Goal: Task Accomplishment & Management: Use online tool/utility

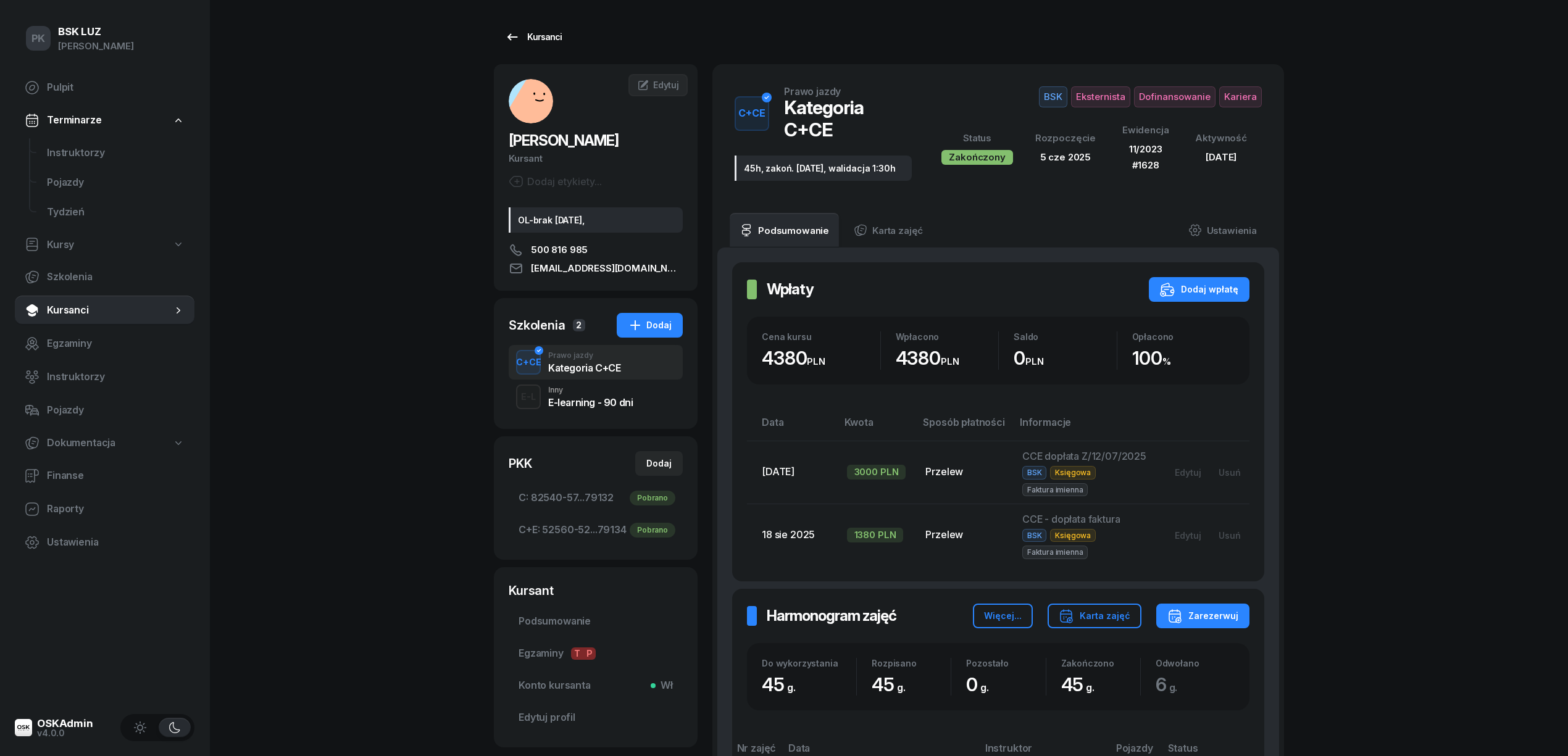
click at [515, 46] on link "Kursanci" at bounding box center [533, 37] width 79 height 24
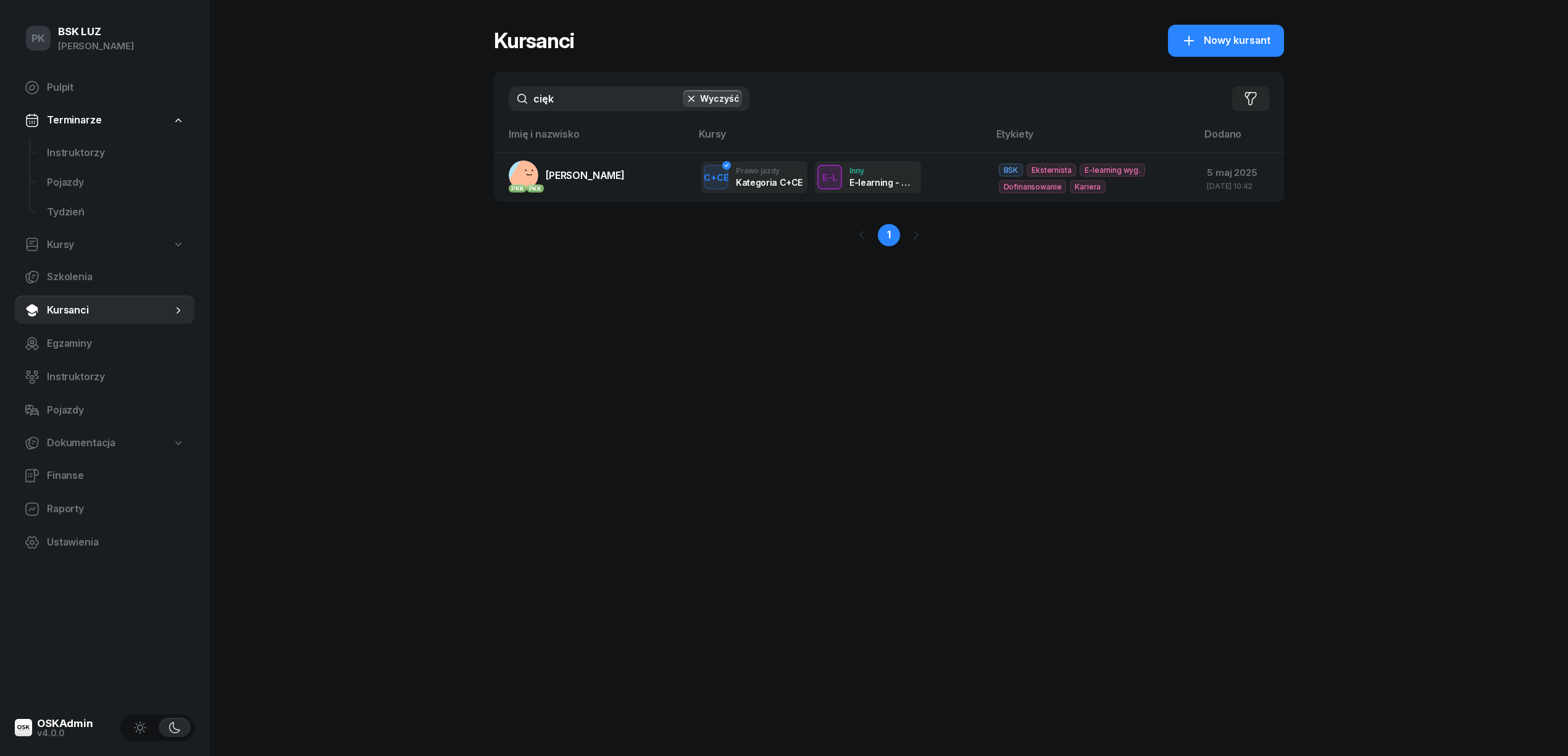
drag, startPoint x: 571, startPoint y: 91, endPoint x: 534, endPoint y: 86, distance: 37.3
click at [534, 85] on div "cięk Wyczyść Filtruj" at bounding box center [888, 99] width 790 height 55
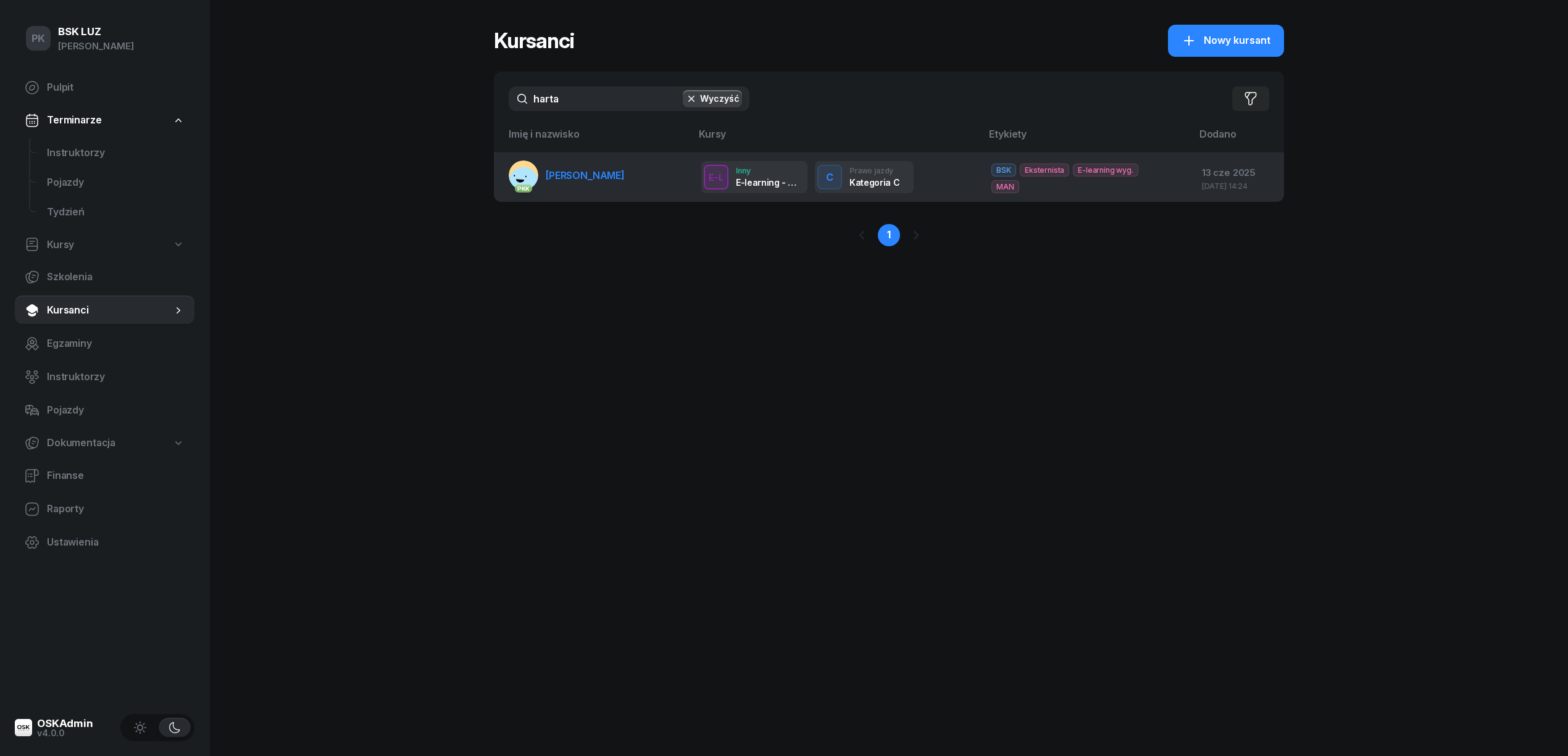
type input "harta"
click at [610, 185] on link "PKK HARTABUS TOMASZ" at bounding box center [566, 175] width 116 height 29
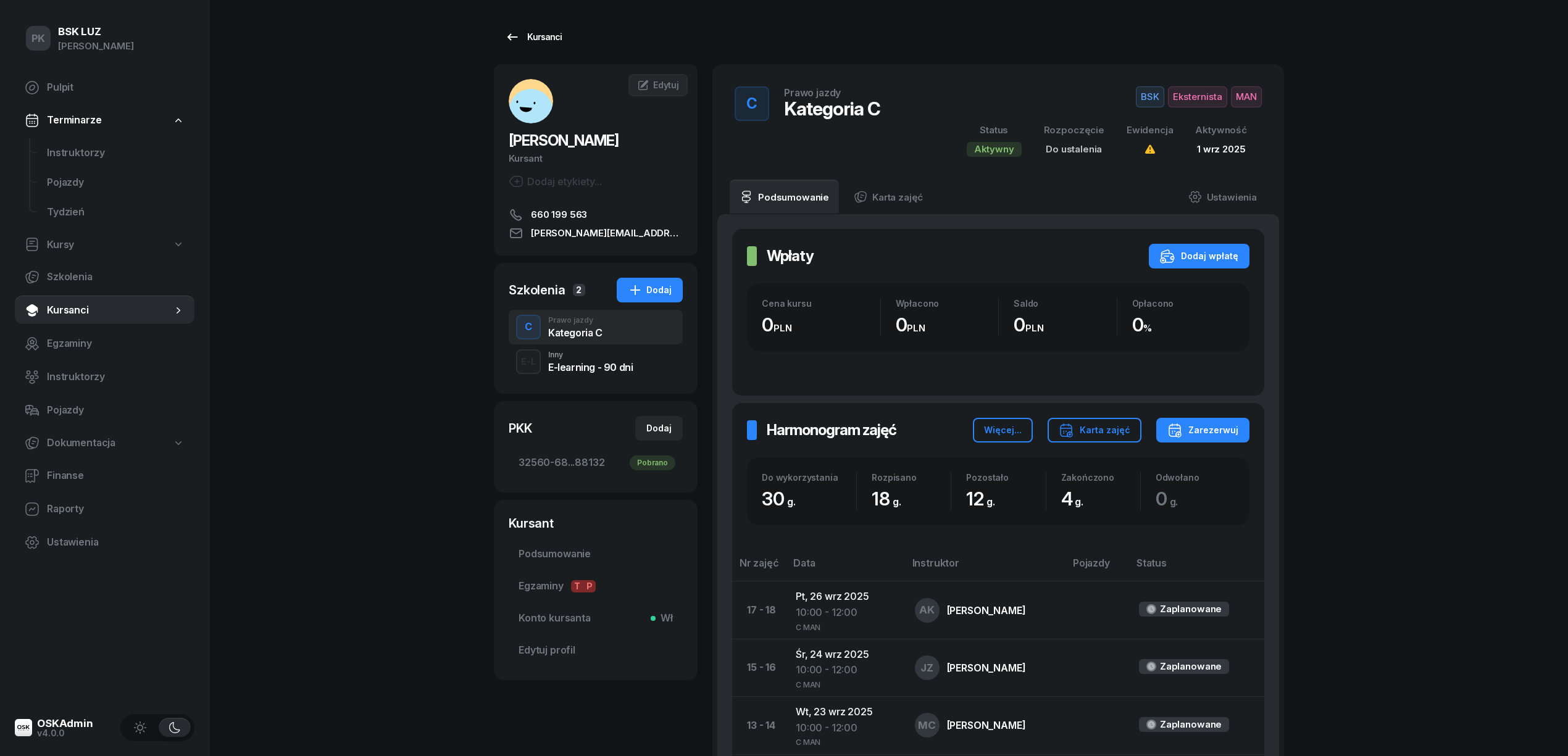
click at [561, 37] on link "Kursanci" at bounding box center [533, 37] width 79 height 24
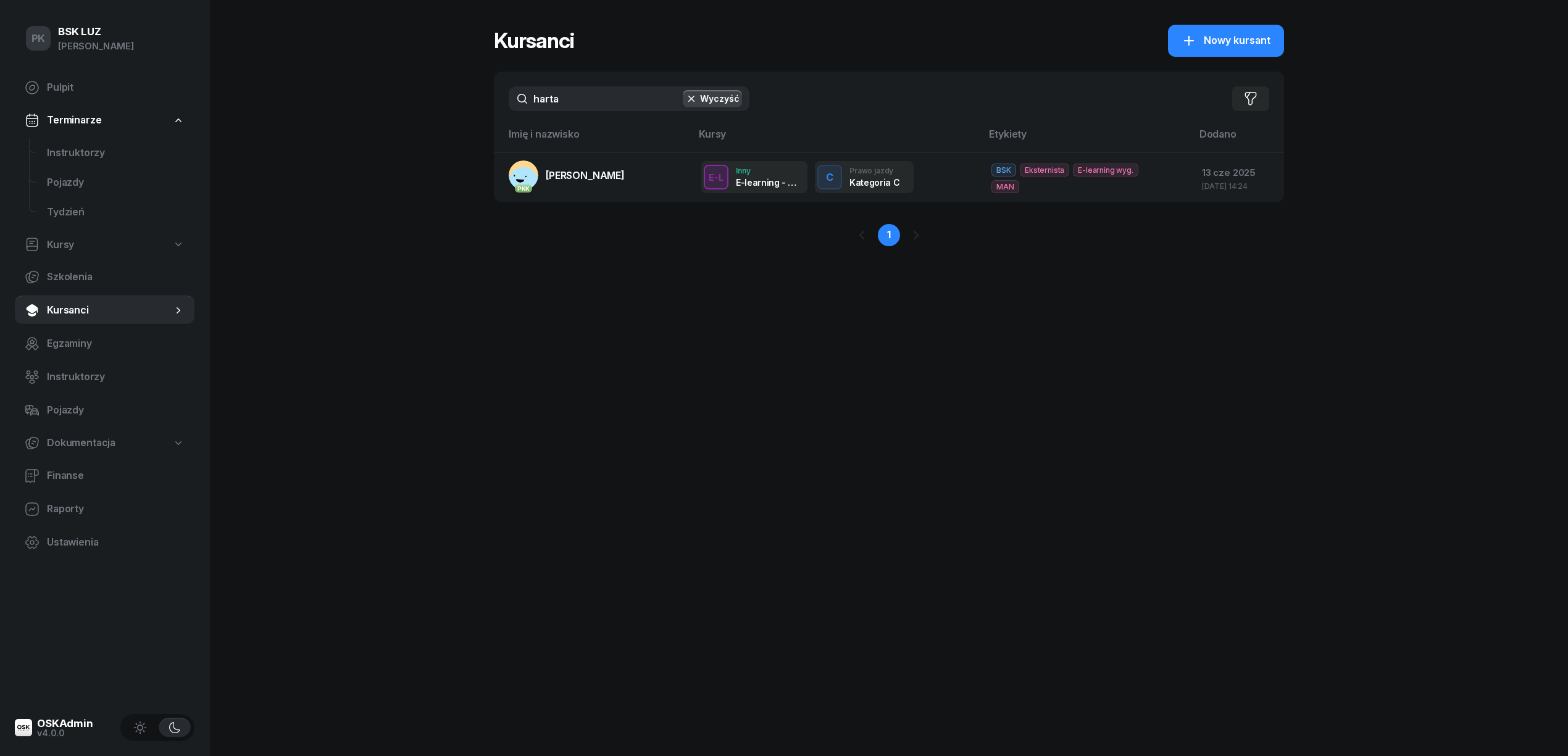
drag, startPoint x: 600, startPoint y: 105, endPoint x: 511, endPoint y: 114, distance: 89.5
click at [511, 114] on div "harta Wyczyść Filtruj" at bounding box center [888, 99] width 790 height 55
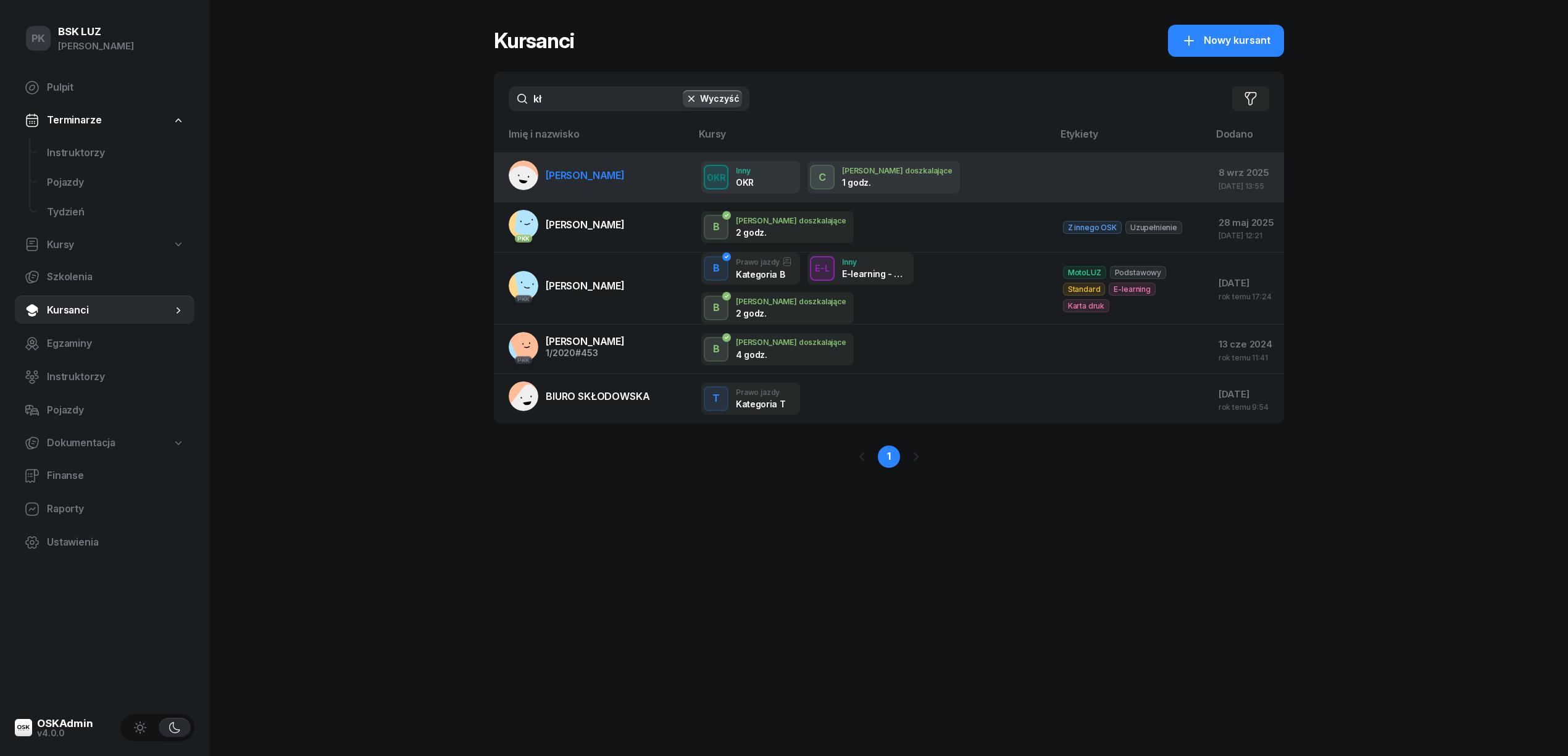
type input "kł"
click at [592, 187] on link "[PERSON_NAME]" at bounding box center [566, 175] width 116 height 29
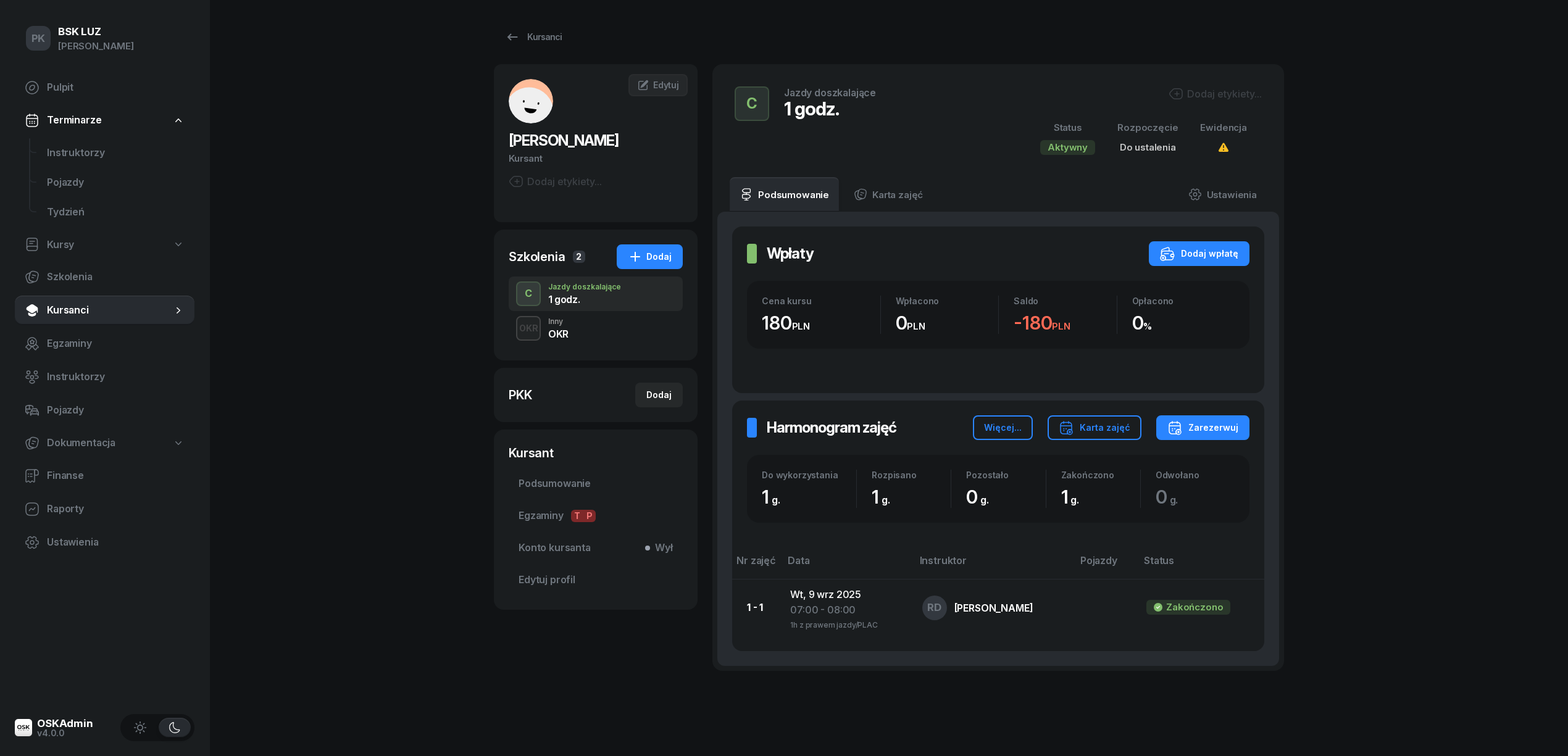
click at [840, 317] on div "180 PLN" at bounding box center [821, 323] width 118 height 23
click at [1216, 94] on div "Dodaj etykiety..." at bounding box center [1215, 94] width 93 height 15
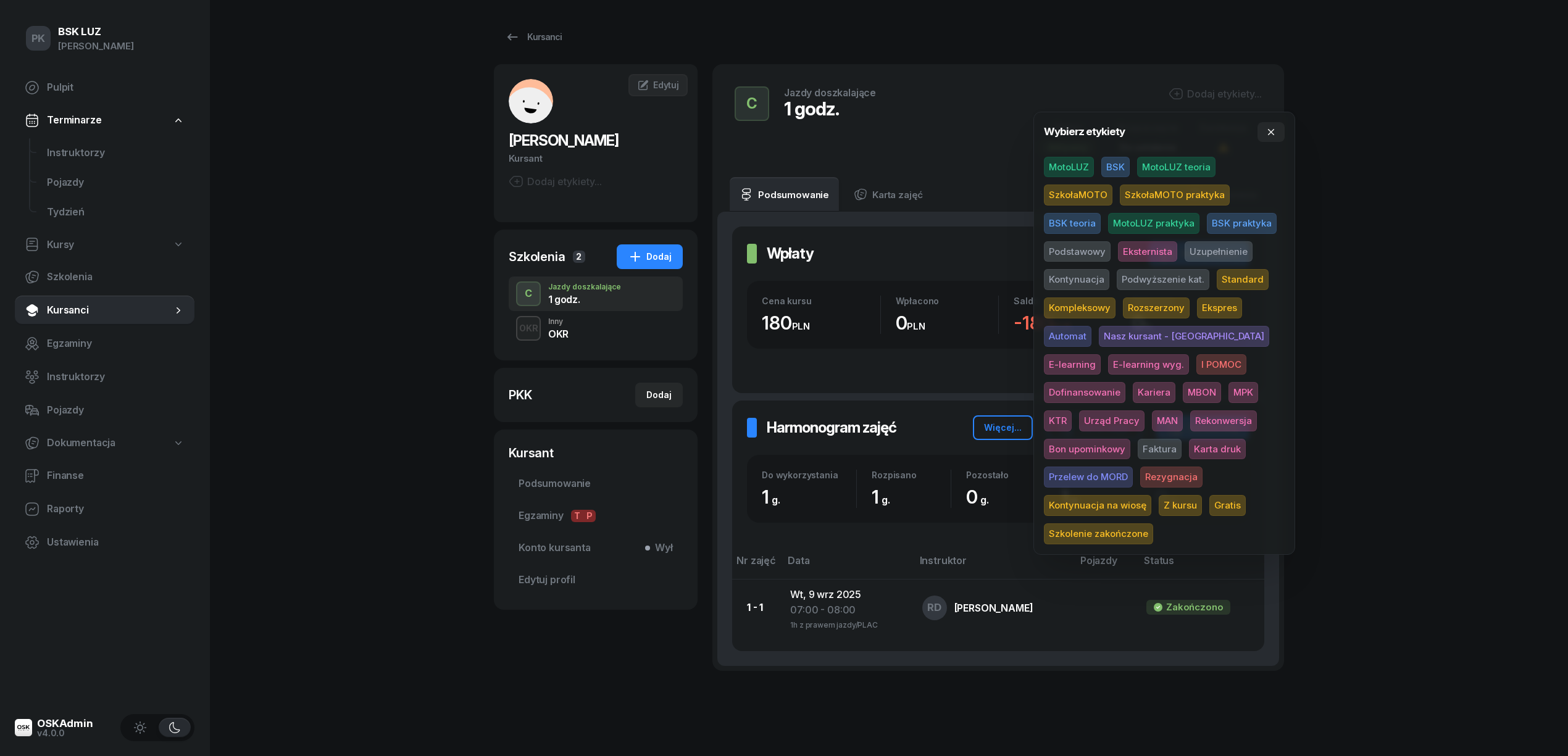
click at [1111, 169] on span "BSK" at bounding box center [1115, 167] width 29 height 21
click at [1377, 152] on div "PK BSK LUZ Piotr Klimek Pulpit Terminarze Instruktorzy Pojazdy Tydzień Kursy Sz…" at bounding box center [784, 397] width 1568 height 794
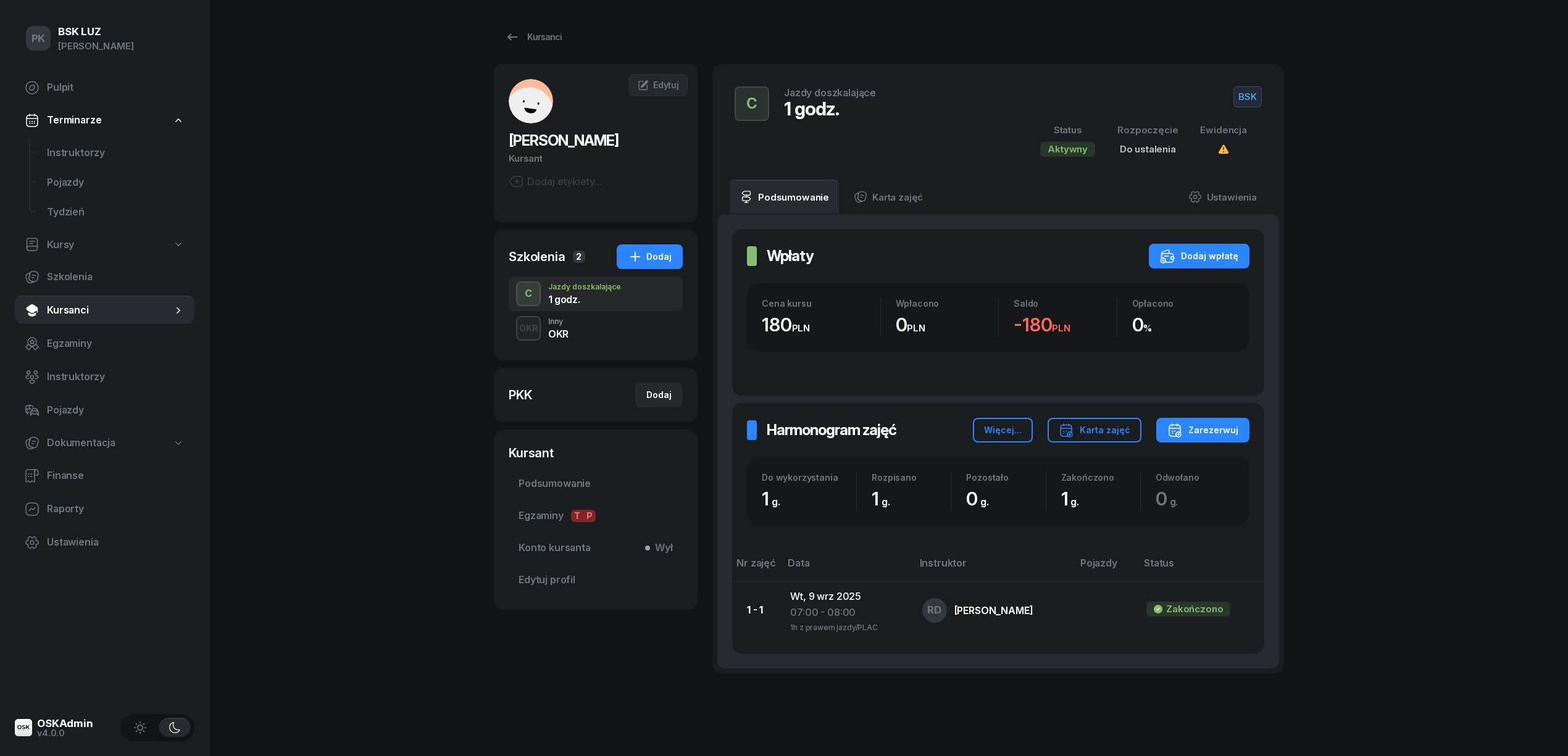
click at [561, 180] on div "Dodaj etykiety..." at bounding box center [555, 182] width 93 height 15
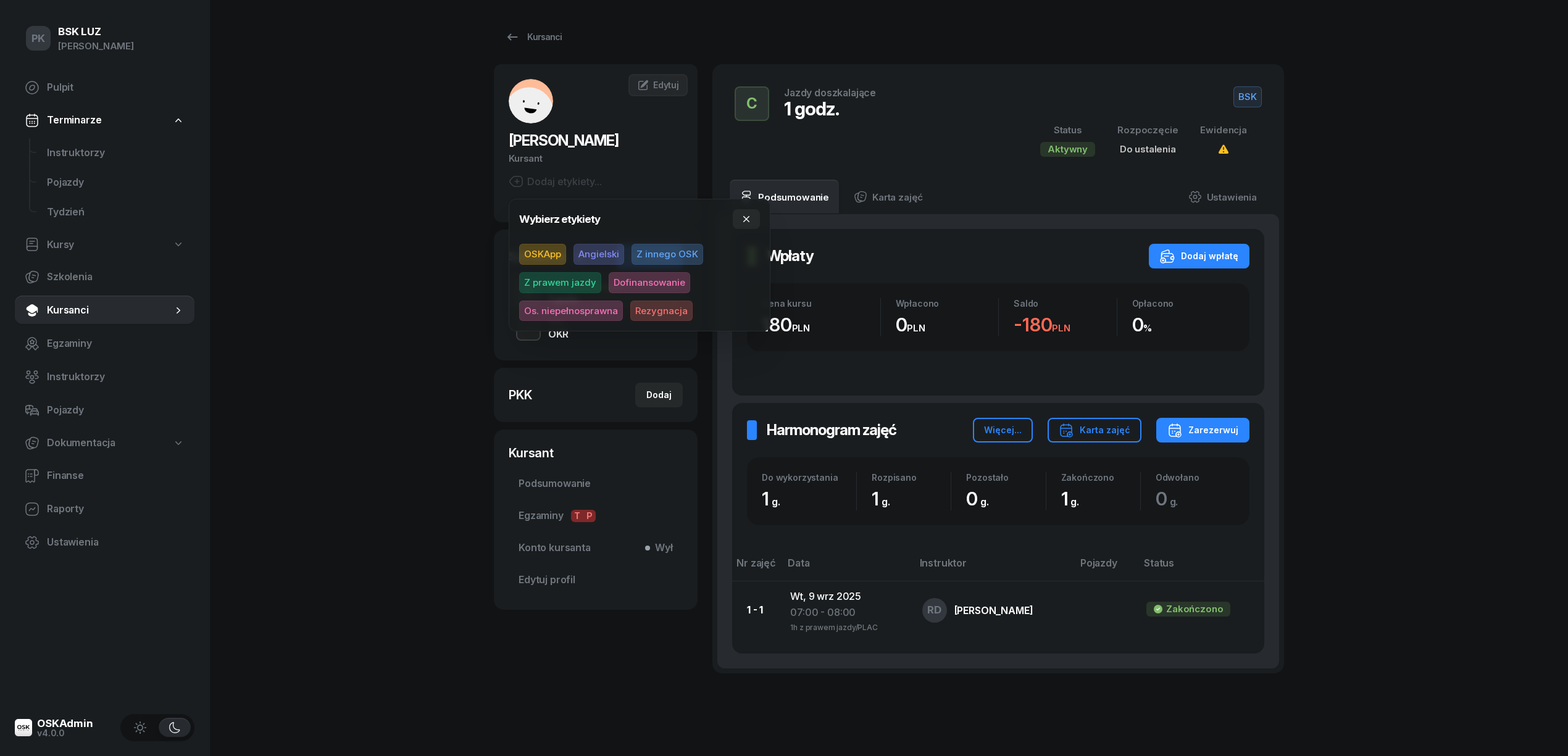
click at [581, 275] on span "Z prawem jazdy" at bounding box center [560, 283] width 82 height 21
click at [1447, 338] on div "PK BSK LUZ Piotr Klimek Pulpit Terminarze Instruktorzy Pojazdy Tydzień Kursy Sz…" at bounding box center [784, 397] width 1568 height 794
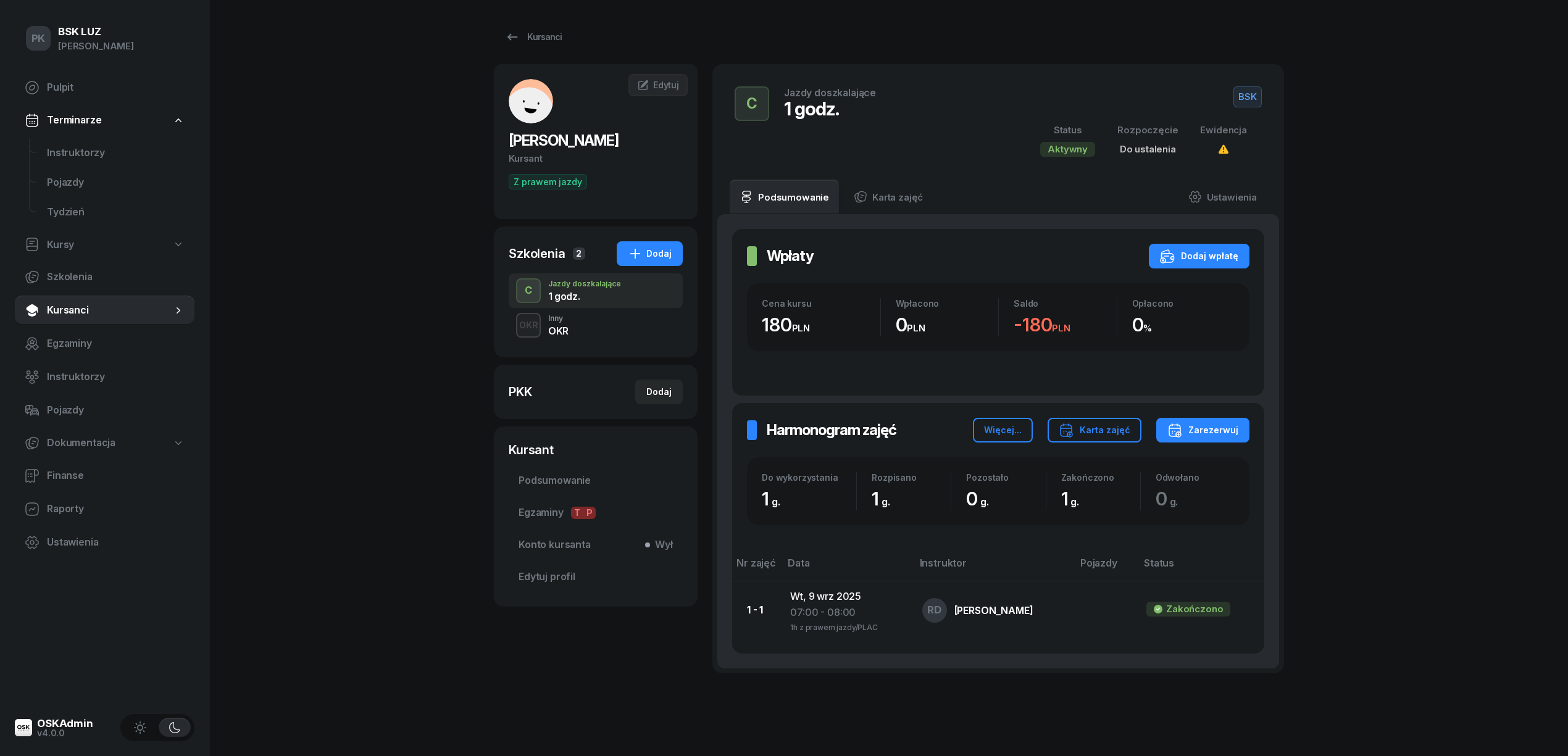
click at [601, 329] on div "OKR Inny OKR" at bounding box center [596, 325] width 174 height 34
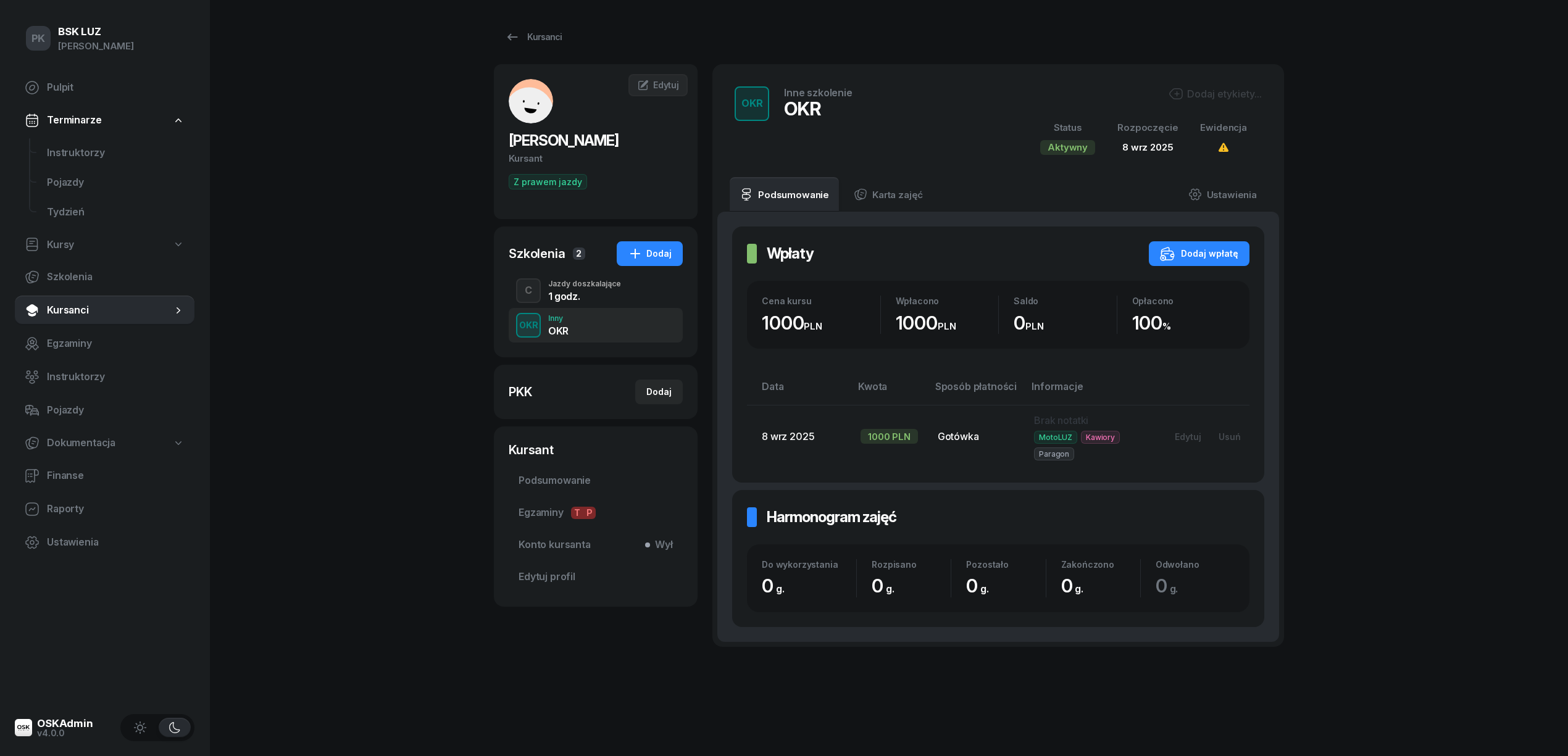
click at [606, 301] on div "C Jazdy doszkalające 1 godz." at bounding box center [596, 290] width 174 height 34
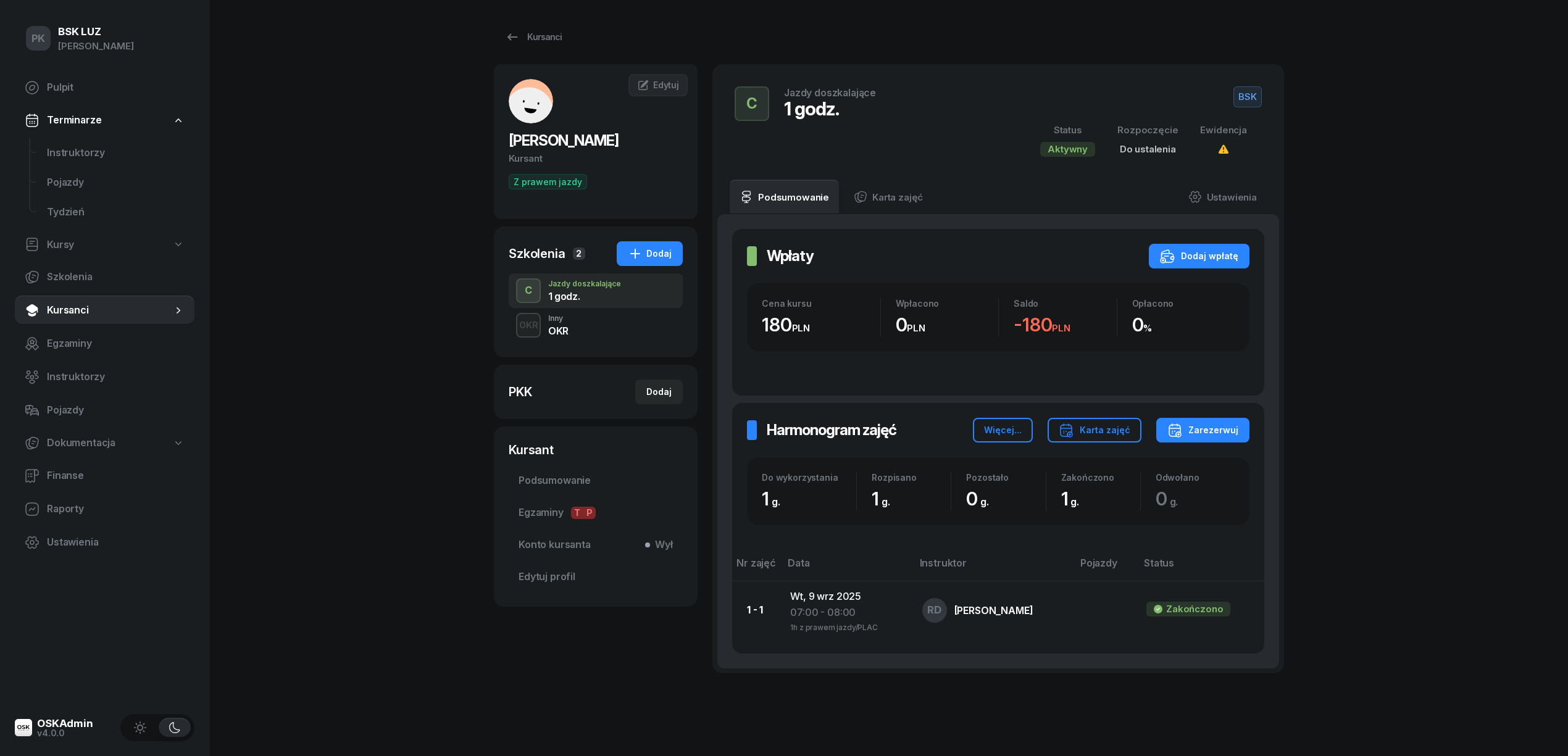
click at [606, 336] on div "OKR Inny OKR" at bounding box center [596, 325] width 174 height 34
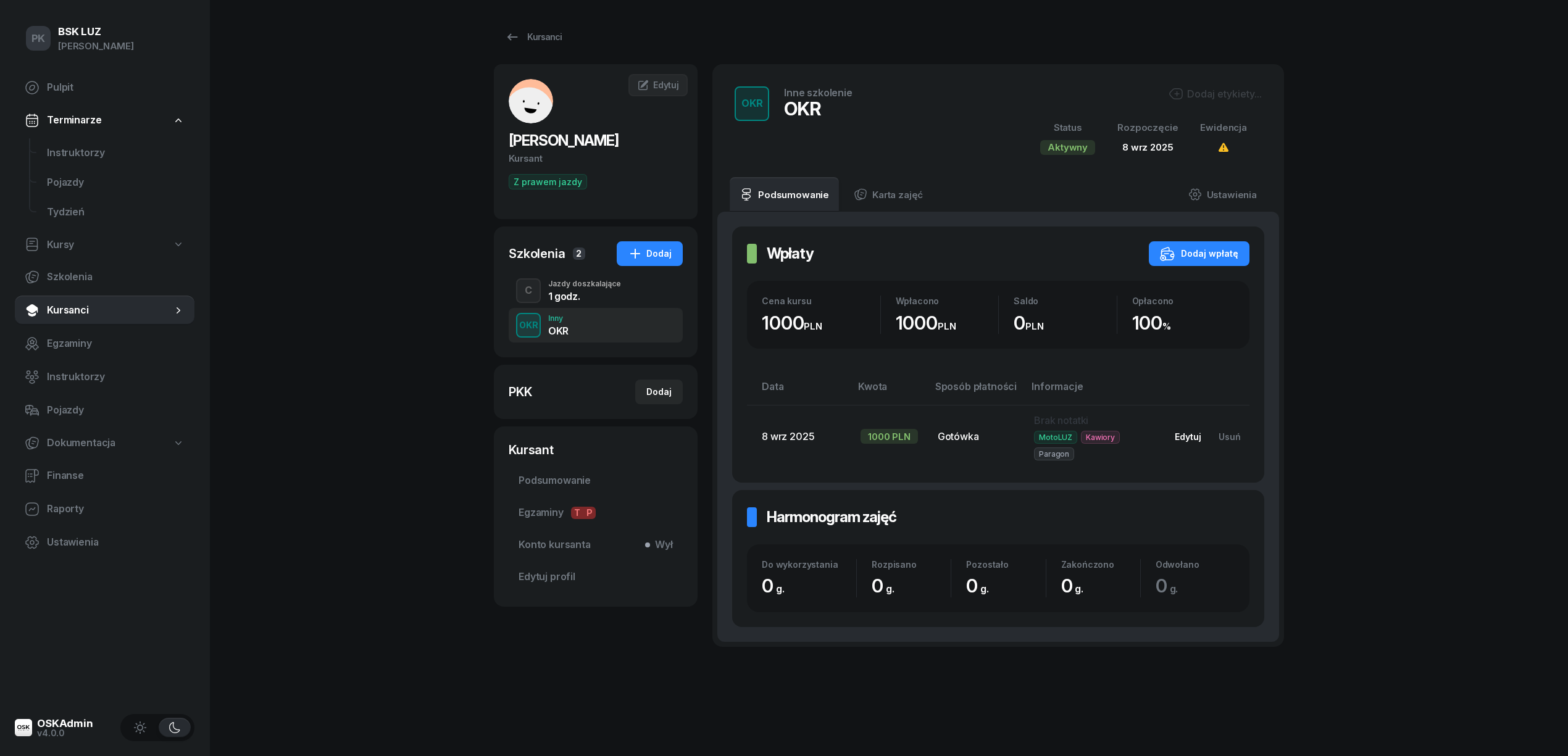
click at [1189, 438] on div "Edytuj" at bounding box center [1187, 436] width 27 height 11
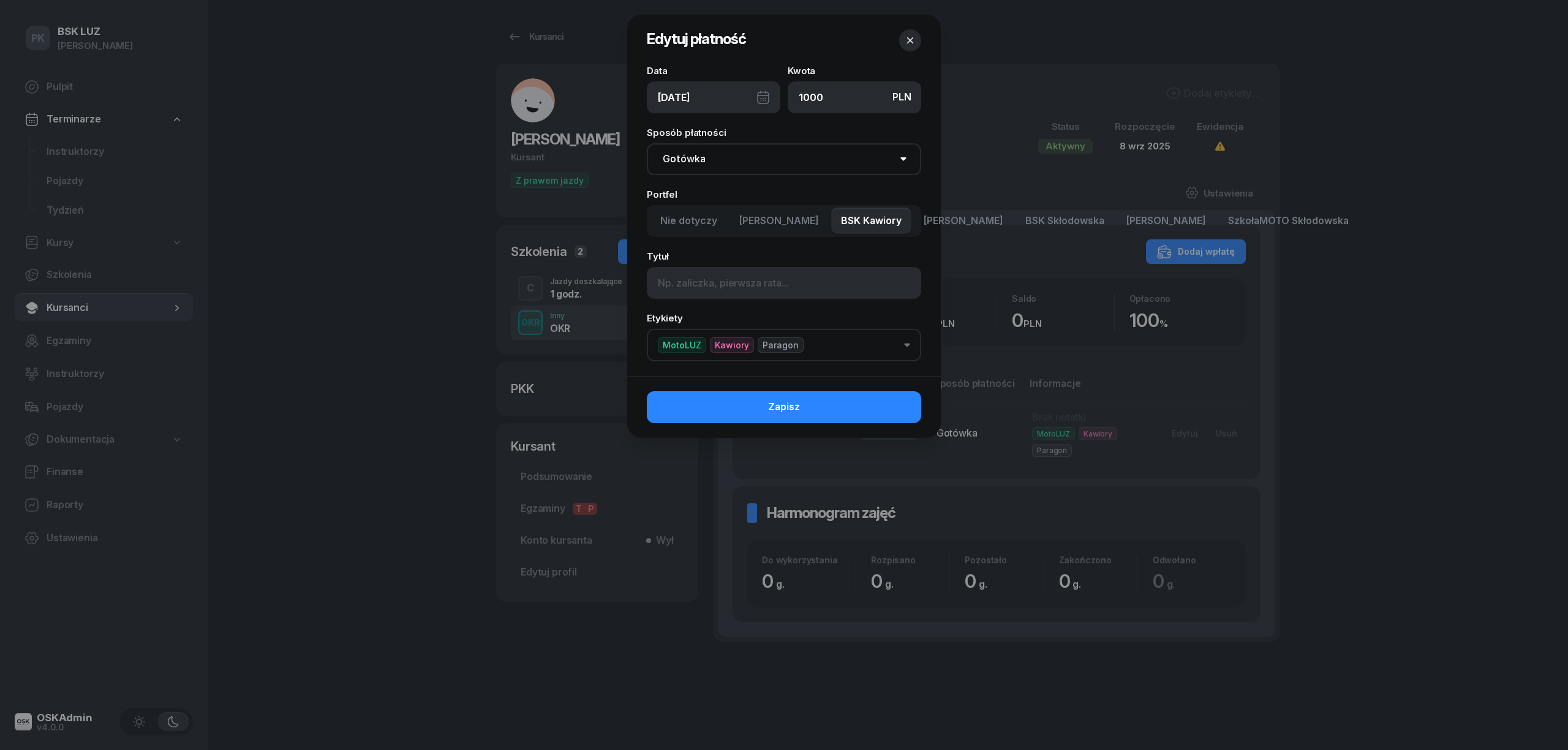
click at [681, 342] on span "MotoLUZ" at bounding box center [682, 344] width 49 height 15
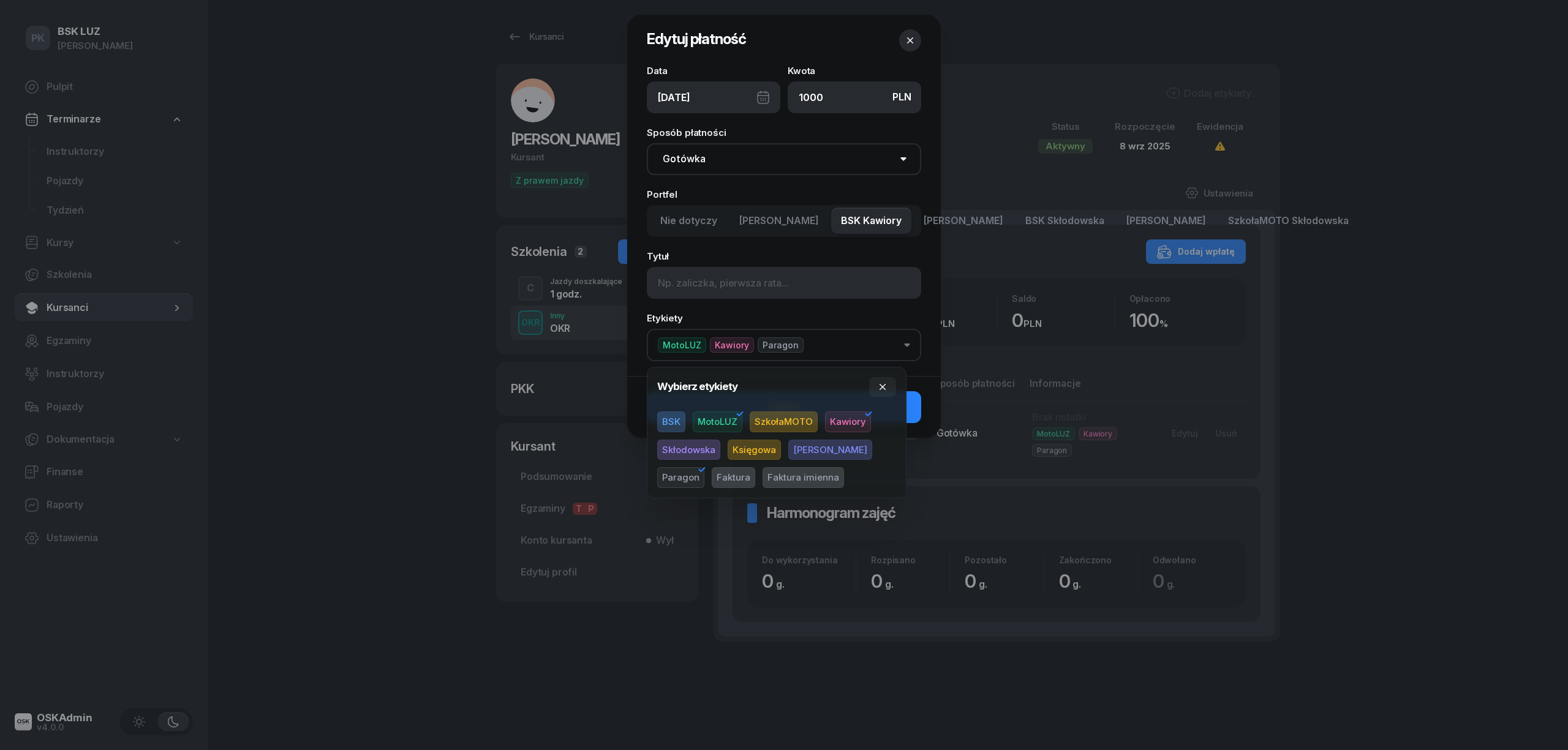
click at [678, 415] on span "BSK" at bounding box center [671, 422] width 28 height 21
click at [721, 416] on span "MotoLUZ" at bounding box center [717, 422] width 49 height 21
click at [885, 387] on icon "button" at bounding box center [882, 387] width 10 height 10
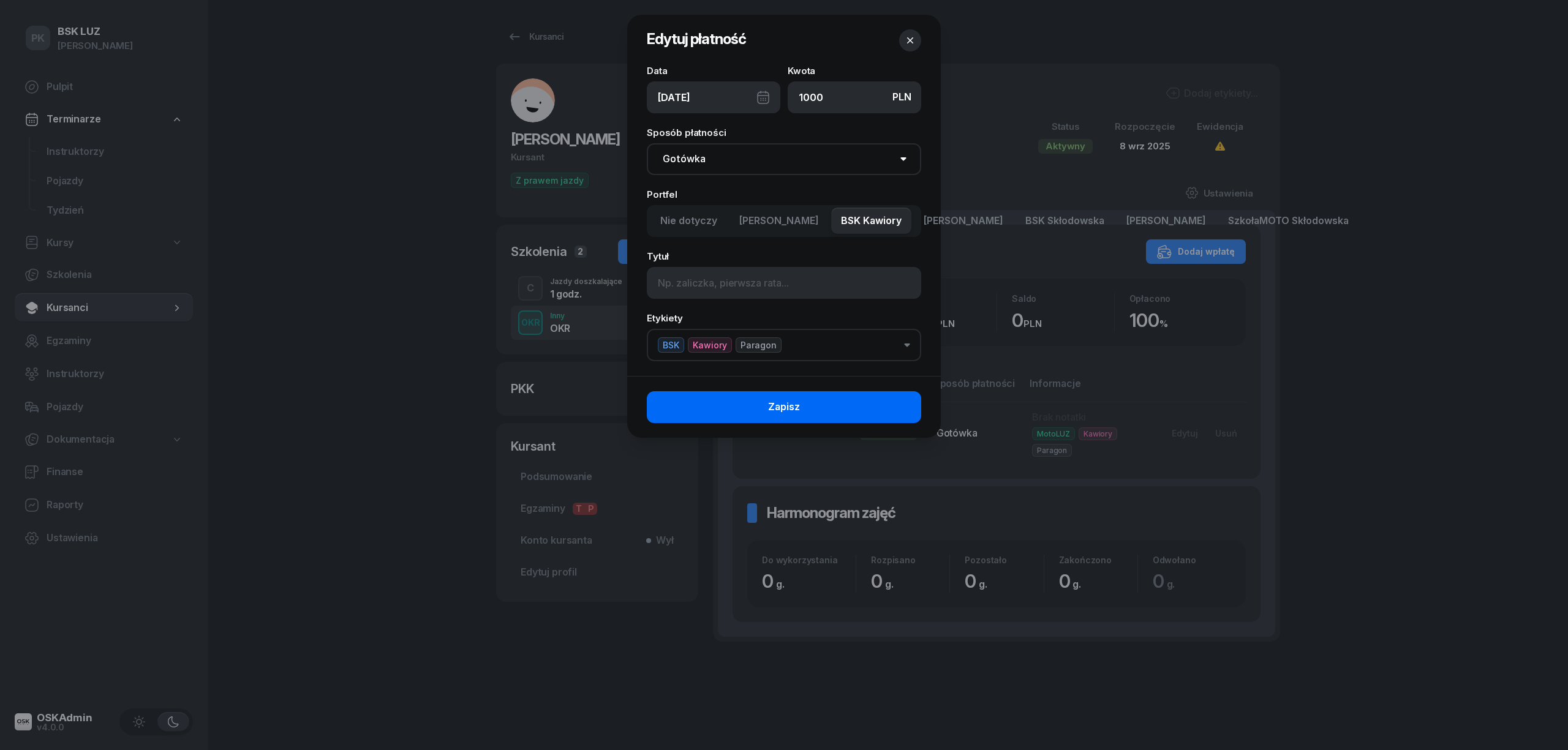
click at [882, 400] on button "Zapisz" at bounding box center [784, 407] width 274 height 32
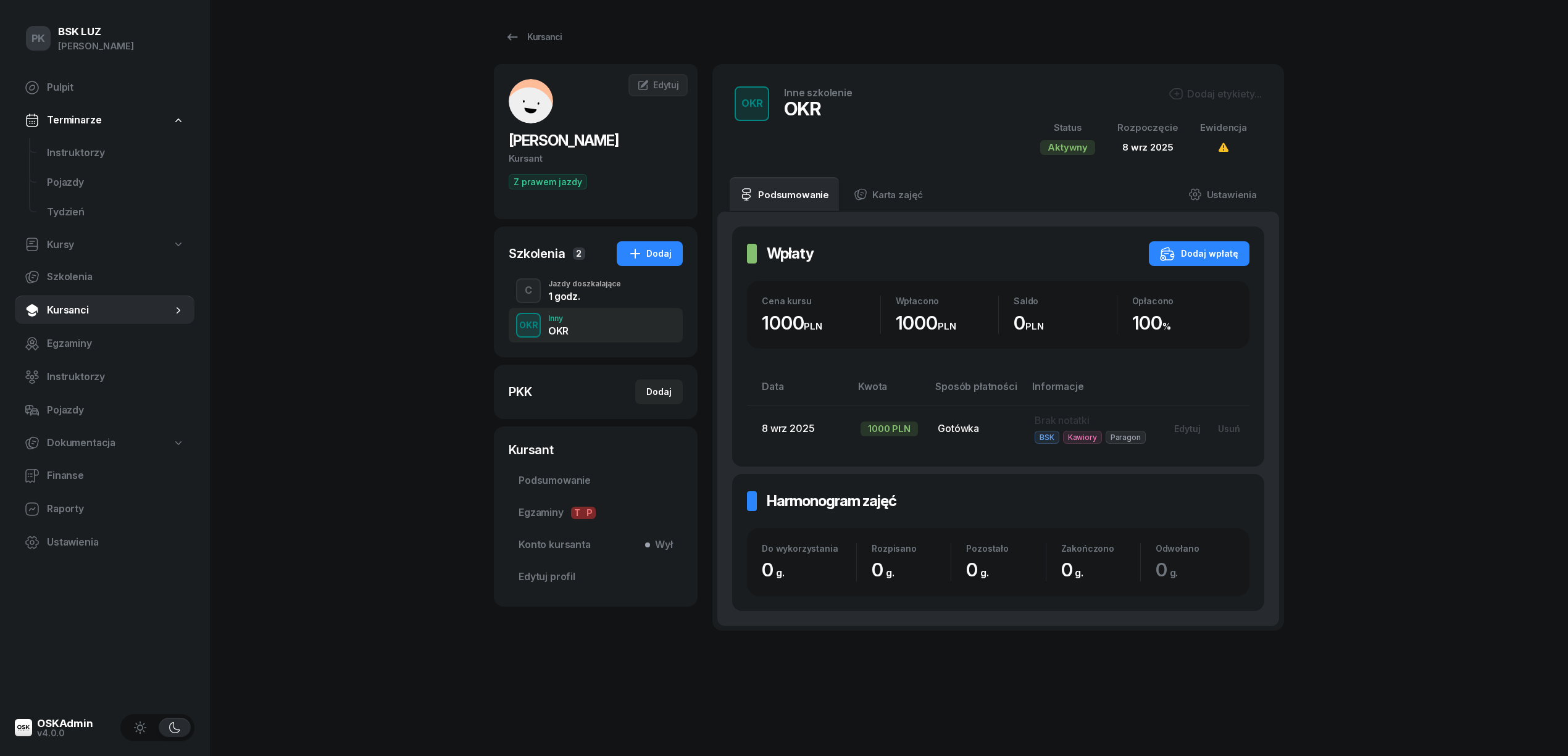
click at [1174, 103] on div "Dodaj etykiety..." at bounding box center [1143, 95] width 236 height 19
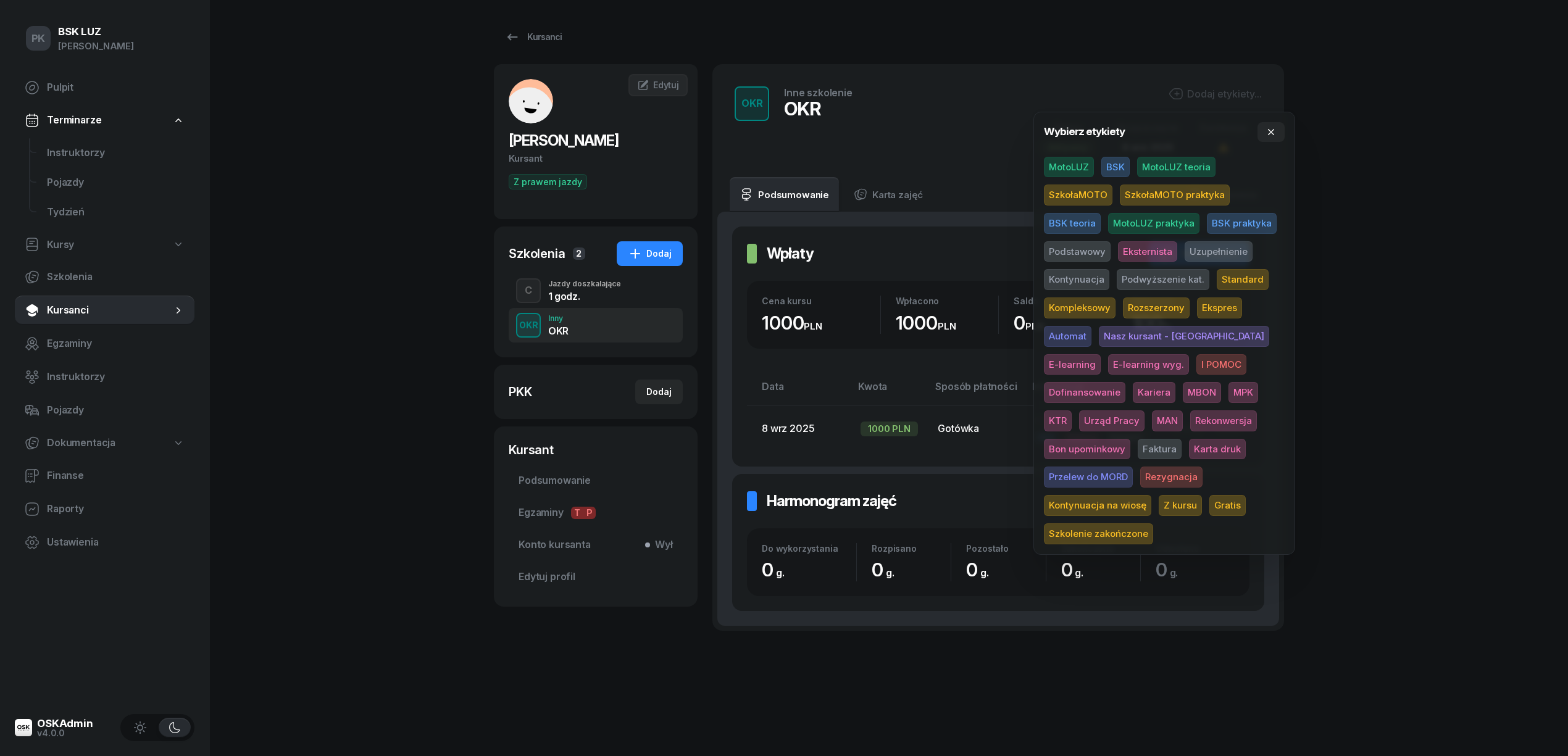
click at [1110, 166] on span "BSK" at bounding box center [1115, 167] width 29 height 21
click at [1341, 166] on div "PK BSK LUZ Piotr Klimek Pulpit Terminarze Instruktorzy Pojazdy Tydzień Kursy Sz…" at bounding box center [784, 378] width 1568 height 756
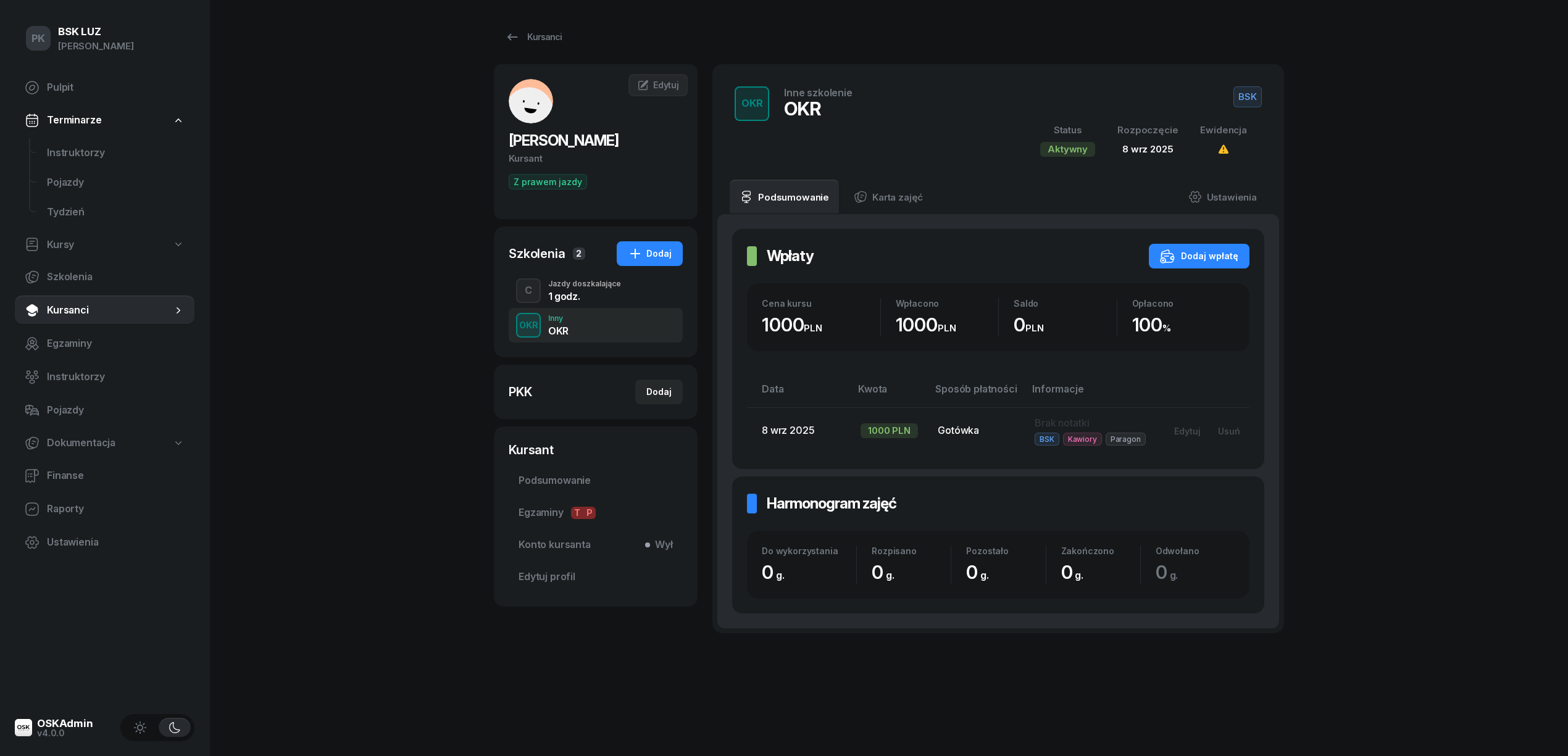
click at [564, 291] on div "1 godz." at bounding box center [584, 296] width 73 height 10
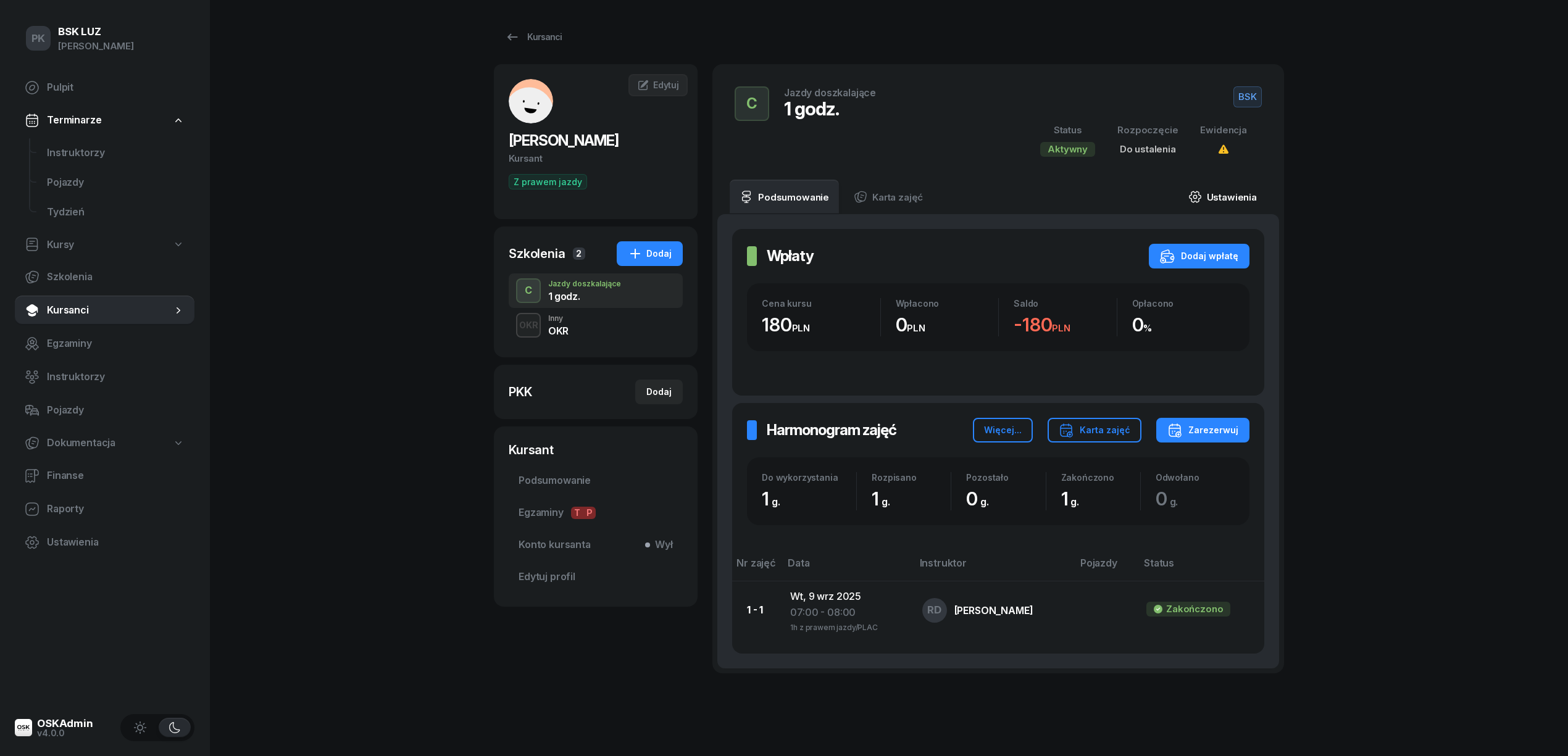
click at [1232, 186] on link "Ustawienia" at bounding box center [1222, 196] width 88 height 34
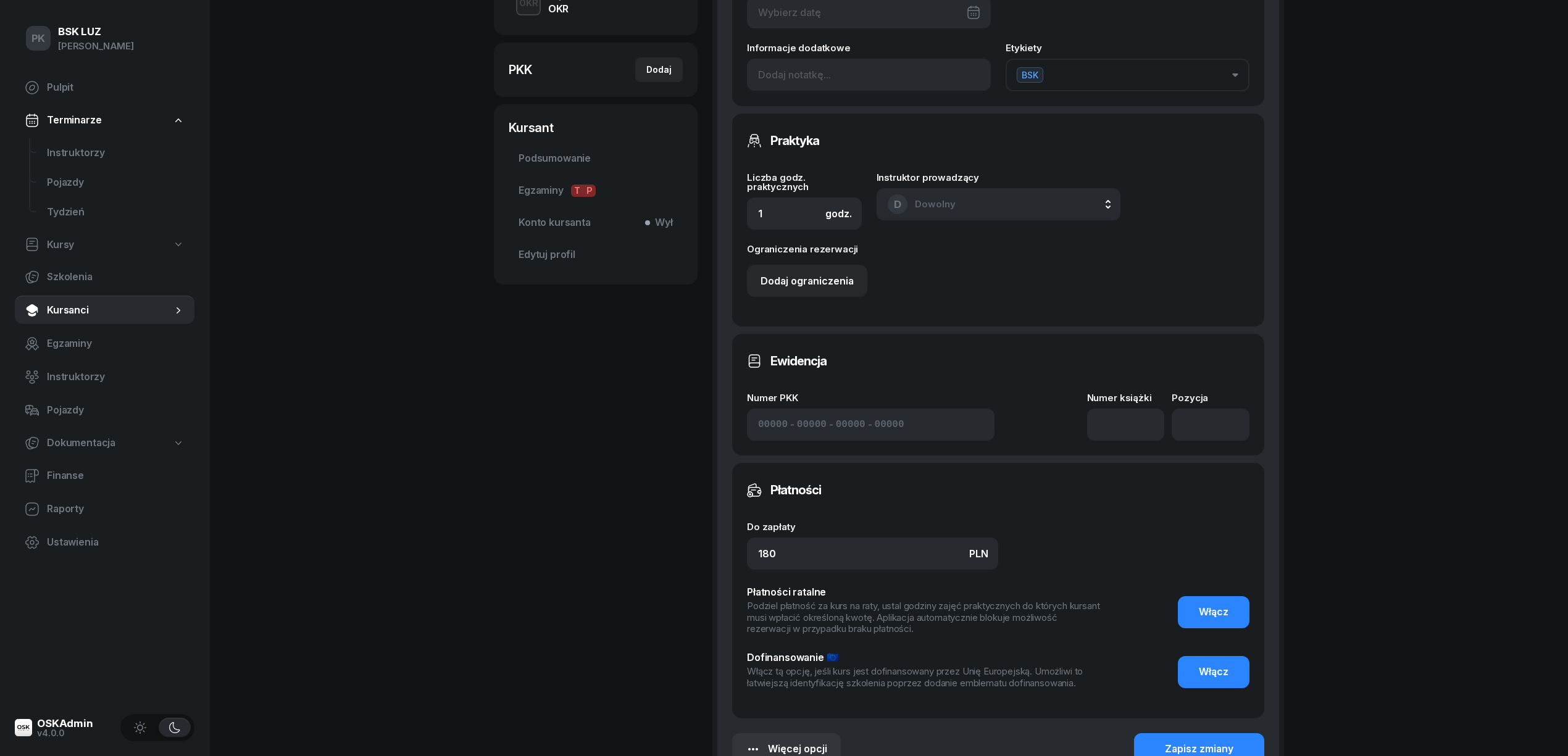
scroll to position [59, 0]
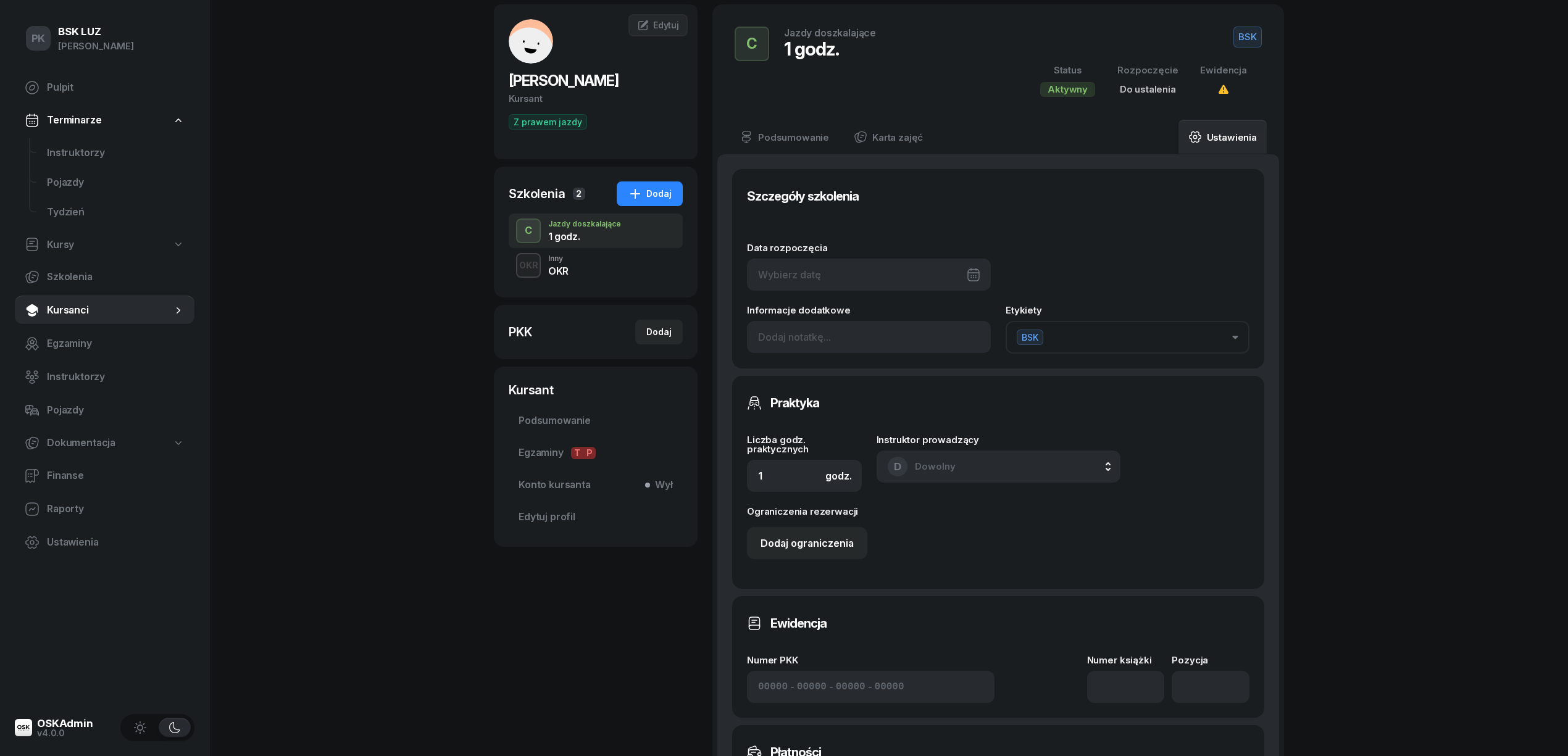
click at [833, 278] on div at bounding box center [868, 274] width 244 height 32
click at [853, 402] on div "9" at bounding box center [853, 395] width 20 height 20
type input "09/09/2025"
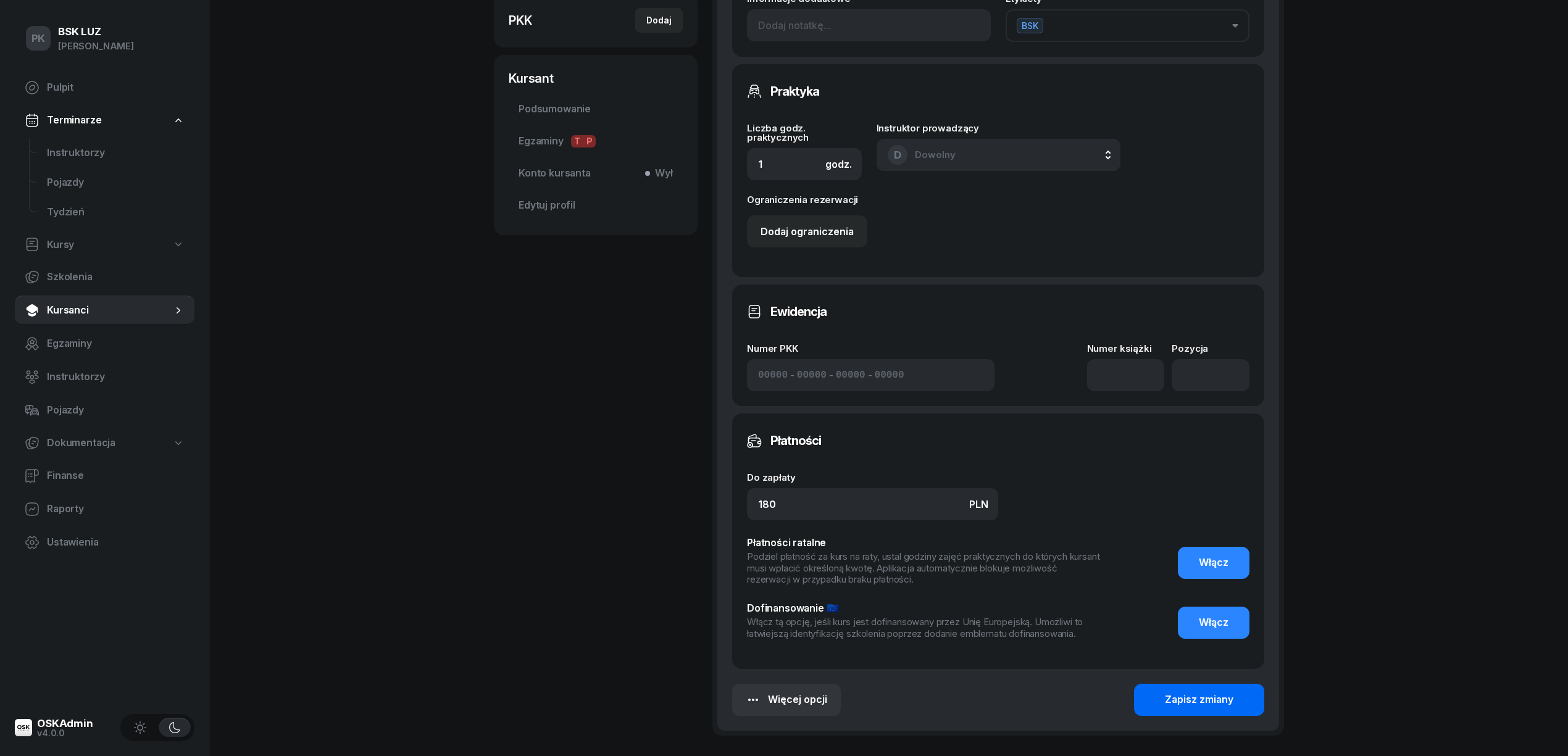
scroll to position [389, 0]
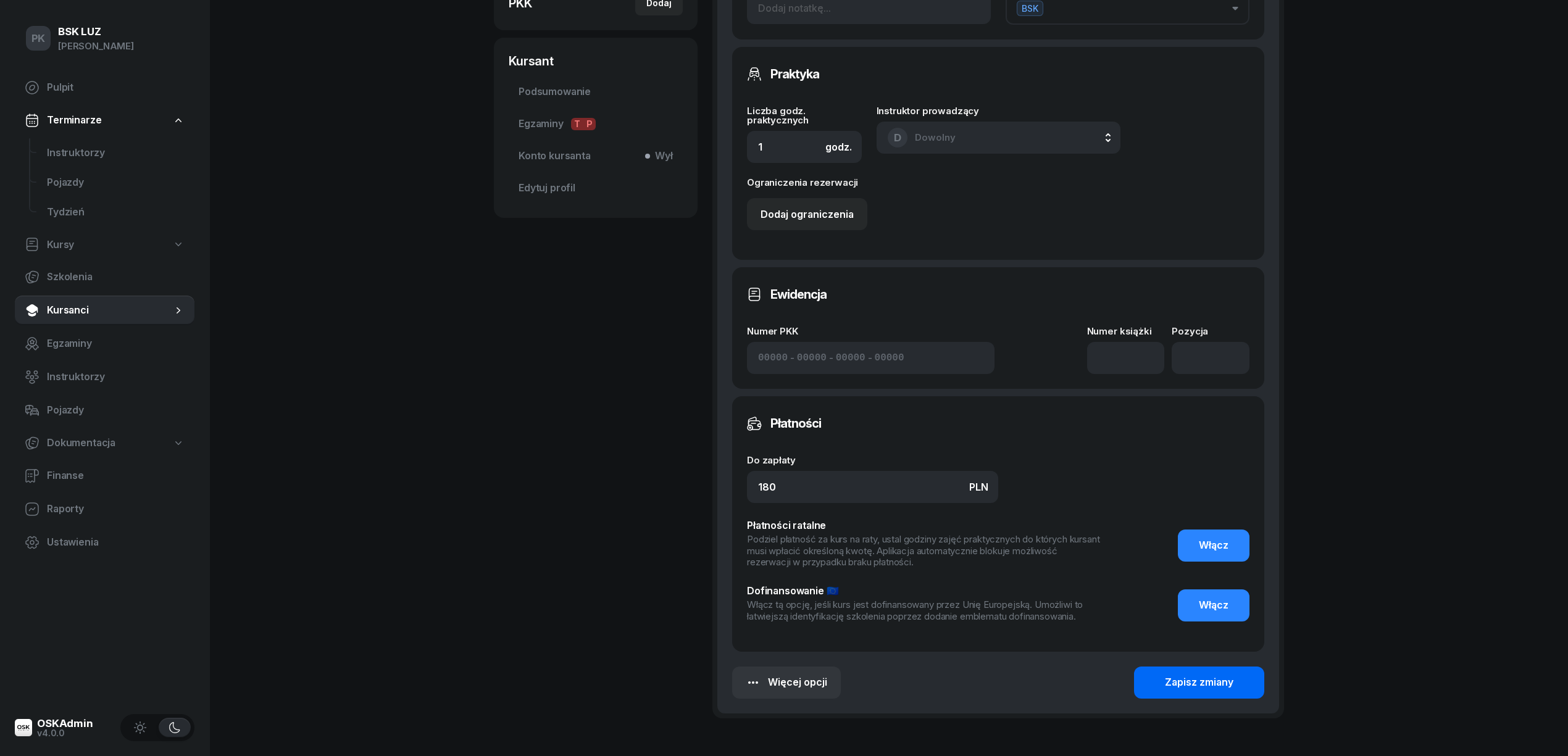
click at [1205, 682] on div "Zapisz zmiany" at bounding box center [1199, 683] width 68 height 16
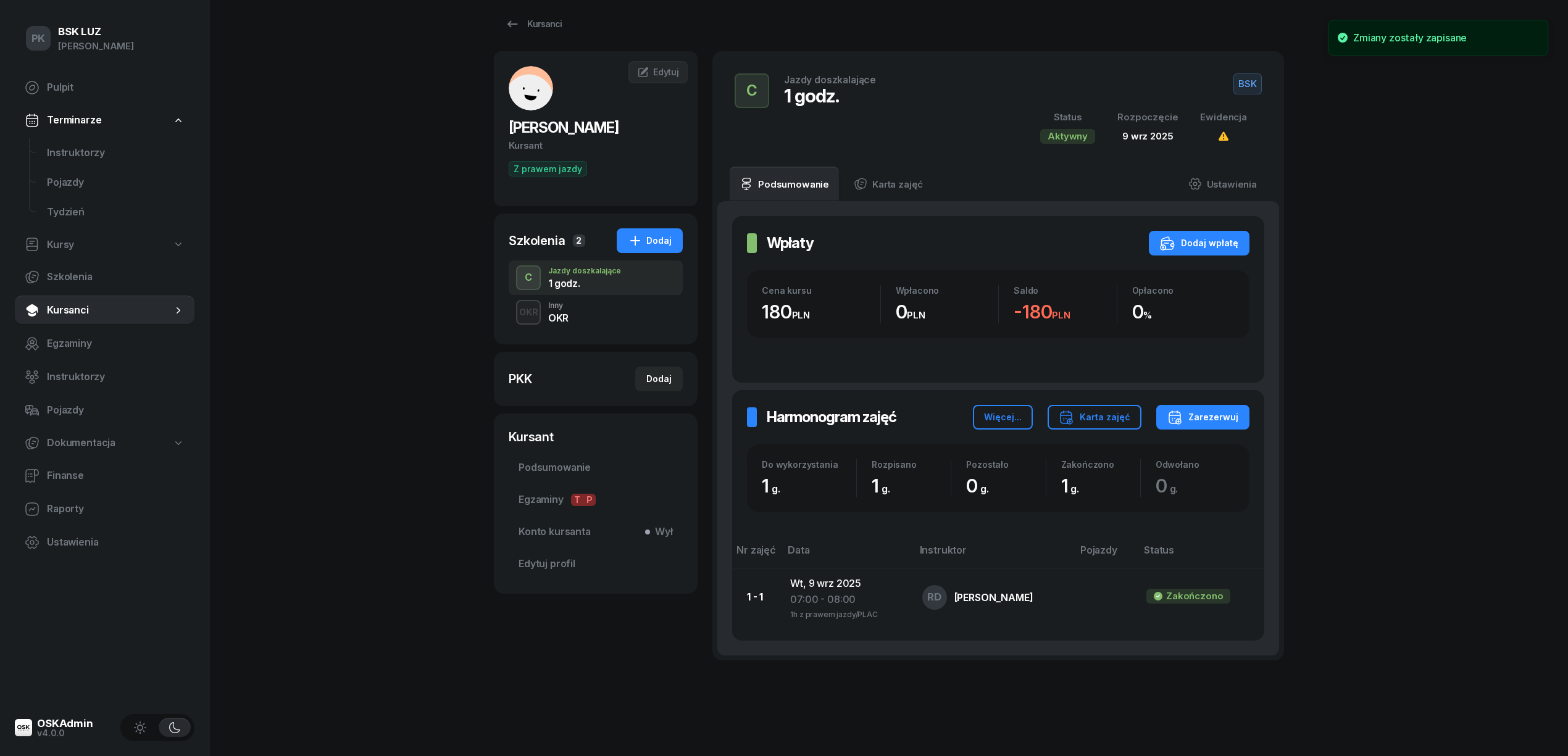
scroll to position [0, 0]
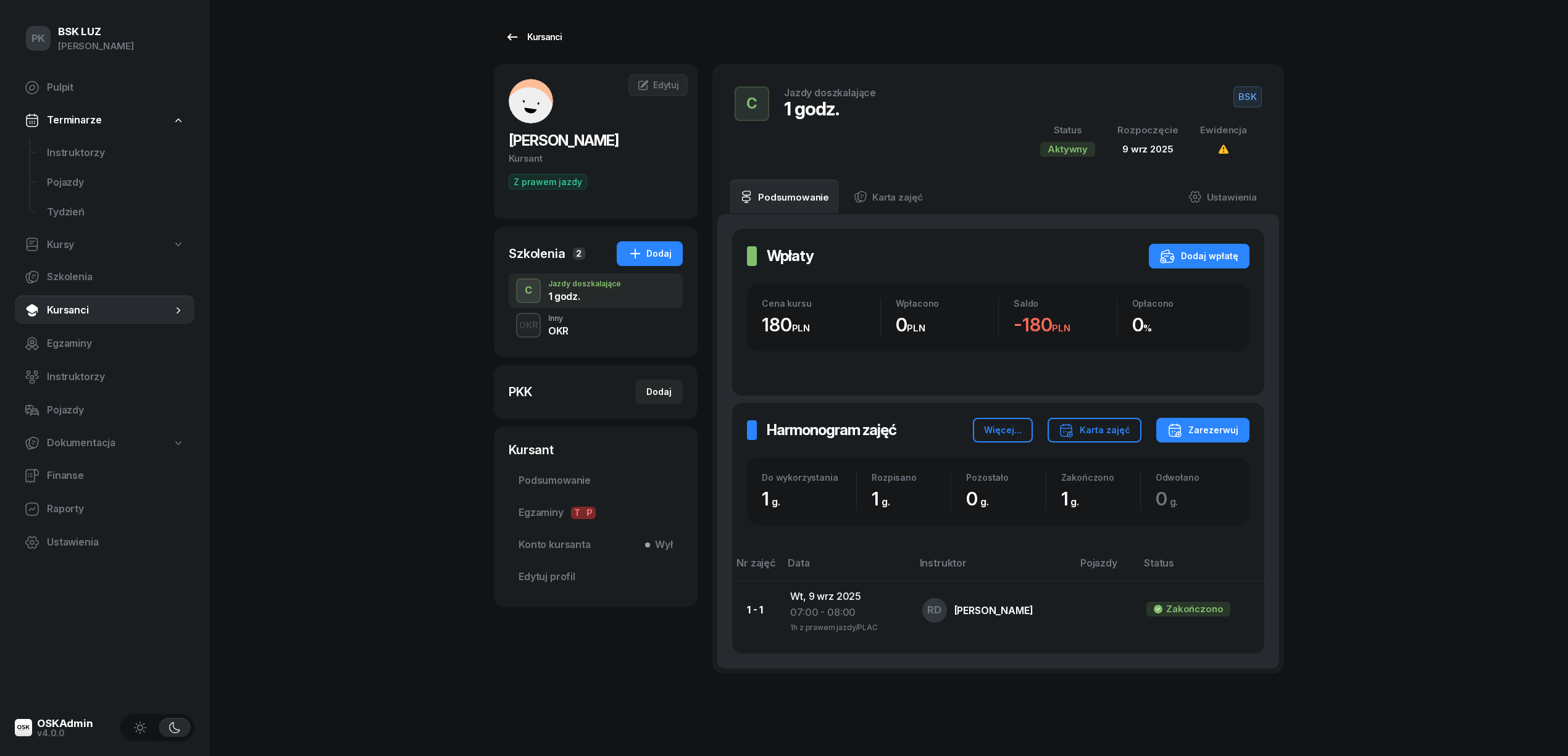
click at [531, 29] on div "Kursanci" at bounding box center [533, 37] width 57 height 15
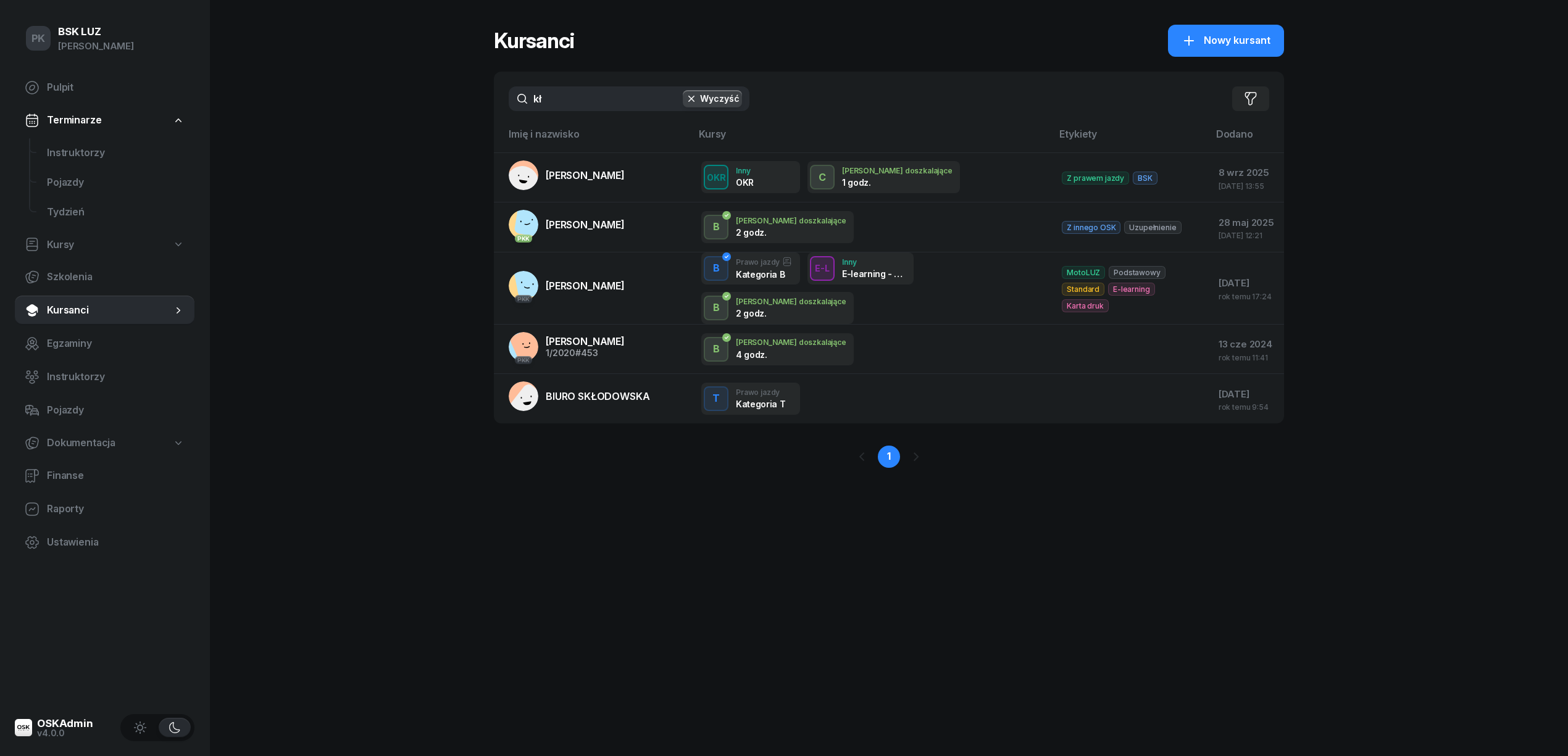
drag, startPoint x: 579, startPoint y: 99, endPoint x: 484, endPoint y: 102, distance: 95.0
click at [484, 102] on div "PK BSK LUZ Piotr Klimek Pulpit Terminarze Instruktorzy Pojazdy Tydzień Kursy Sz…" at bounding box center [784, 378] width 1568 height 756
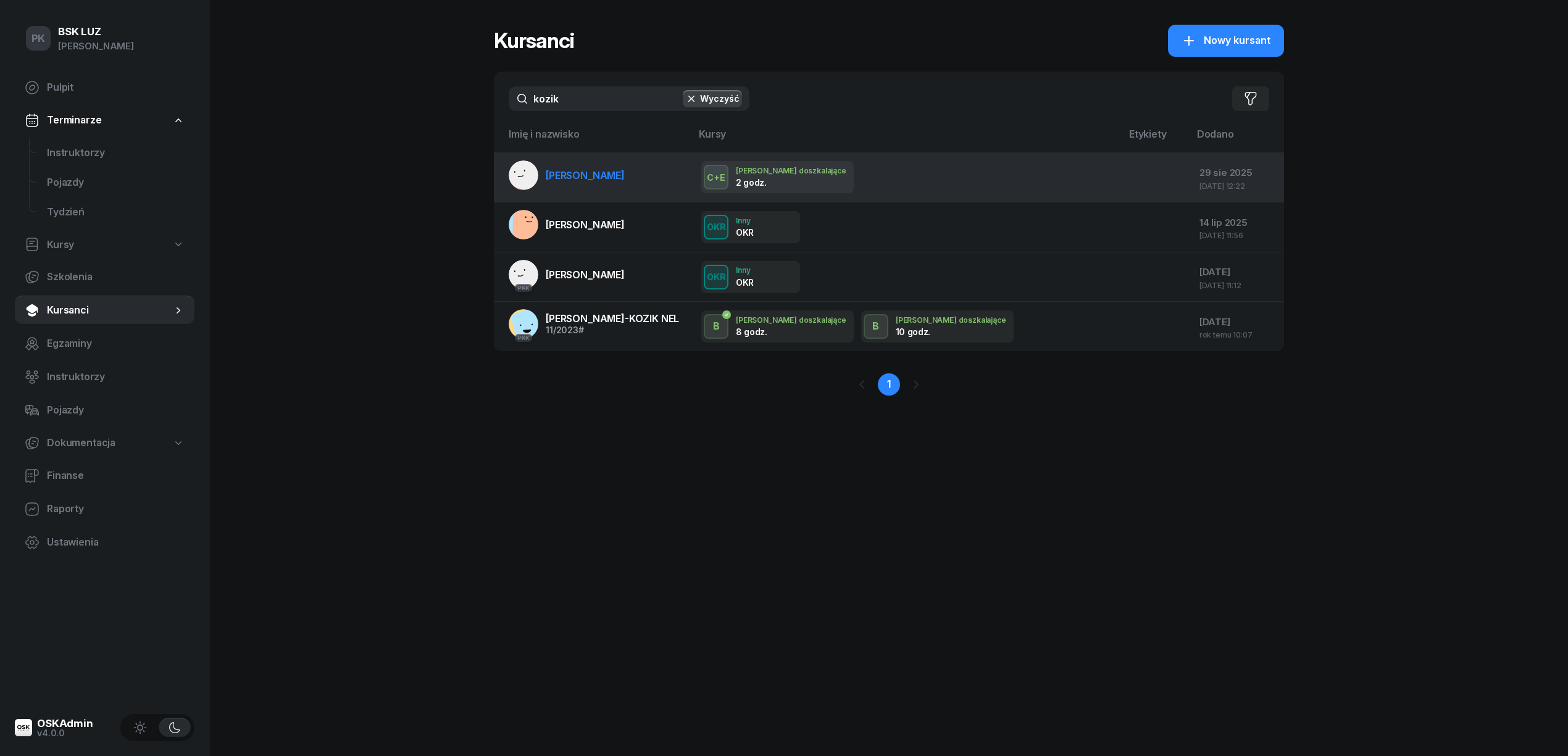
type input "kozik"
click at [548, 171] on span "KOZIK PIOTR" at bounding box center [584, 175] width 79 height 12
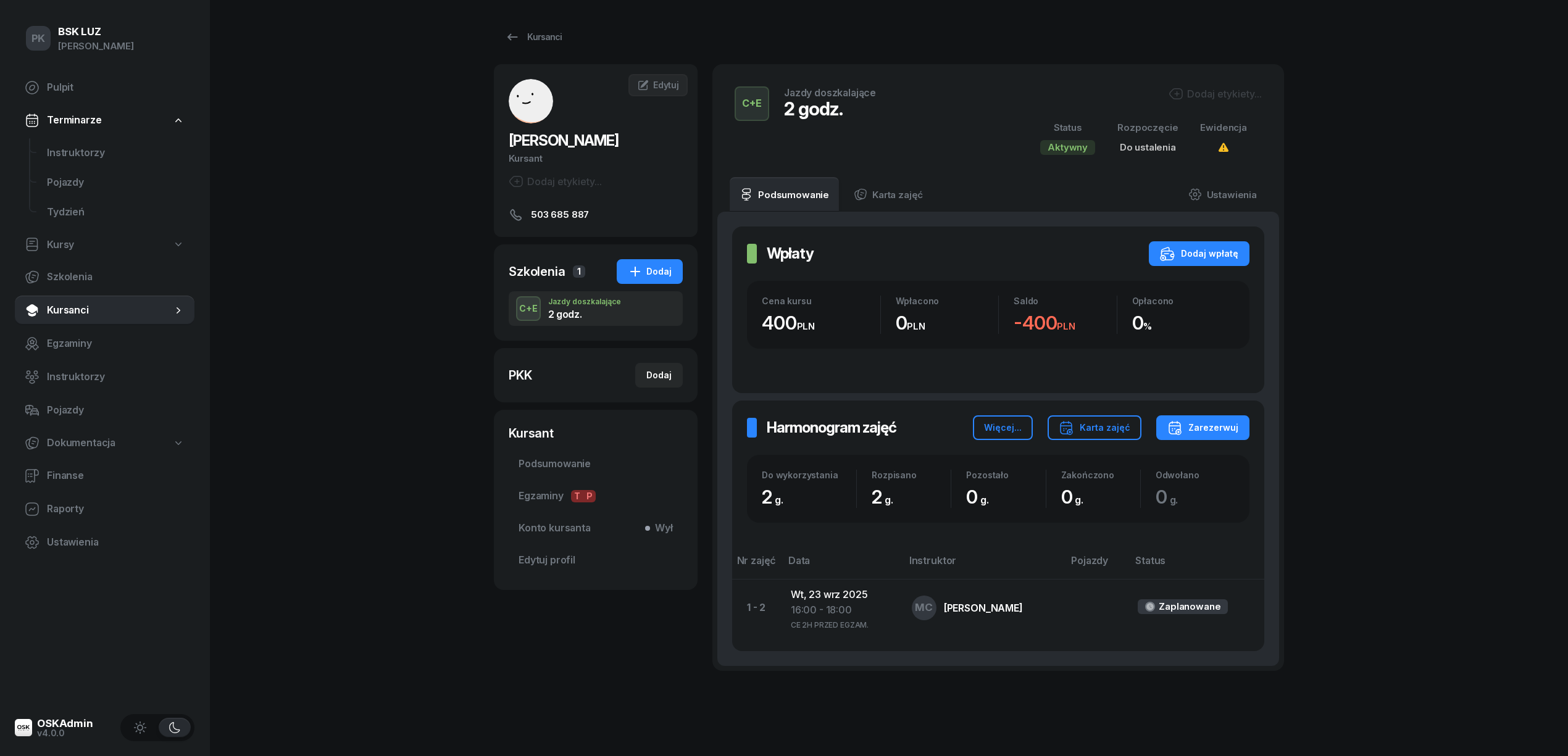
click at [1191, 92] on div "Dodaj etykiety..." at bounding box center [1215, 94] width 93 height 15
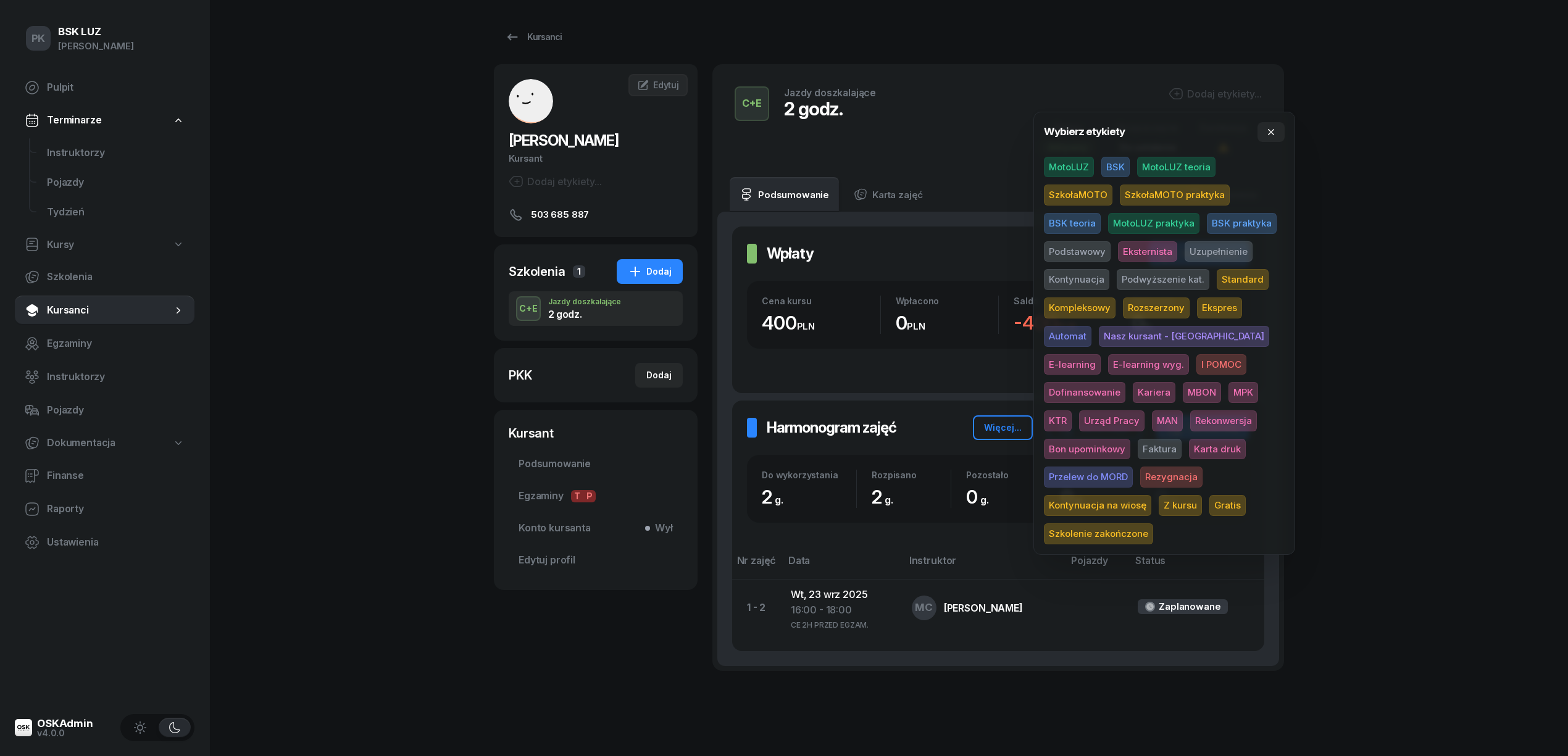
click at [1077, 169] on span "MotoLUZ" at bounding box center [1068, 167] width 50 height 21
click at [1196, 250] on span "Uzupełnienie" at bounding box center [1218, 253] width 68 height 21
click at [1376, 225] on div "PK BSK LUZ Piotr Klimek Pulpit Terminarze Instruktorzy Pojazdy Tydzień Kursy Sz…" at bounding box center [784, 397] width 1568 height 794
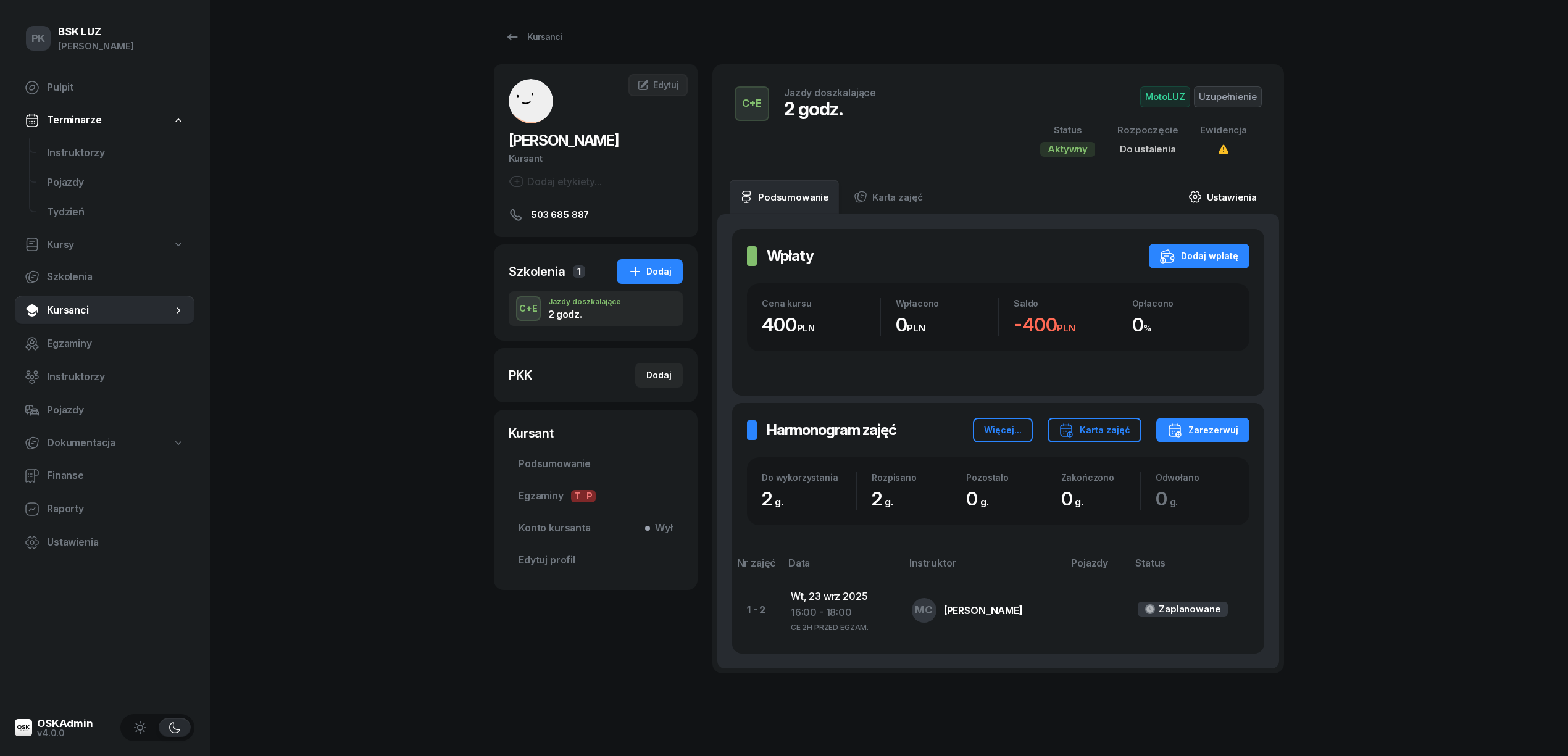
click at [1232, 196] on link "Ustawienia" at bounding box center [1222, 196] width 88 height 34
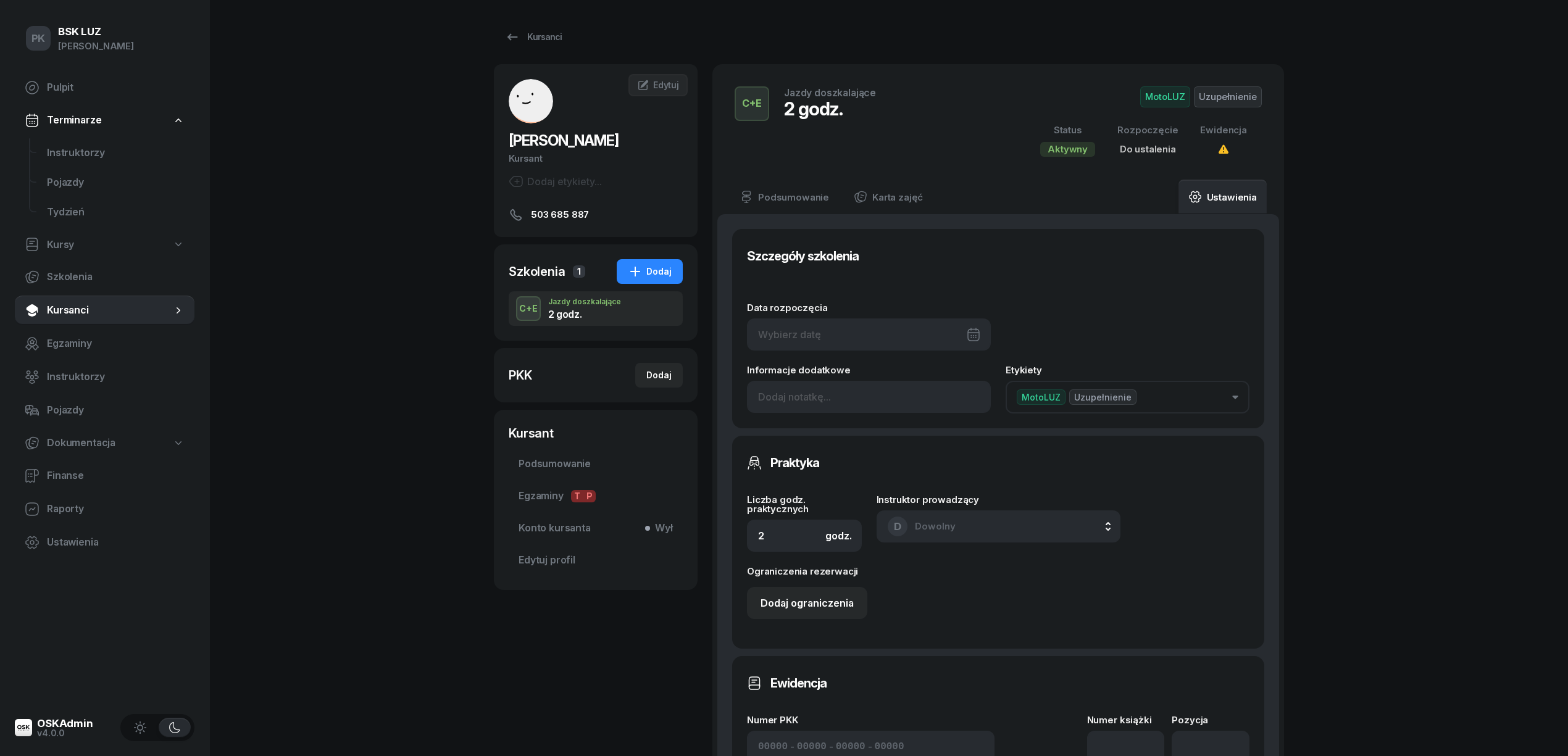
click at [869, 332] on div at bounding box center [868, 334] width 244 height 32
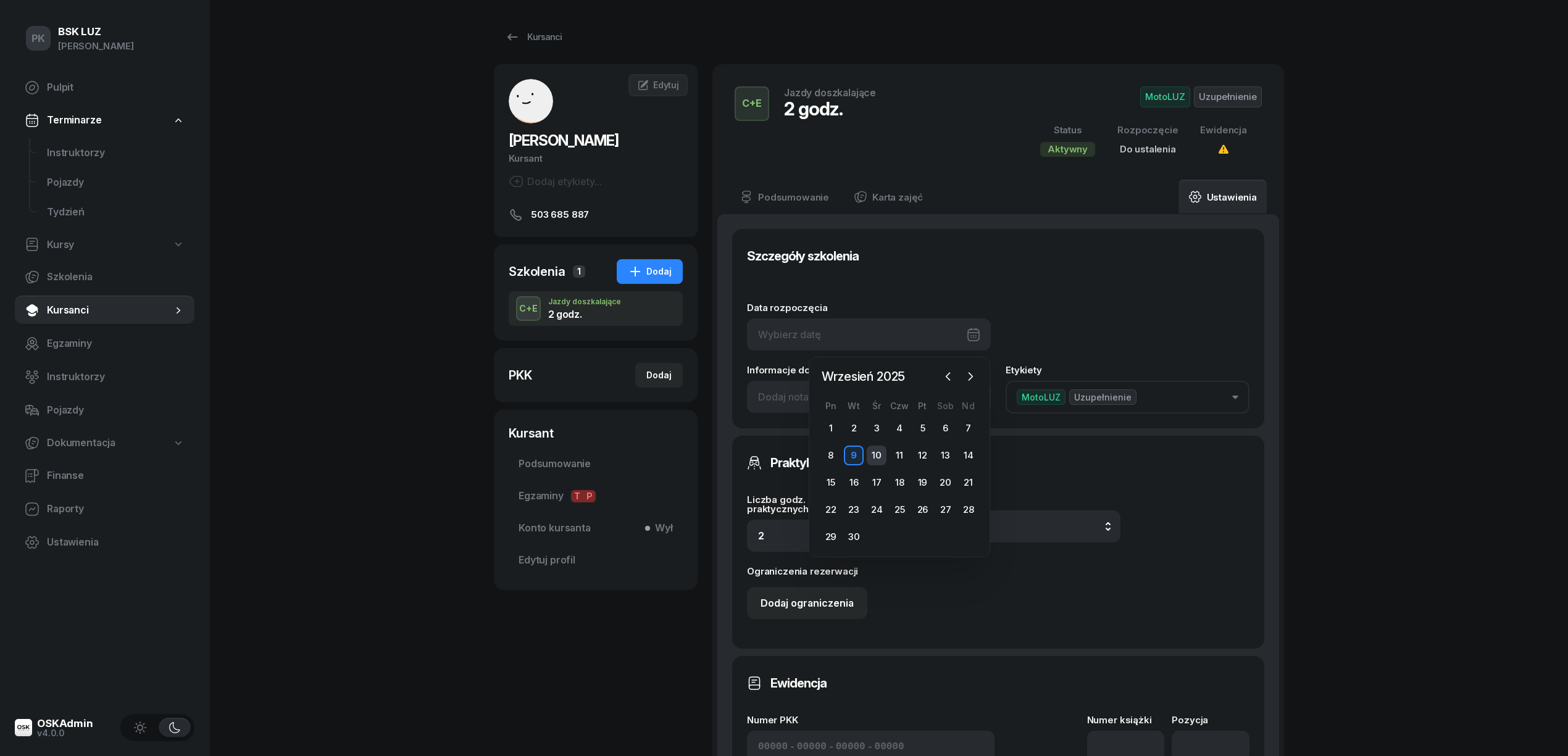
click at [868, 455] on div "10" at bounding box center [876, 455] width 20 height 20
type input "10/09/2025"
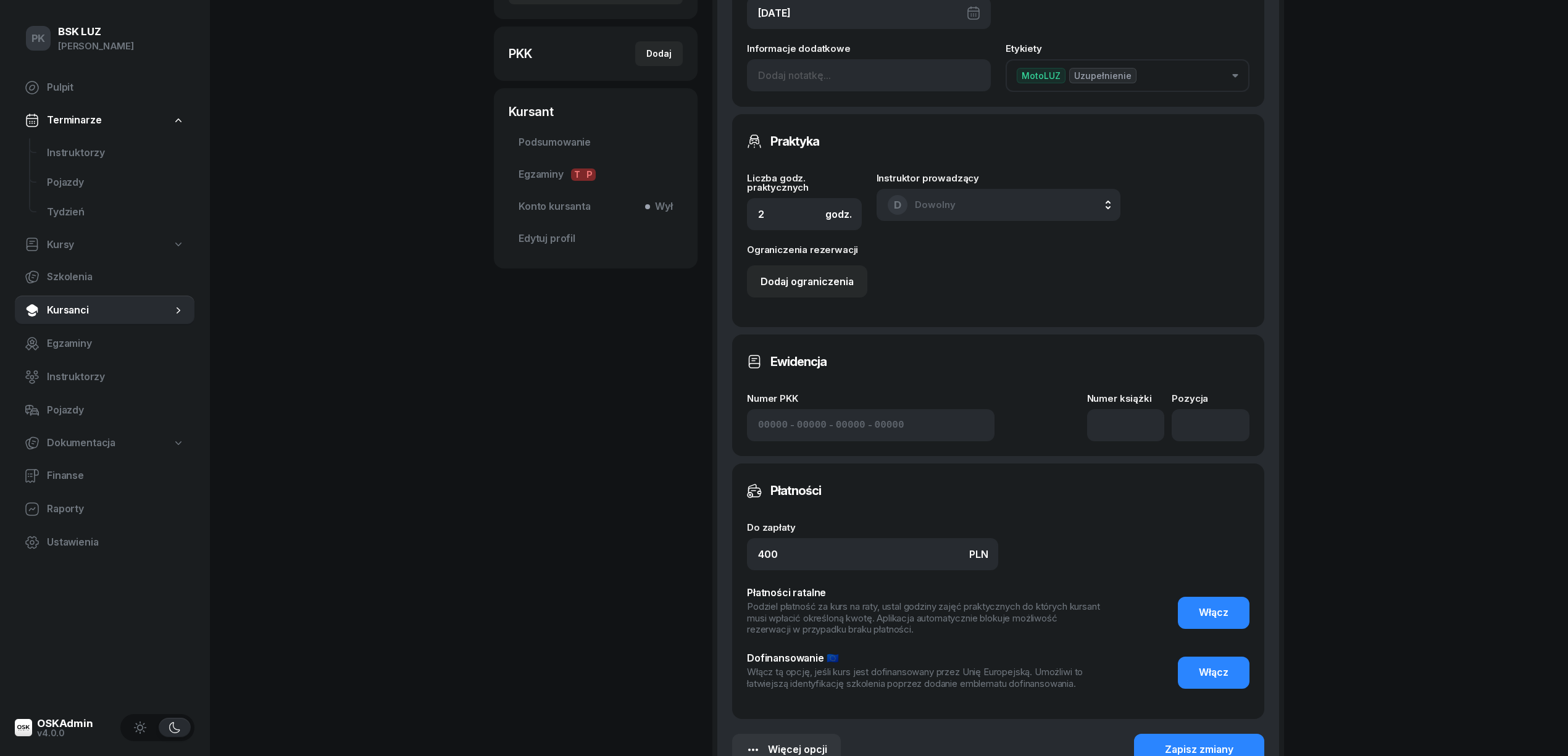
scroll to position [329, 0]
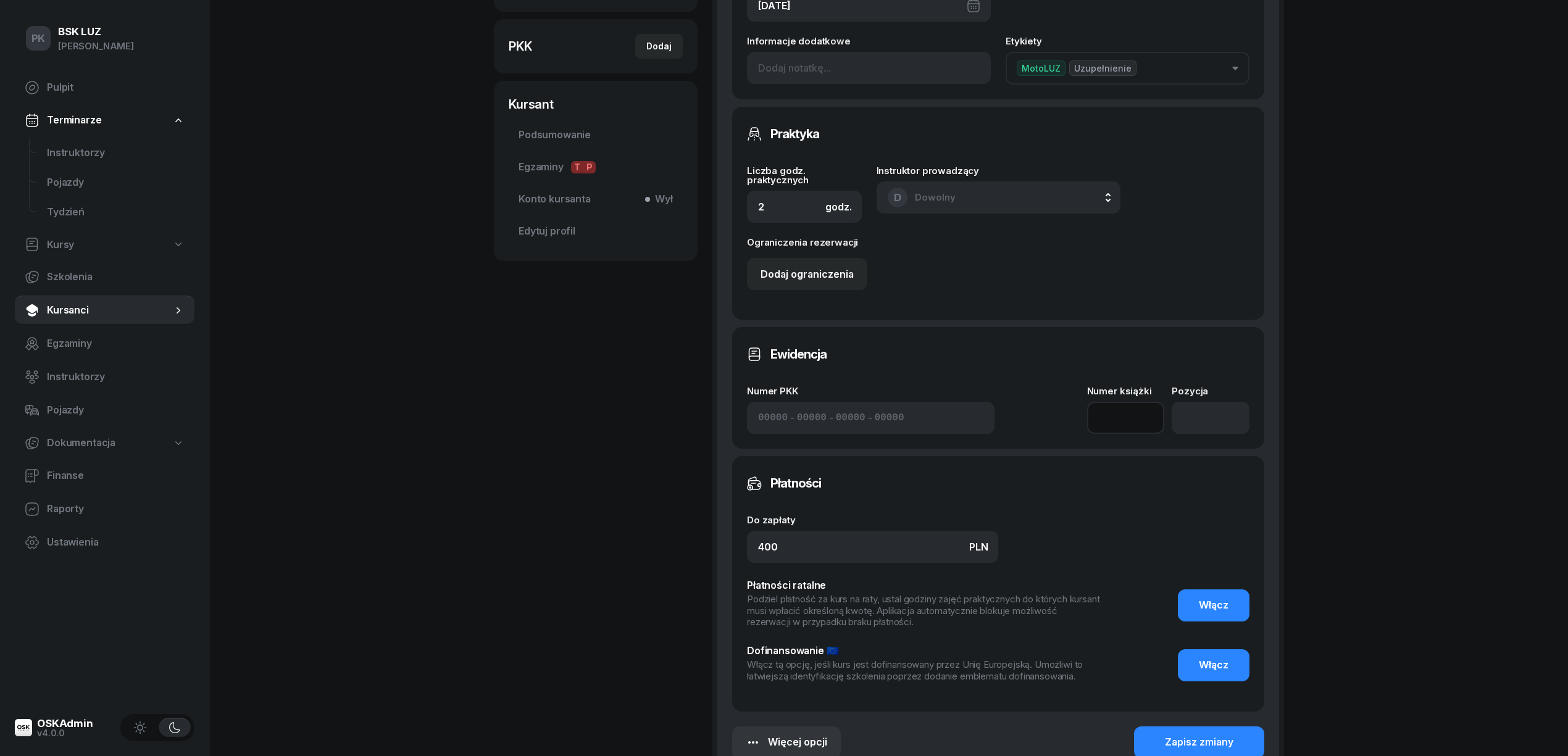
click at [1120, 422] on input at bounding box center [1125, 417] width 77 height 32
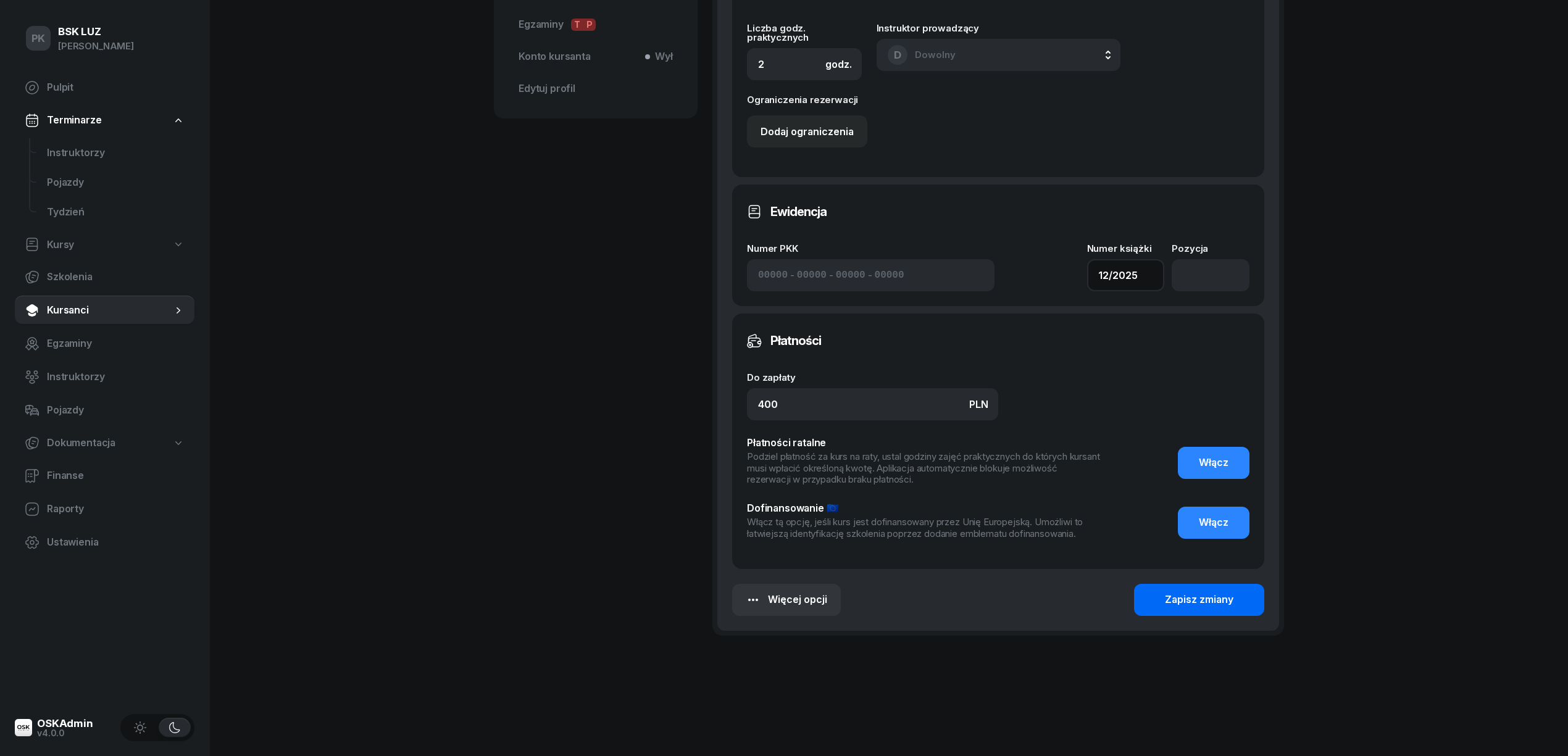
type input "12/2025"
click at [1199, 602] on div "Zapisz zmiany" at bounding box center [1199, 600] width 68 height 16
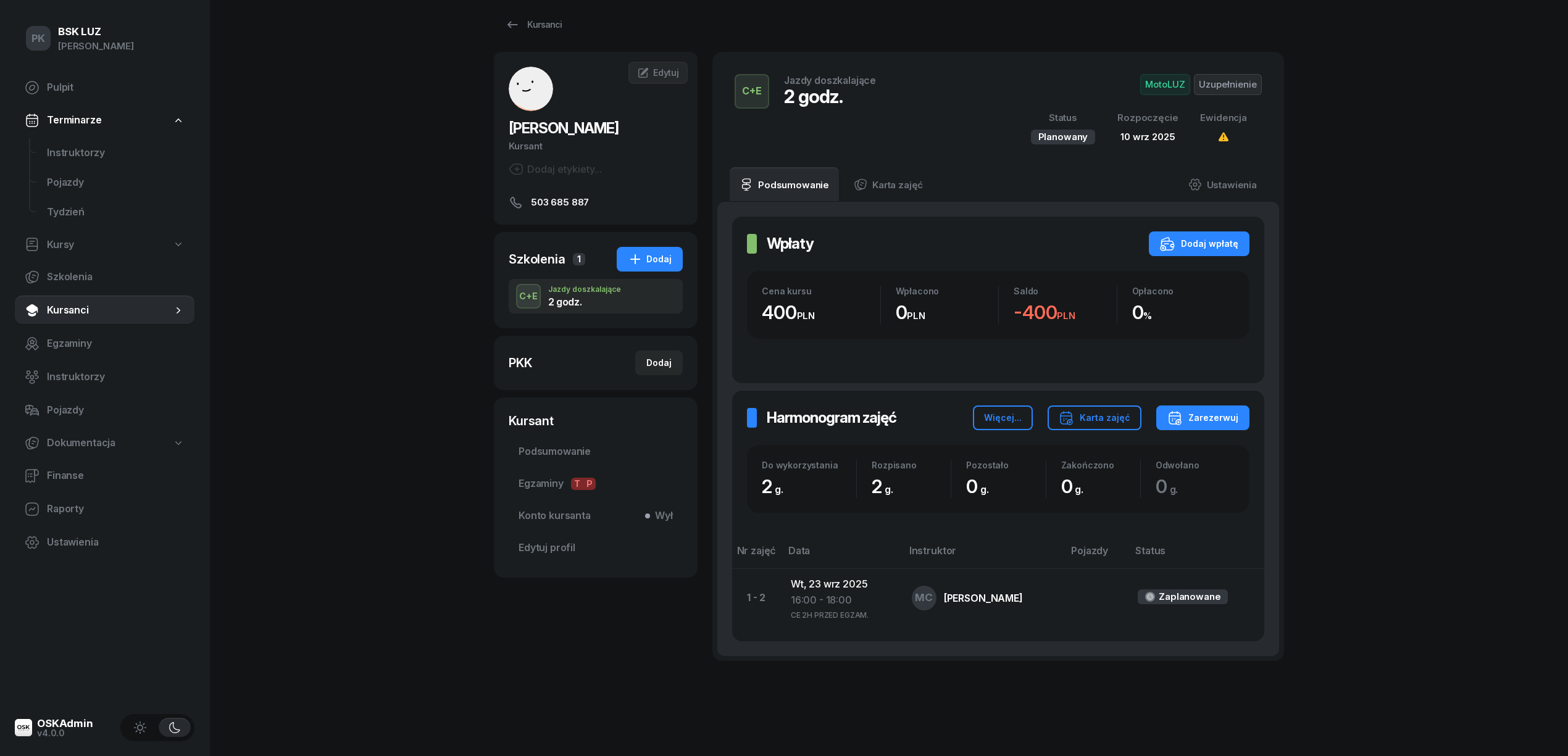
scroll to position [0, 0]
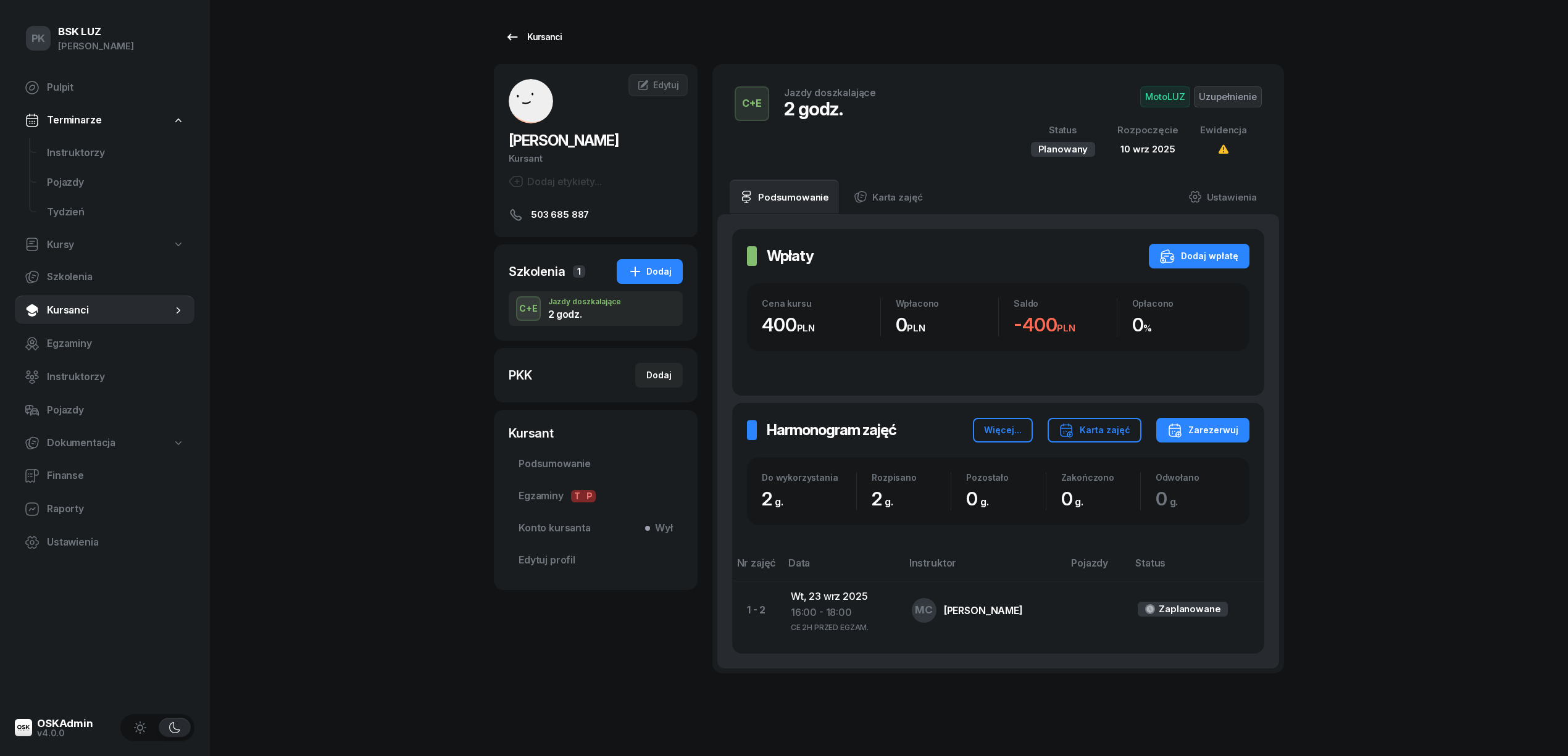
click at [526, 35] on div "Kursanci" at bounding box center [533, 37] width 57 height 15
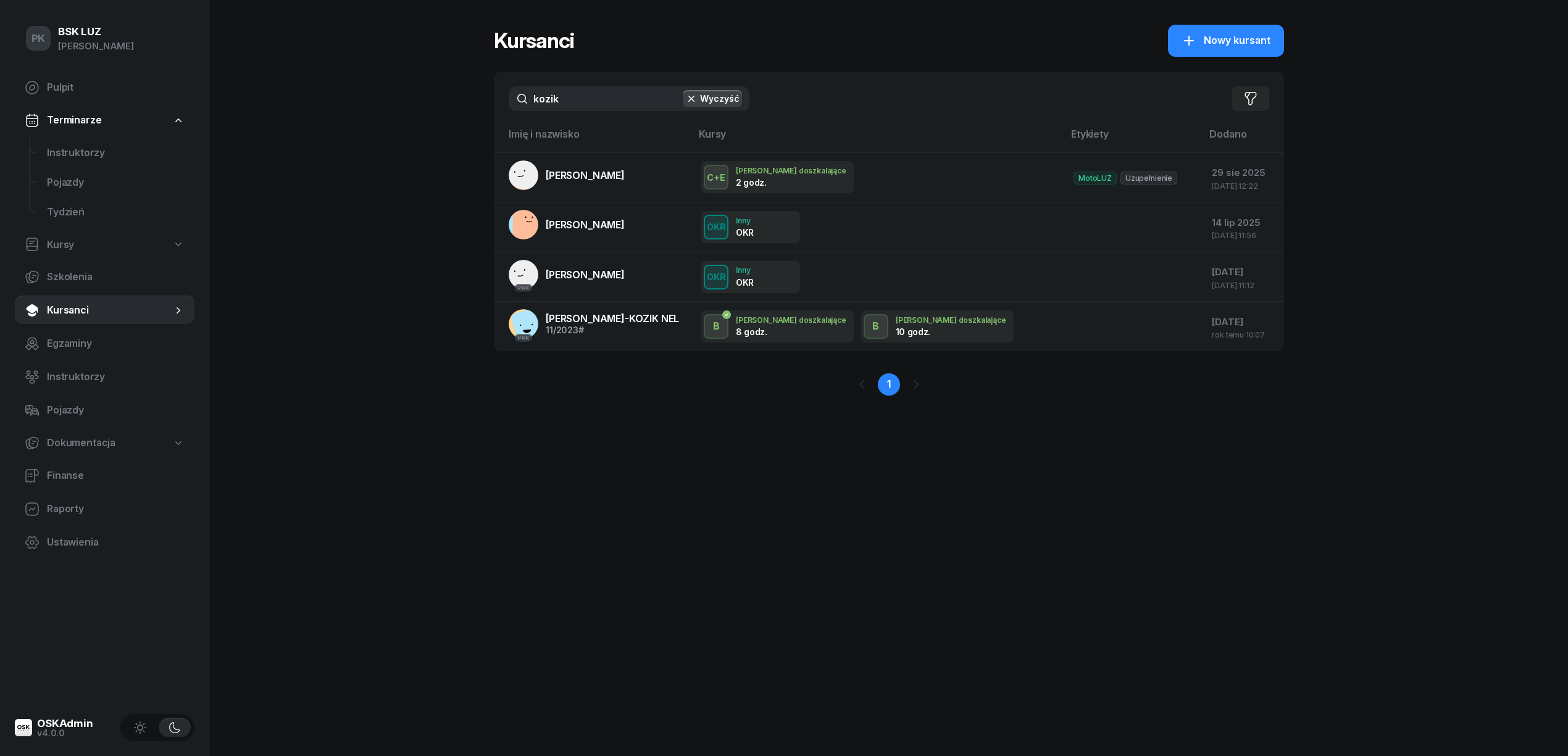
click at [365, 277] on div "PK BSK LUZ Piotr Klimek Pulpit Terminarze Instruktorzy Pojazdy Tydzień Kursy Sz…" at bounding box center [784, 378] width 1568 height 756
click at [79, 312] on span "Kursanci" at bounding box center [110, 310] width 126 height 16
click at [43, 154] on link "Instruktorzy" at bounding box center [115, 153] width 157 height 29
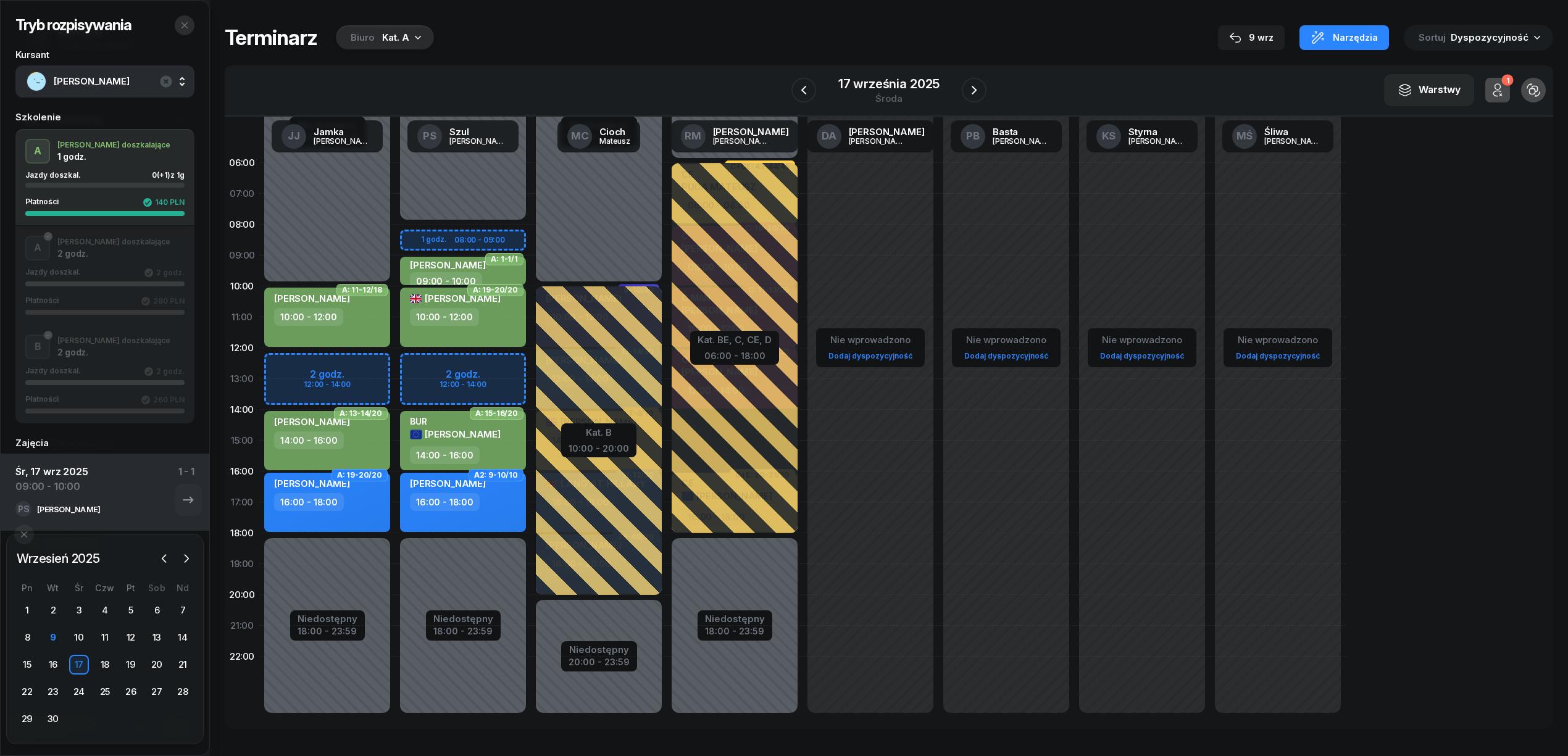
click at [183, 19] on button "button" at bounding box center [184, 25] width 20 height 20
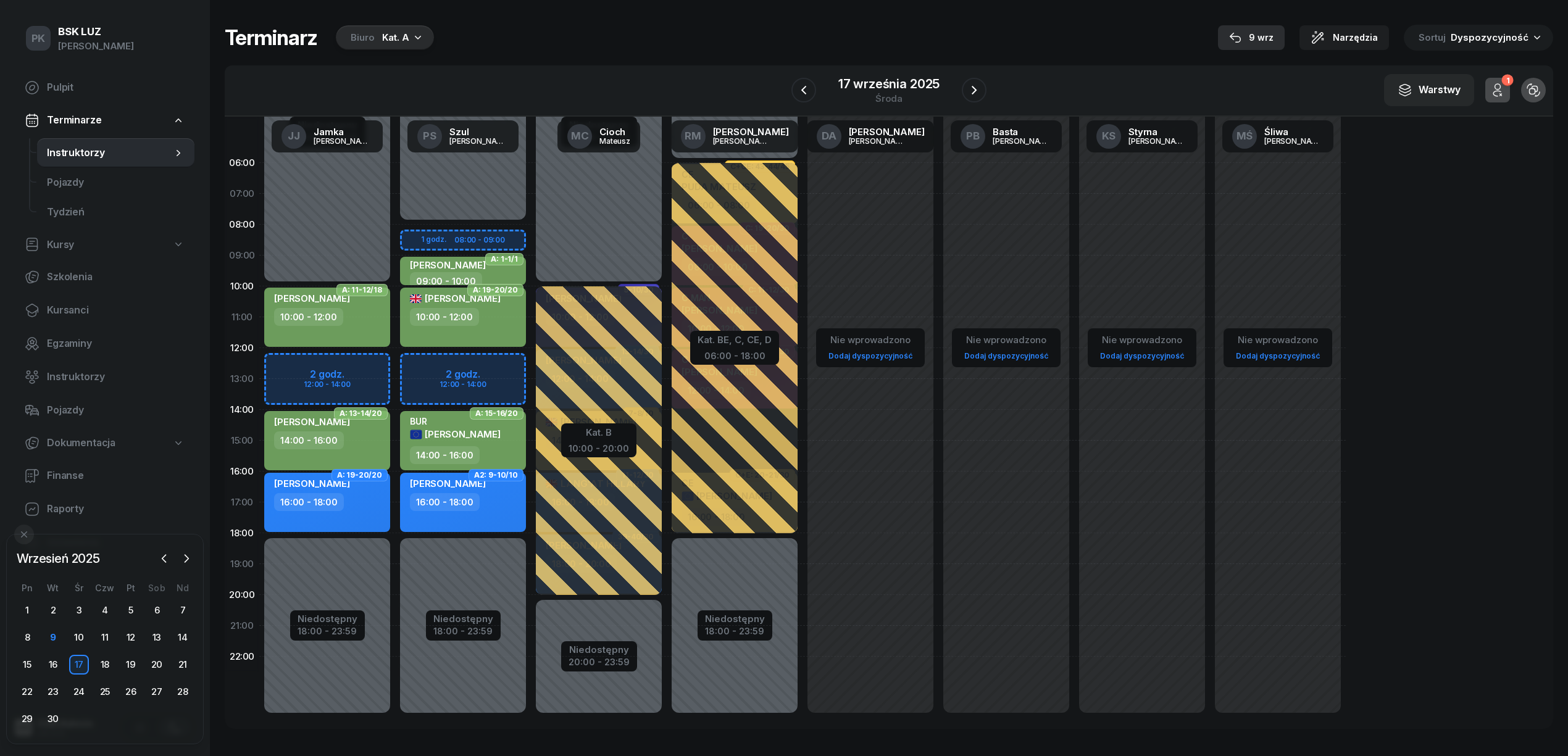
click at [1284, 30] on button "9 wrz" at bounding box center [1251, 37] width 67 height 24
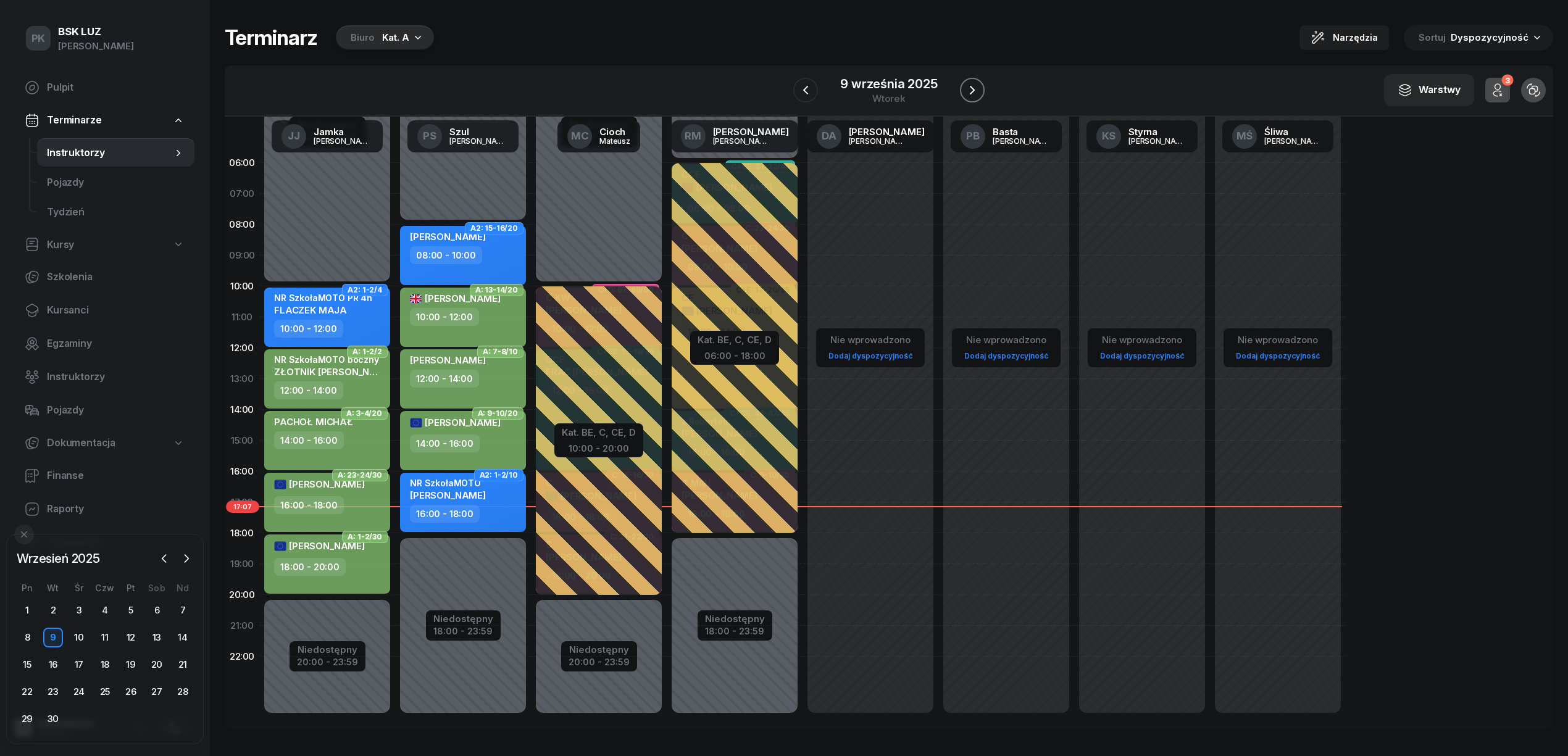
click at [978, 87] on icon "button" at bounding box center [972, 90] width 15 height 15
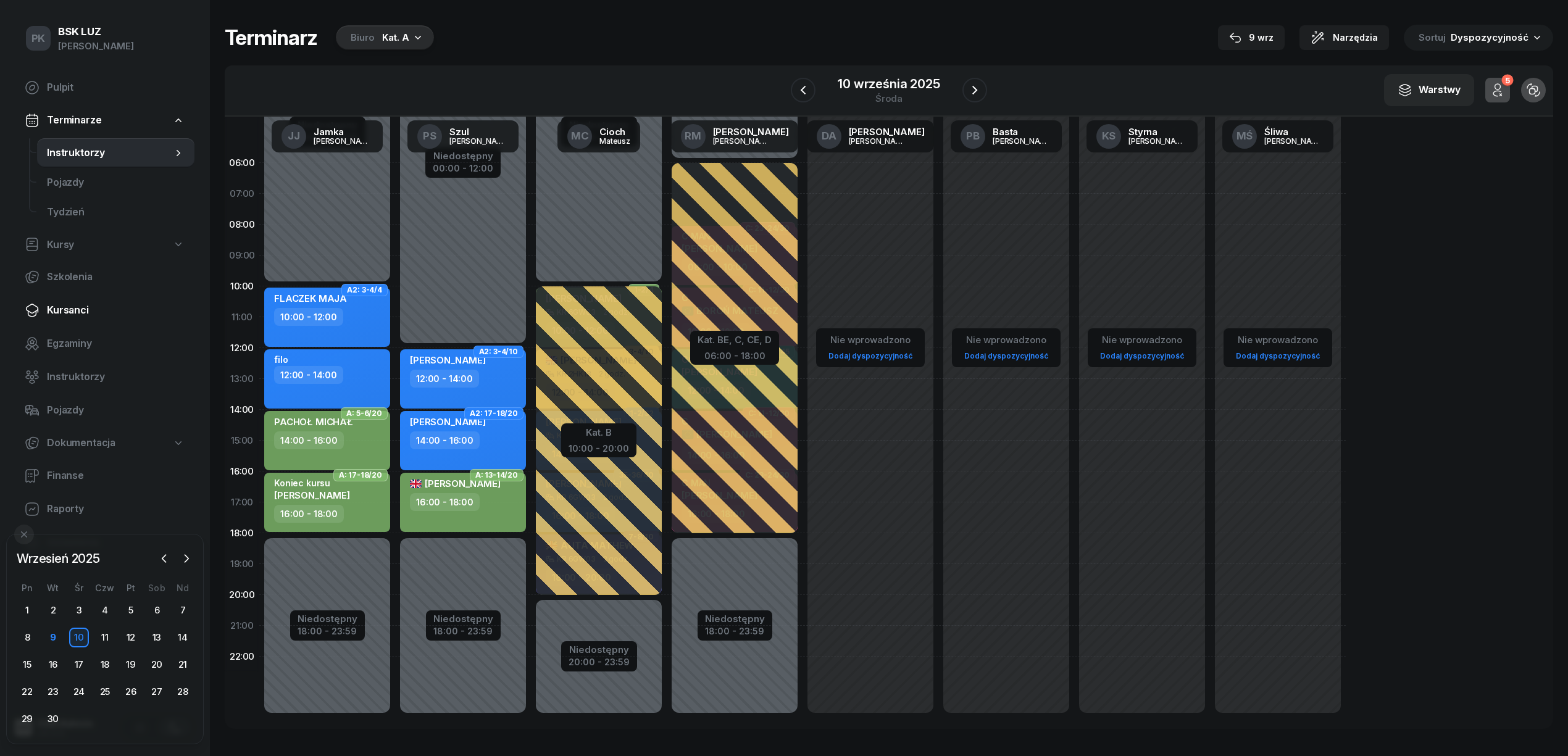
click at [69, 304] on span "Kursanci" at bounding box center [116, 310] width 138 height 16
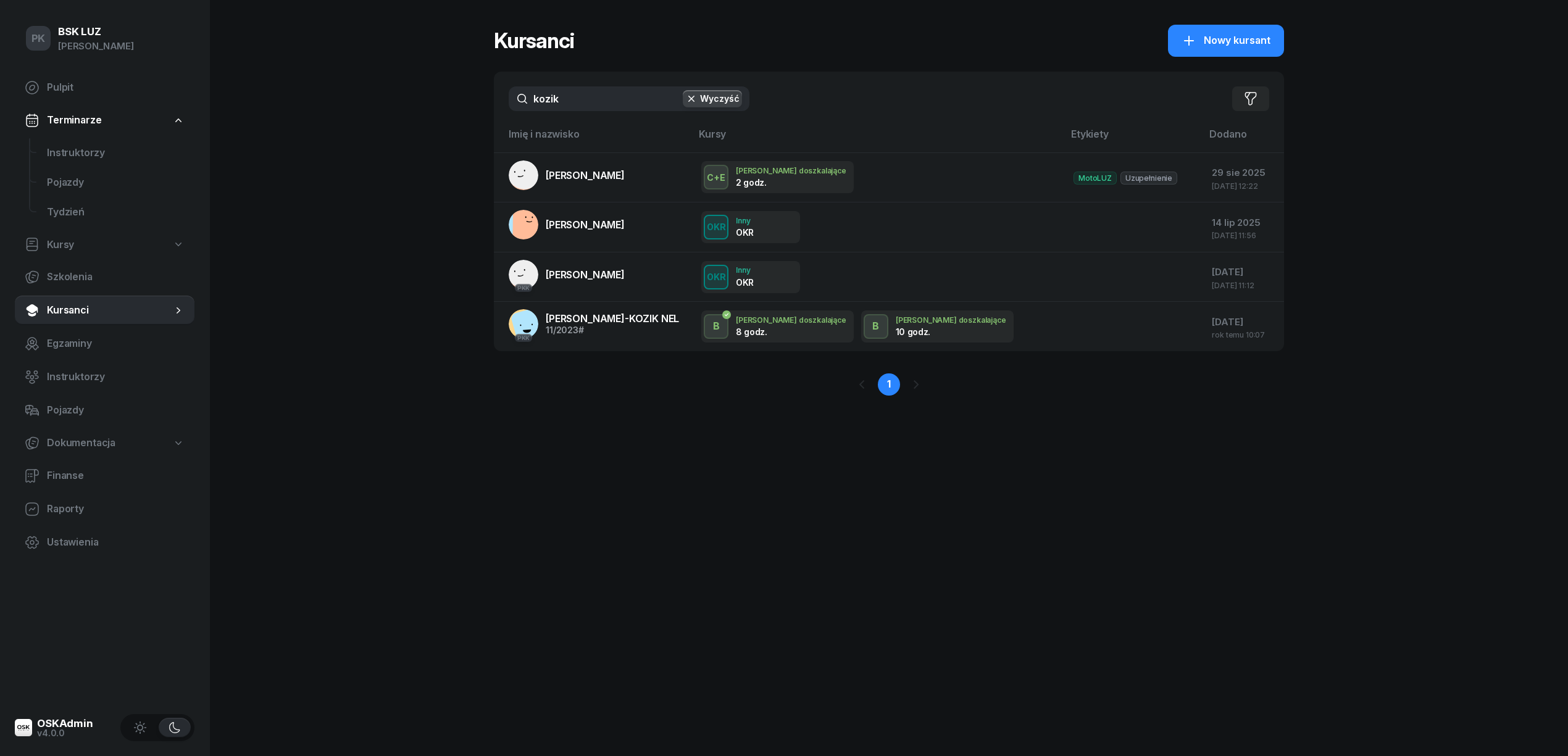
drag, startPoint x: 581, startPoint y: 97, endPoint x: 398, endPoint y: 121, distance: 184.6
click at [398, 121] on div "PK BSK LUZ Piotr Klimek Pulpit Terminarze Instruktorzy Pojazdy Tydzień Kursy Sz…" at bounding box center [784, 378] width 1568 height 756
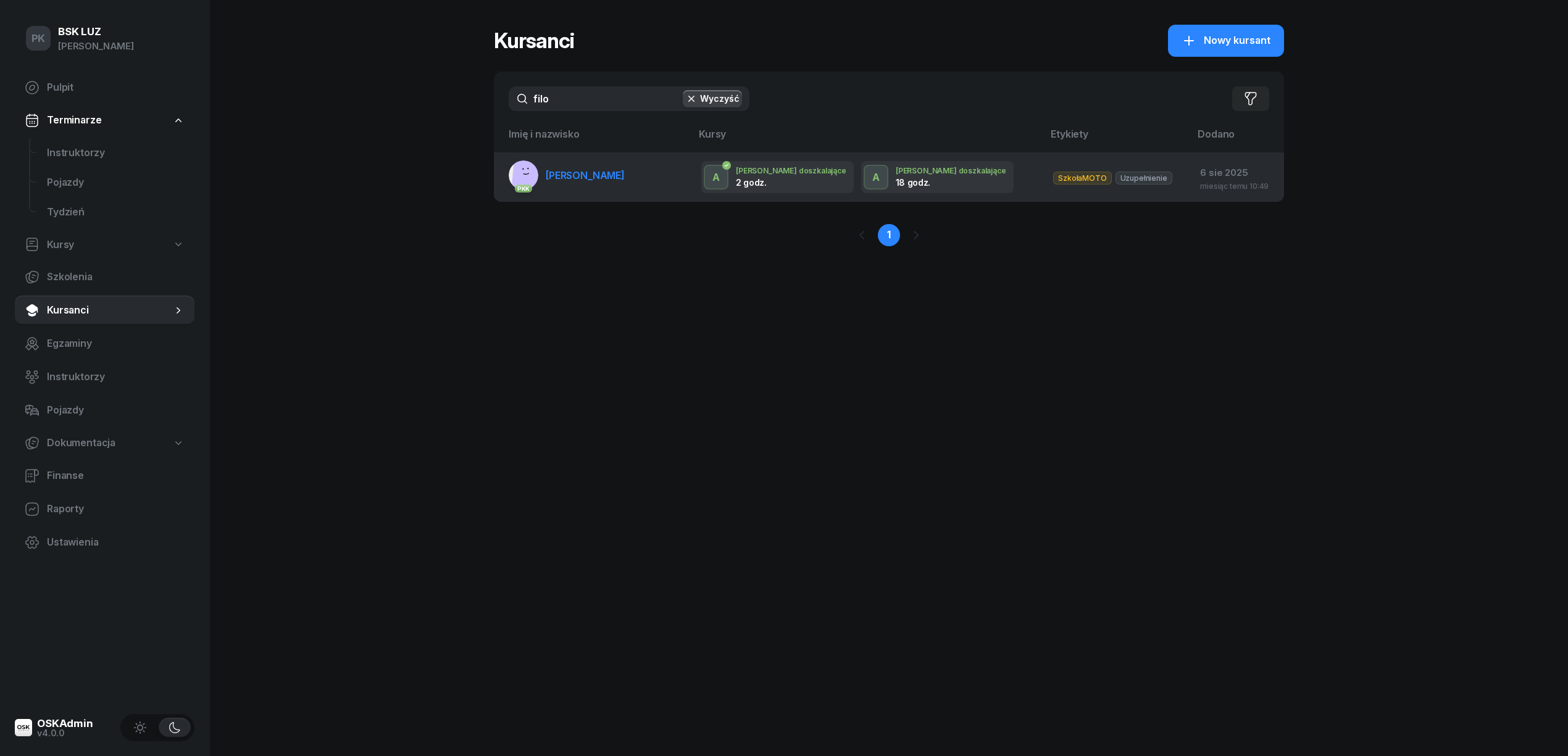
type input "filo"
click at [571, 169] on span "FILO-TOMALSKA ANNA" at bounding box center [584, 175] width 79 height 12
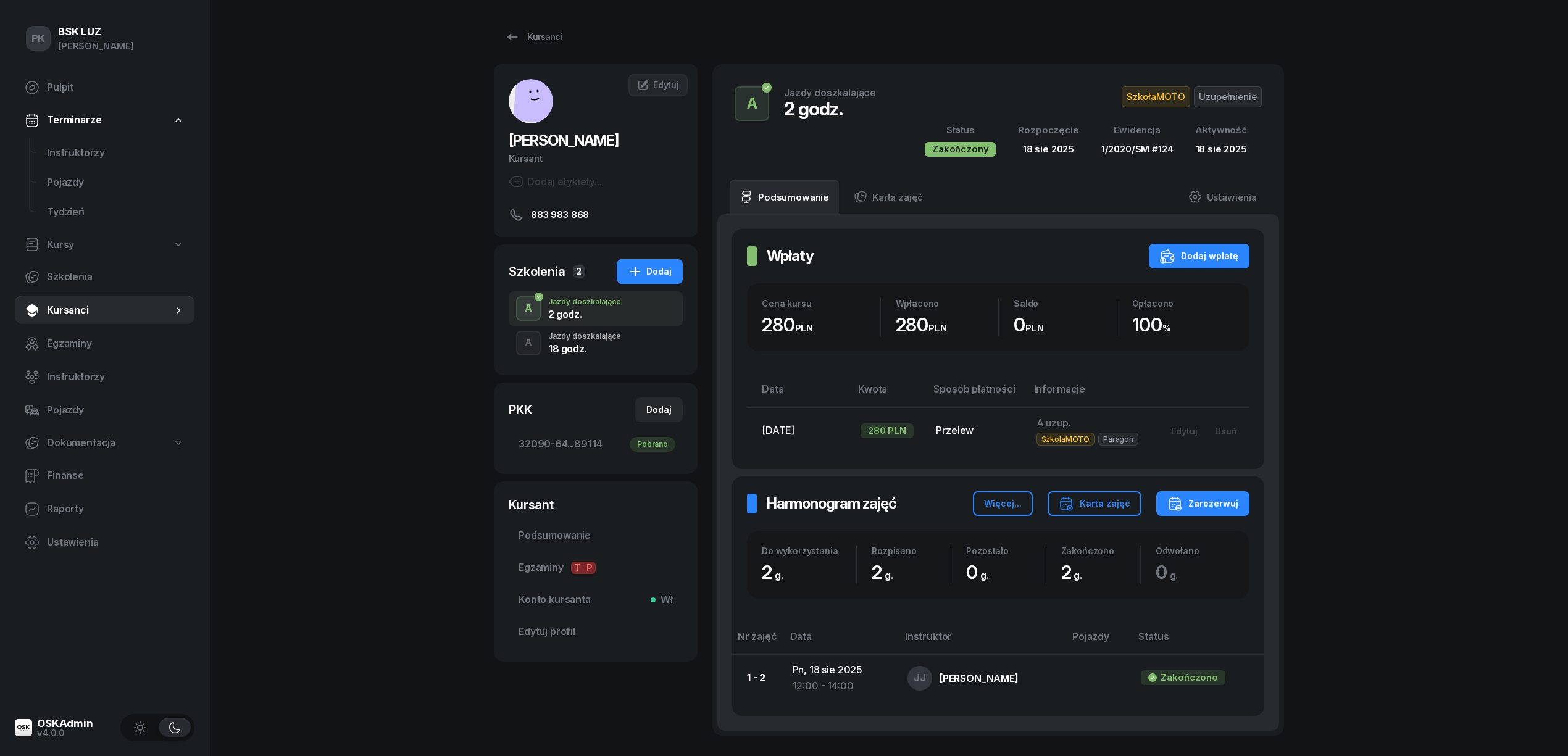
click at [596, 351] on div "18 godz." at bounding box center [584, 349] width 73 height 10
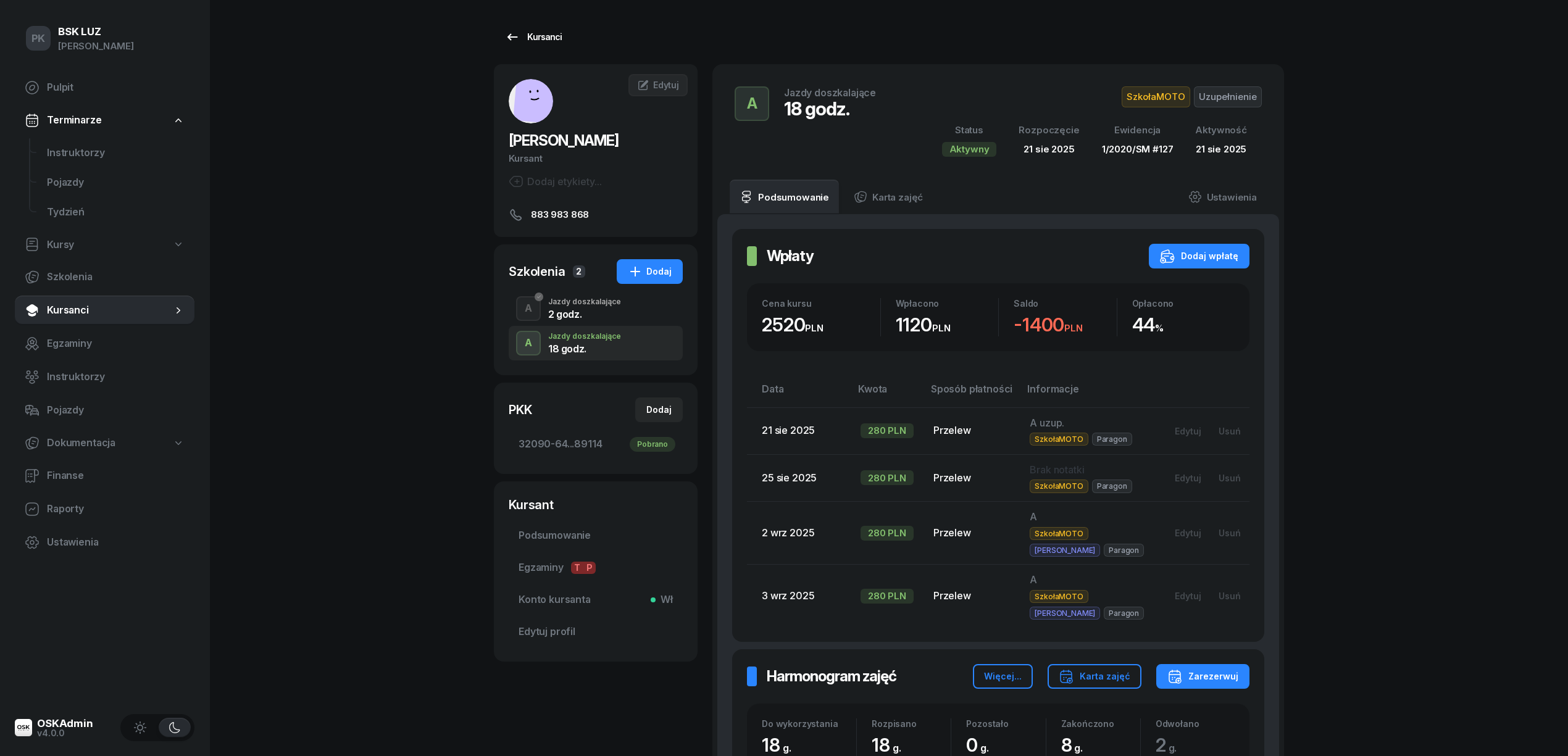
click at [512, 34] on icon at bounding box center [512, 37] width 15 height 15
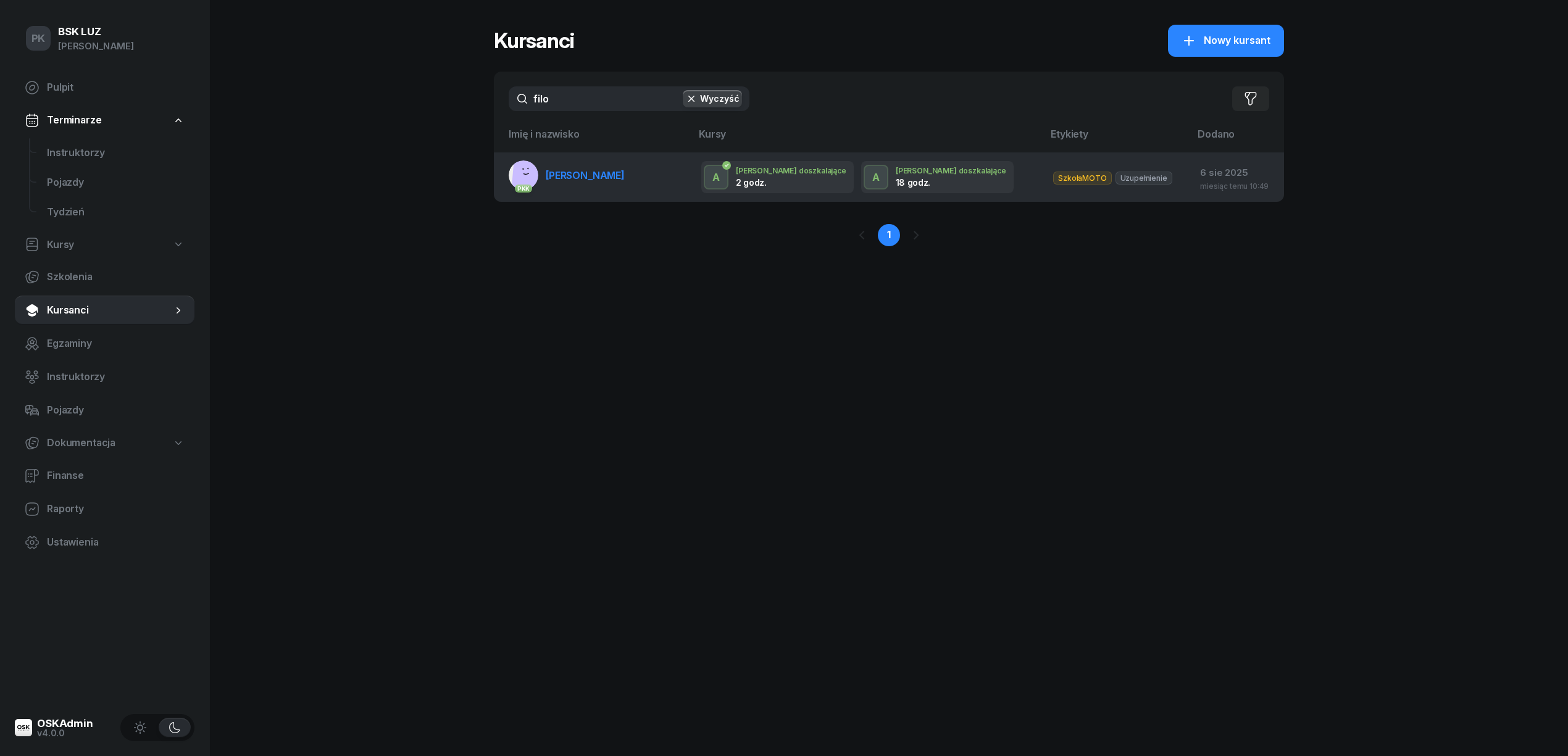
click at [623, 180] on span "FILO-TOMALSKA ANNA" at bounding box center [584, 175] width 79 height 12
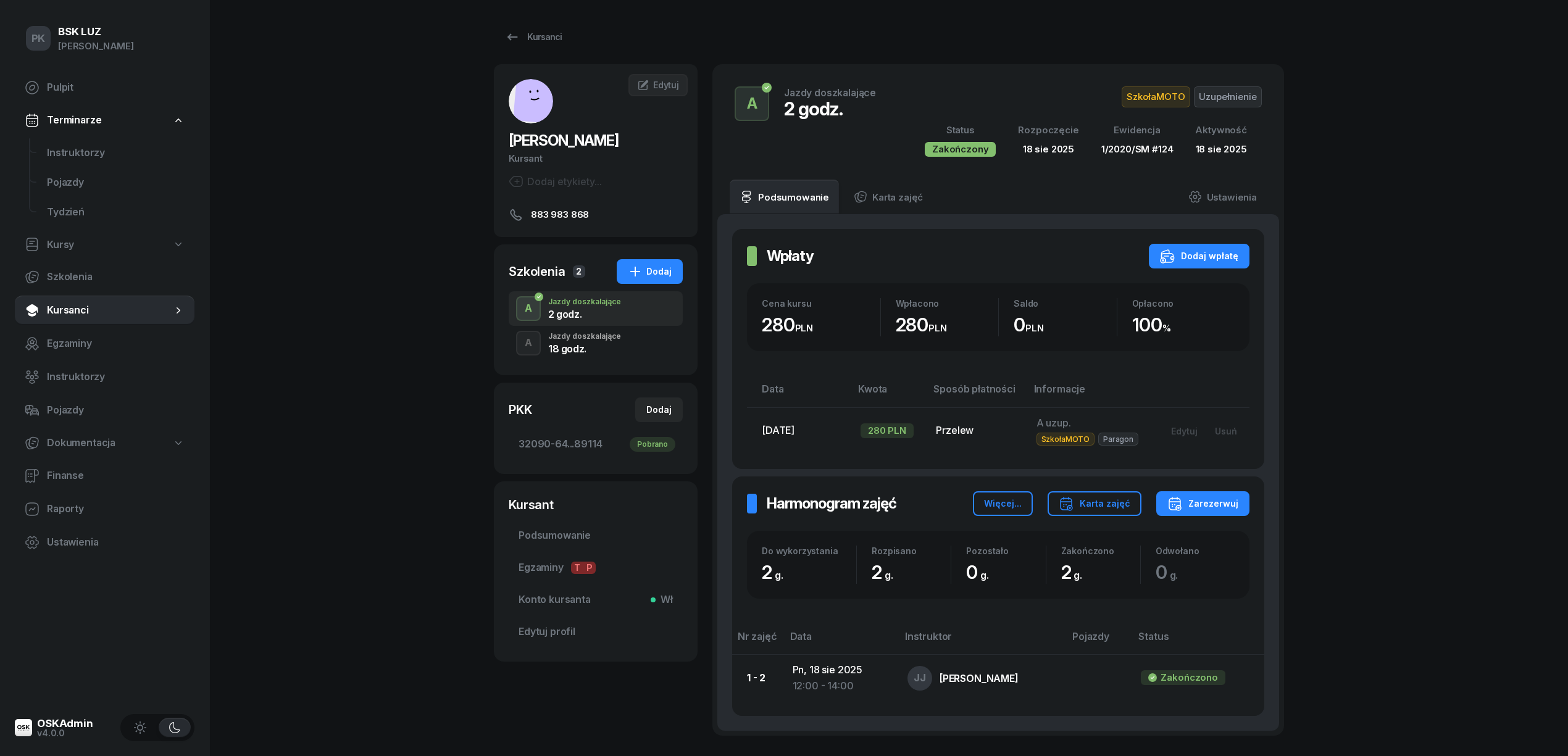
click at [593, 350] on div "18 godz." at bounding box center [584, 349] width 73 height 10
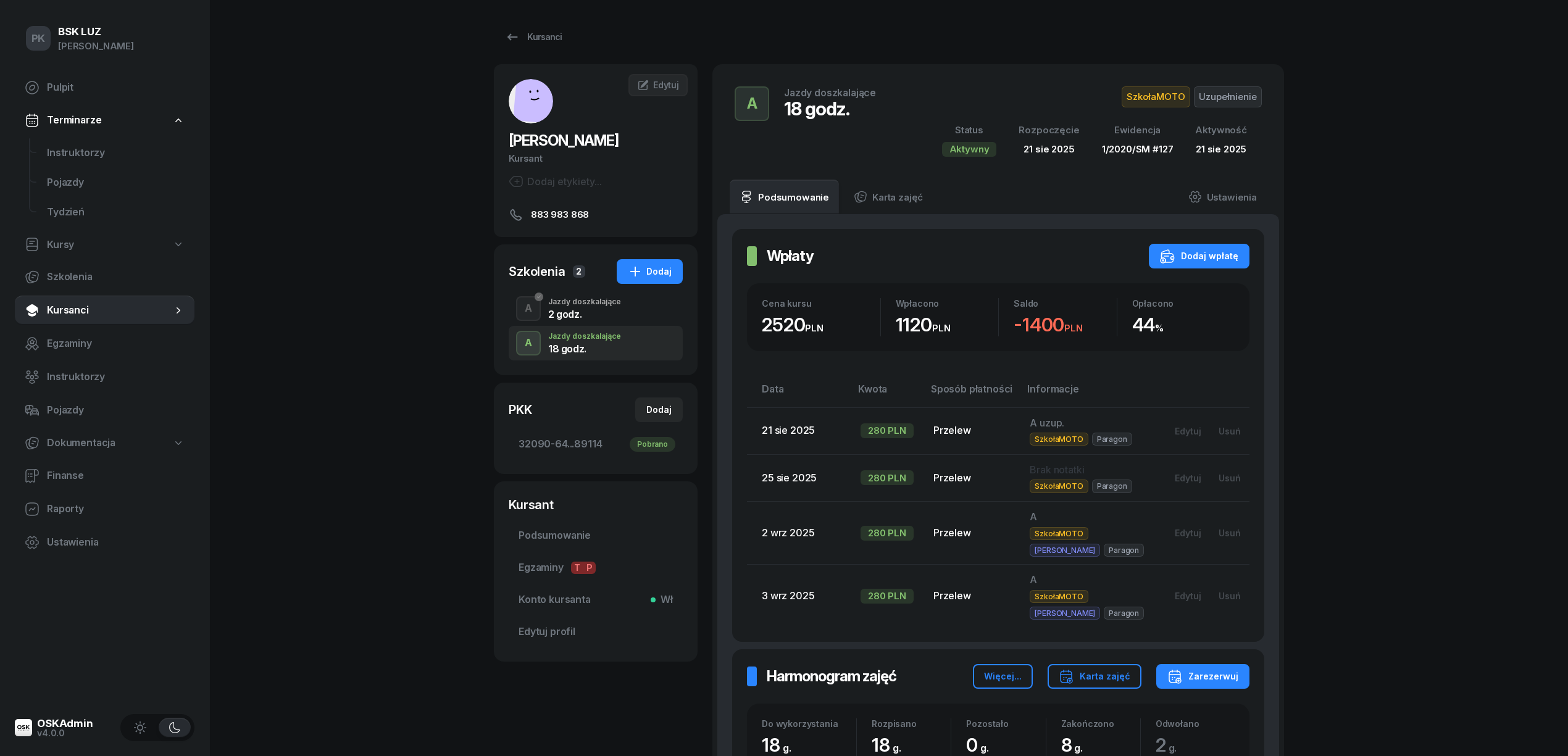
click at [576, 178] on div "Dodaj etykiety..." at bounding box center [555, 182] width 93 height 15
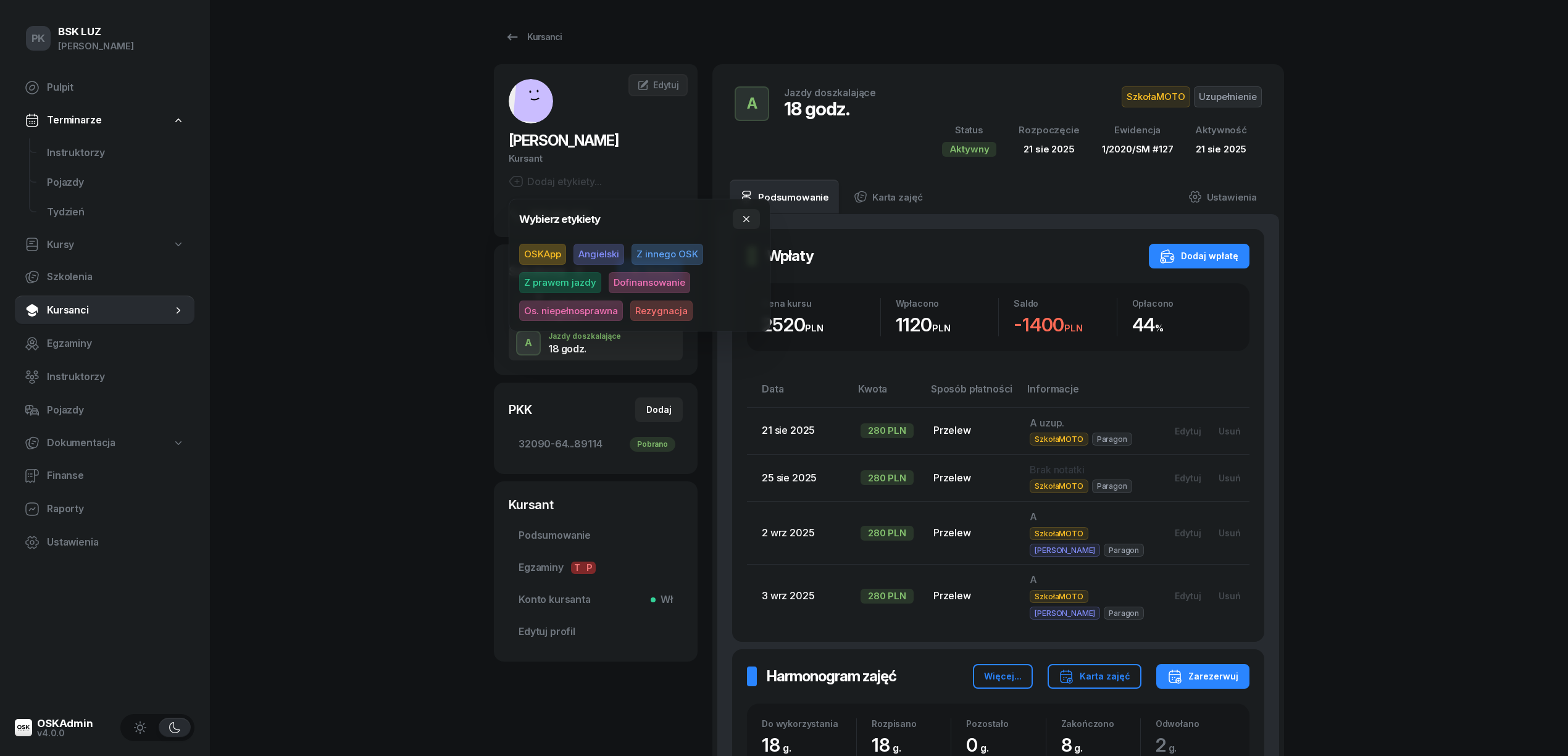
click at [576, 178] on div "Dodaj etykiety..." at bounding box center [555, 182] width 93 height 15
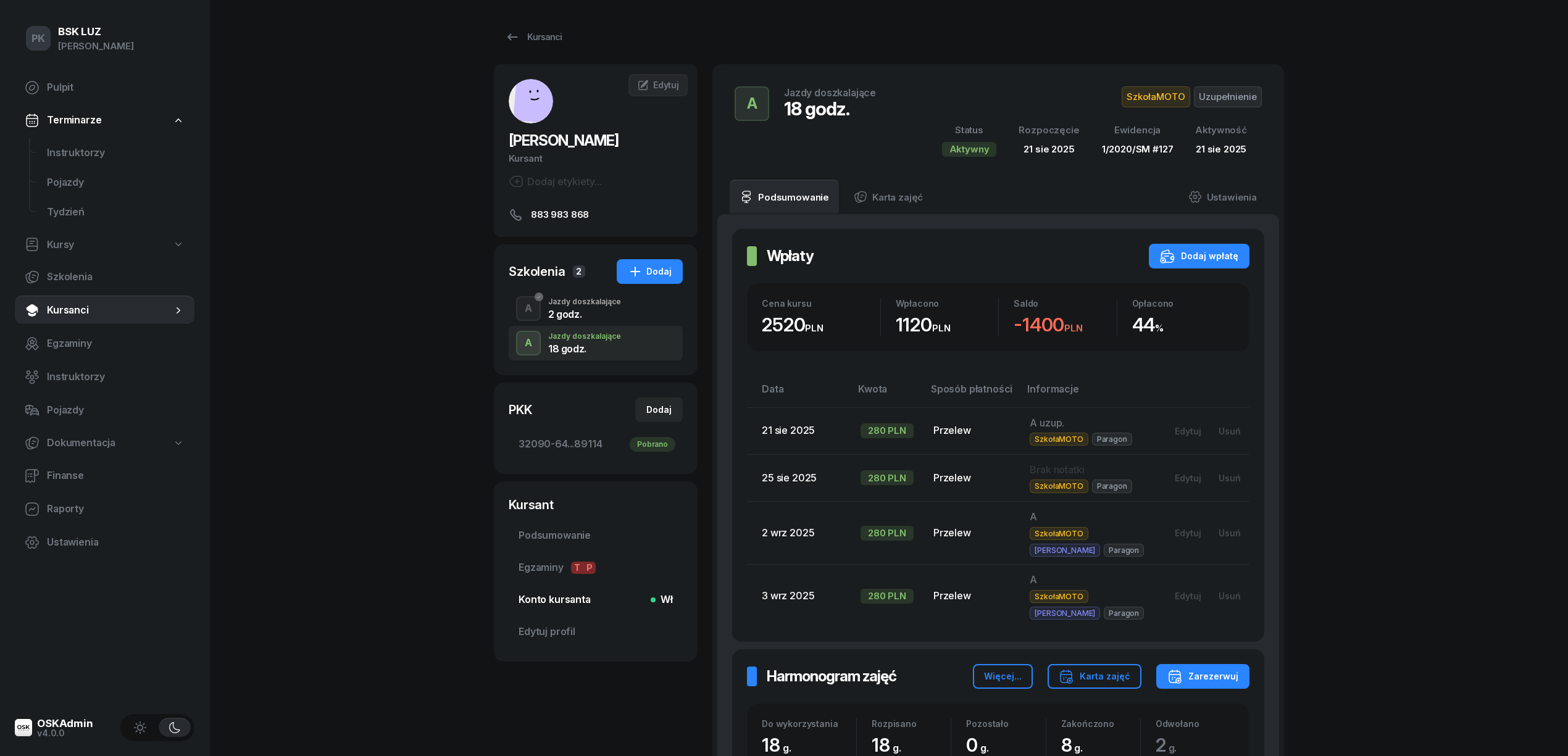
click at [548, 592] on span "Konto kursanta Wł" at bounding box center [595, 600] width 154 height 16
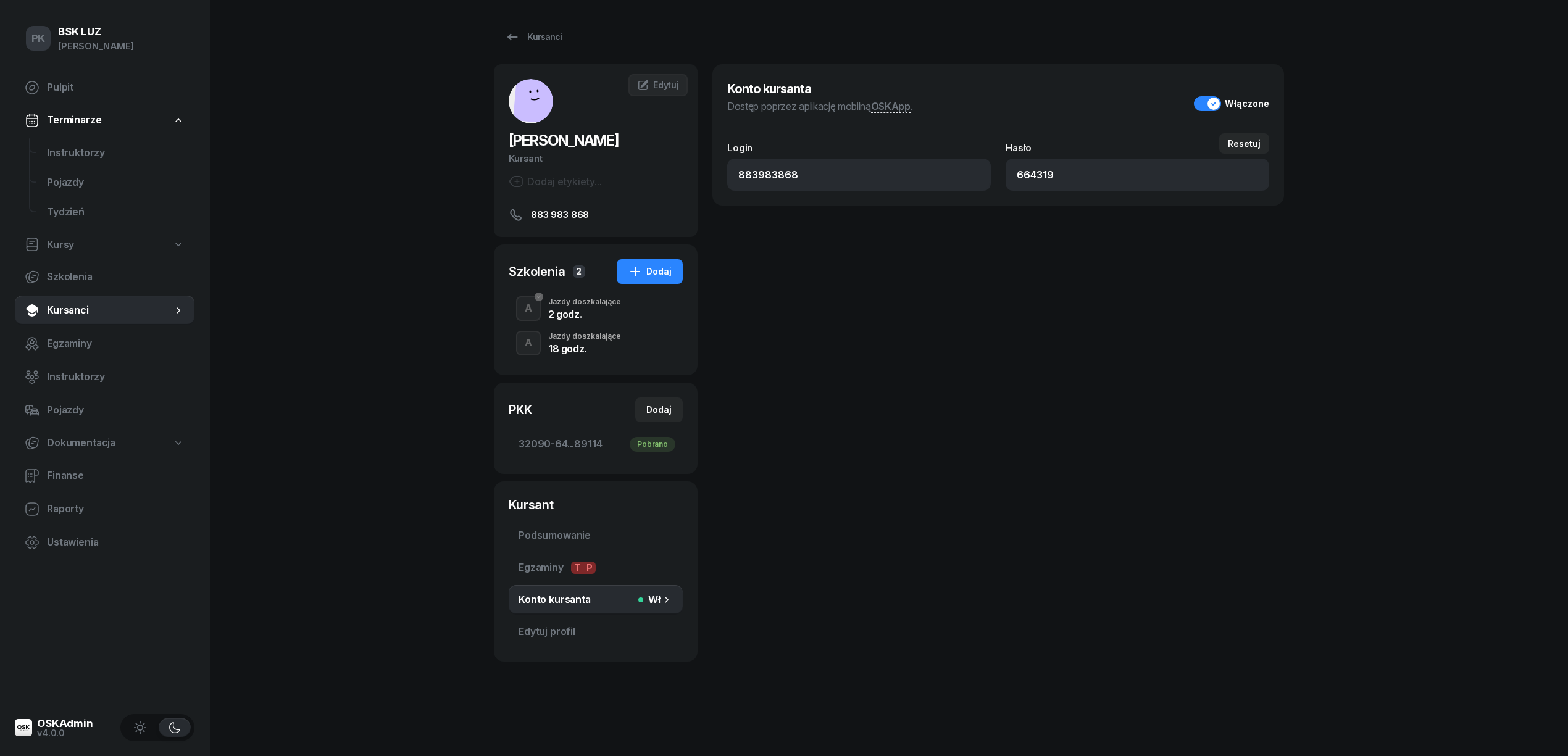
click at [581, 348] on div "18 godz." at bounding box center [584, 349] width 73 height 10
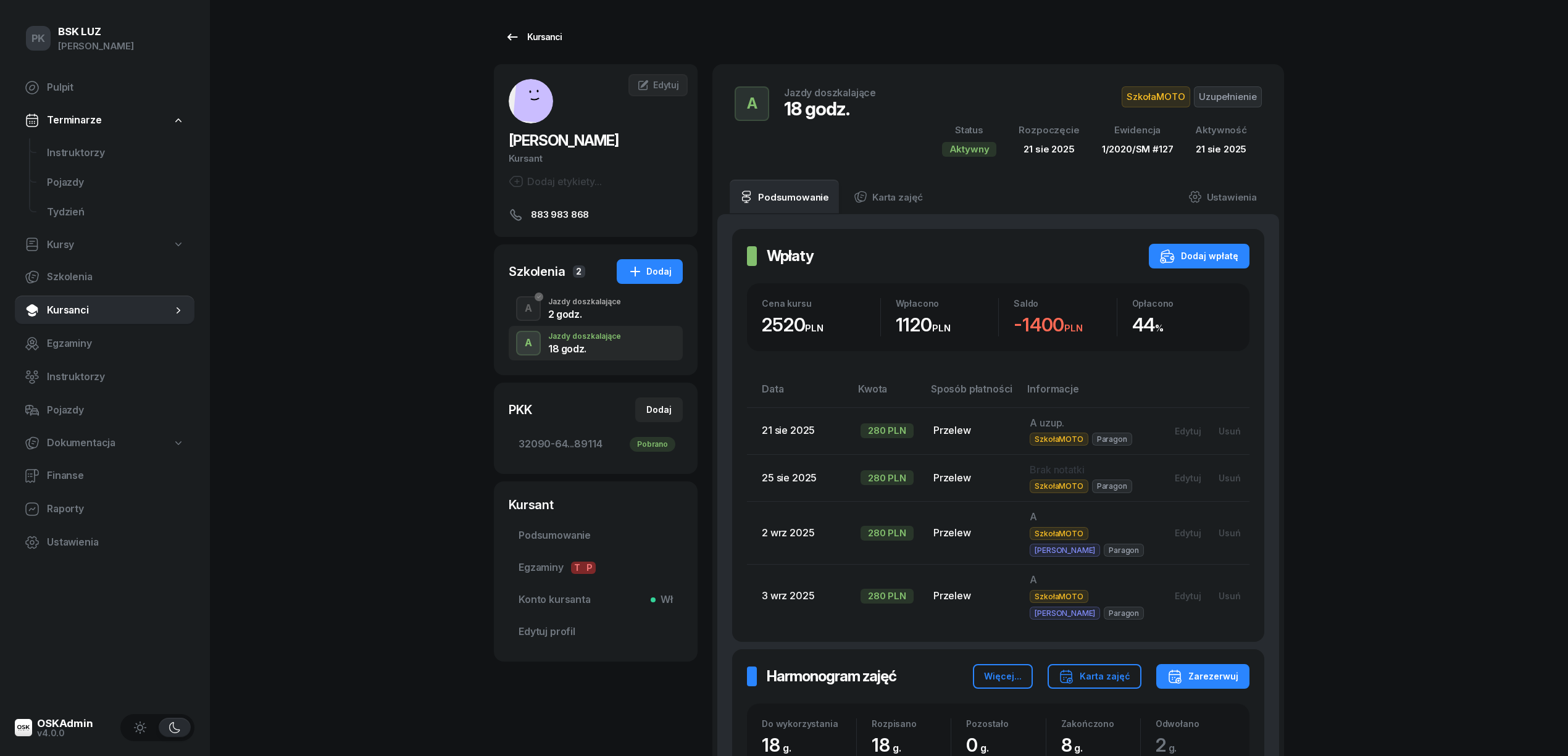
click at [522, 36] on div "Kursanci" at bounding box center [533, 37] width 57 height 15
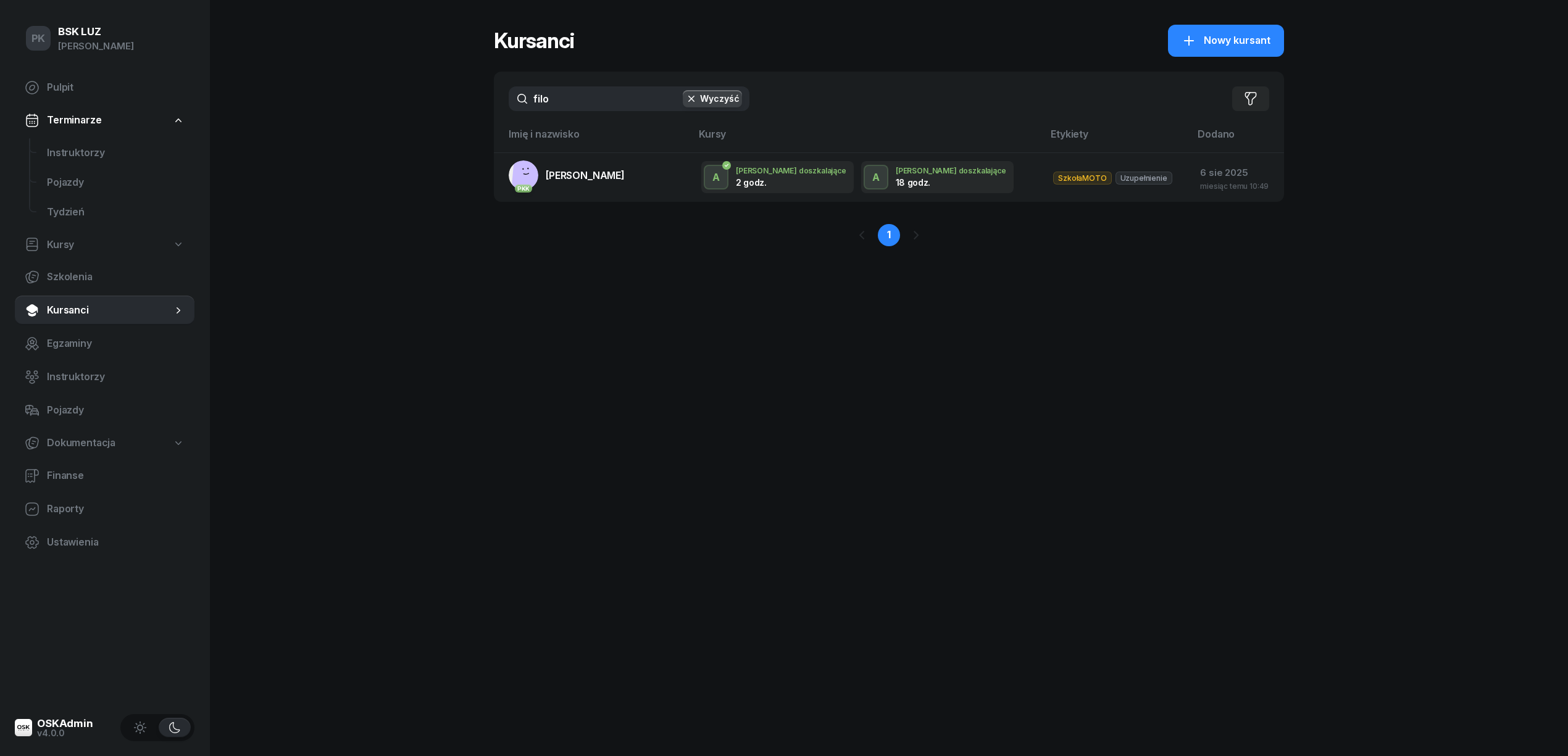
drag, startPoint x: 487, startPoint y: 95, endPoint x: 468, endPoint y: 97, distance: 19.1
click at [469, 96] on div "PK BSK LUZ Piotr Klimek Pulpit Terminarze Instruktorzy Pojazdy Tydzień Kursy Sz…" at bounding box center [784, 378] width 1568 height 756
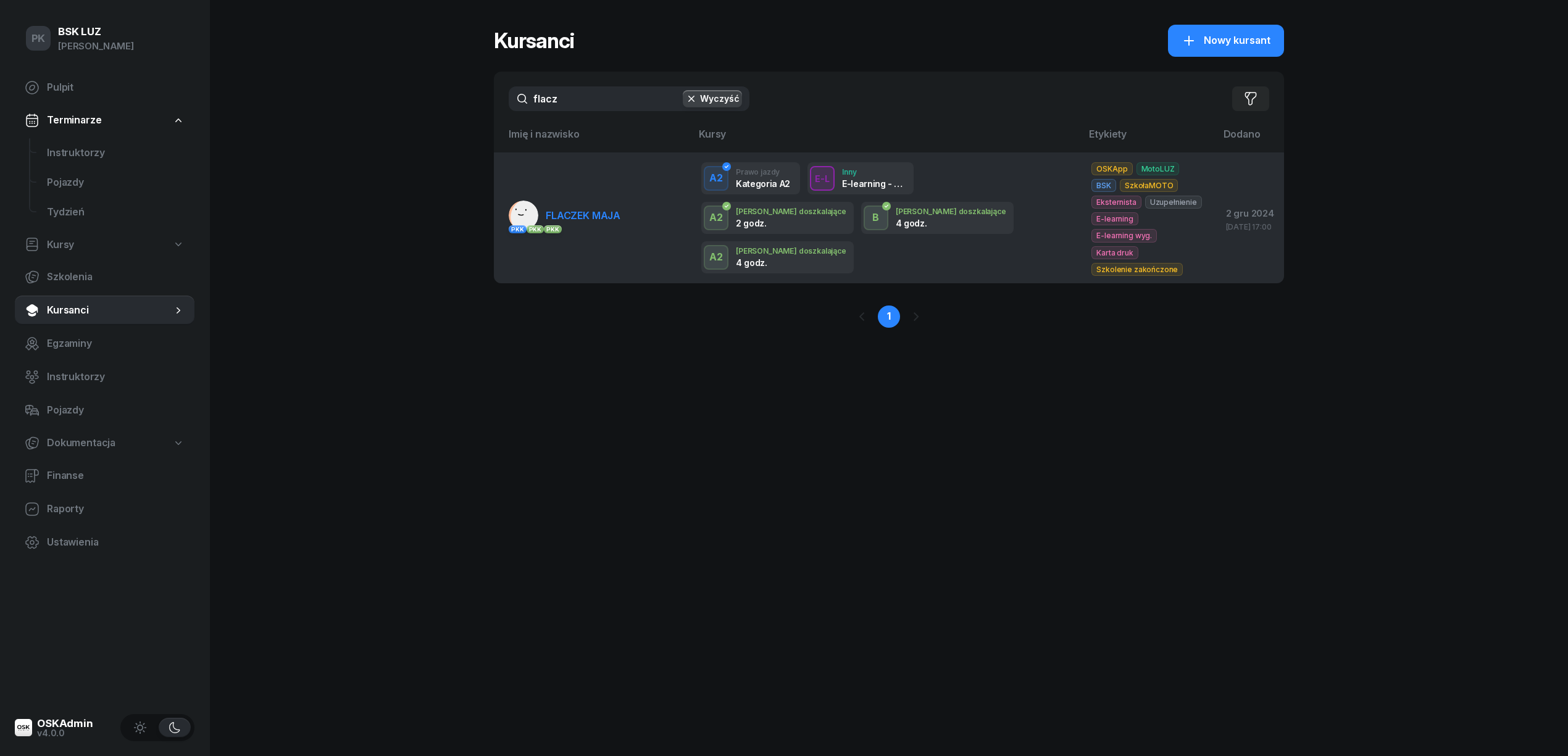
type input "flacz"
click at [599, 209] on span "FLACZEK MAJA" at bounding box center [583, 215] width 75 height 12
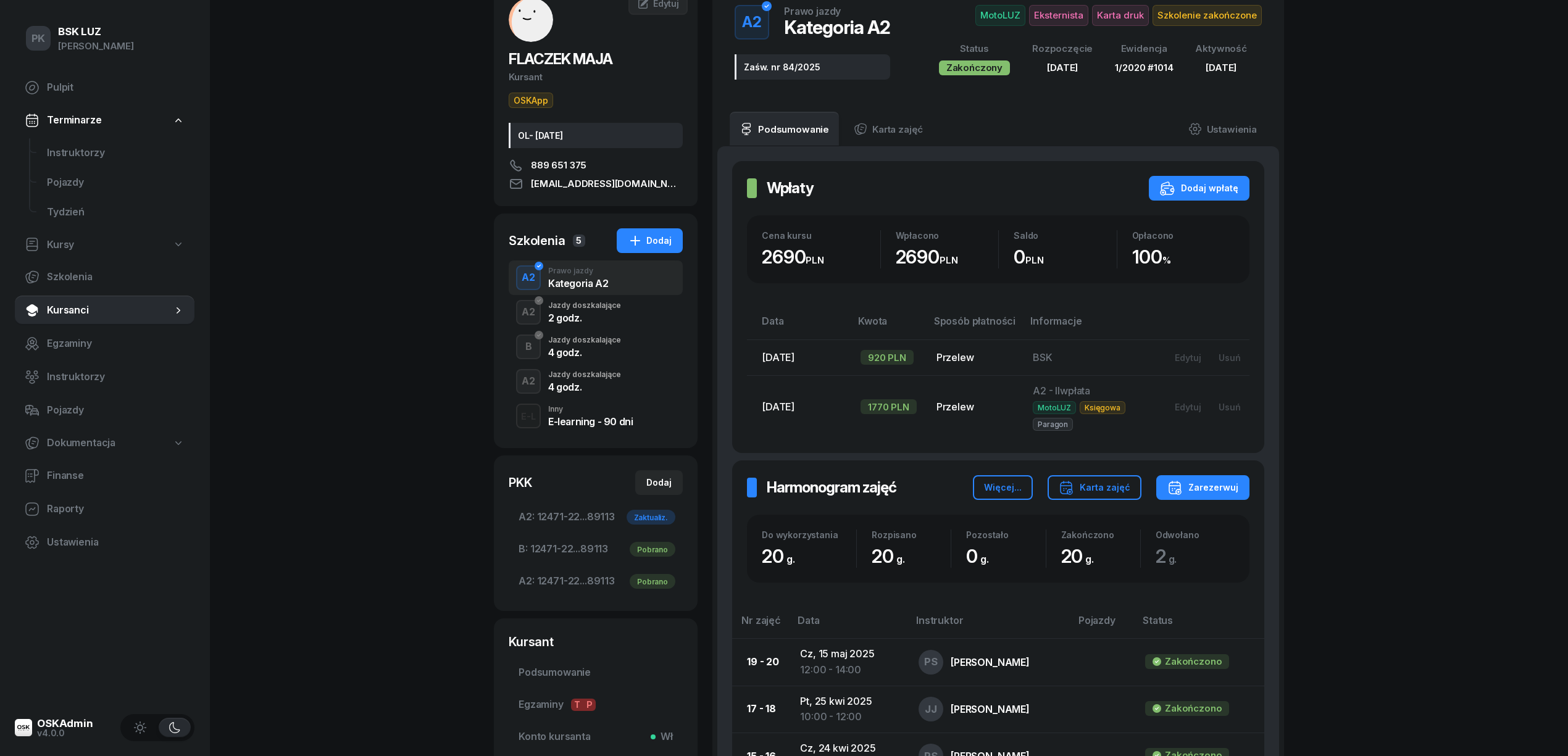
scroll to position [247, 0]
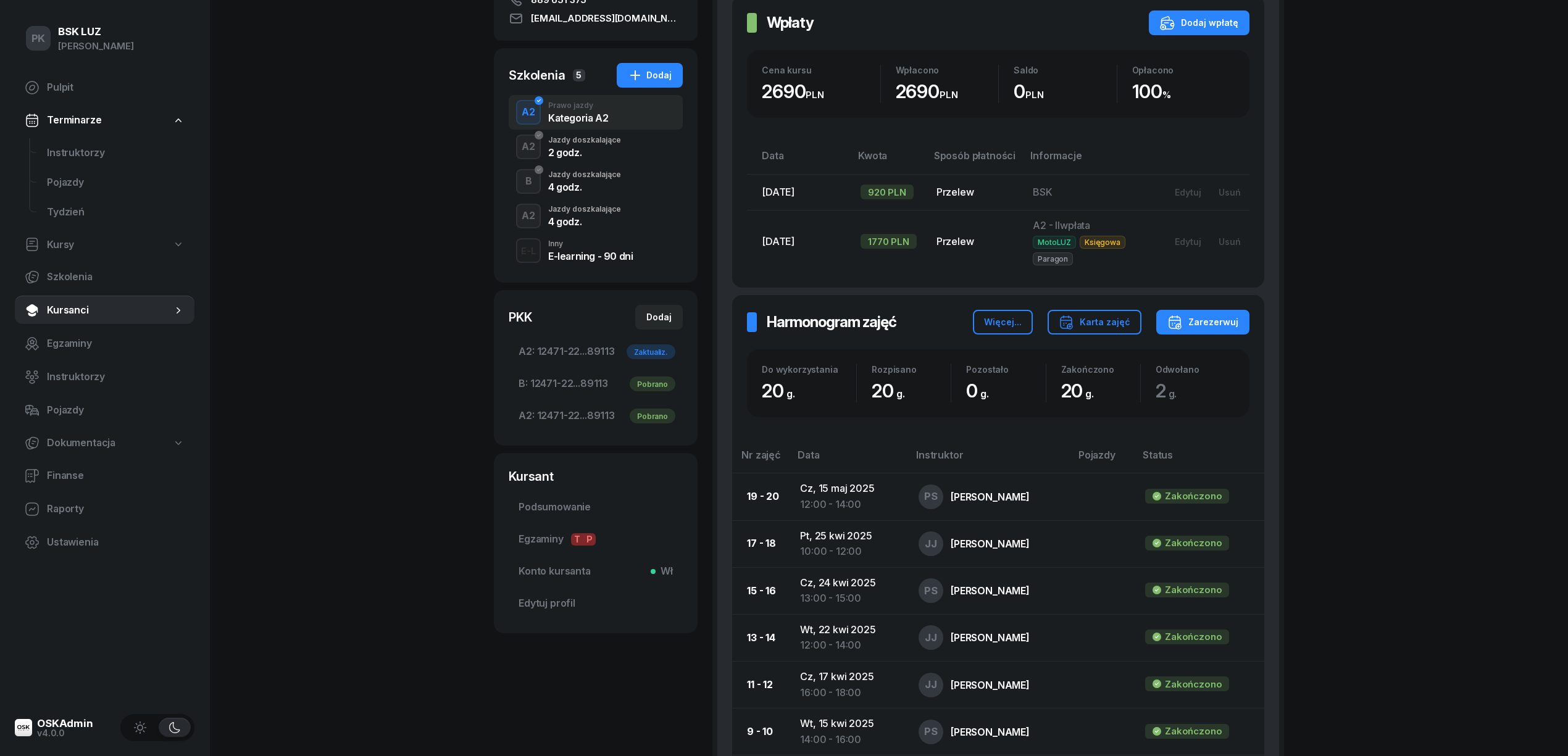
click at [571, 220] on div "4 godz." at bounding box center [584, 222] width 73 height 10
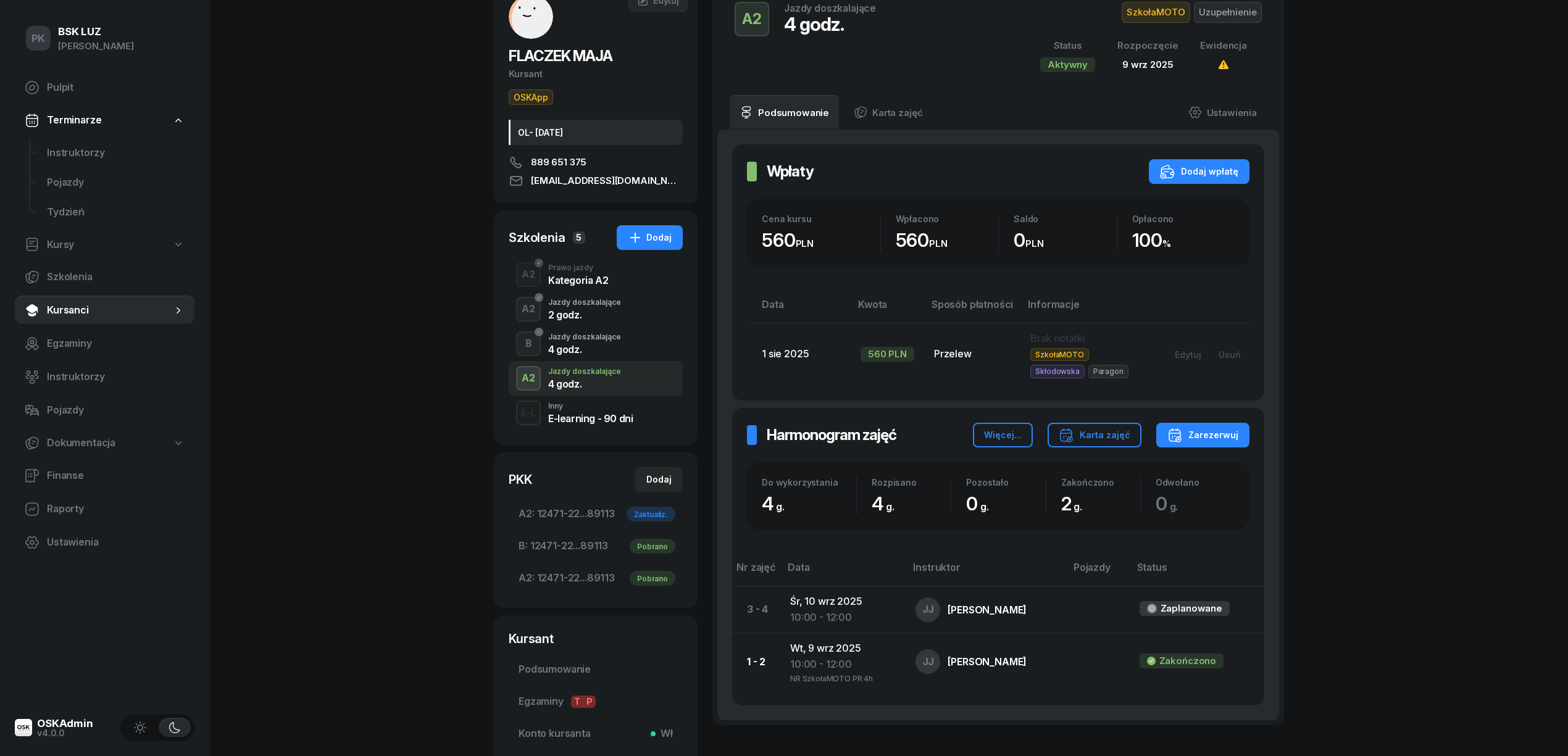
scroll to position [209, 0]
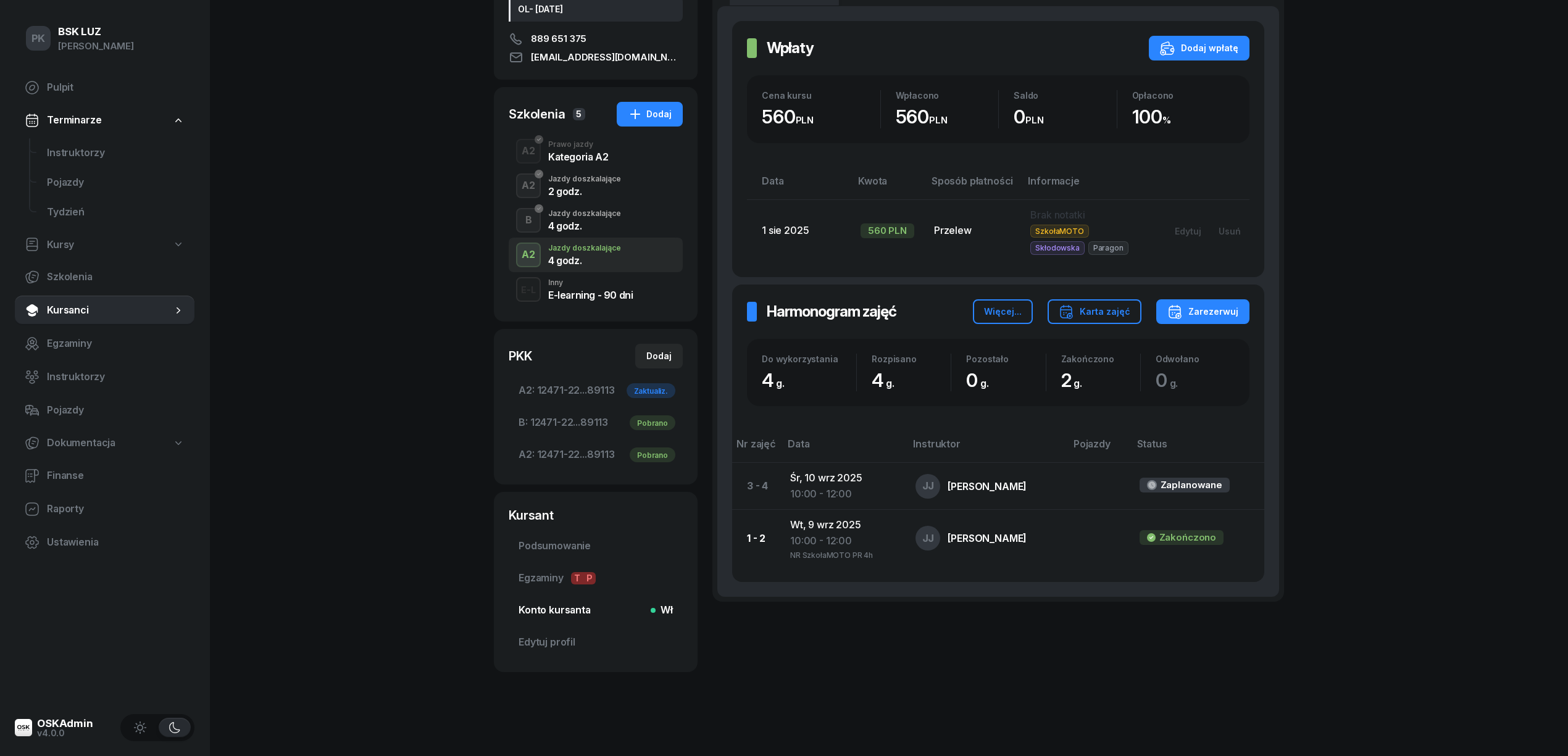
click at [590, 610] on span "Konto kursanta Wł" at bounding box center [595, 610] width 154 height 16
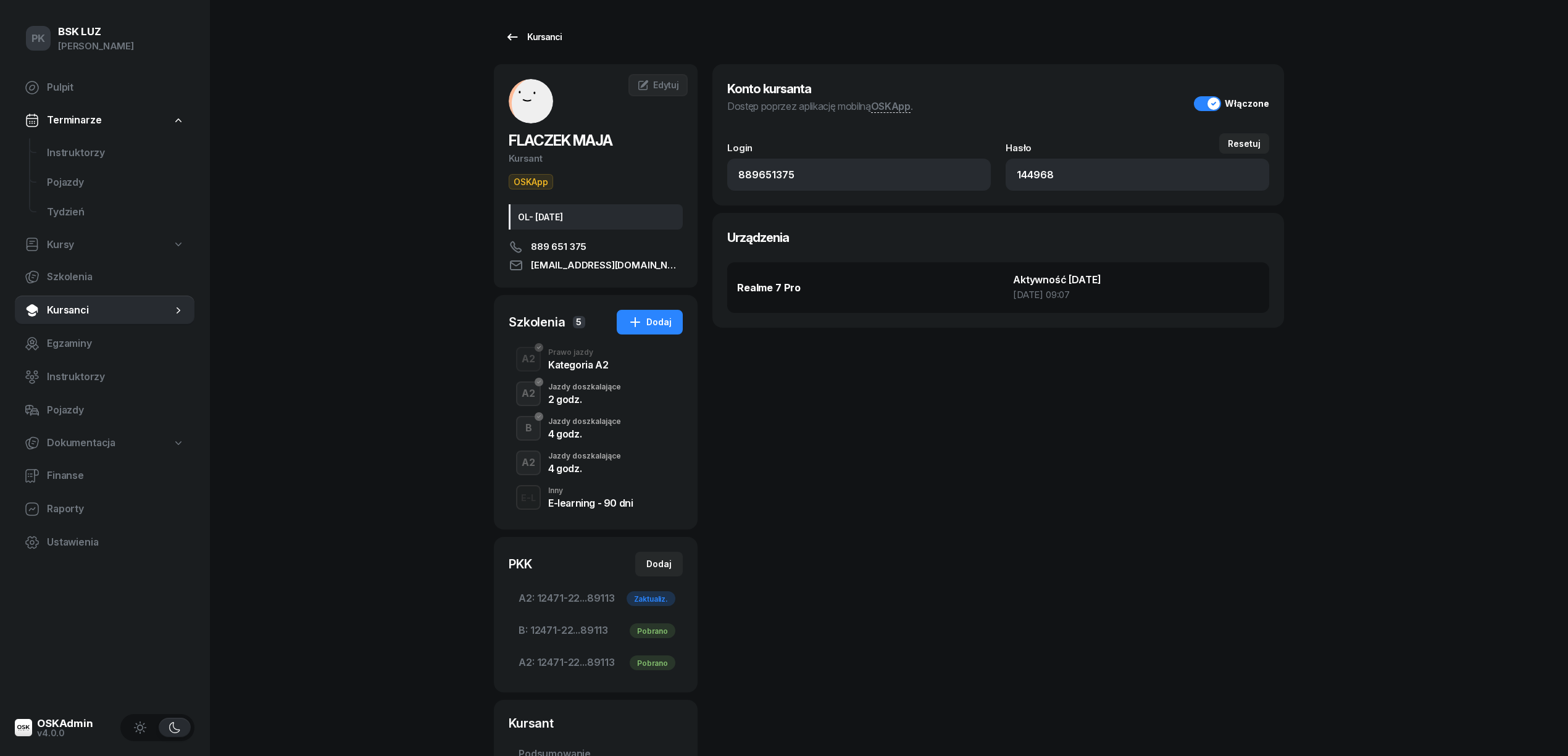
click at [532, 37] on div "Kursanci" at bounding box center [533, 37] width 57 height 15
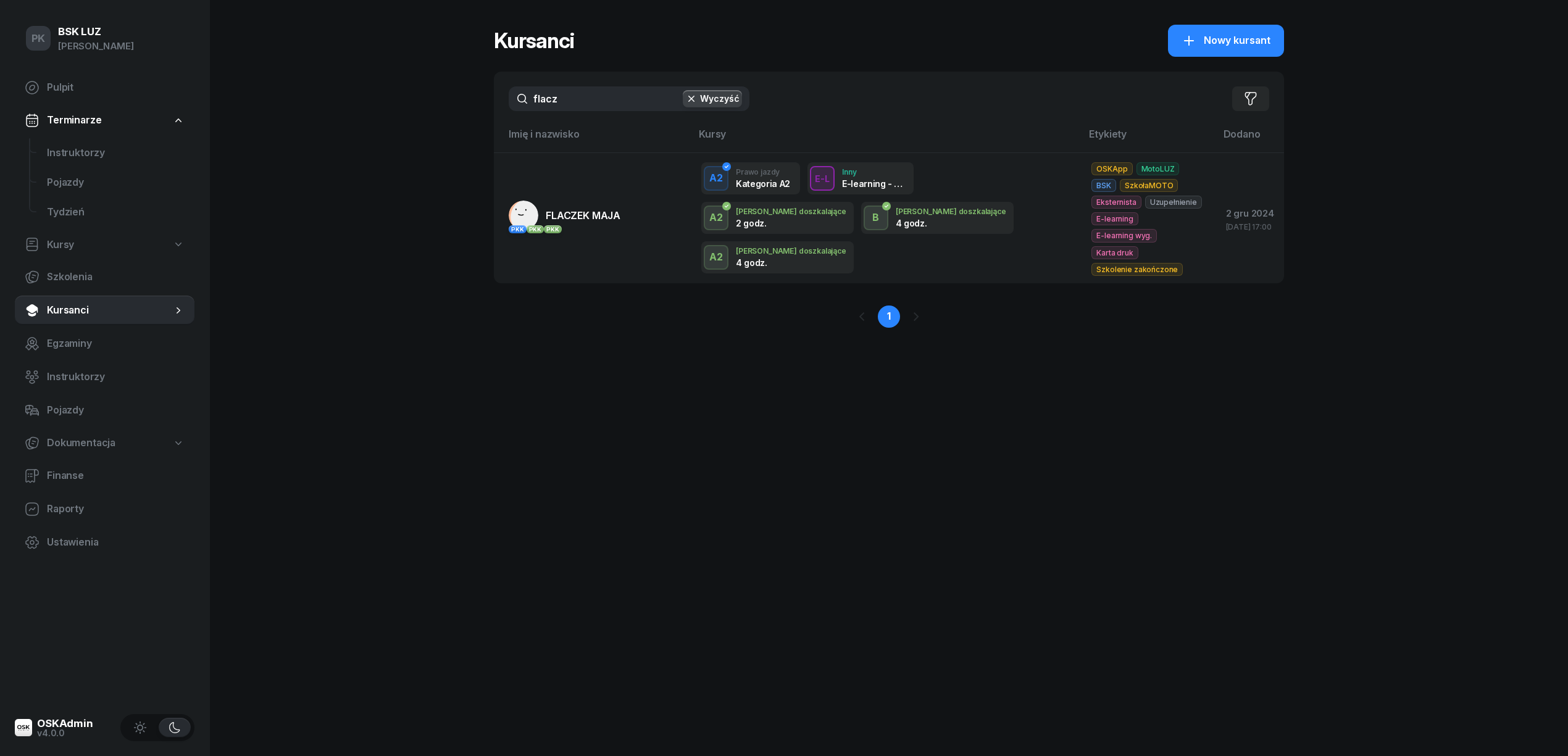
click at [729, 99] on button "Wyczyść" at bounding box center [712, 99] width 59 height 17
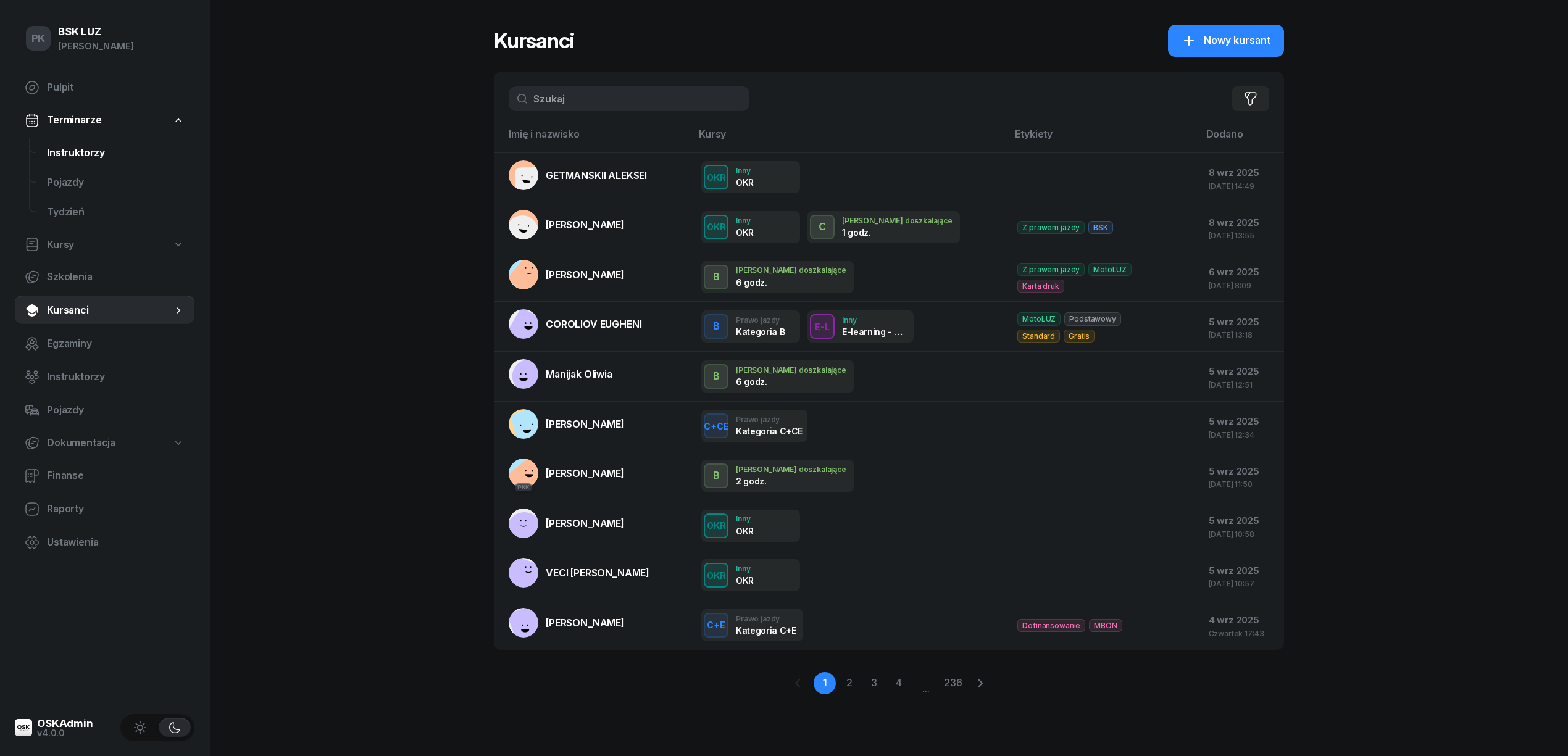
click at [86, 147] on span "Instruktorzy" at bounding box center [116, 153] width 138 height 16
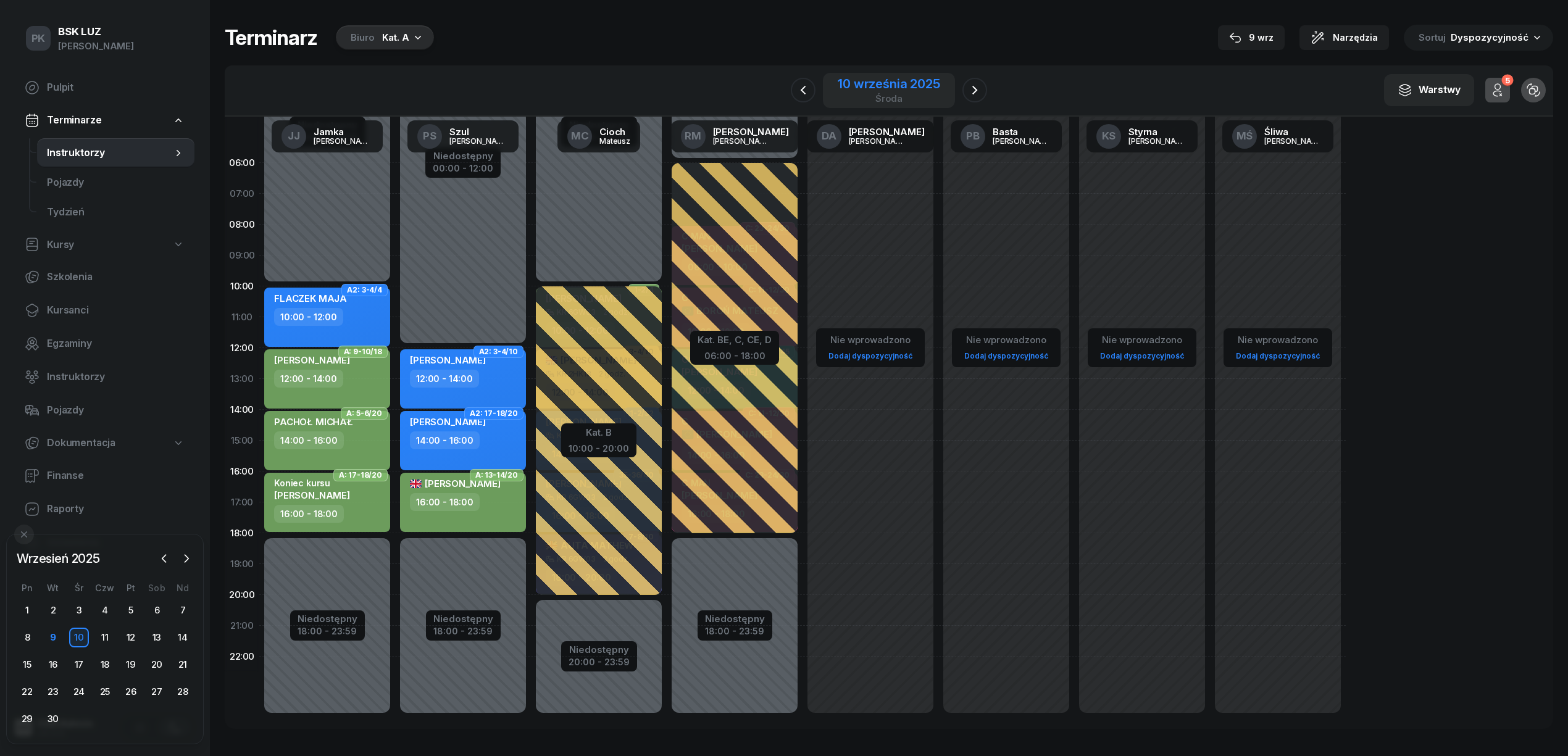
click at [900, 86] on div "10 września 2025" at bounding box center [888, 83] width 102 height 12
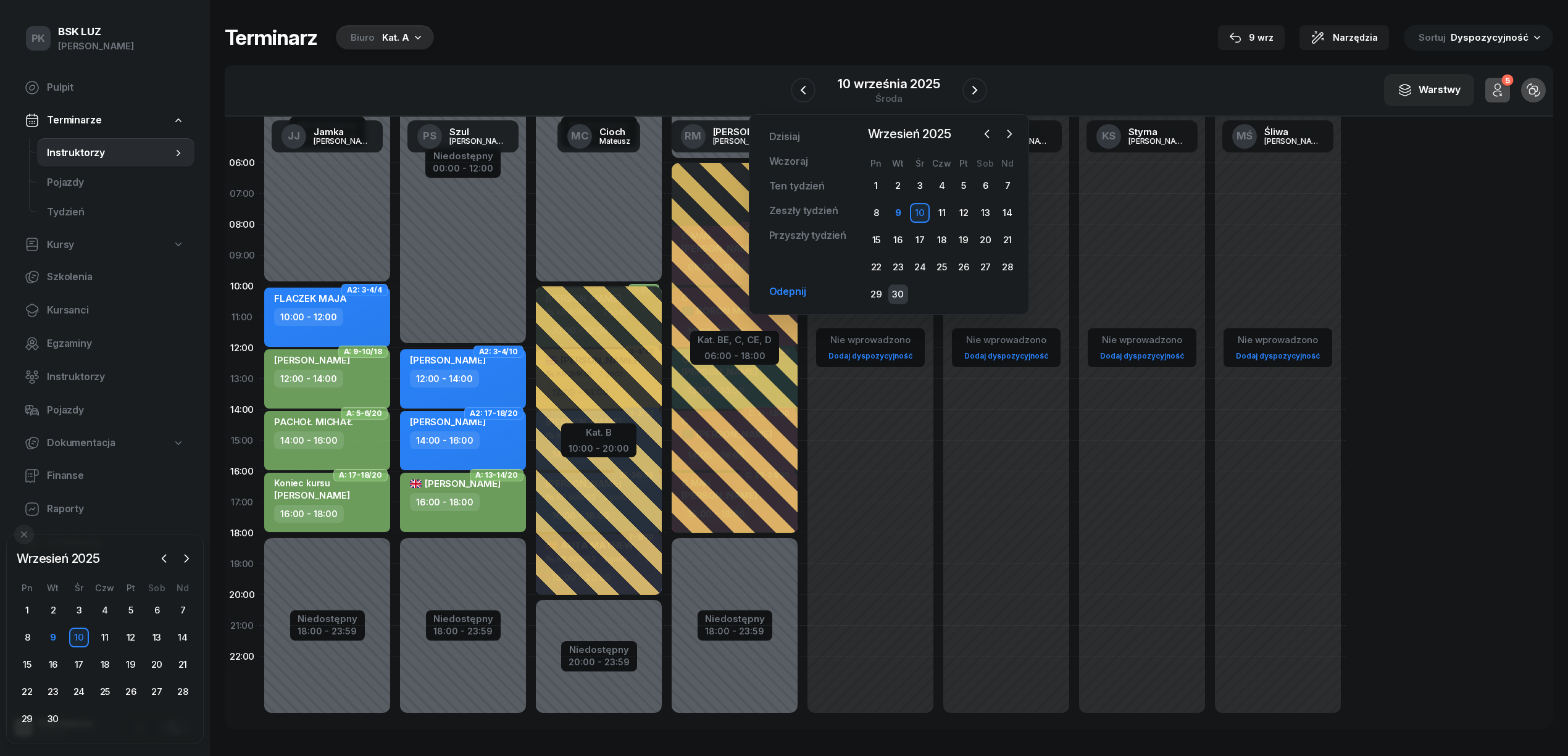
click at [897, 295] on div "30" at bounding box center [898, 294] width 20 height 20
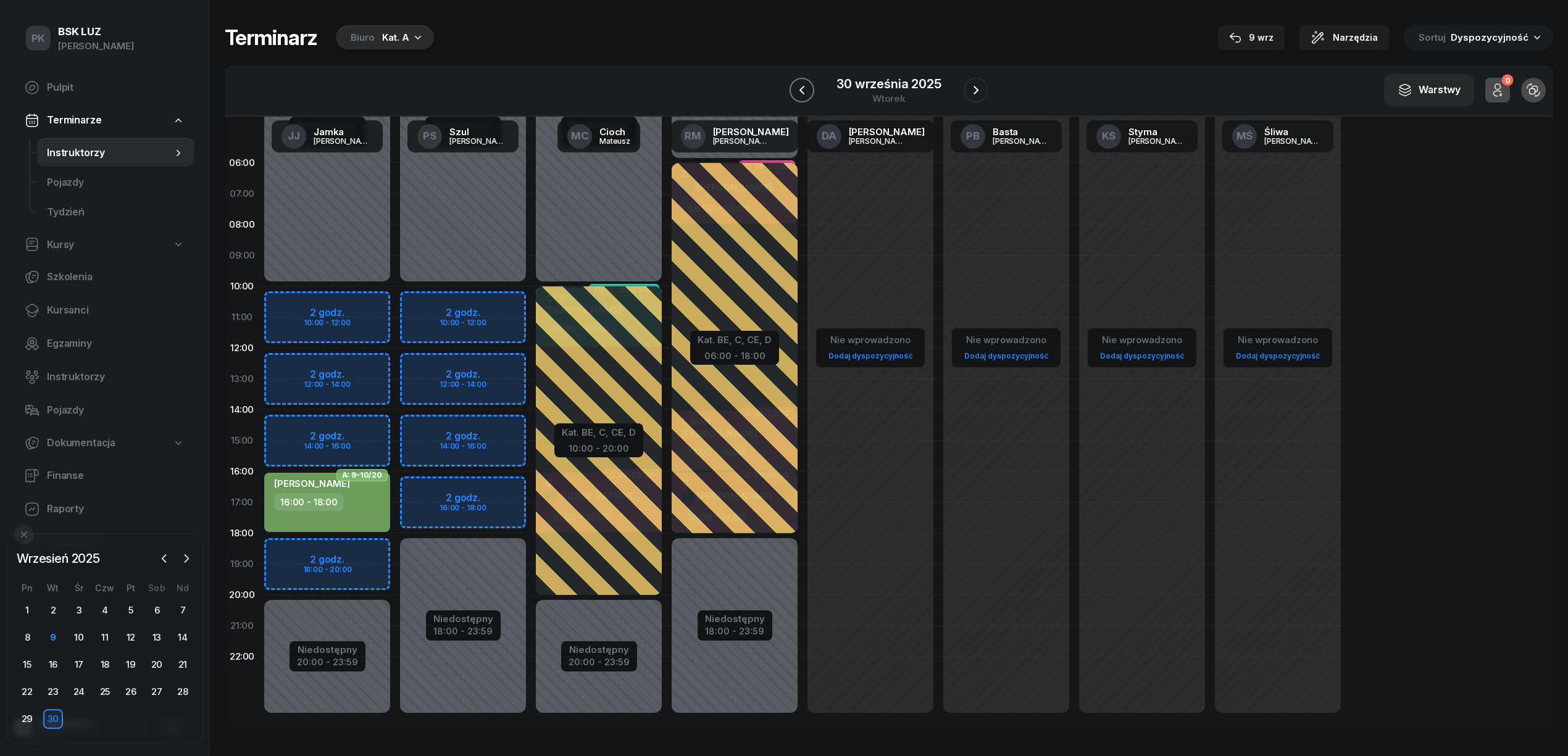
click at [803, 93] on icon "button" at bounding box center [802, 90] width 5 height 9
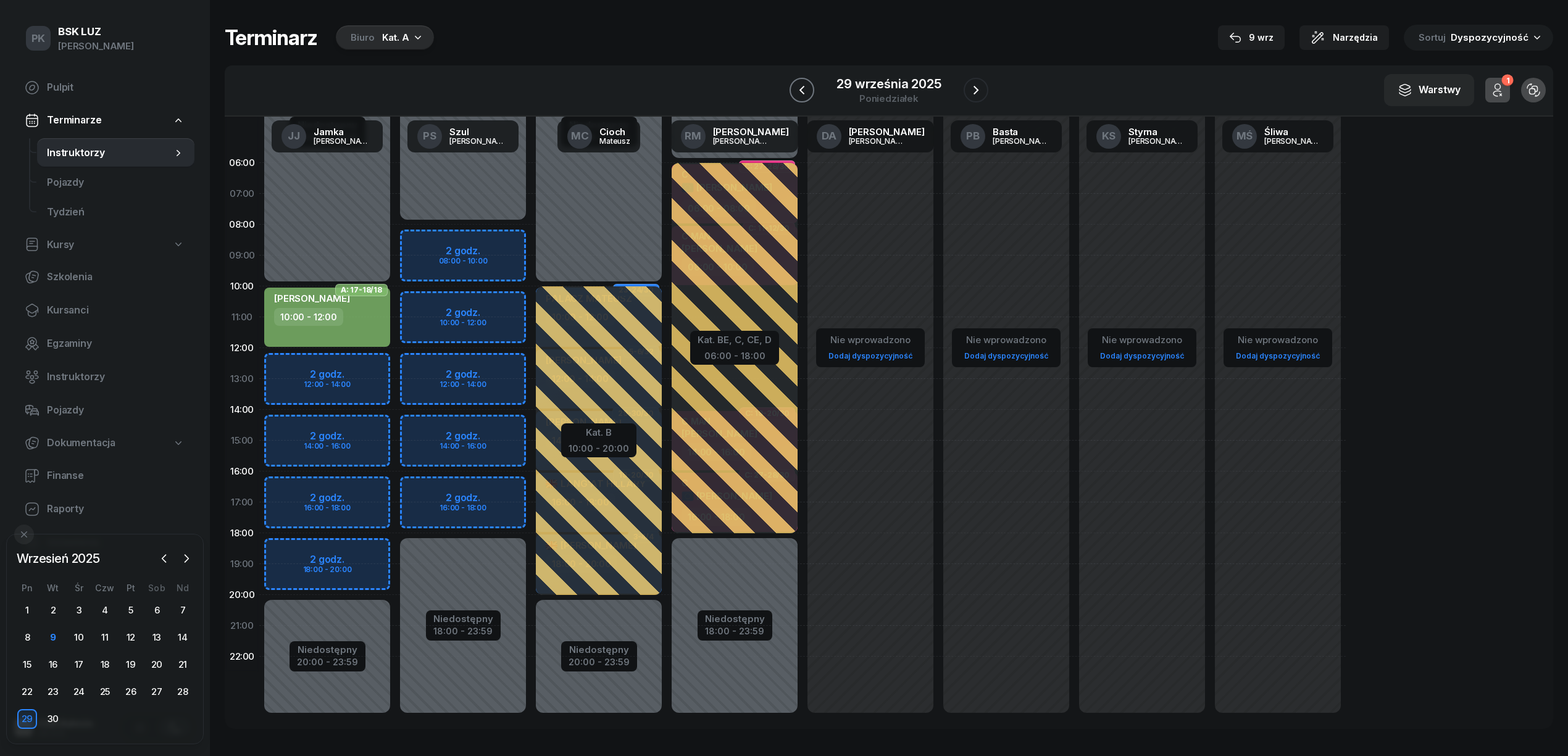
click at [803, 93] on icon "button" at bounding box center [802, 90] width 5 height 9
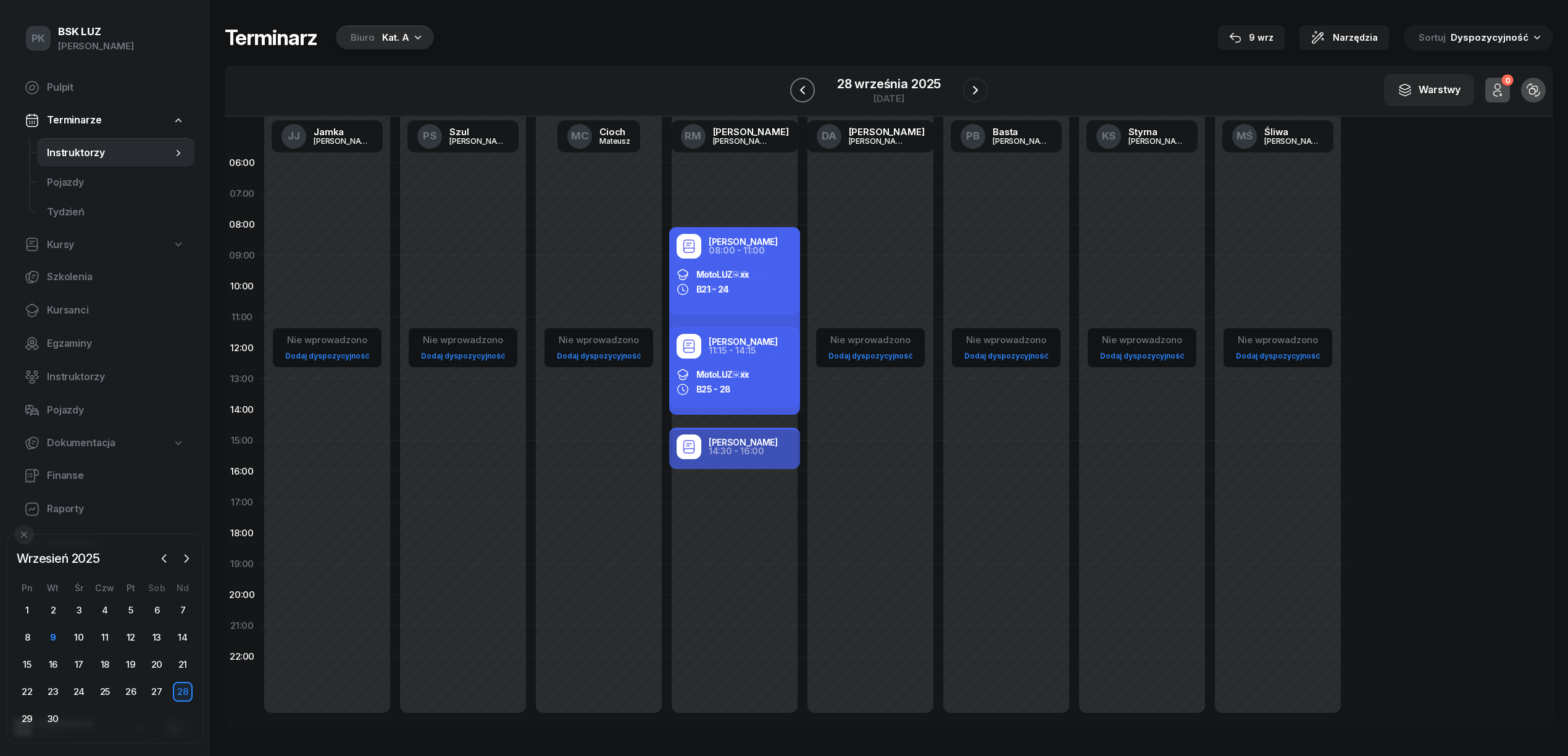
click at [803, 93] on icon "button" at bounding box center [802, 90] width 5 height 9
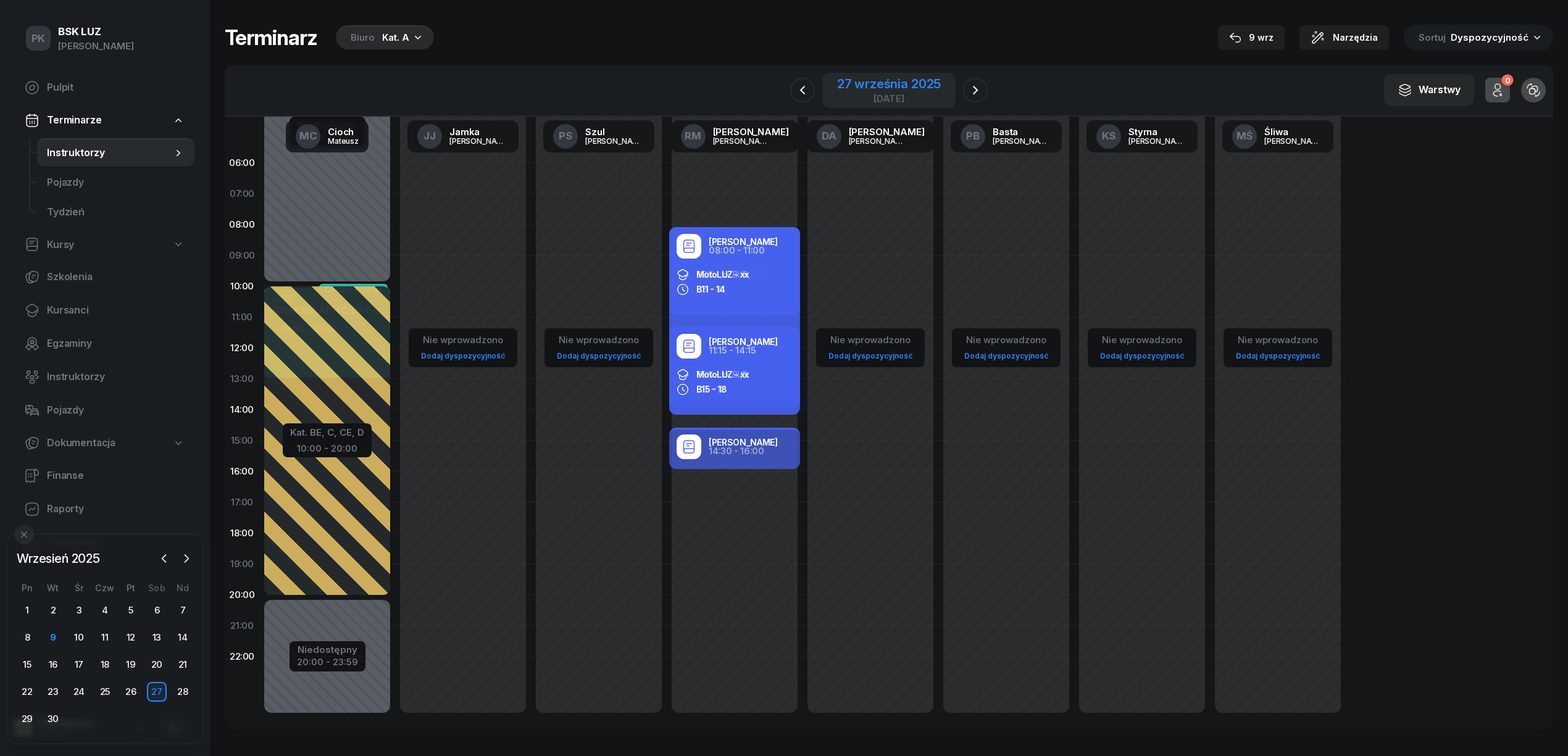
click at [872, 86] on div "27 września 2025" at bounding box center [888, 83] width 104 height 12
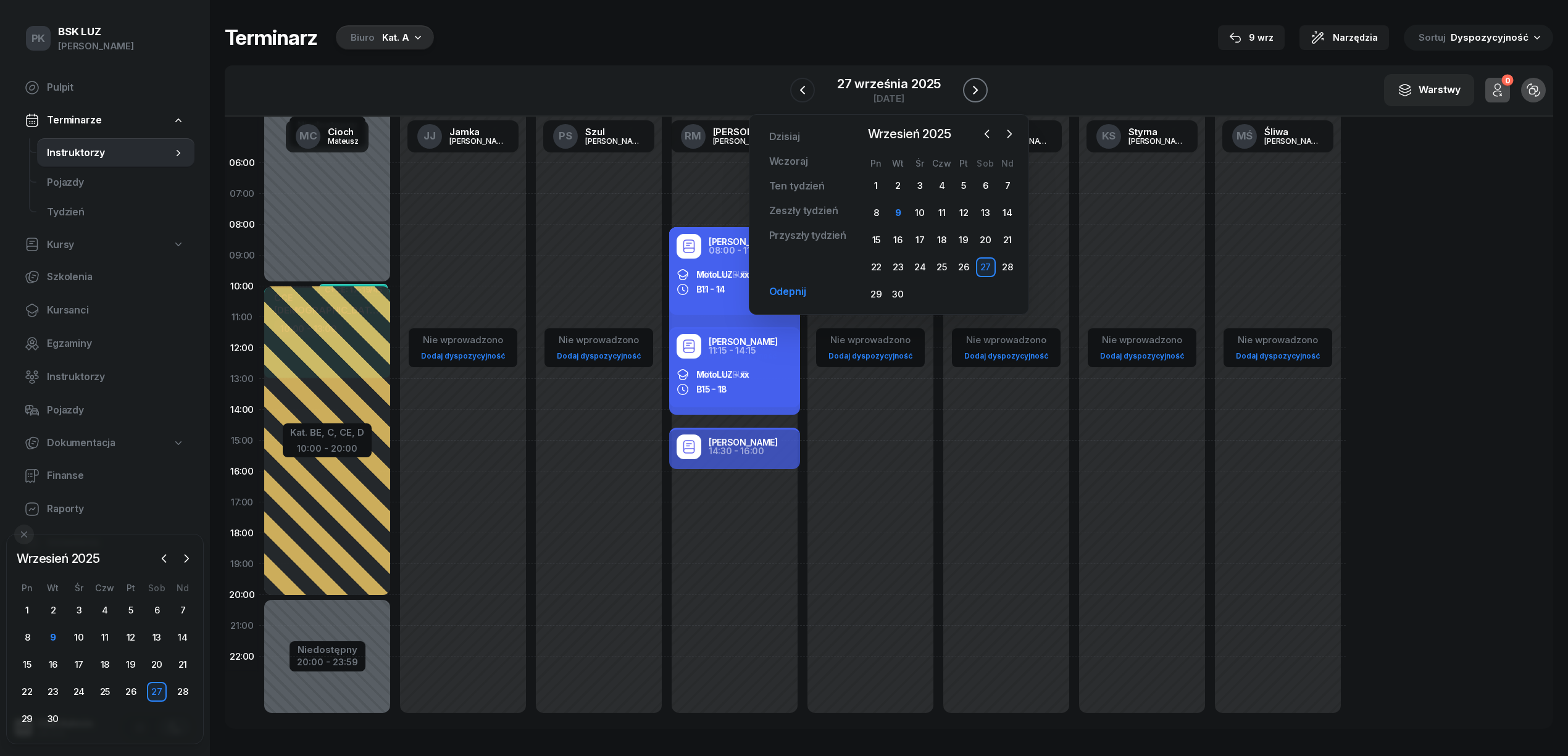
click at [973, 91] on icon "button" at bounding box center [975, 90] width 15 height 15
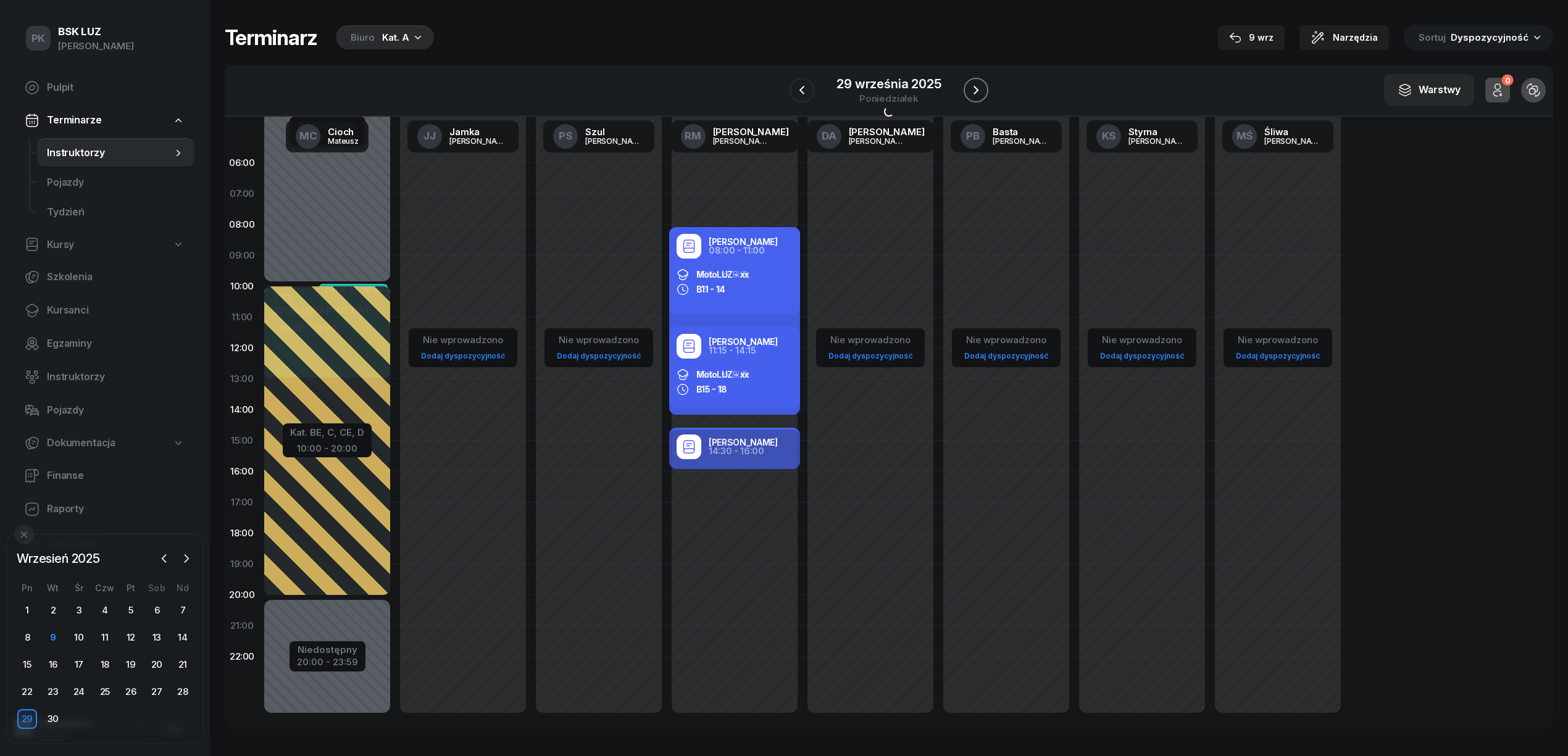
click at [973, 91] on icon "button" at bounding box center [976, 90] width 15 height 15
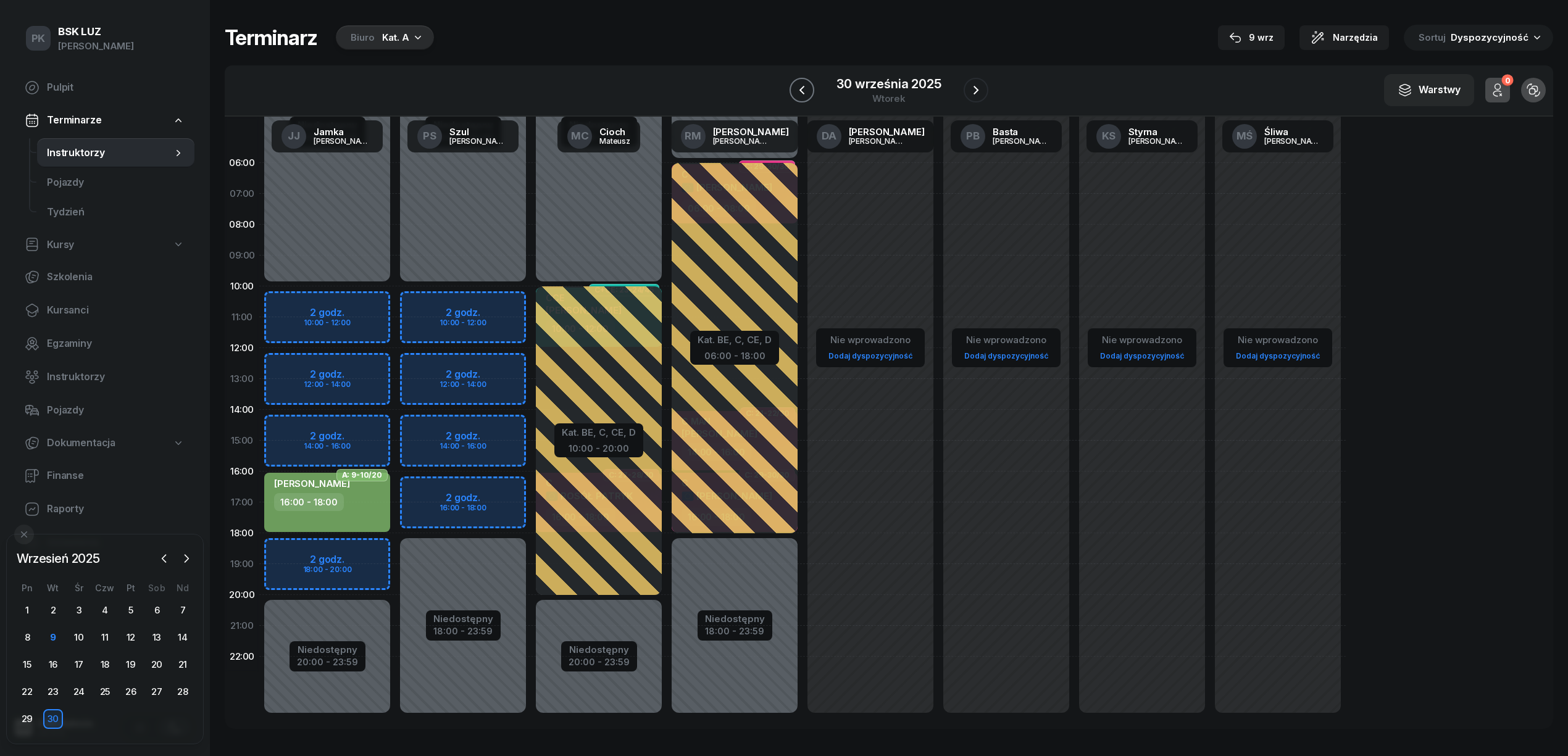
click at [805, 86] on icon "button" at bounding box center [802, 90] width 15 height 15
click at [809, 89] on icon "button" at bounding box center [802, 90] width 15 height 15
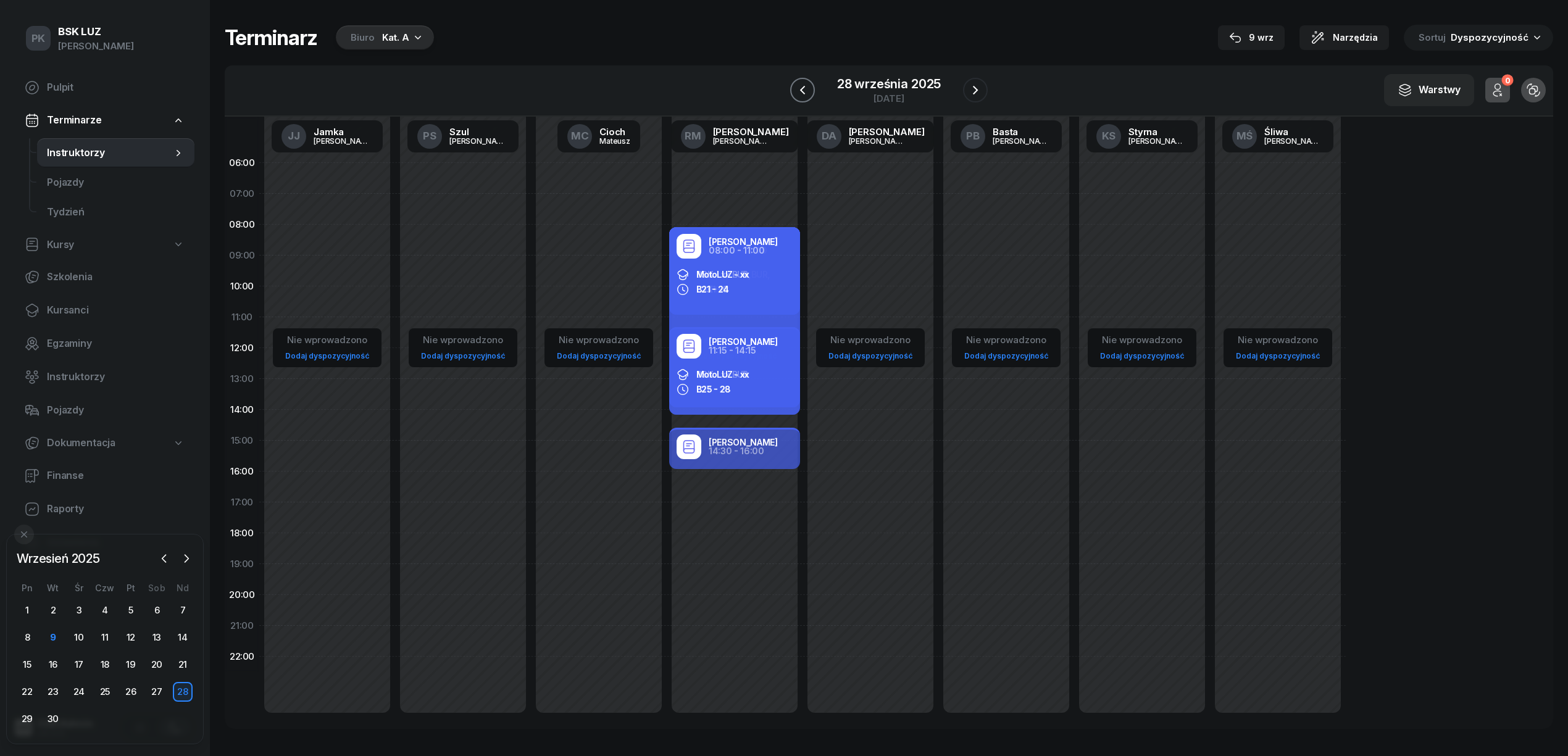
click at [810, 89] on icon "button" at bounding box center [802, 90] width 15 height 15
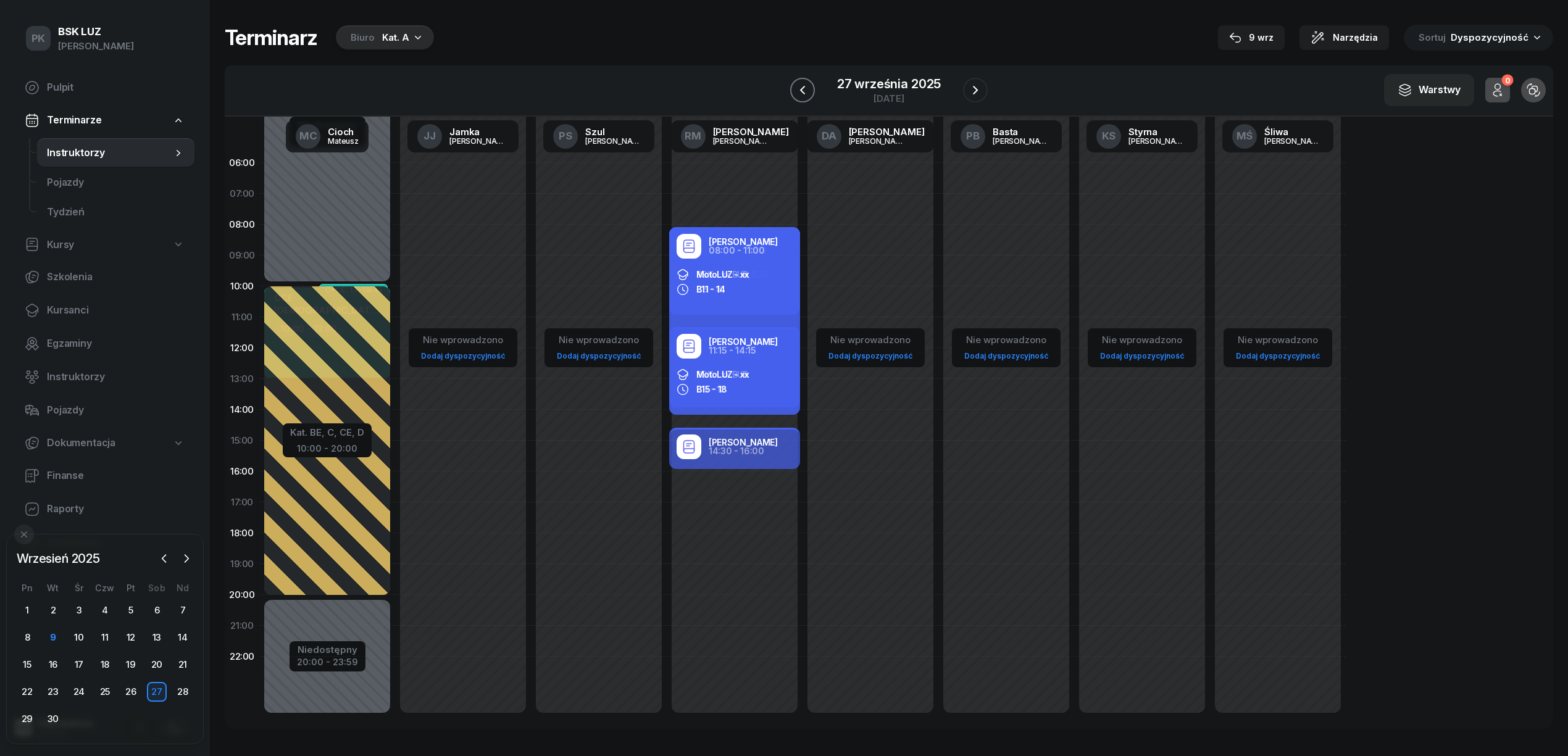
click at [810, 89] on icon "button" at bounding box center [802, 90] width 15 height 15
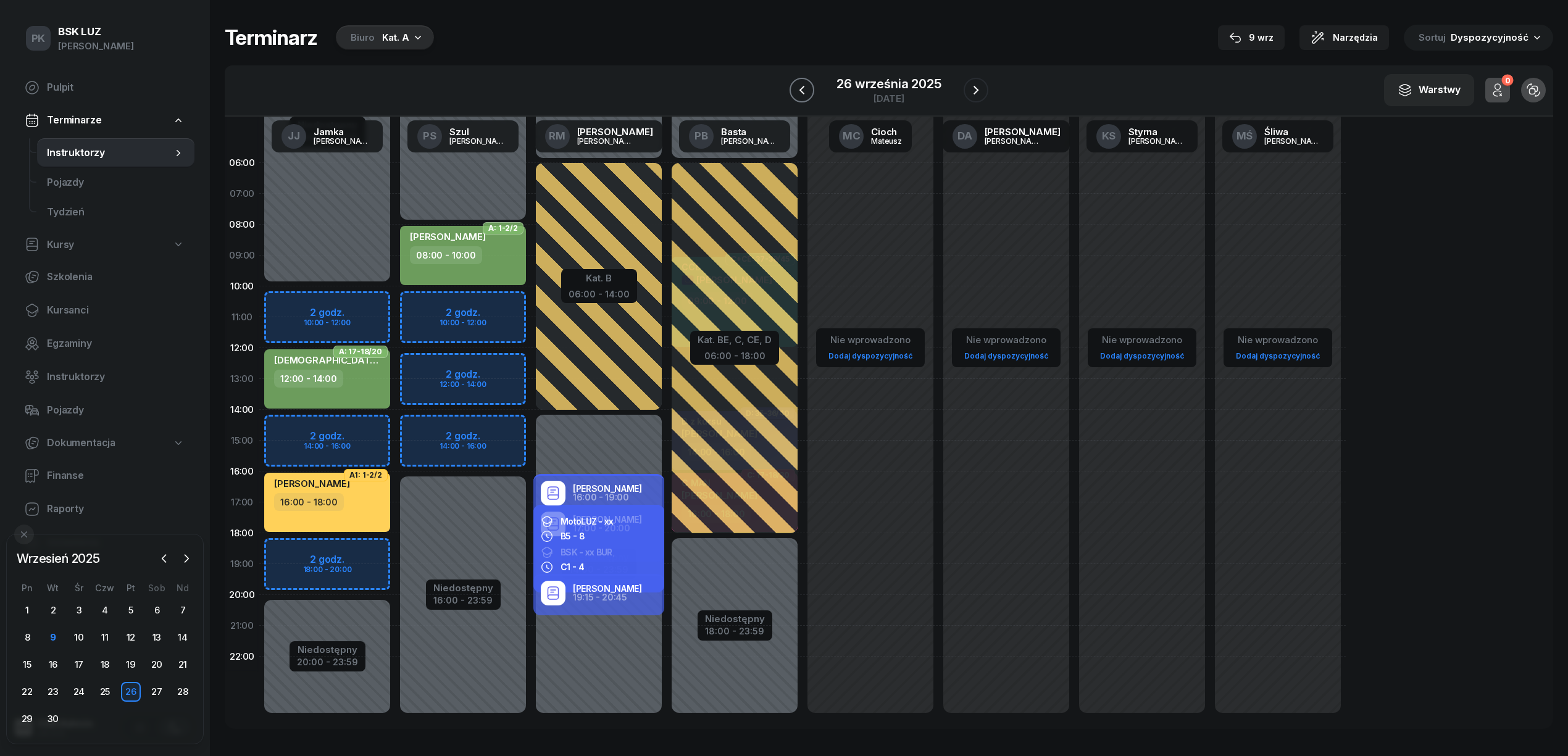
click at [809, 89] on icon "button" at bounding box center [802, 90] width 15 height 15
click at [810, 89] on icon "button" at bounding box center [802, 90] width 15 height 15
click at [809, 89] on icon "button" at bounding box center [802, 90] width 15 height 15
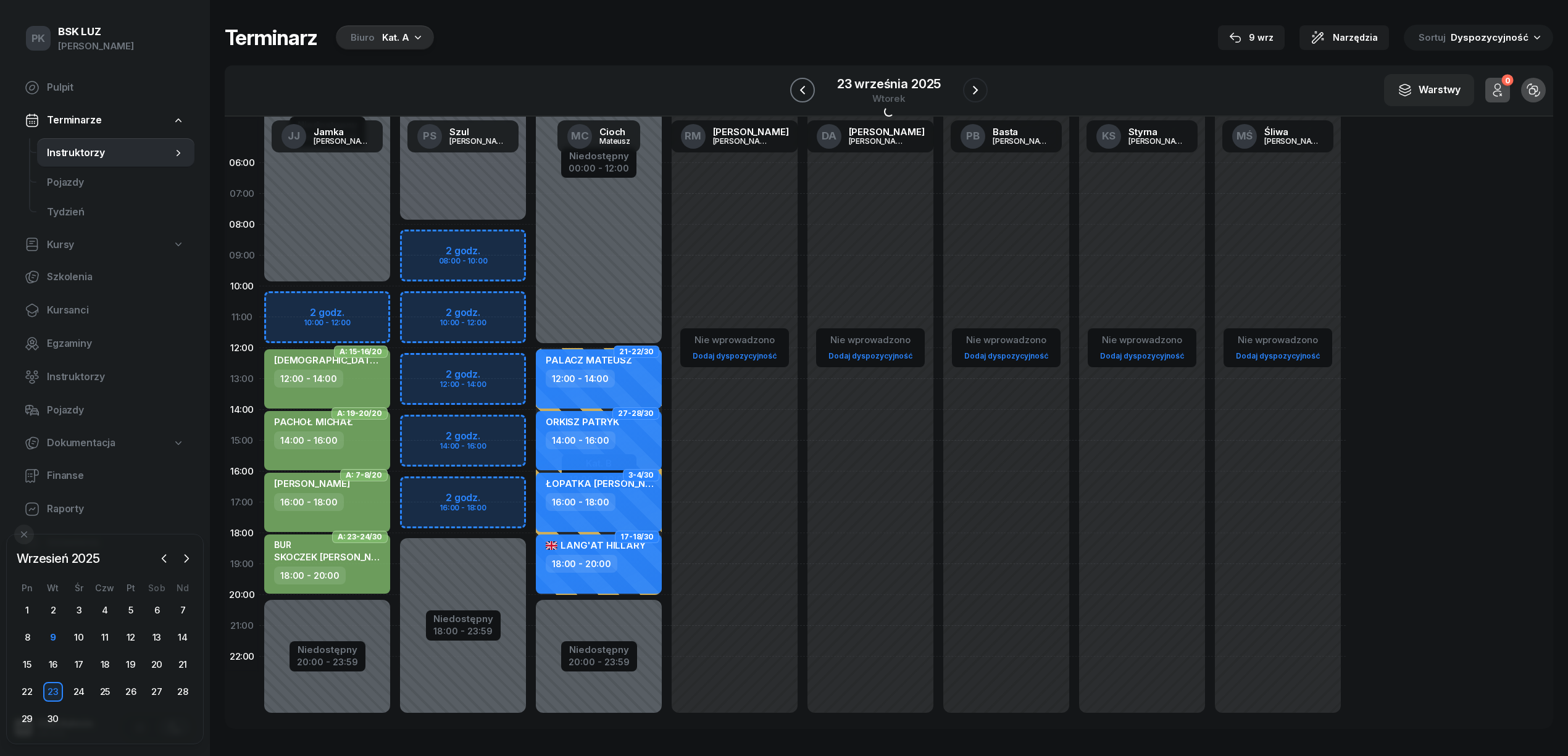
click at [810, 89] on icon "button" at bounding box center [802, 90] width 15 height 15
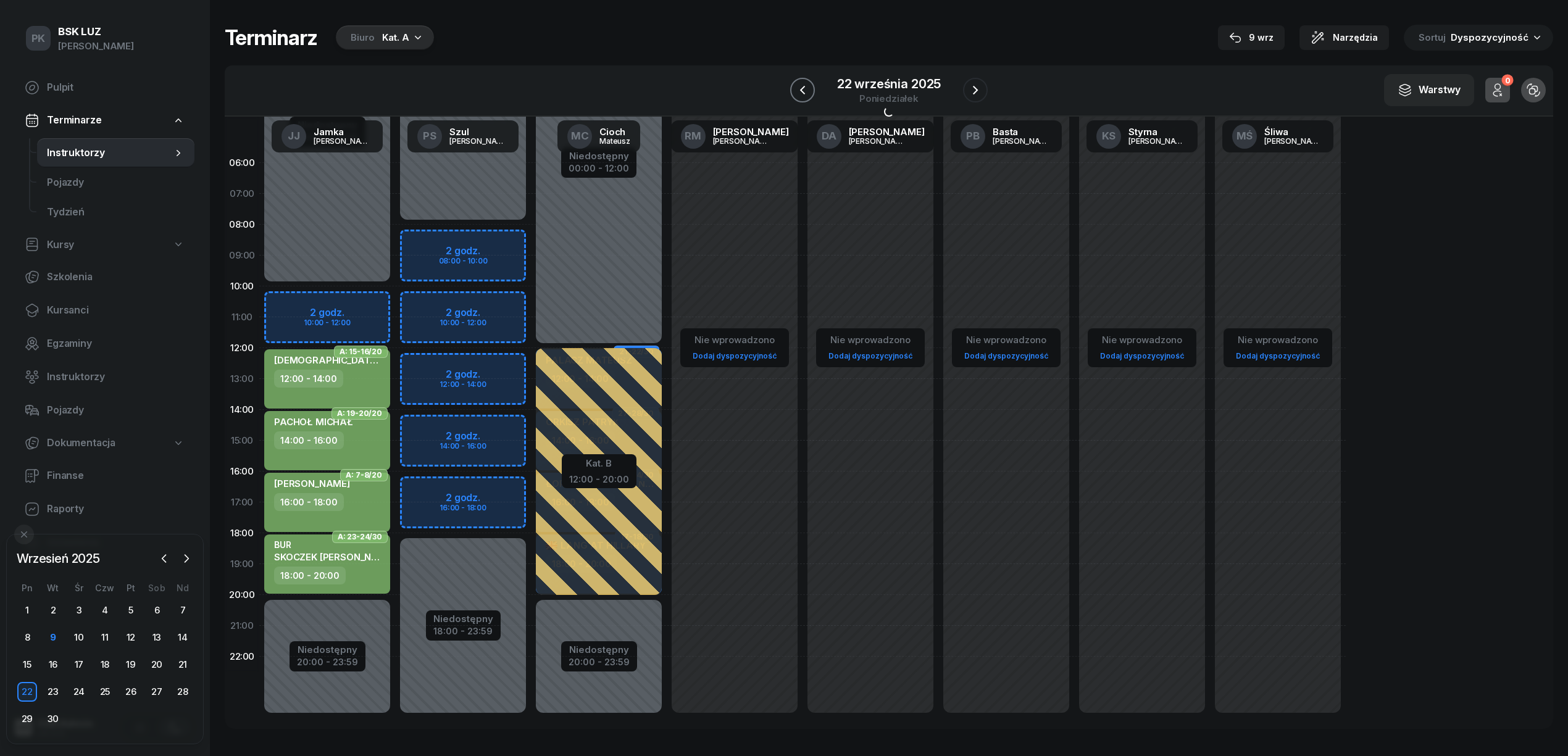
click at [810, 89] on icon "button" at bounding box center [802, 90] width 15 height 15
click at [809, 89] on icon "button" at bounding box center [802, 90] width 15 height 15
click at [810, 89] on icon "button" at bounding box center [803, 90] width 15 height 15
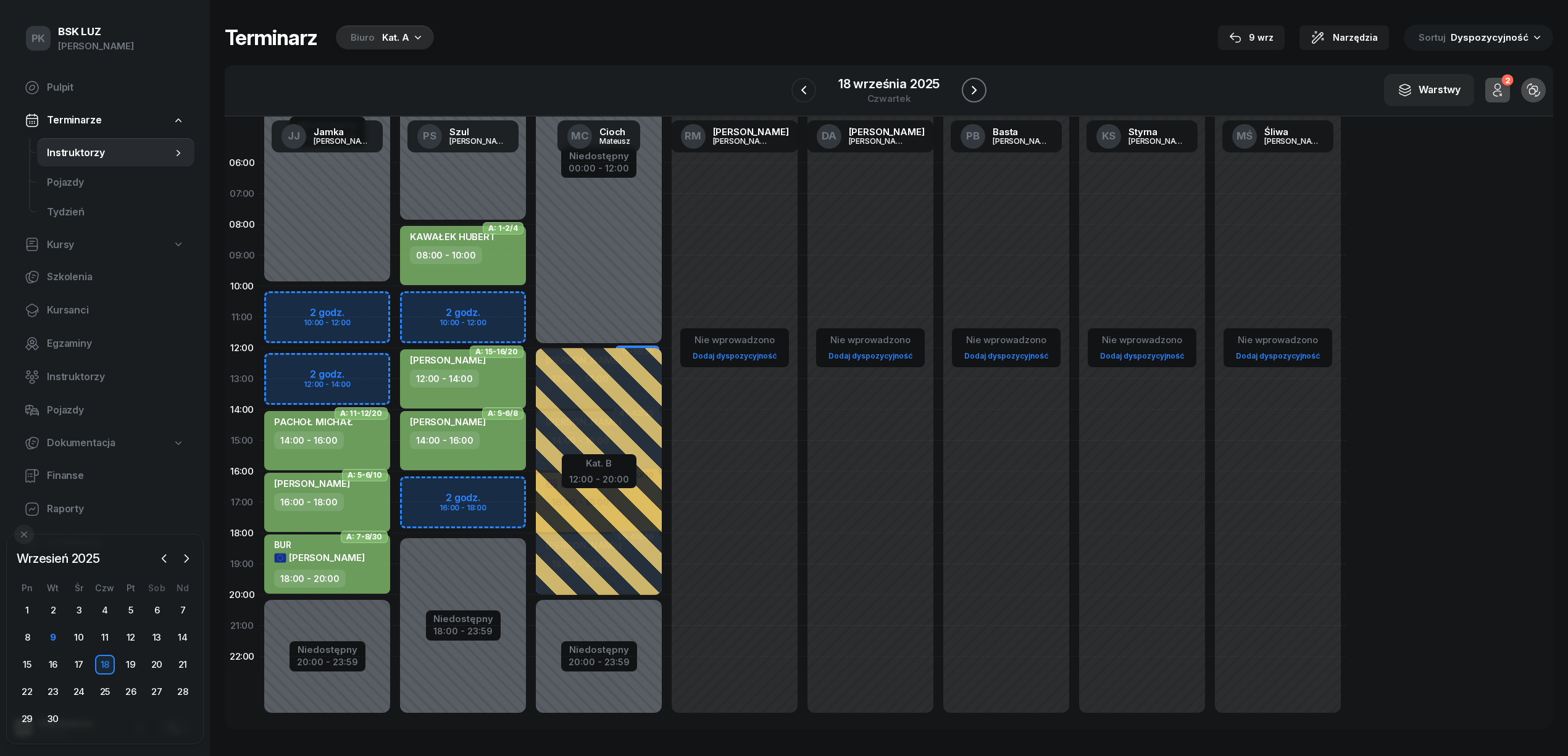
click at [971, 85] on icon "button" at bounding box center [974, 90] width 15 height 15
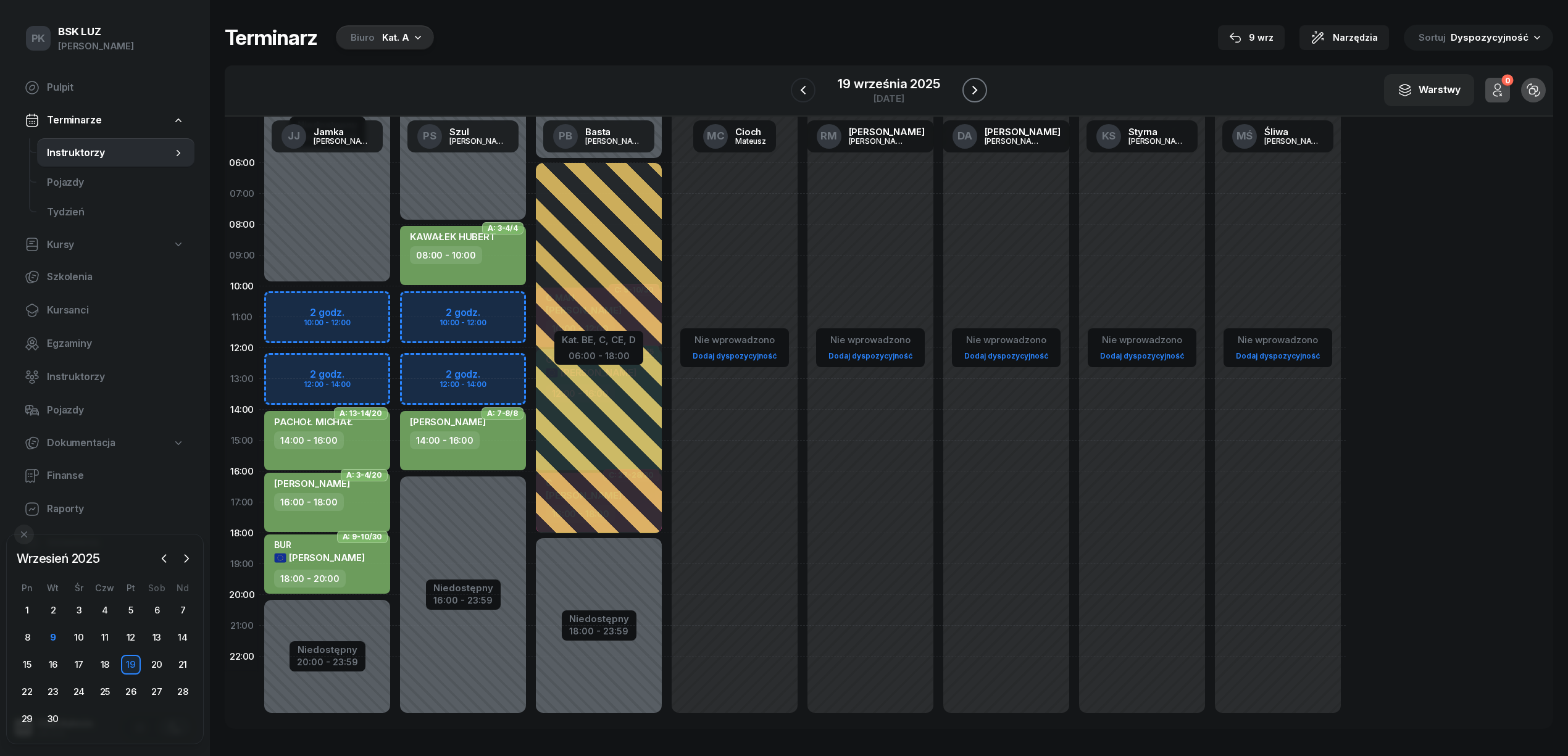
click at [971, 85] on icon "button" at bounding box center [975, 90] width 15 height 15
click at [971, 85] on icon "button" at bounding box center [976, 90] width 15 height 15
click at [971, 85] on icon "button" at bounding box center [974, 90] width 15 height 15
click at [971, 85] on icon "button" at bounding box center [975, 90] width 15 height 15
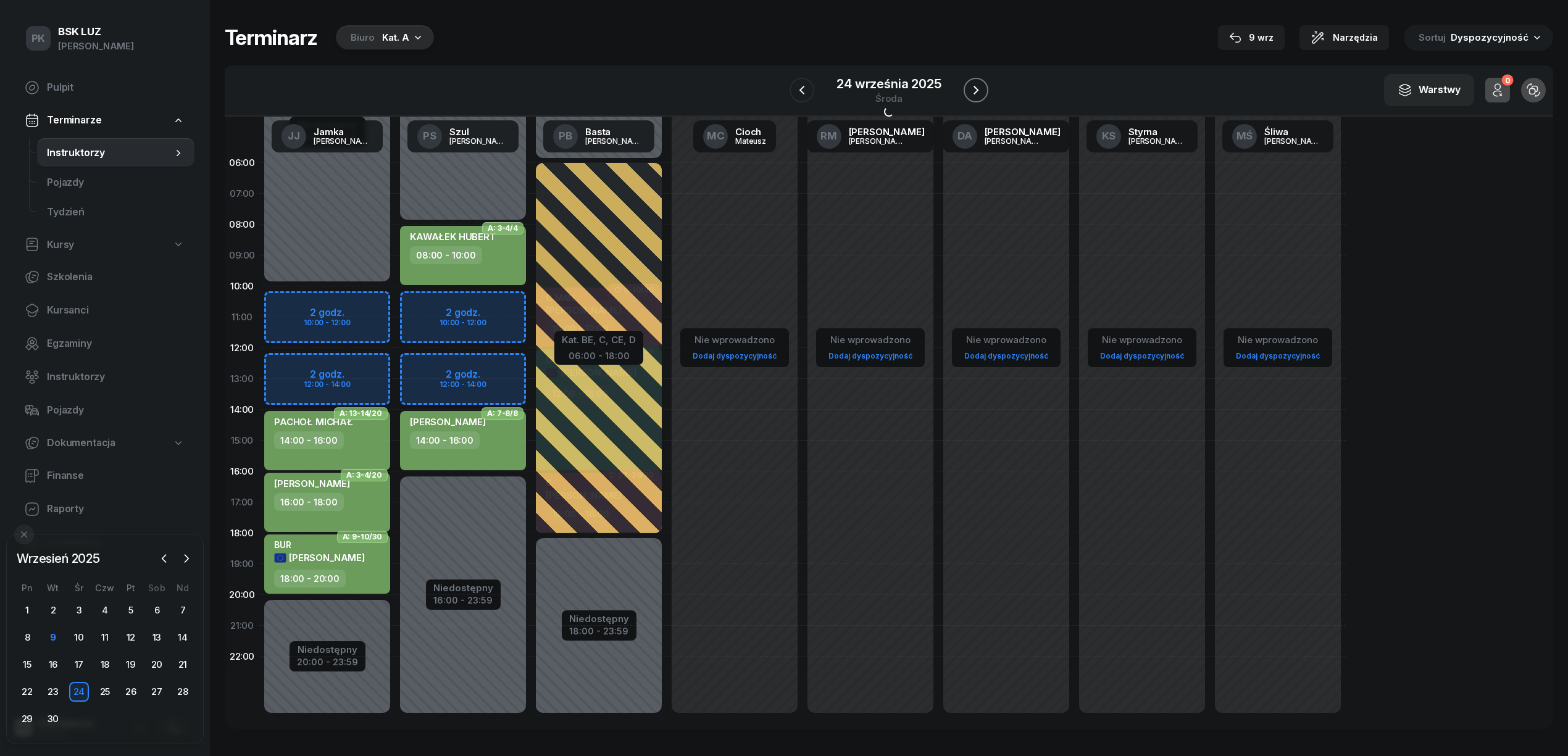
click at [971, 85] on icon "button" at bounding box center [976, 90] width 15 height 15
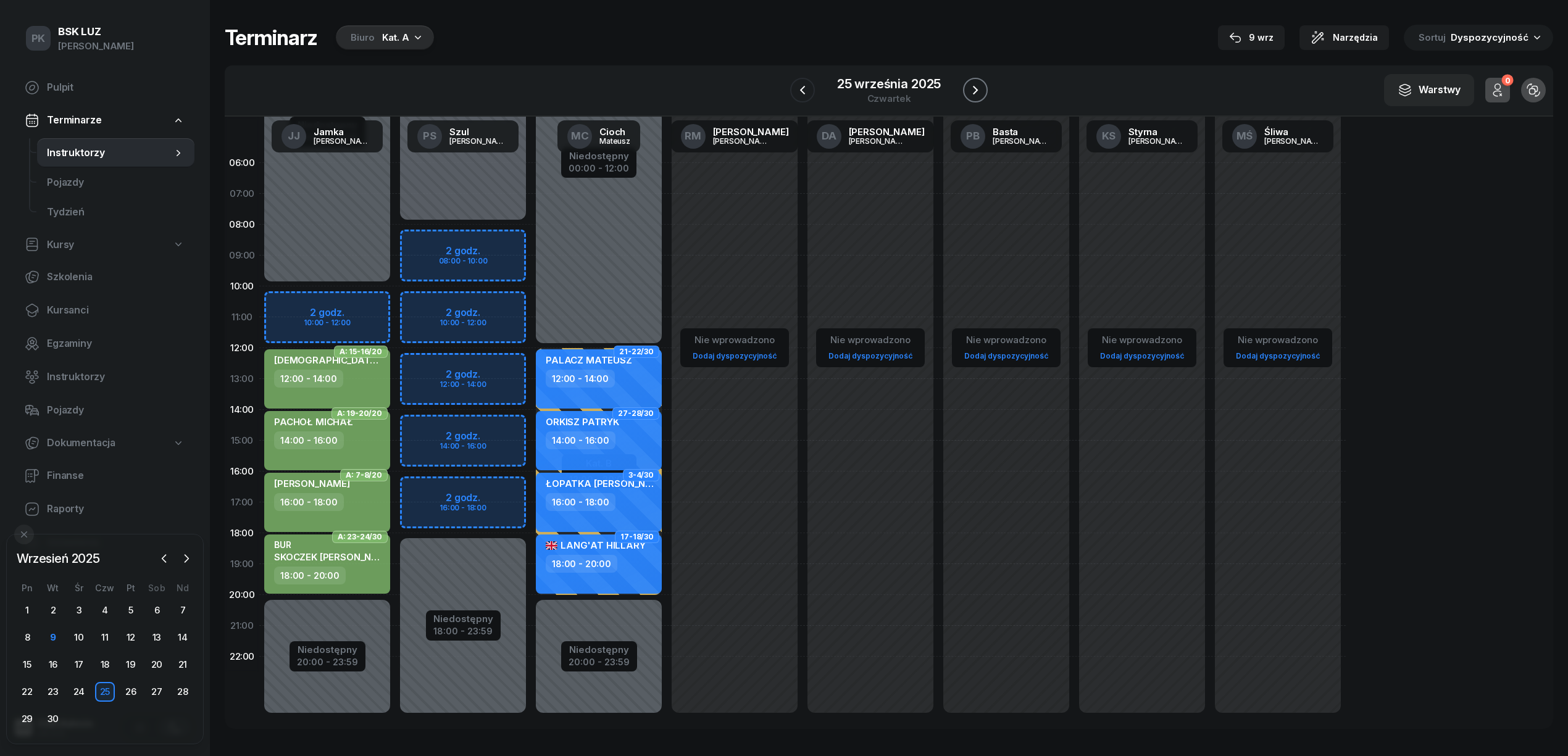
click at [971, 85] on icon "button" at bounding box center [975, 90] width 15 height 15
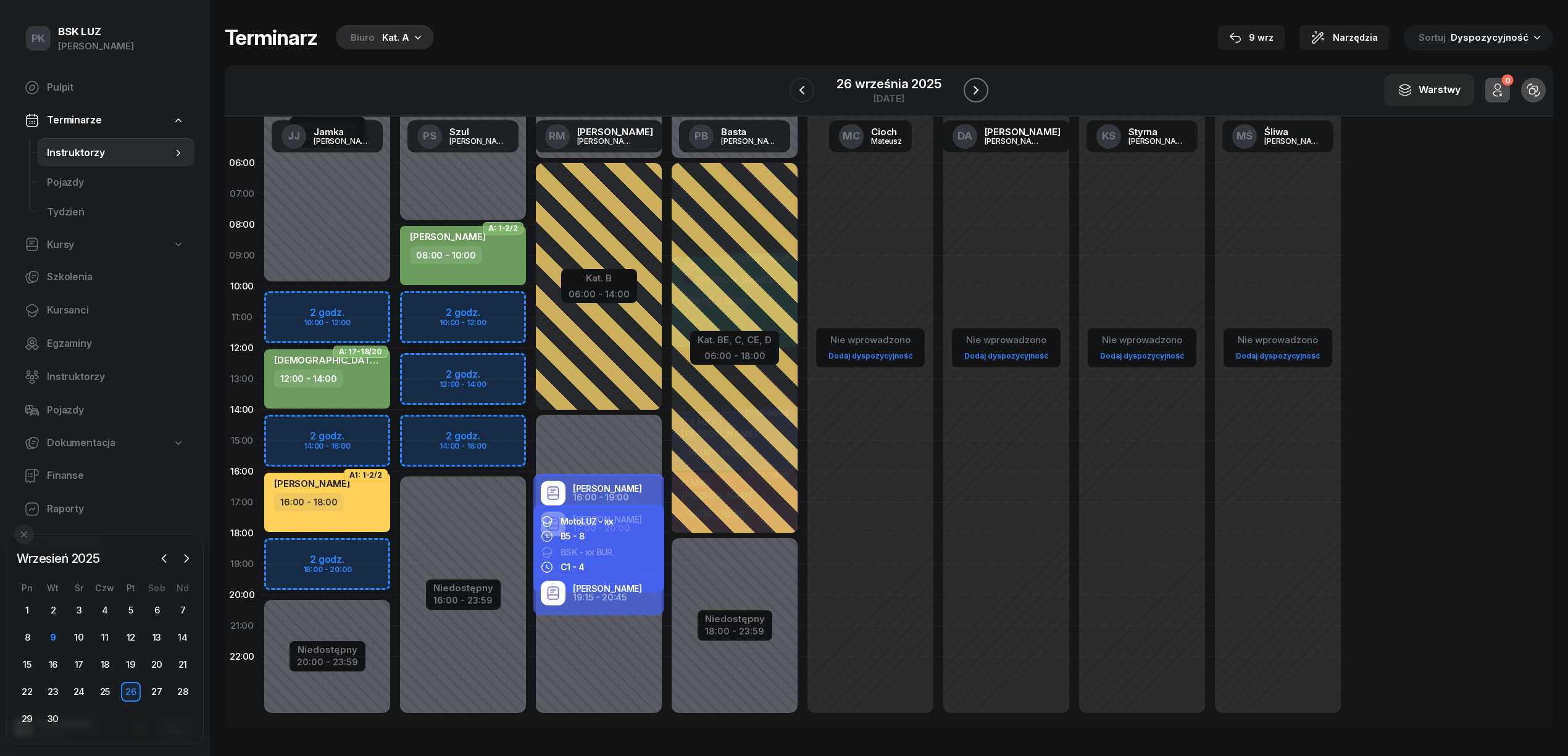
click at [971, 85] on icon "button" at bounding box center [976, 90] width 15 height 15
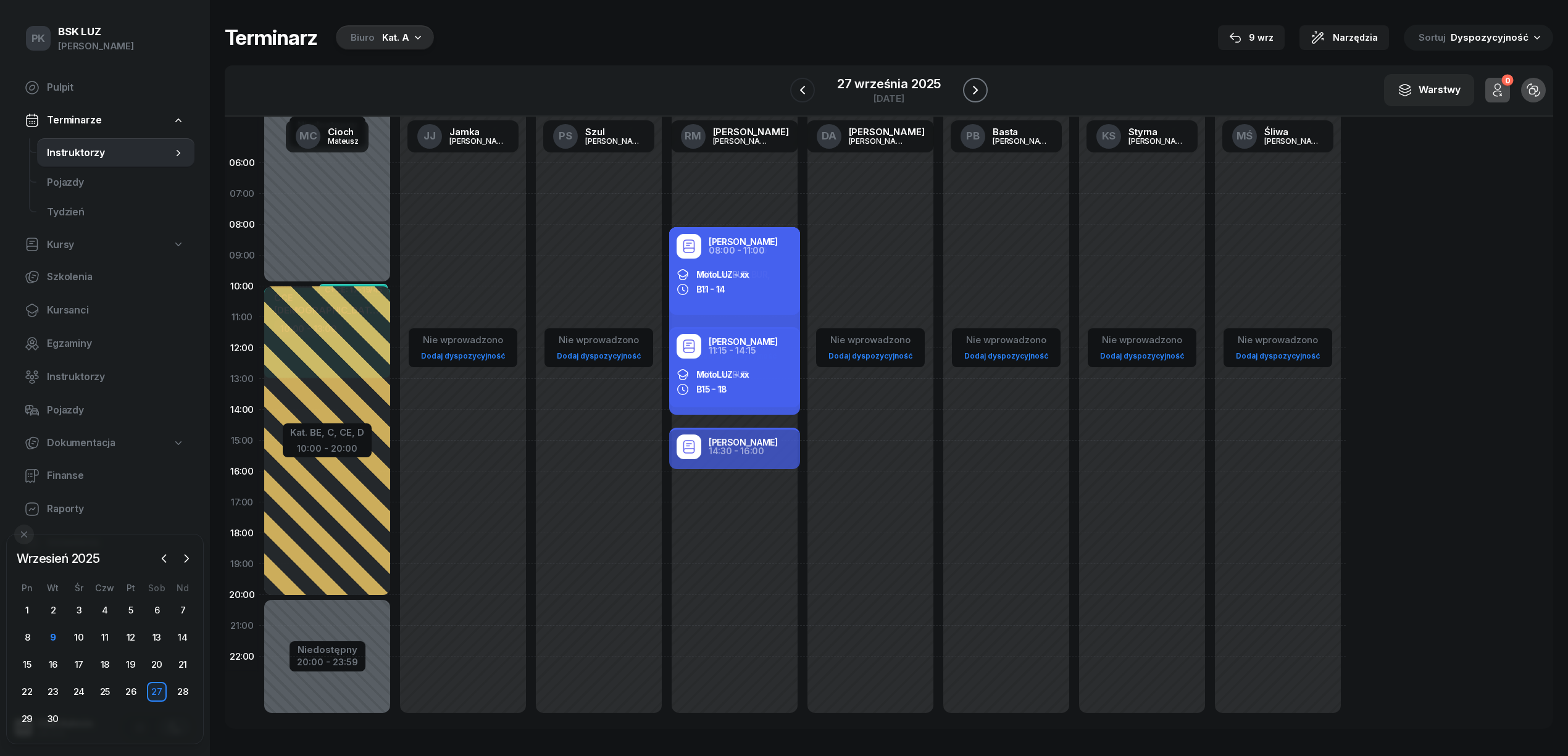
click at [971, 87] on icon "button" at bounding box center [975, 90] width 15 height 15
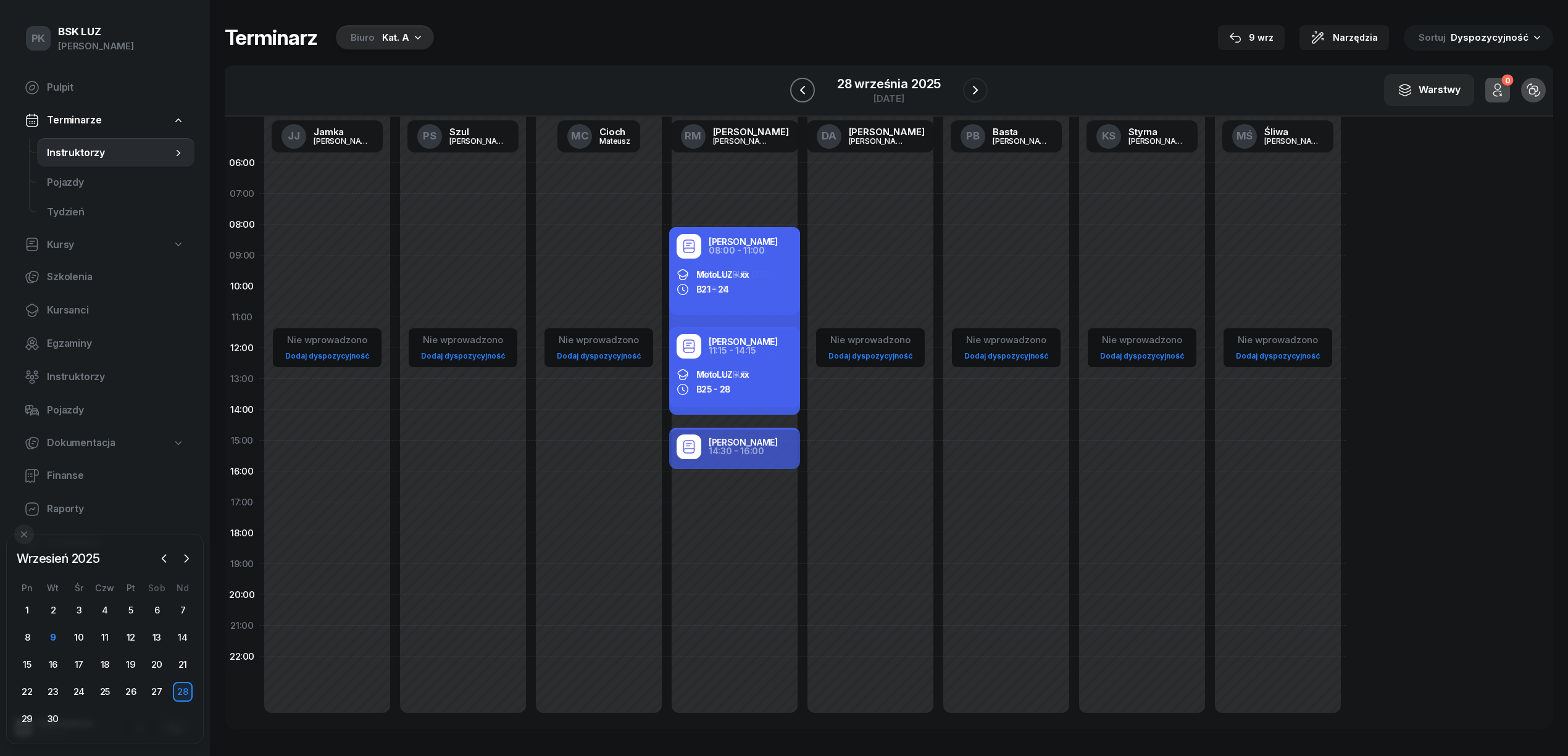
click at [808, 90] on icon "button" at bounding box center [802, 90] width 15 height 15
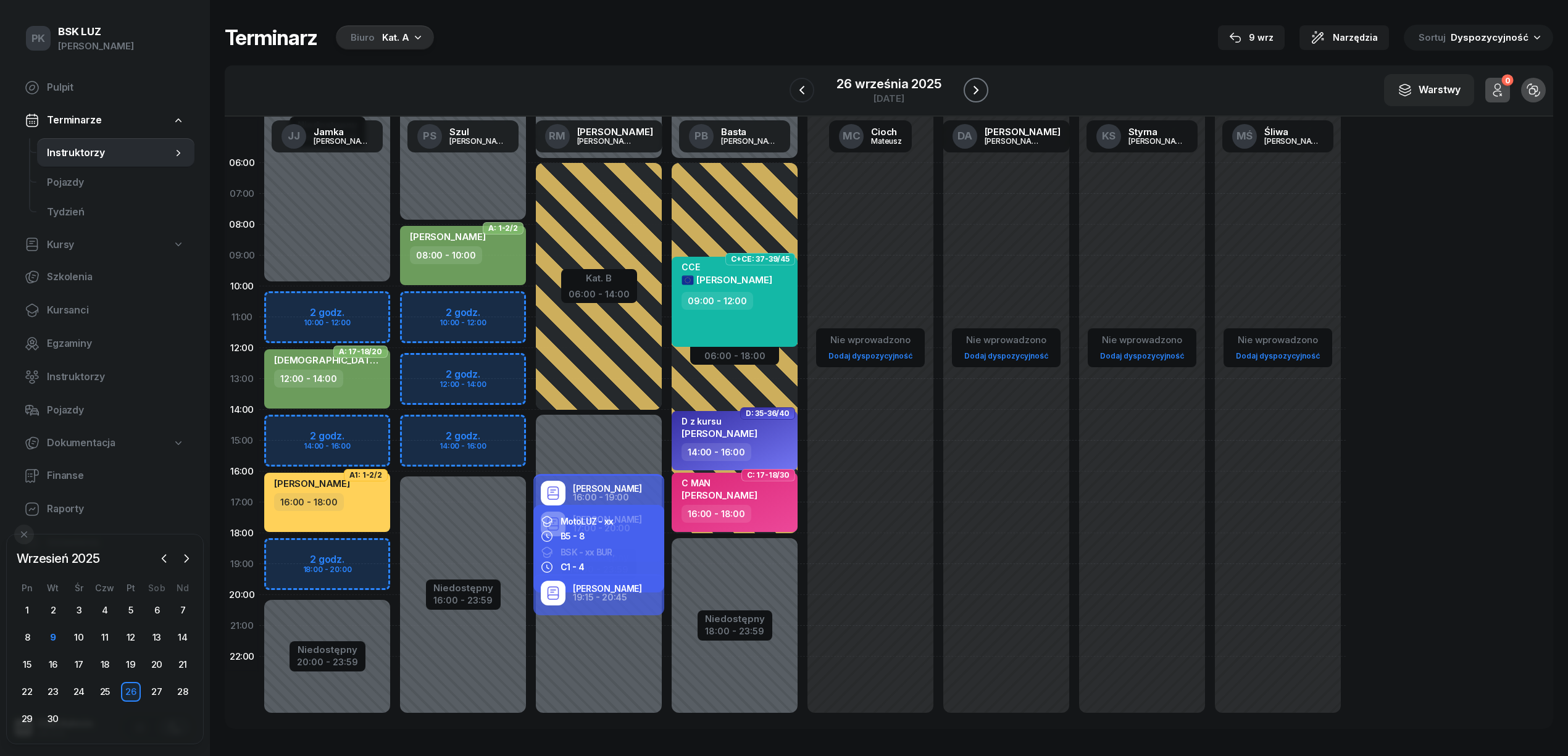
click at [971, 87] on icon "button" at bounding box center [976, 90] width 15 height 15
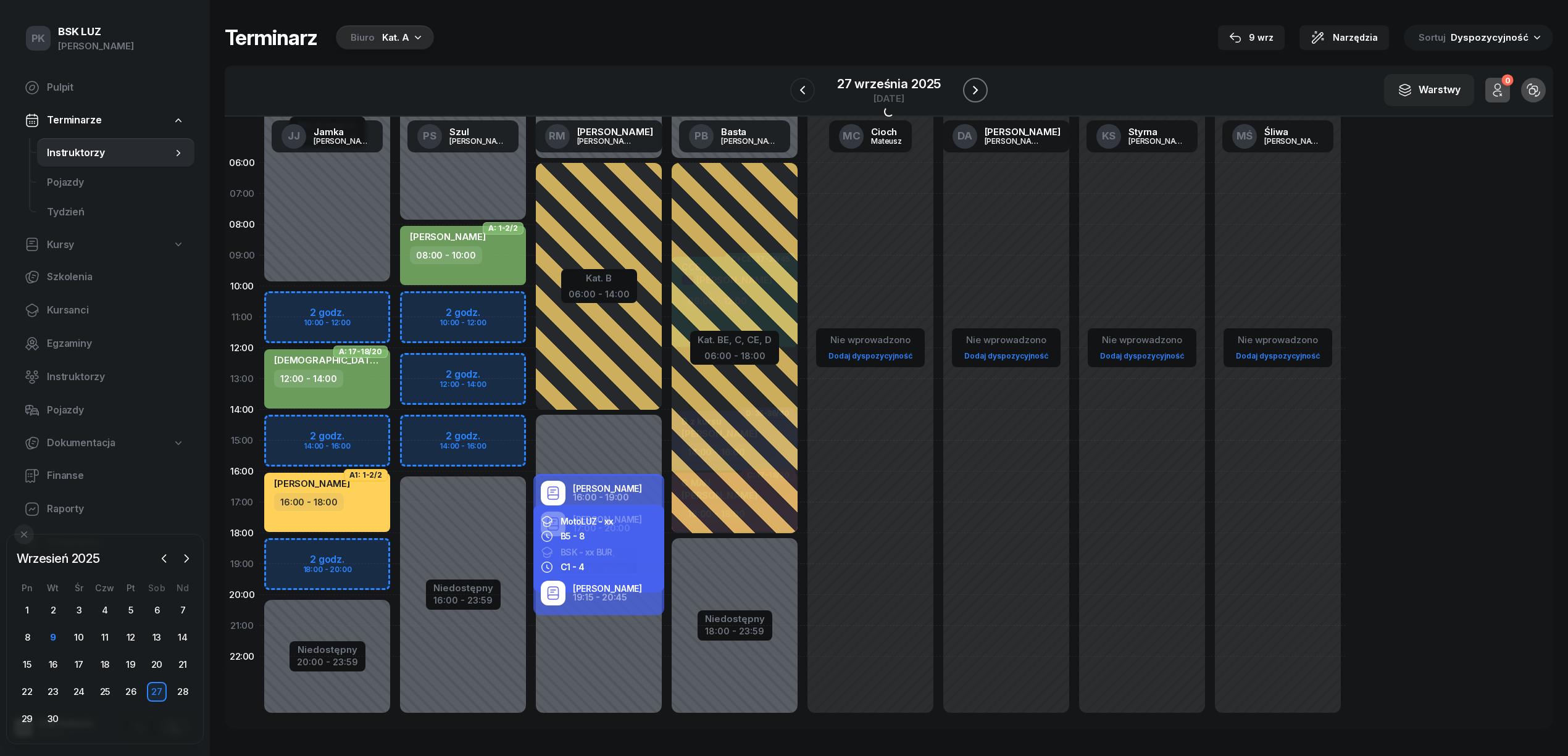
click at [971, 87] on icon "button" at bounding box center [975, 90] width 15 height 15
click at [971, 87] on icon "button" at bounding box center [976, 90] width 15 height 15
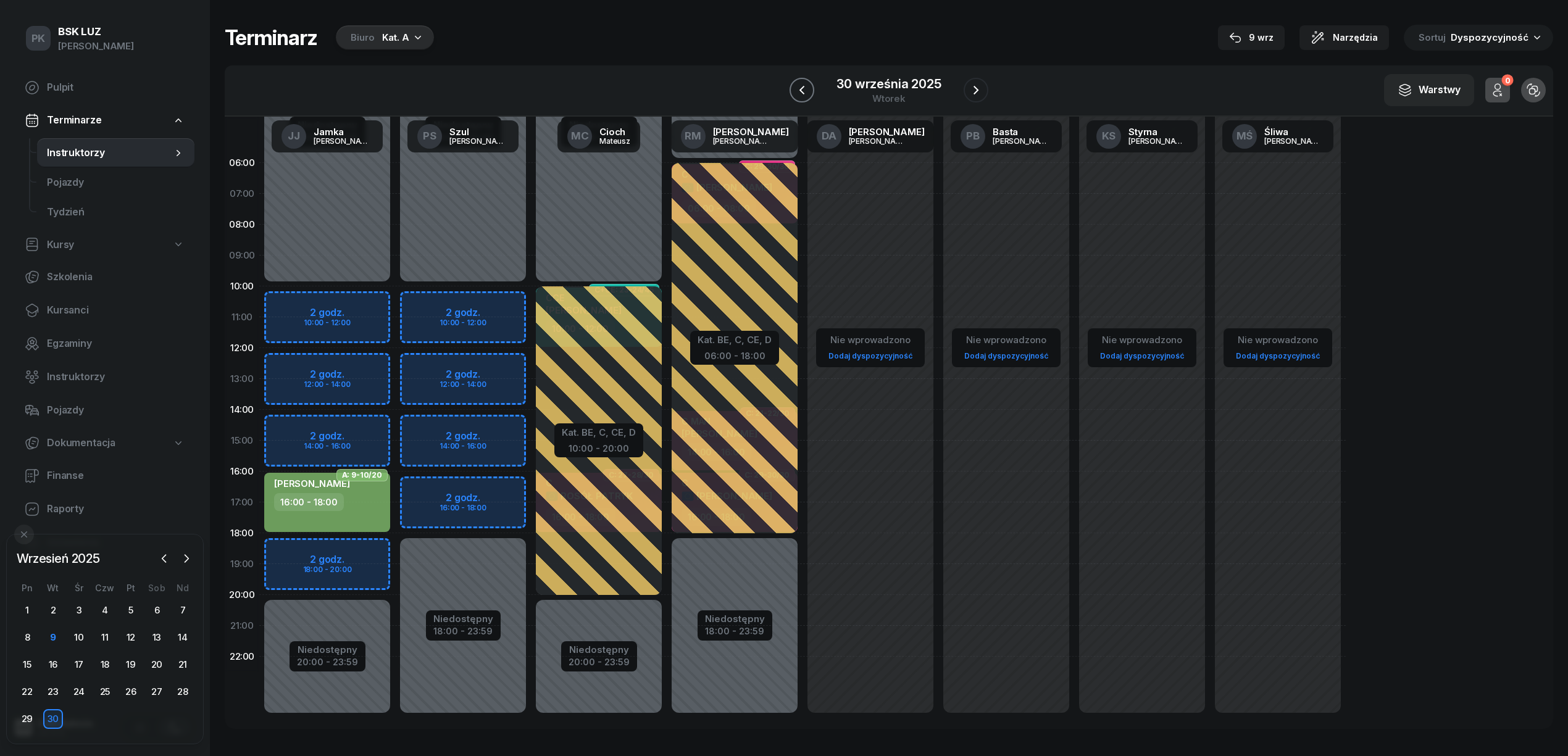
click at [805, 88] on icon "button" at bounding box center [802, 90] width 15 height 15
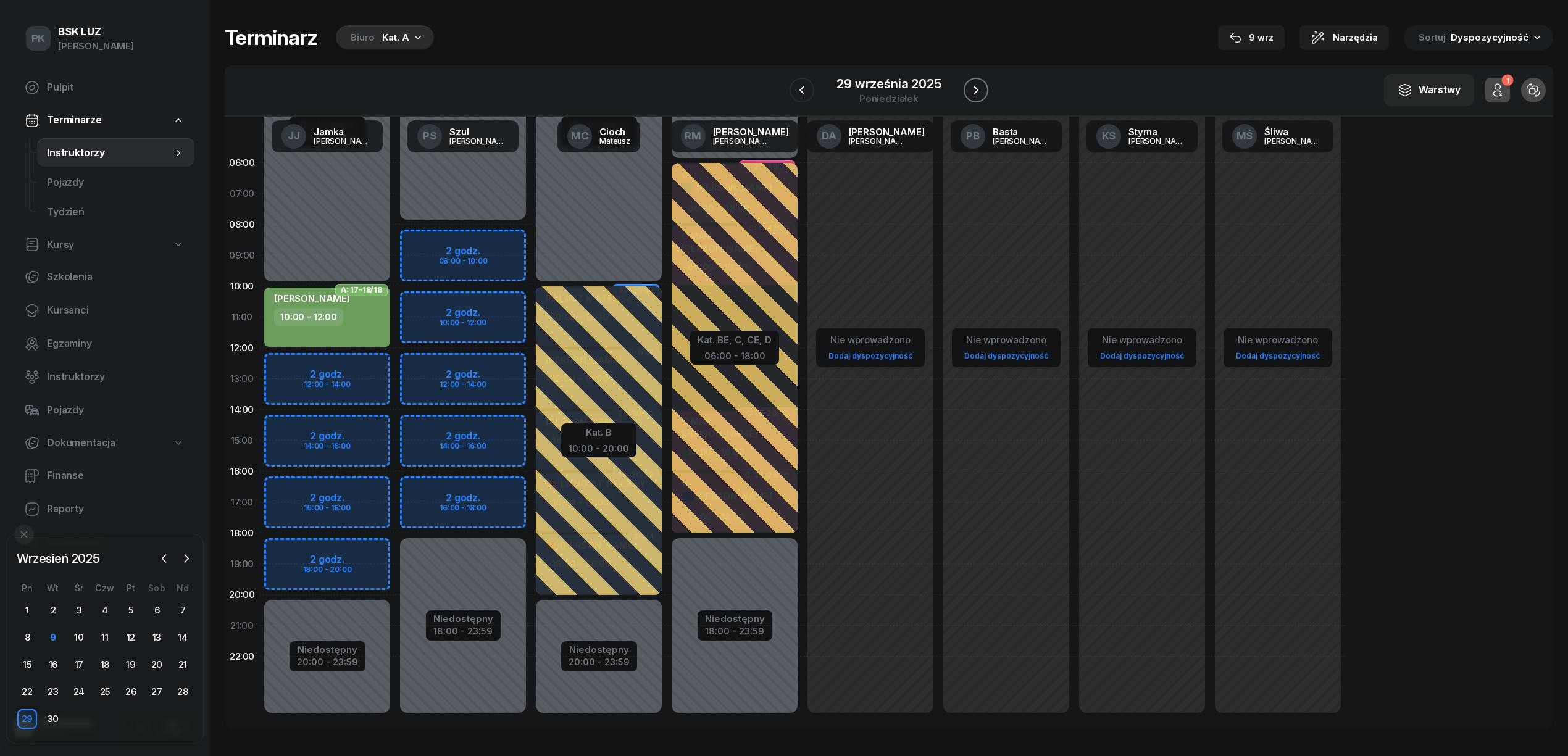
click at [976, 90] on icon "button" at bounding box center [976, 90] width 15 height 15
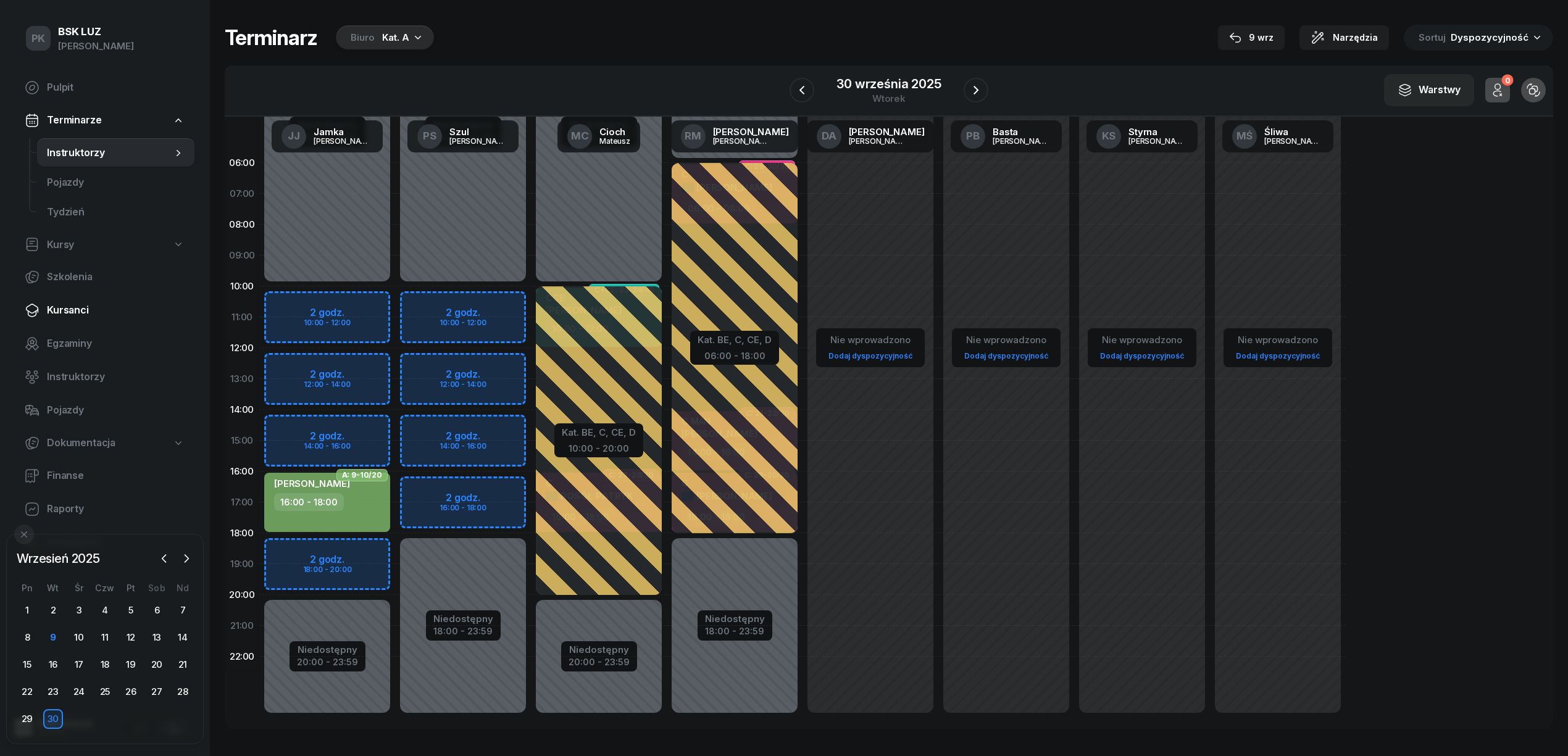
click at [77, 309] on span "Kursanci" at bounding box center [116, 310] width 138 height 16
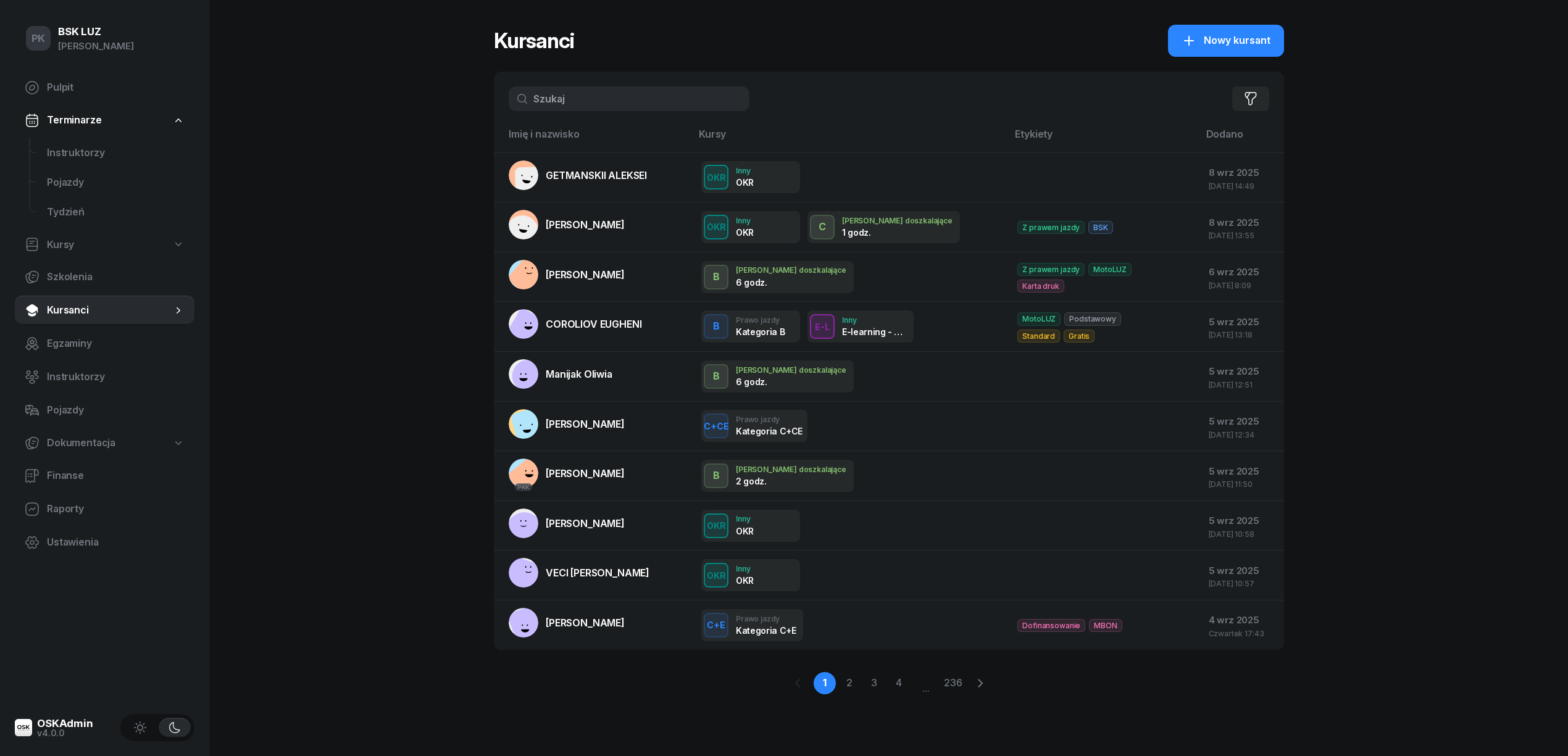
drag, startPoint x: 548, startPoint y: 105, endPoint x: 540, endPoint y: 106, distance: 8.1
click at [540, 106] on input "text" at bounding box center [628, 99] width 240 height 24
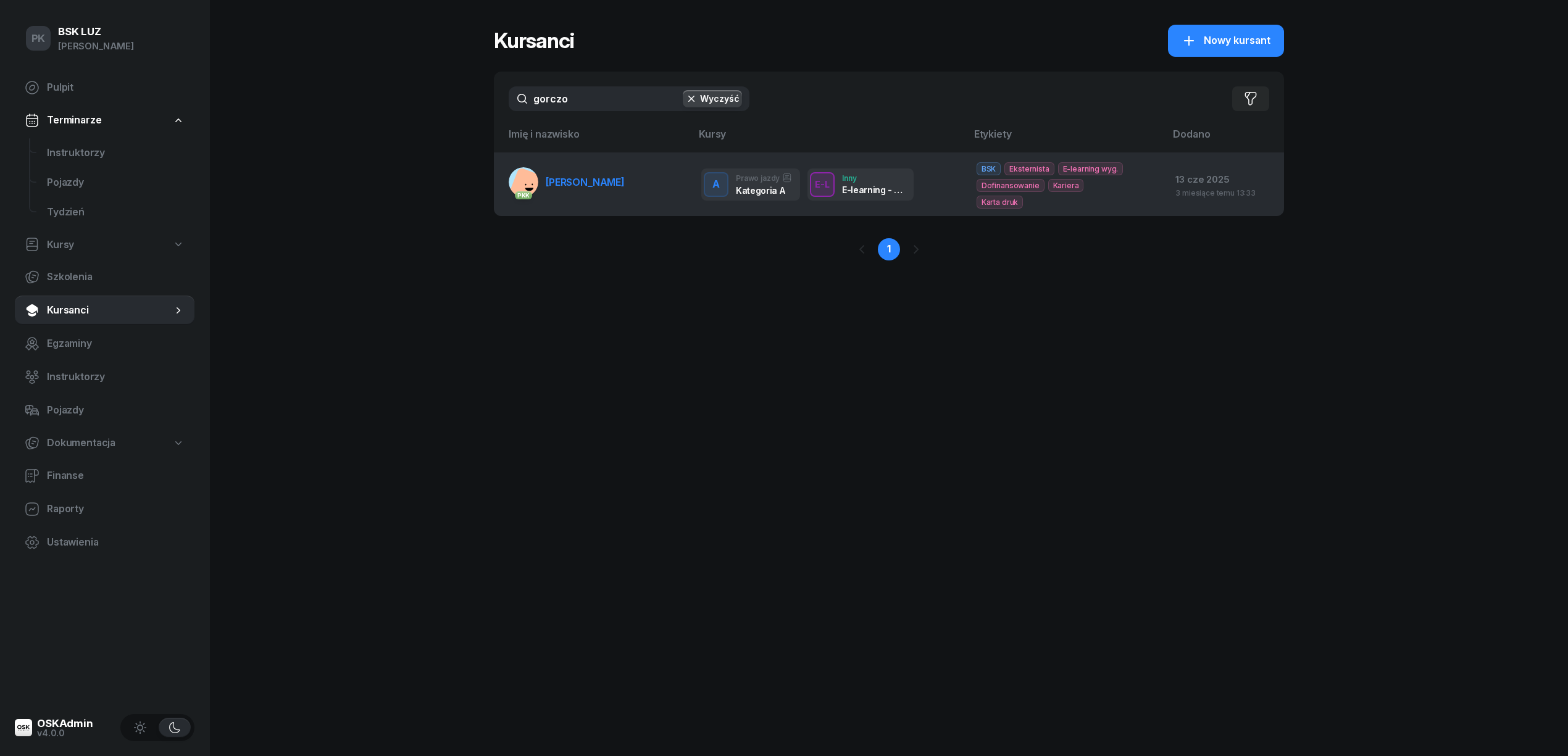
type input "gorczo"
click at [591, 183] on span "[PERSON_NAME]" at bounding box center [584, 182] width 79 height 12
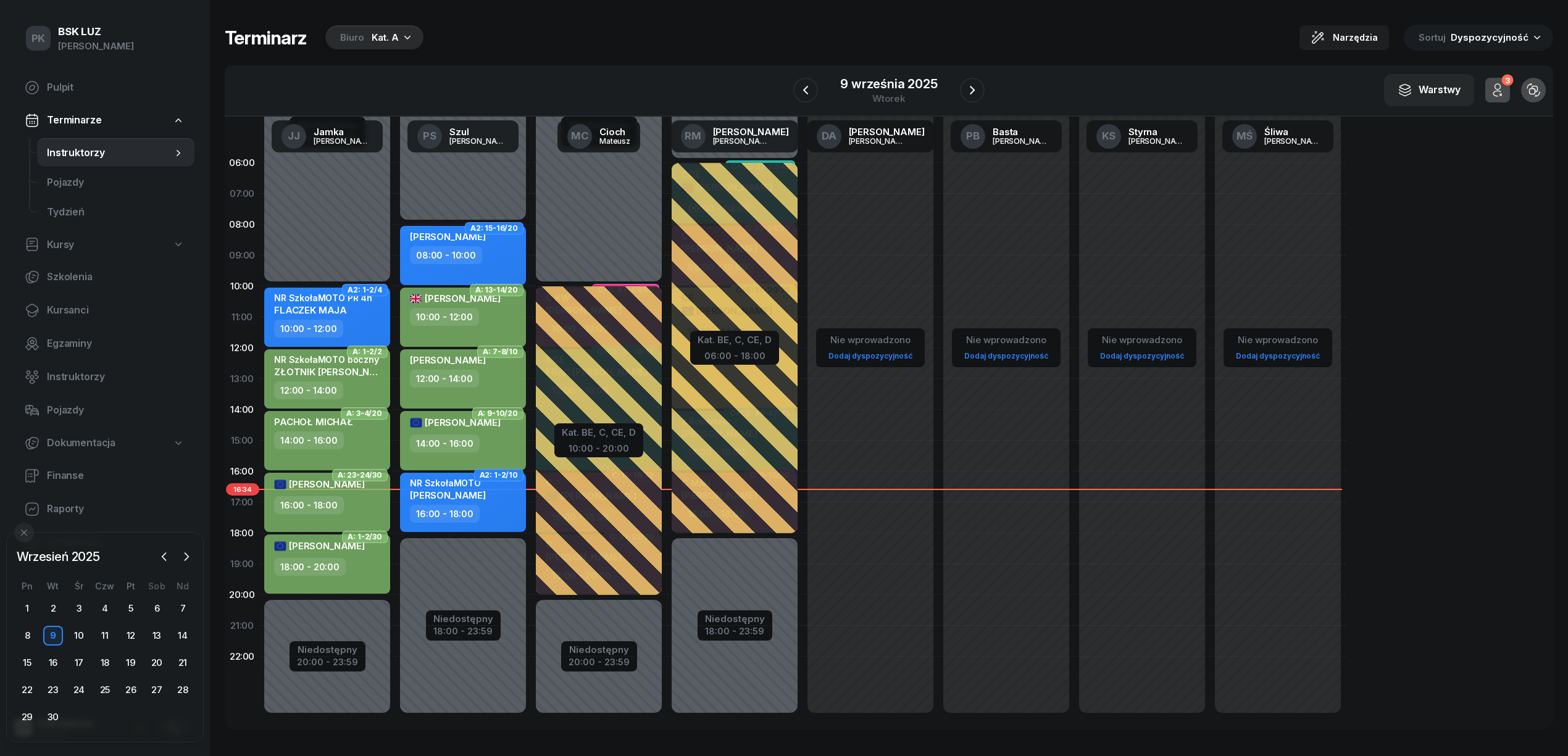
click at [385, 33] on div "Kat. A" at bounding box center [385, 37] width 27 height 15
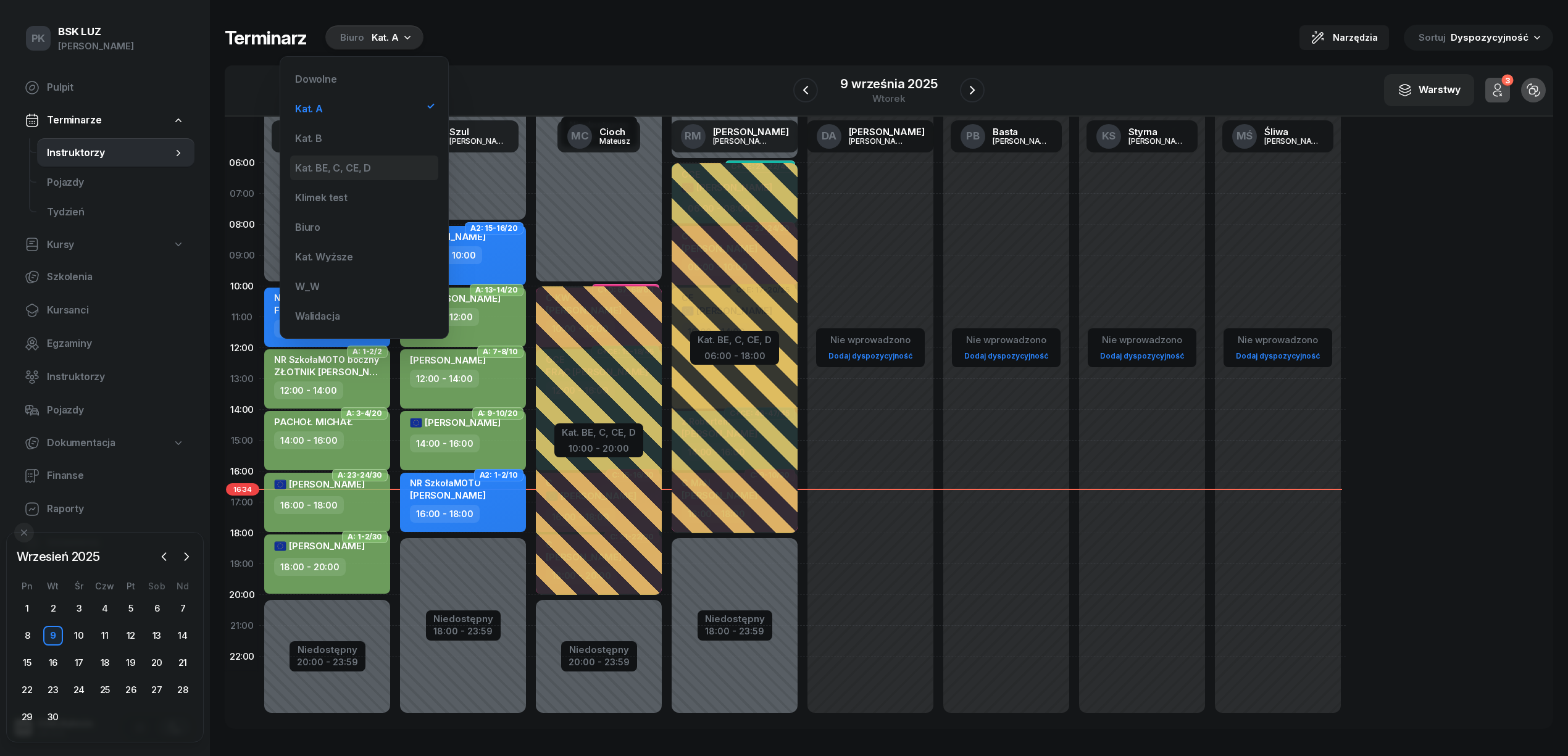
click at [360, 166] on div "Kat. BE, C, CE, D" at bounding box center [333, 168] width 76 height 10
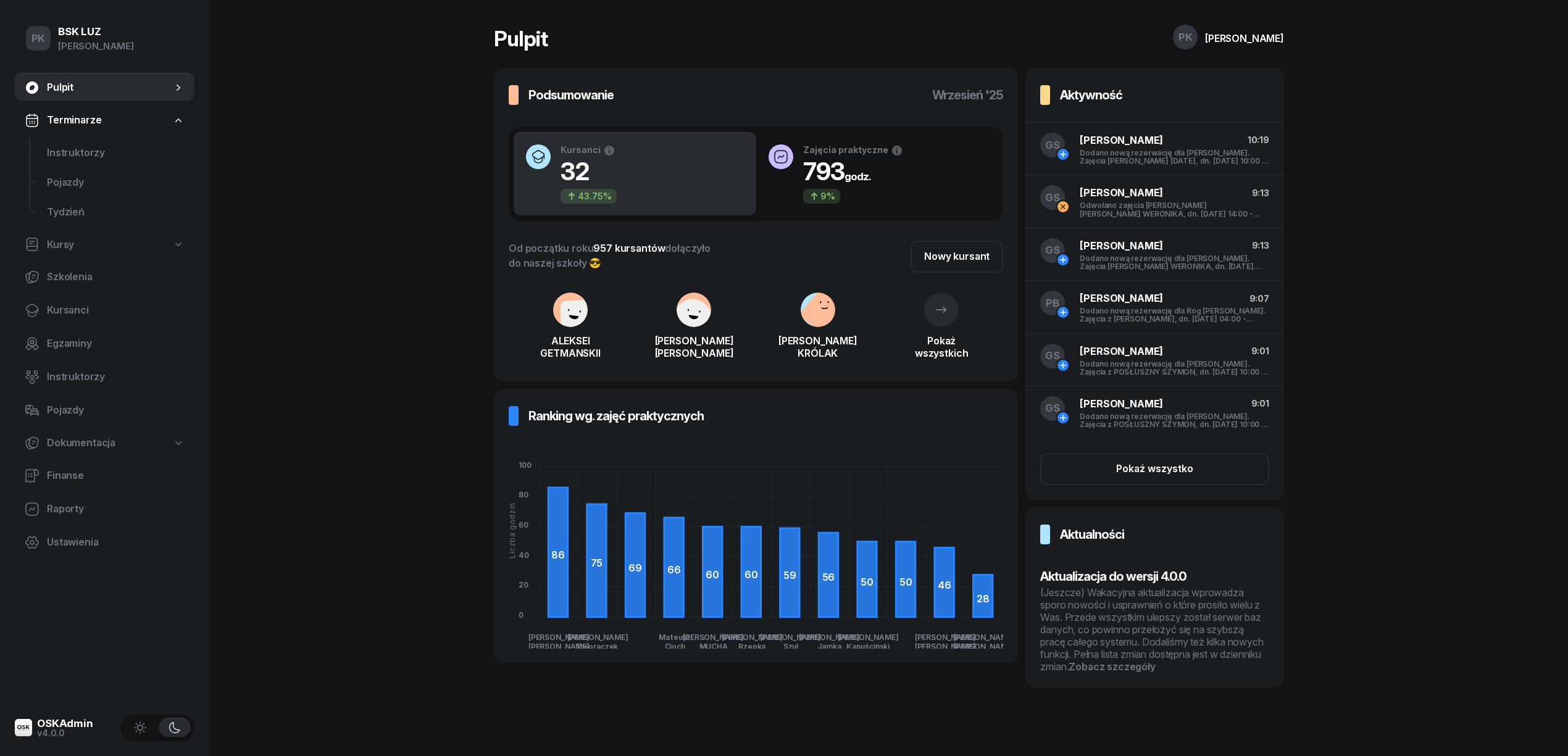
click at [68, 245] on span "Kursy" at bounding box center [60, 245] width 27 height 16
select select
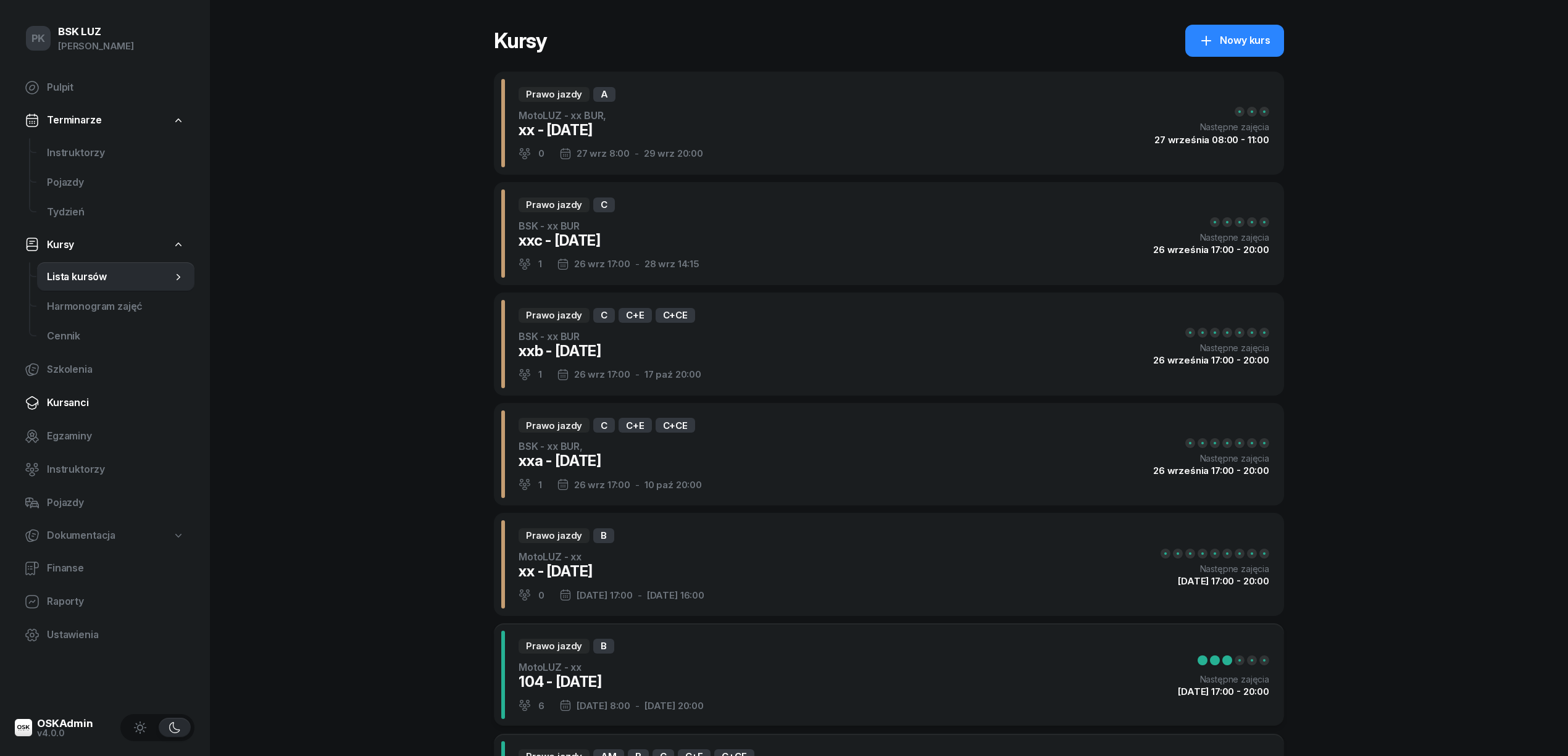
click at [72, 398] on span "Kursanci" at bounding box center [116, 403] width 138 height 16
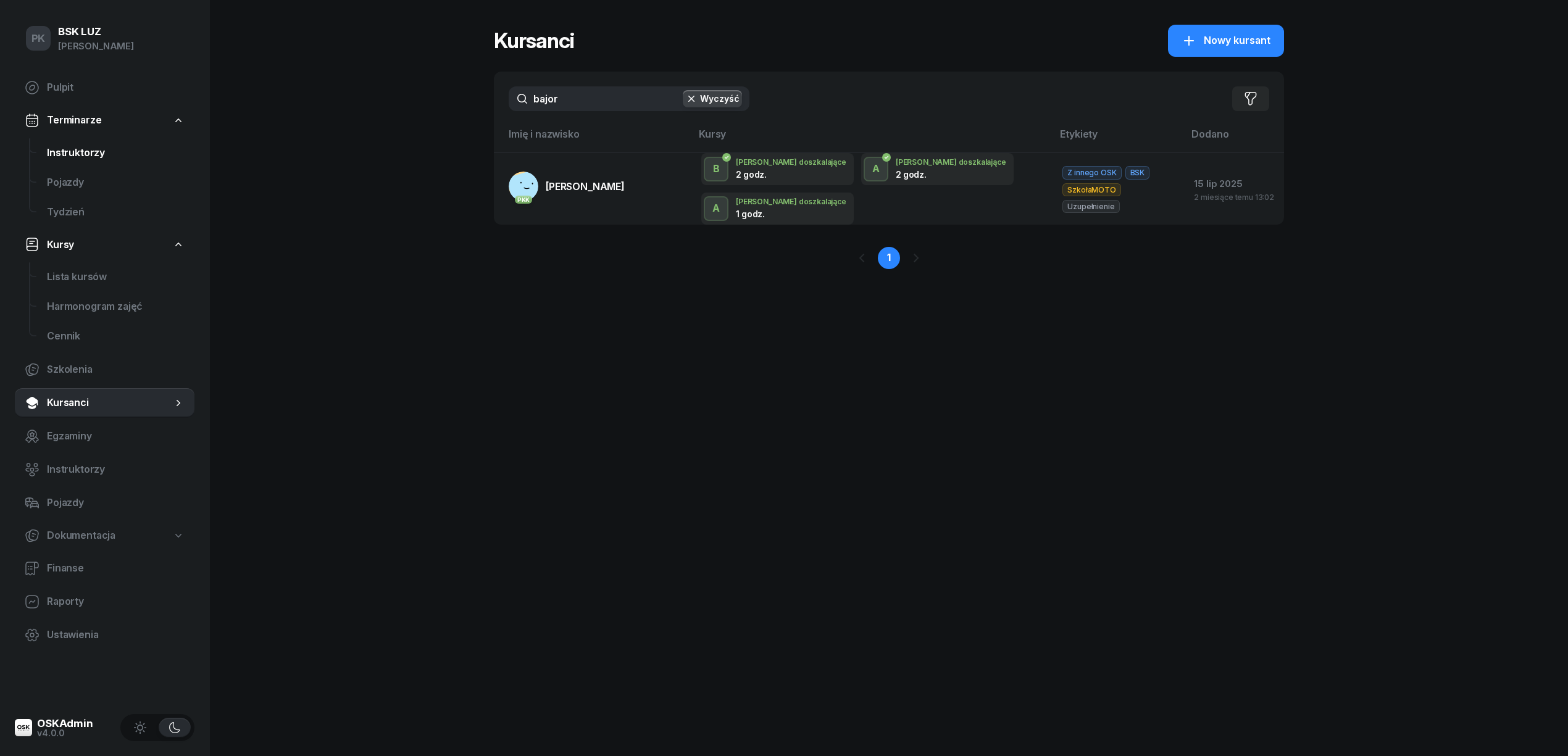
click at [77, 152] on span "Instruktorzy" at bounding box center [116, 153] width 138 height 16
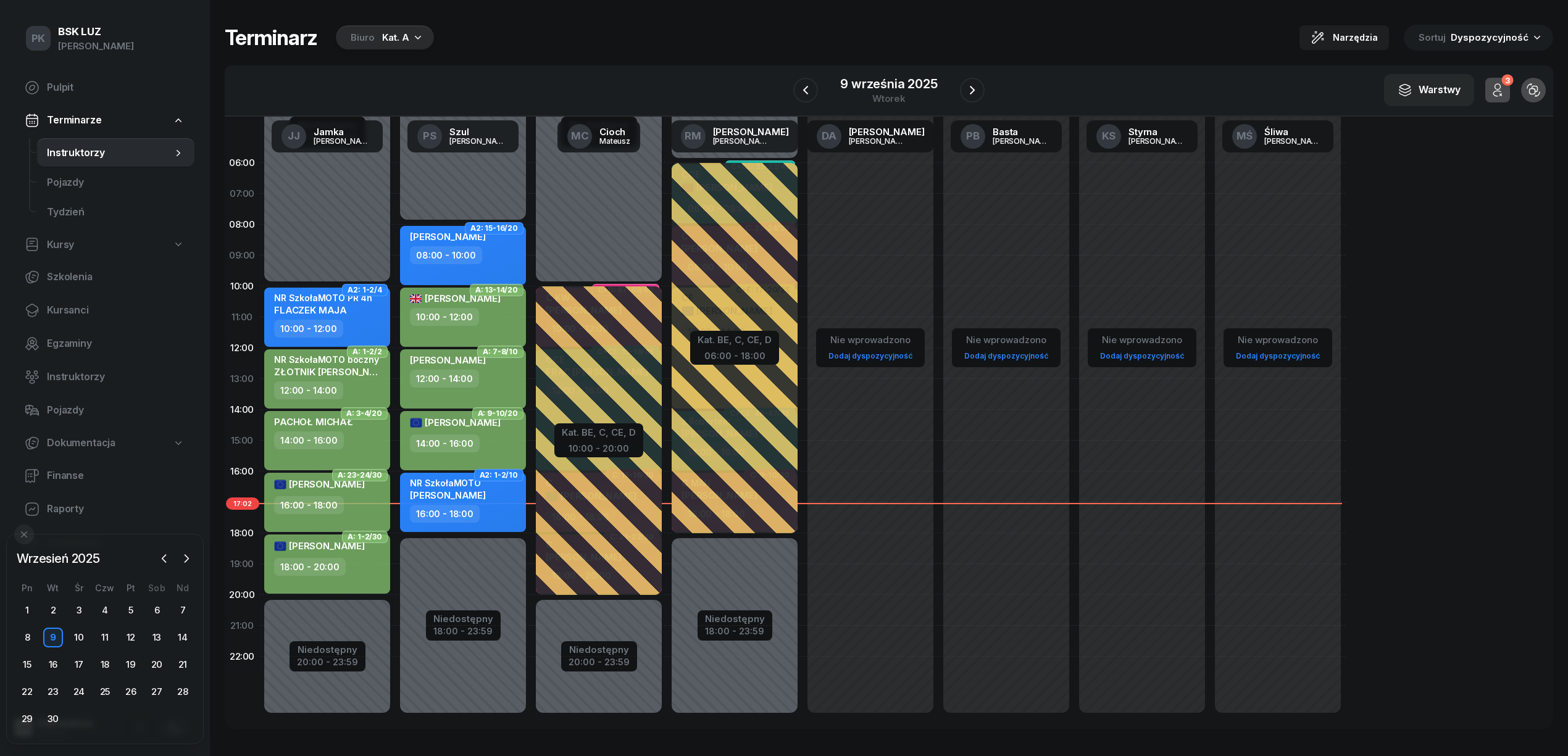
drag, startPoint x: 0, startPoint y: 0, endPoint x: 367, endPoint y: 42, distance: 369.4
click at [367, 42] on div "Biuro" at bounding box center [363, 37] width 24 height 15
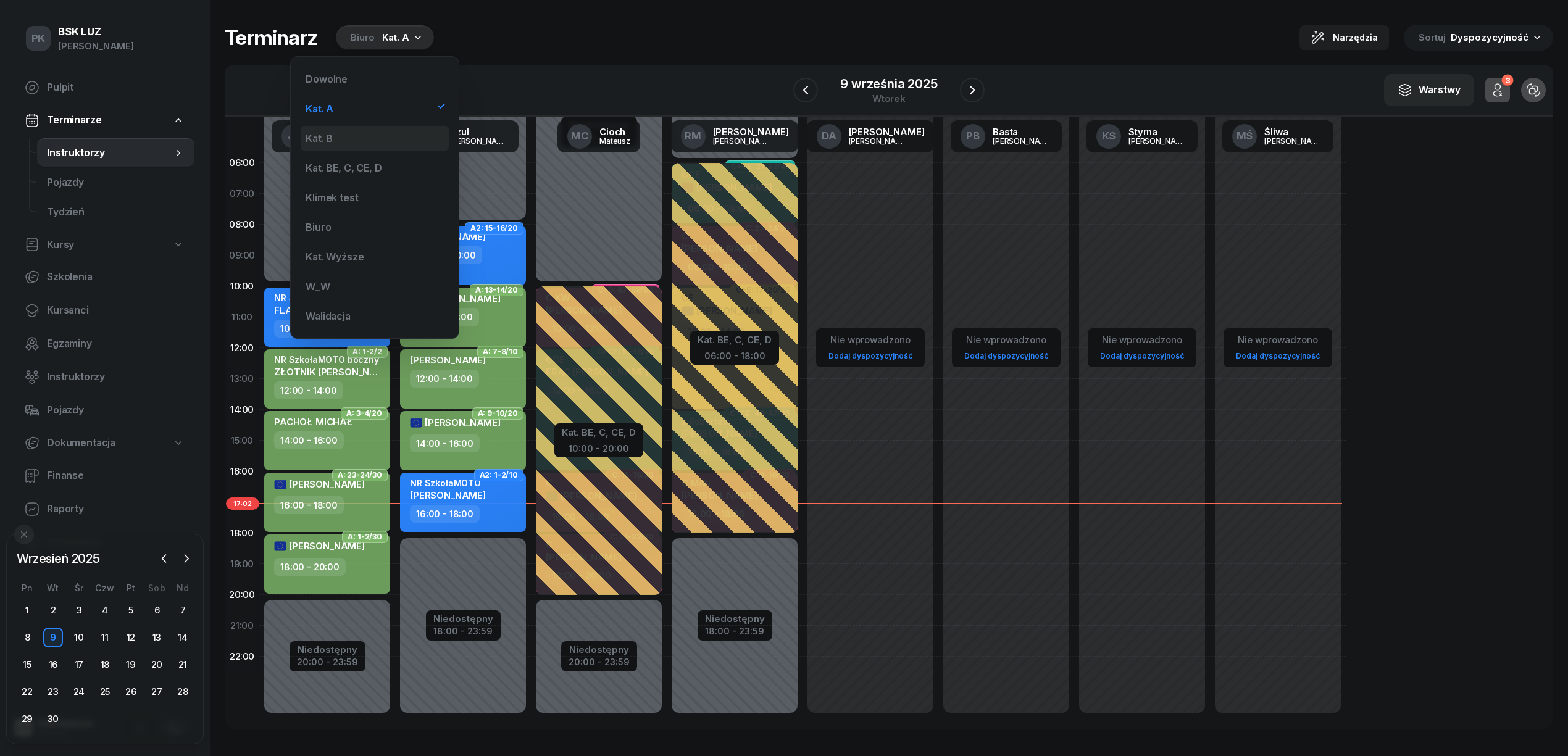
click at [371, 141] on div "Kat. B" at bounding box center [375, 138] width 148 height 24
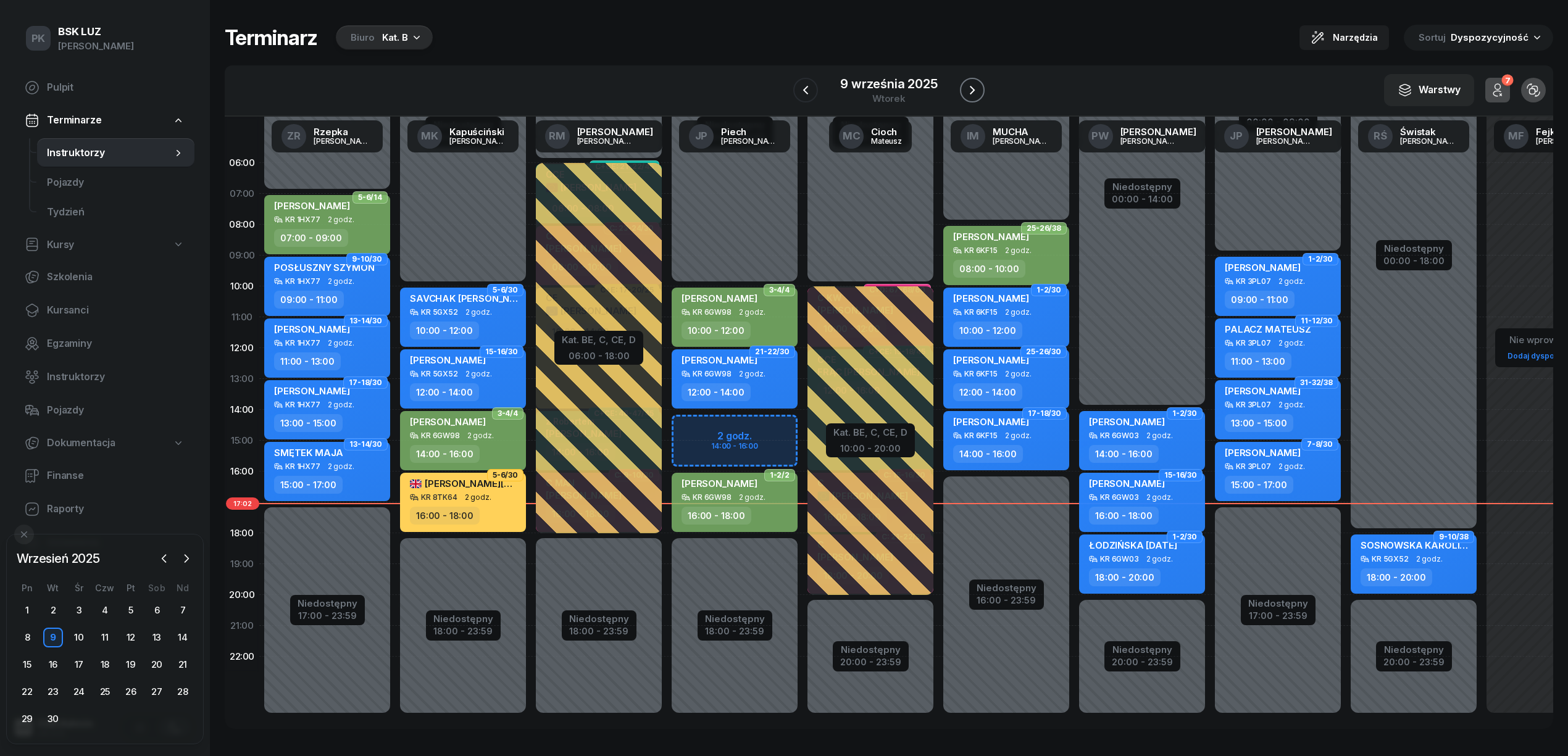
click at [970, 91] on icon "button" at bounding box center [972, 90] width 15 height 15
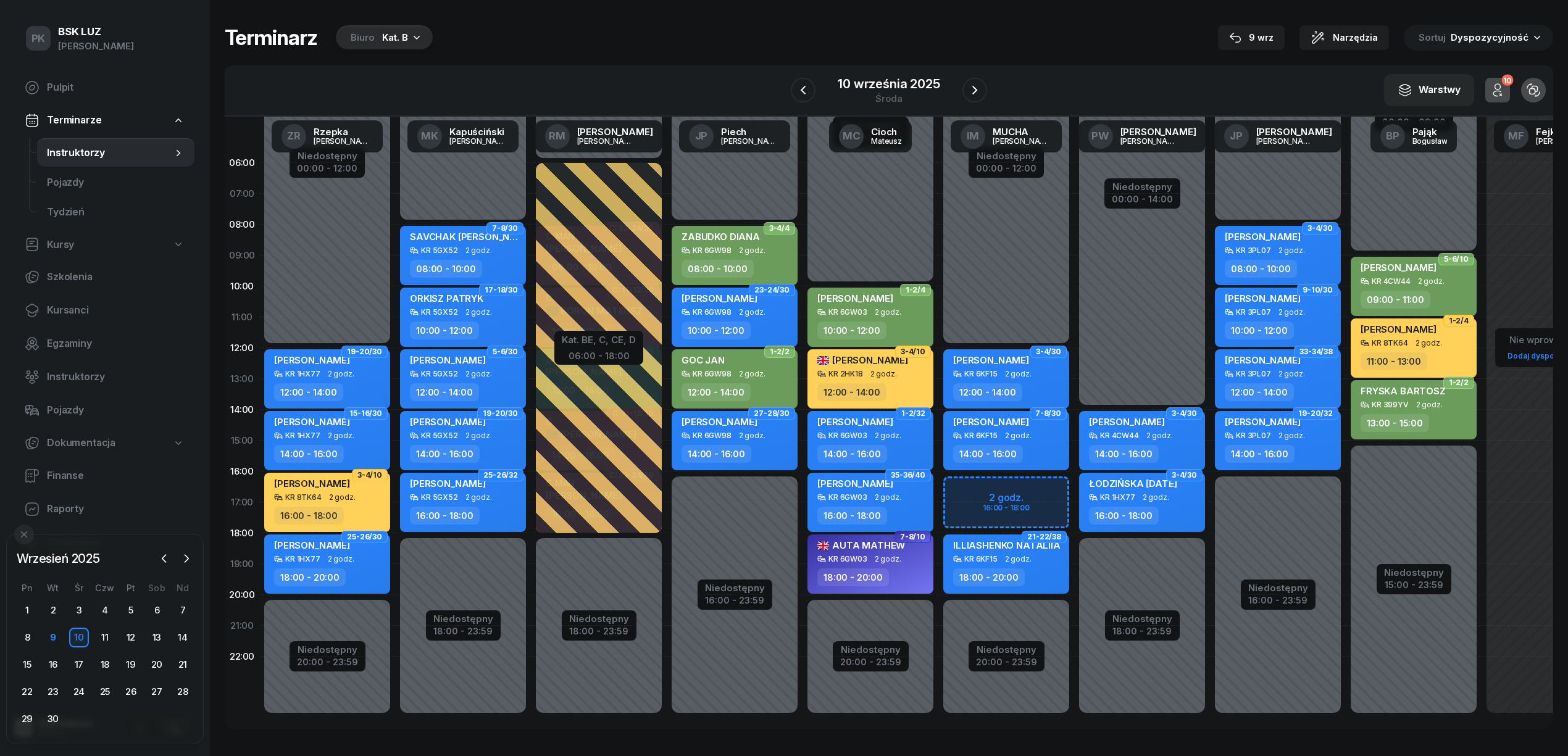
click at [1041, 484] on div "Niedostępny 00:00 - 12:00 Niedostępny 20:00 - 23:59 2 godz. 16:00 - 18:00 3-4/3…" at bounding box center [1006, 440] width 136 height 586
select select "16"
select select "18"
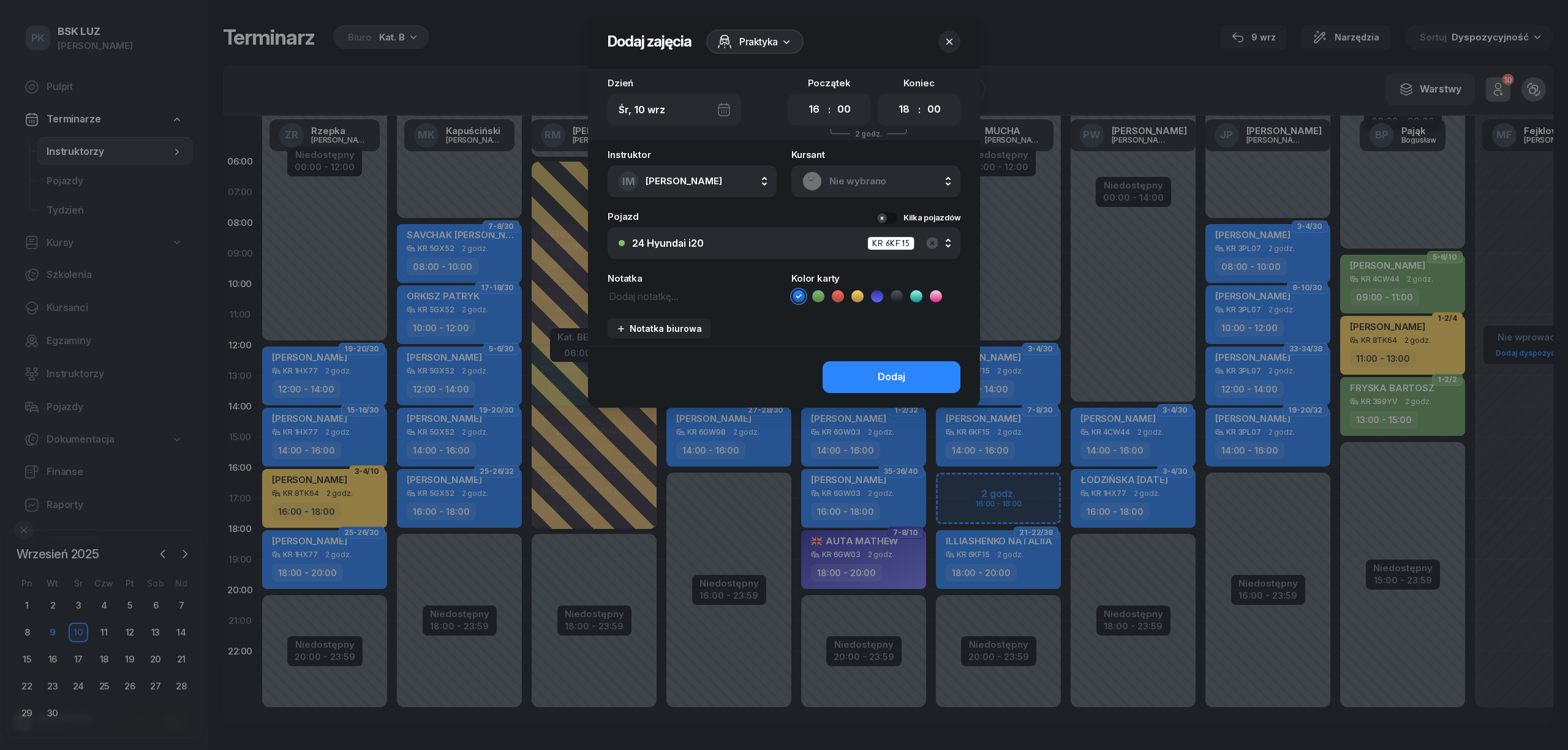
click at [952, 36] on icon "button" at bounding box center [949, 41] width 12 height 12
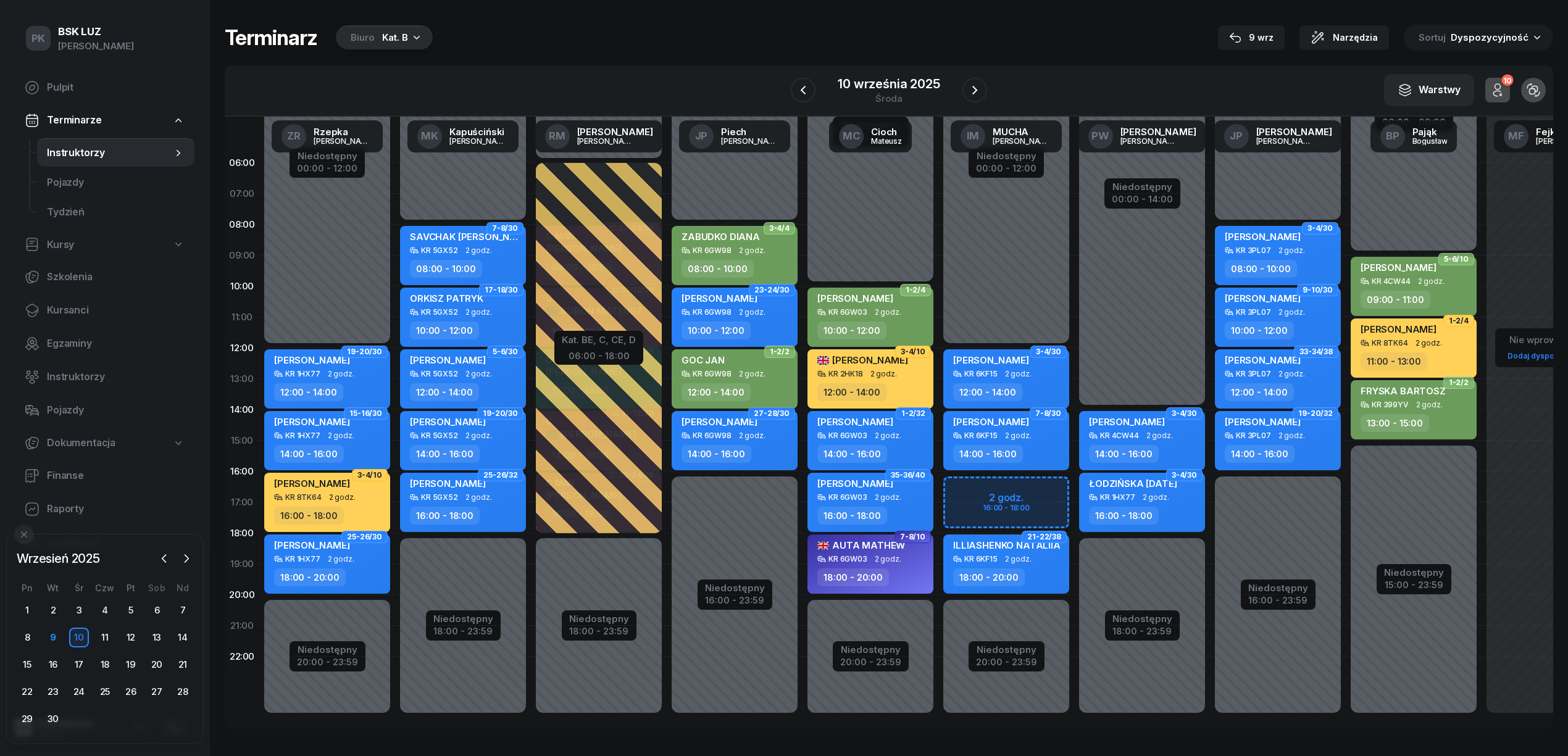
click at [1050, 494] on div "Niedostępny 00:00 - 12:00 Niedostępny 20:00 - 23:59 2 godz. 16:00 - 18:00 3-4/3…" at bounding box center [1006, 440] width 136 height 586
select select "16"
select select "18"
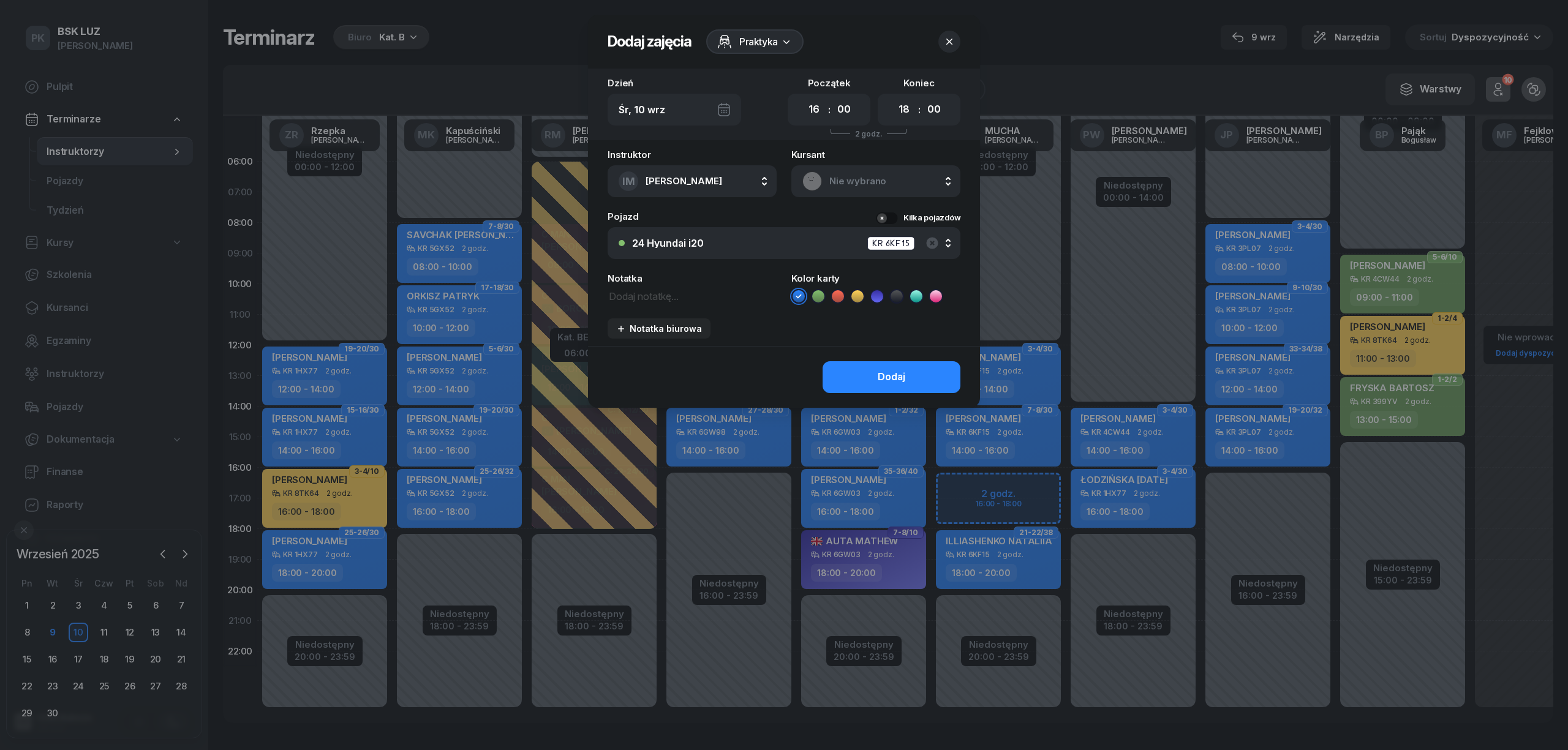
click at [844, 183] on span "Nie wybrano" at bounding box center [889, 181] width 120 height 16
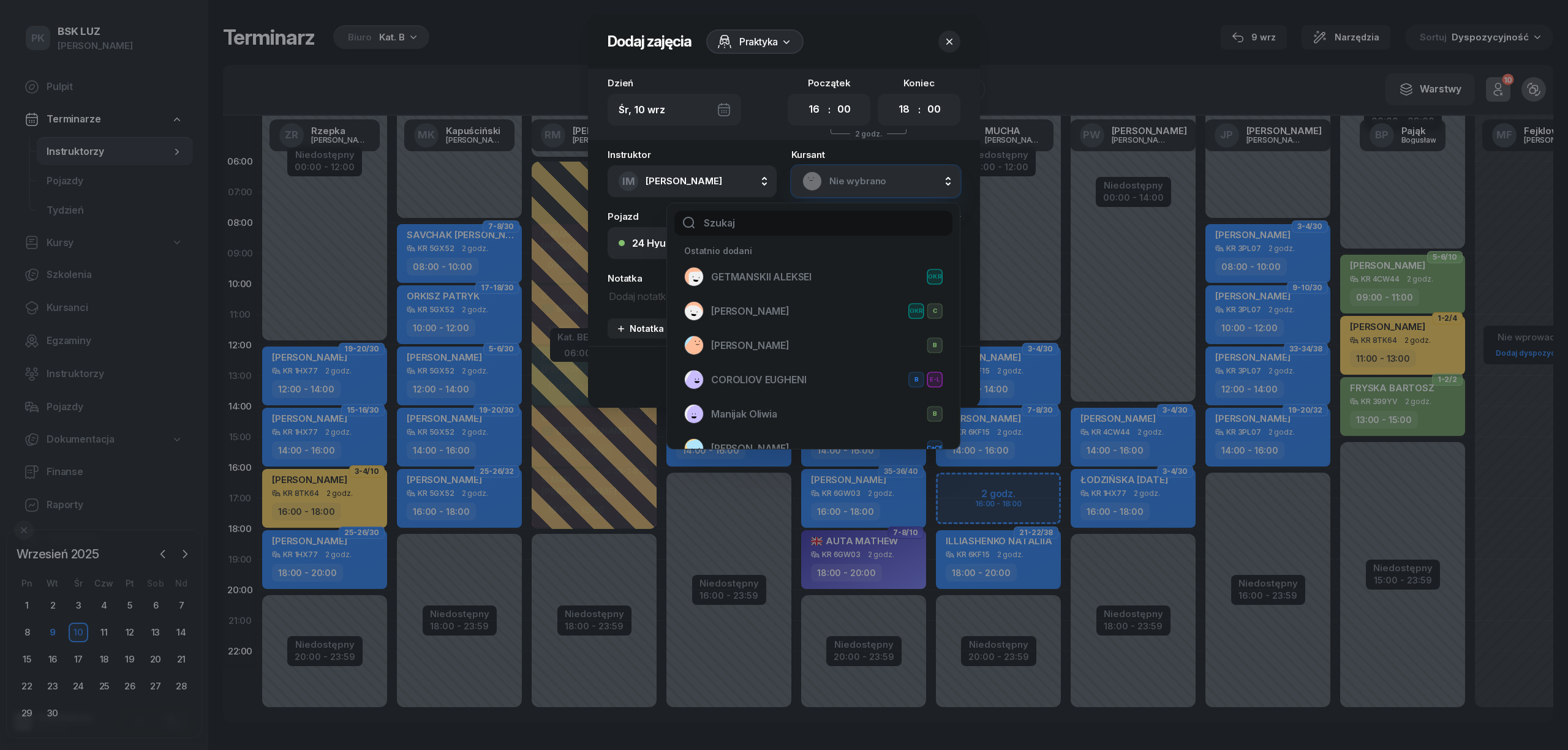
click at [789, 225] on input "text" at bounding box center [814, 224] width 278 height 26
type input "mare"
click at [773, 347] on span "[PERSON_NAME]" at bounding box center [750, 346] width 78 height 16
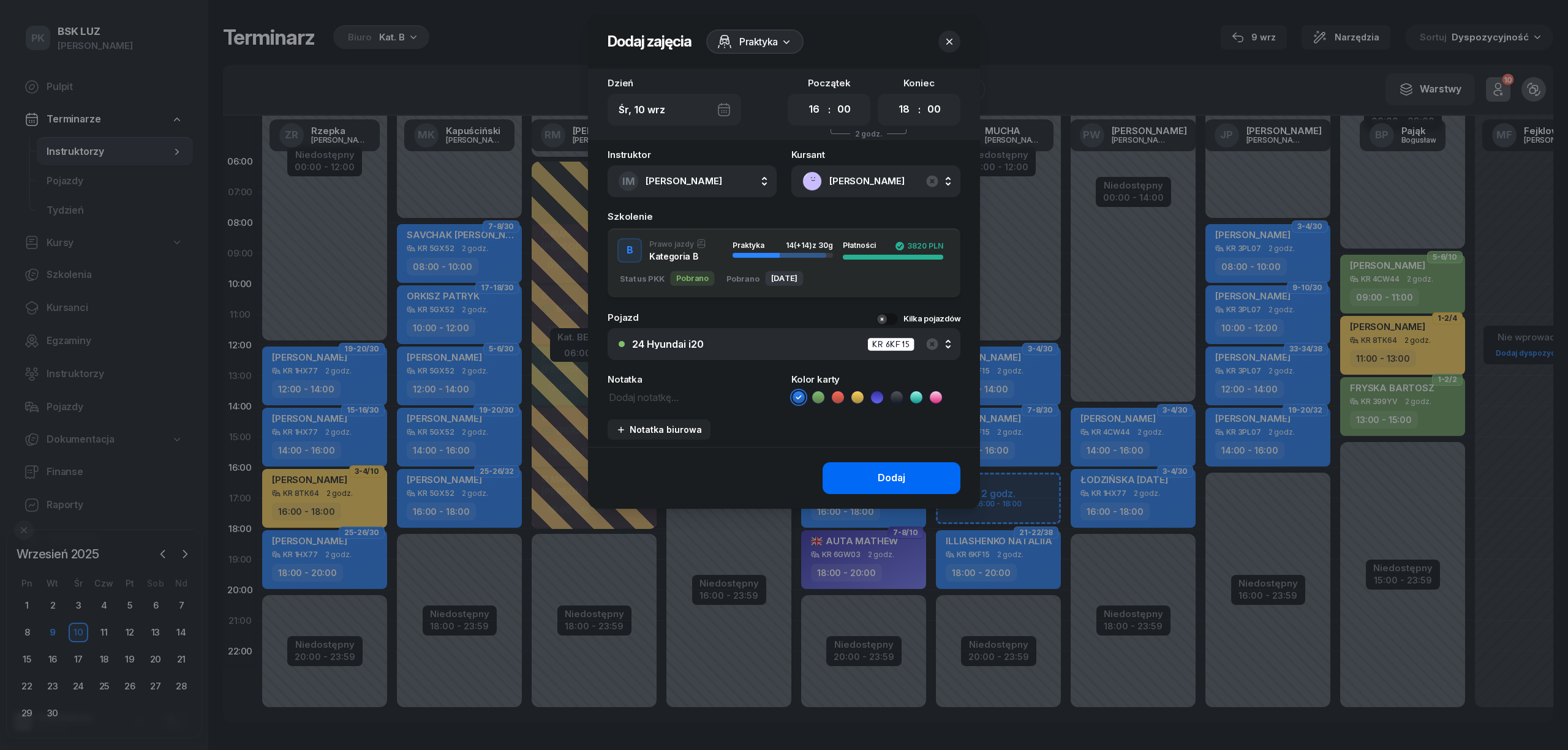
click at [882, 476] on div "Dodaj" at bounding box center [891, 478] width 27 height 16
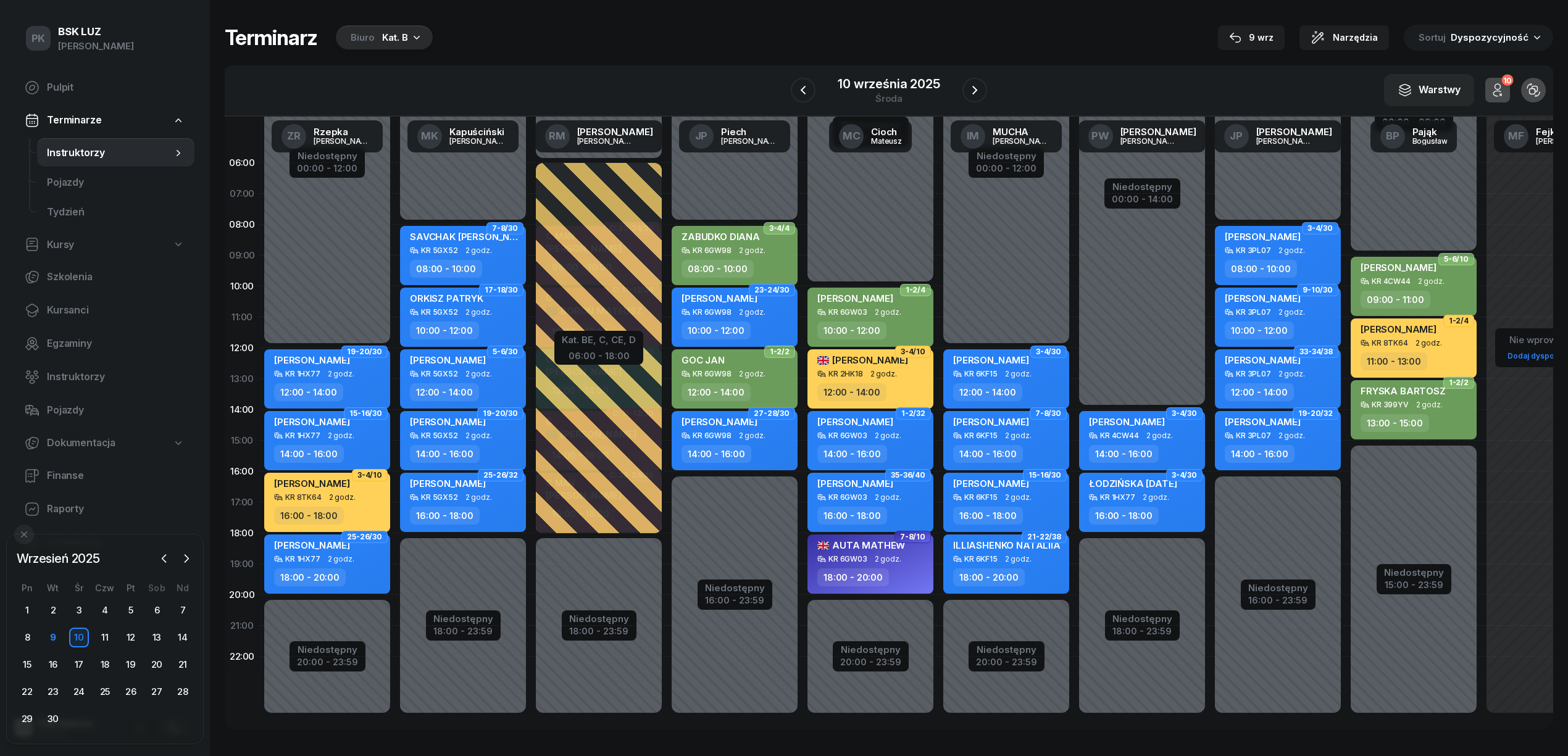
click at [408, 48] on div "Biuro Kat. B" at bounding box center [384, 37] width 97 height 24
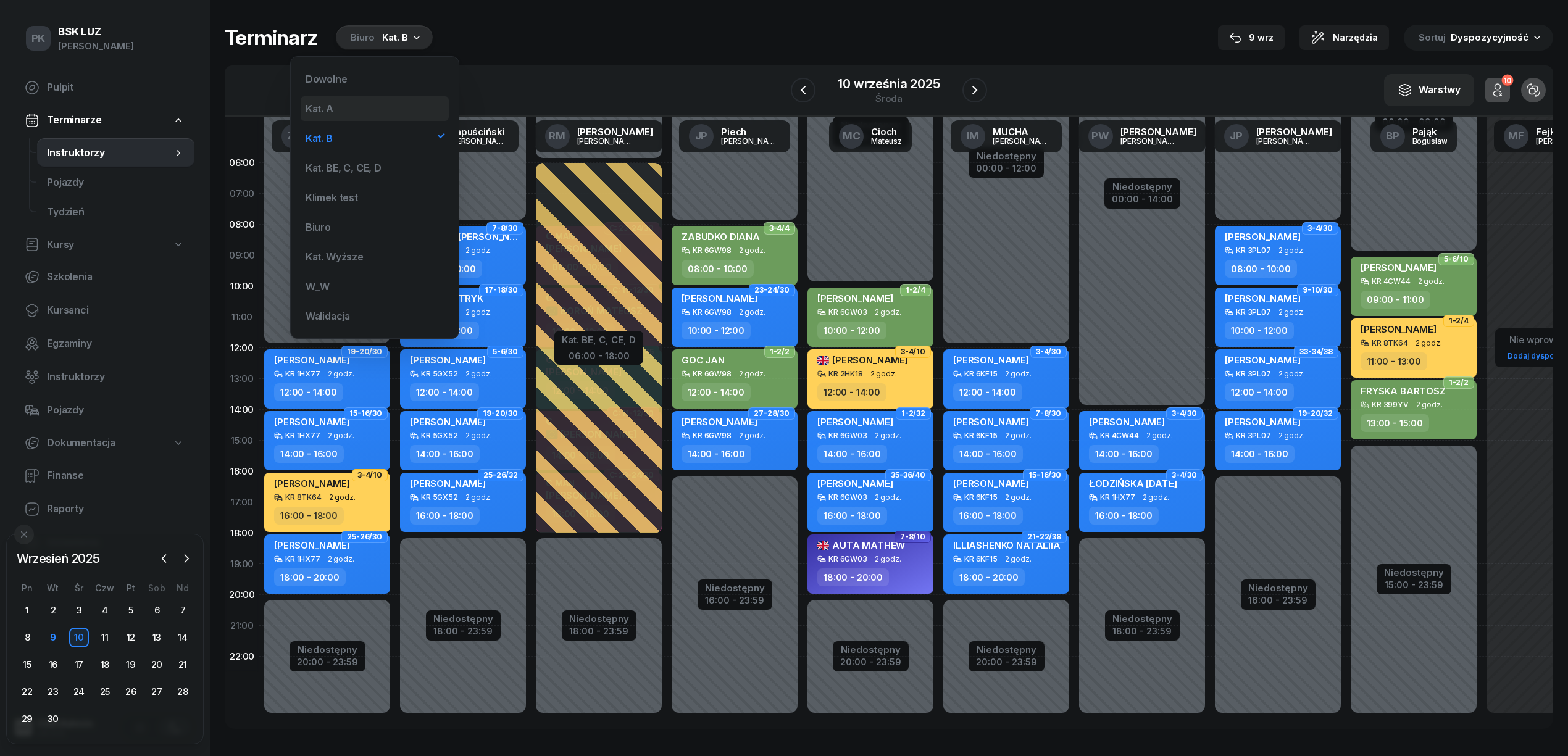
click at [357, 118] on div "Kat. A" at bounding box center [375, 108] width 148 height 24
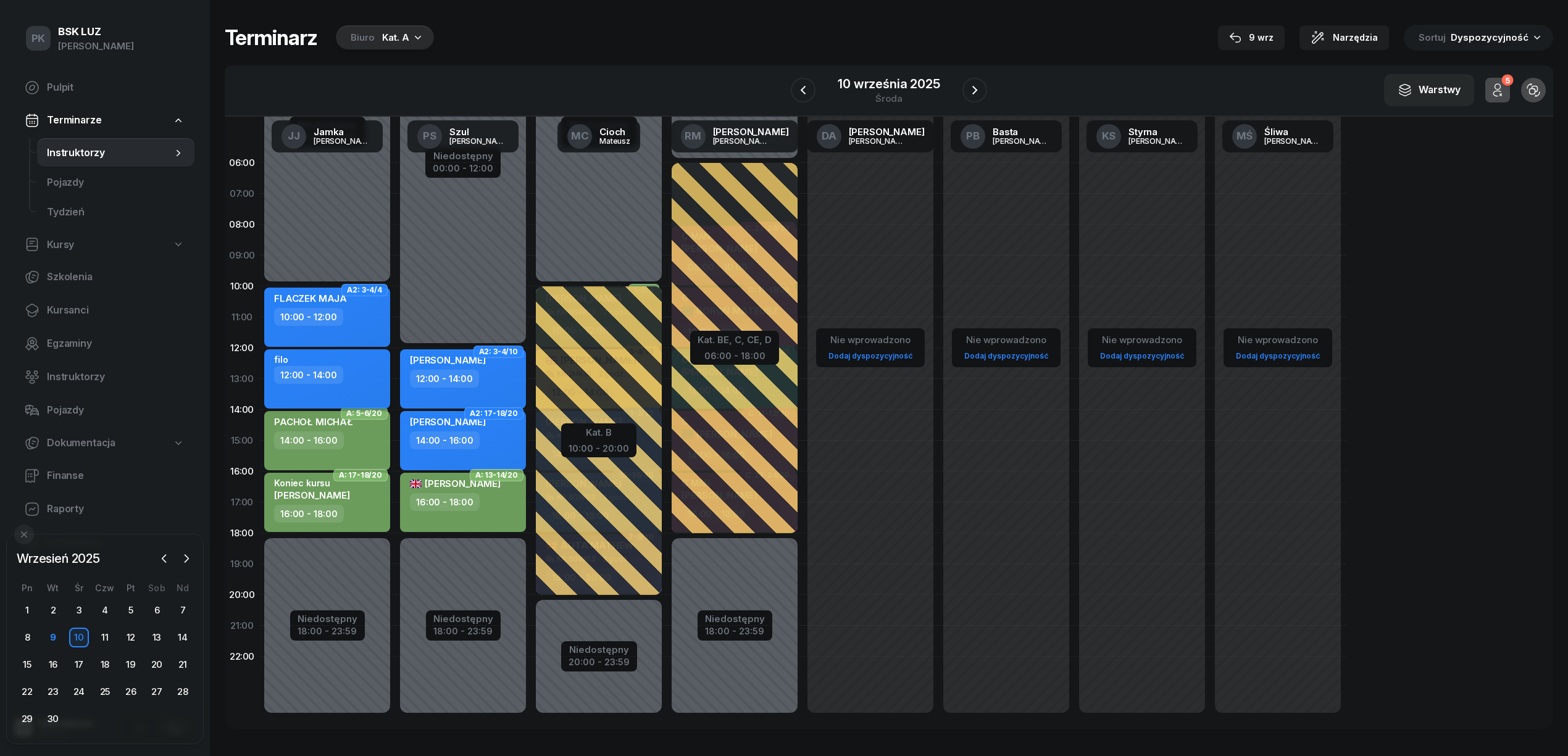
click at [352, 383] on div "12:00 - 14:00" at bounding box center [328, 375] width 108 height 18
select select "12"
select select "14"
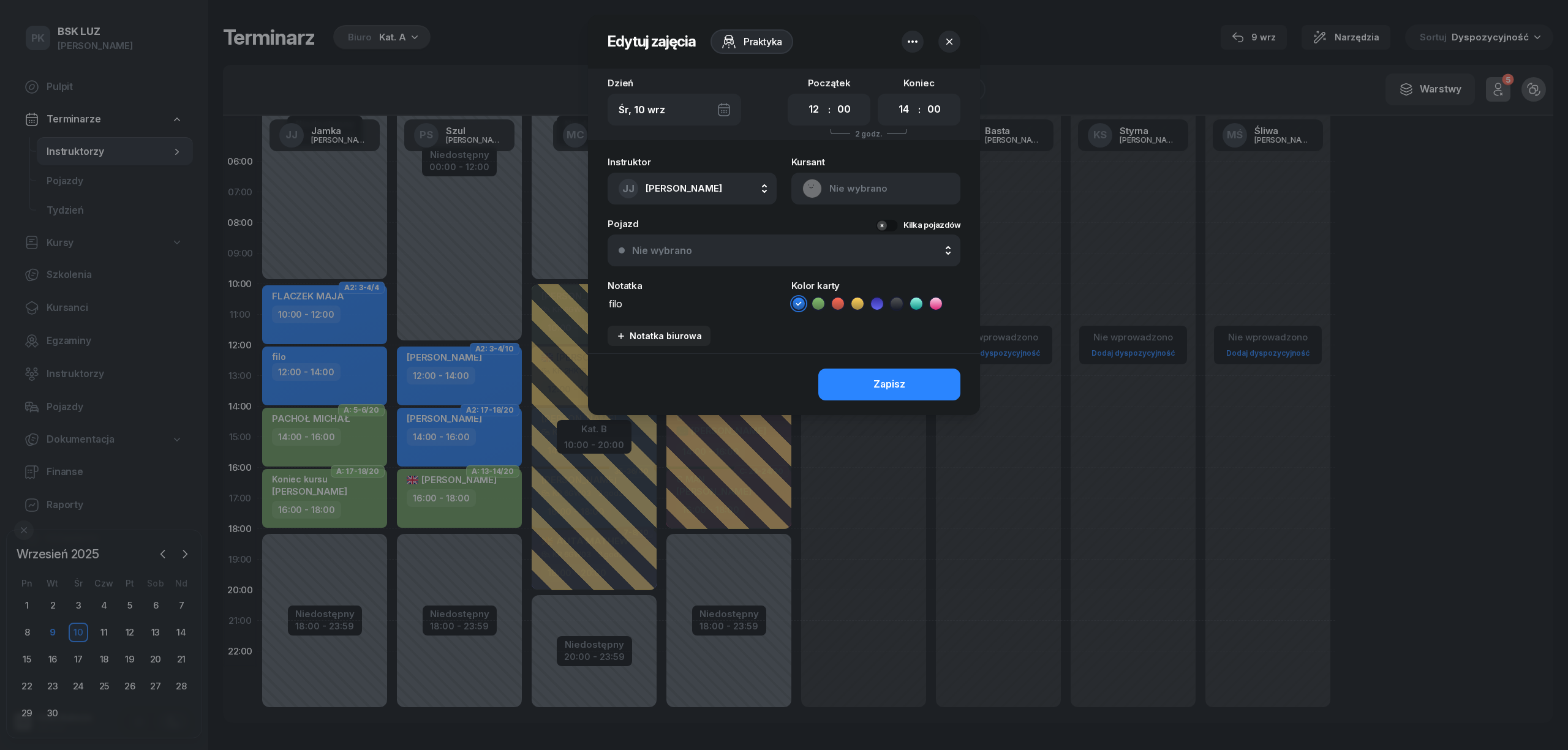
click at [349, 380] on div at bounding box center [784, 375] width 1568 height 750
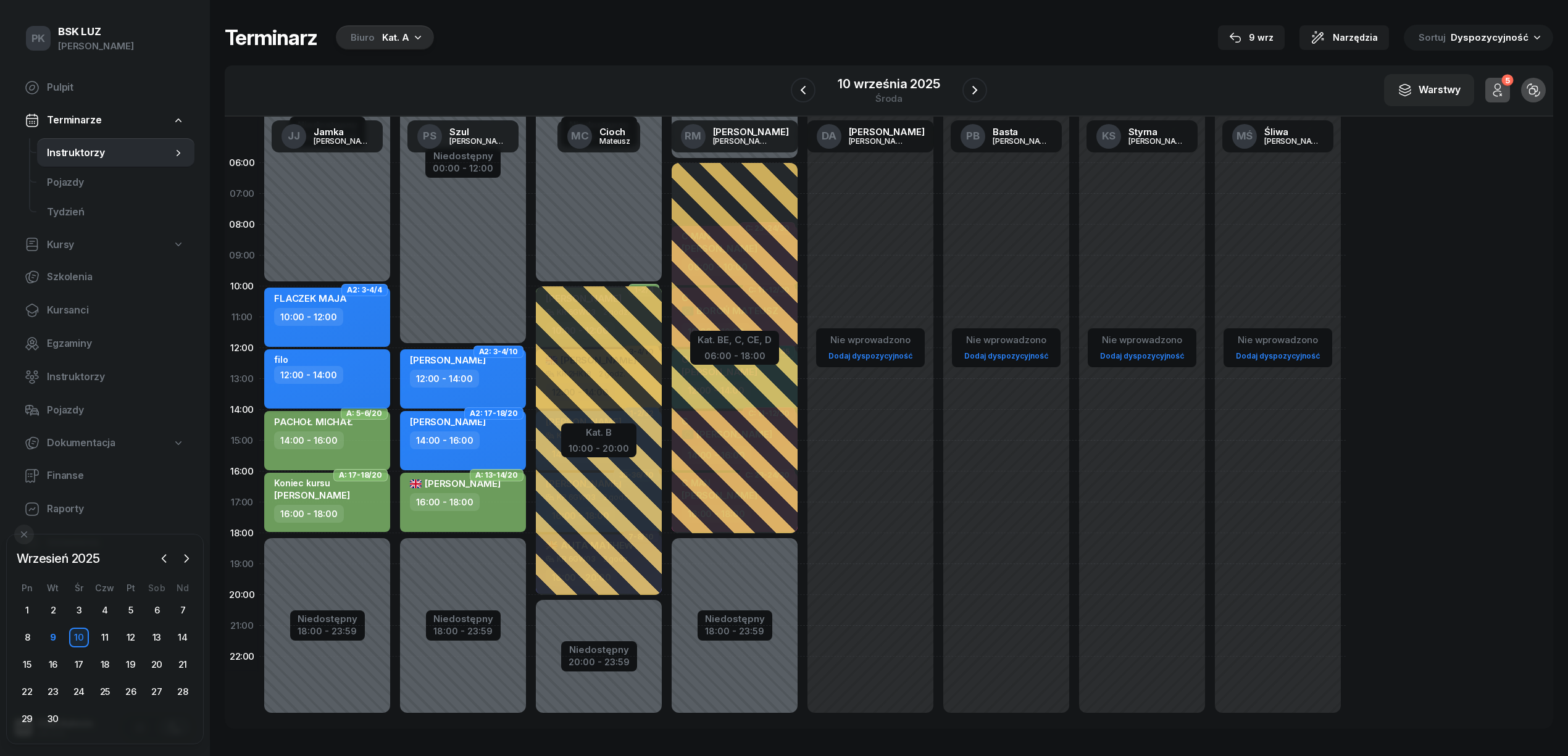
click at [373, 385] on div "filo 12:00 - 14:00" at bounding box center [327, 379] width 126 height 59
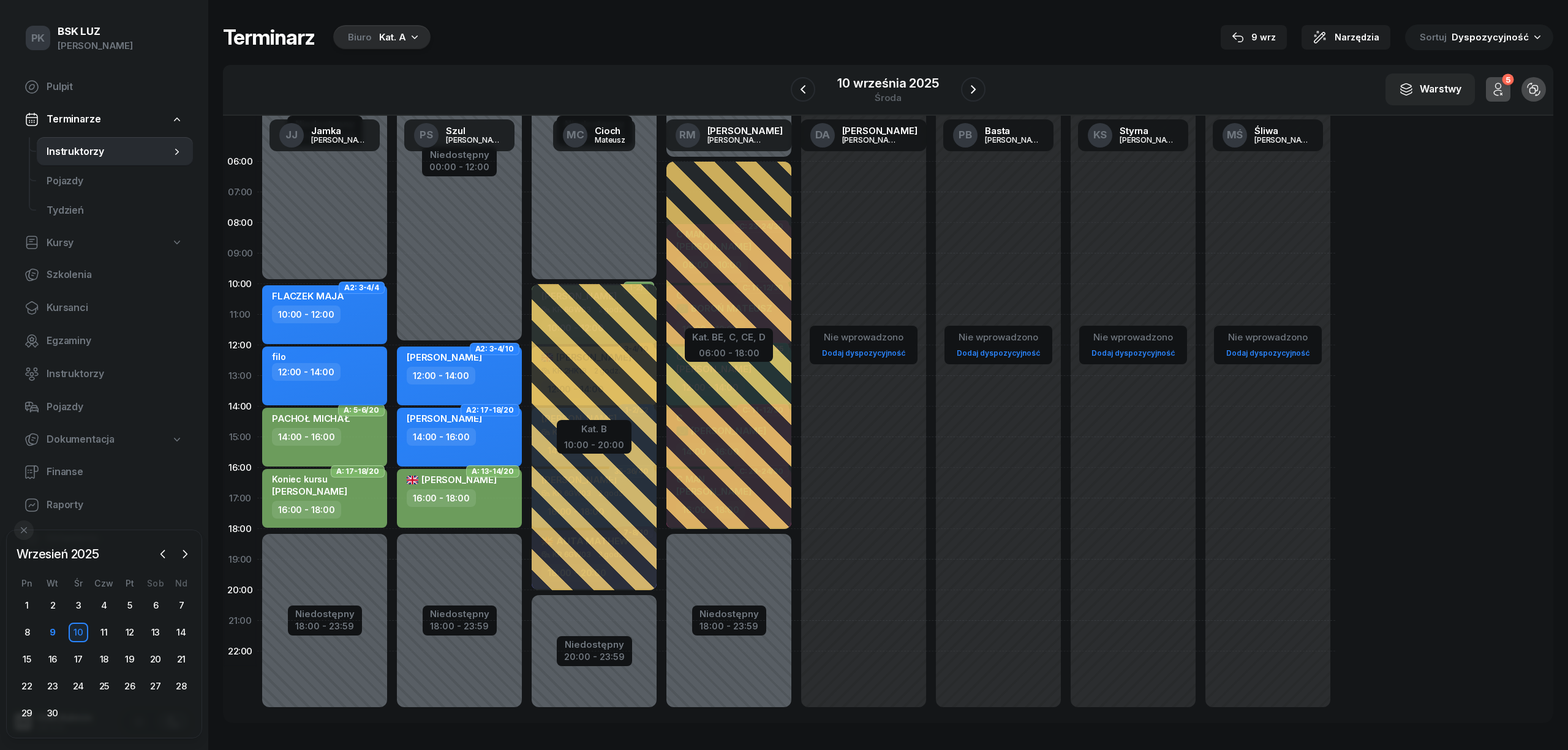
select select "12"
select select "14"
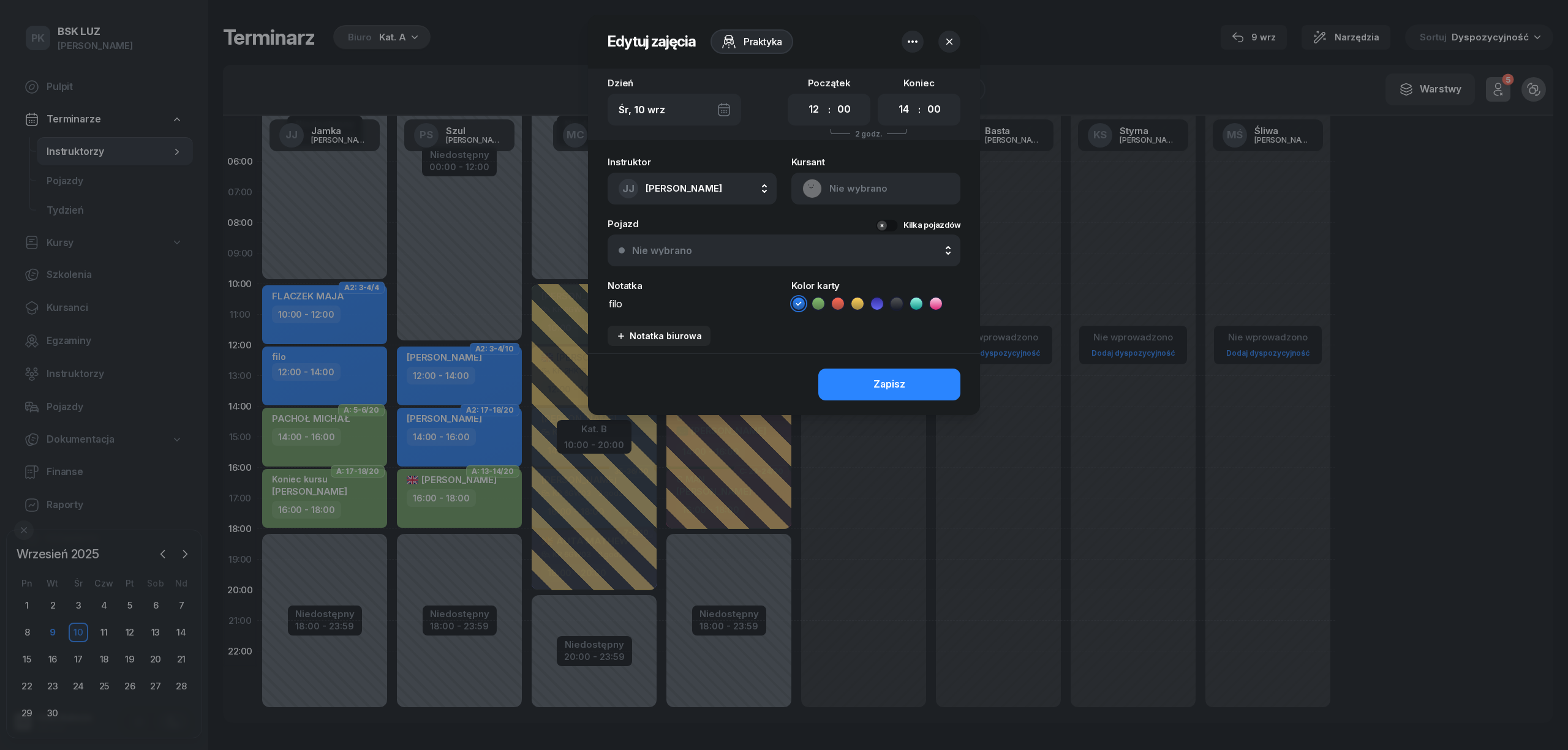
click at [909, 36] on icon "button" at bounding box center [912, 41] width 15 height 15
click at [880, 77] on link "Usuń" at bounding box center [907, 80] width 160 height 31
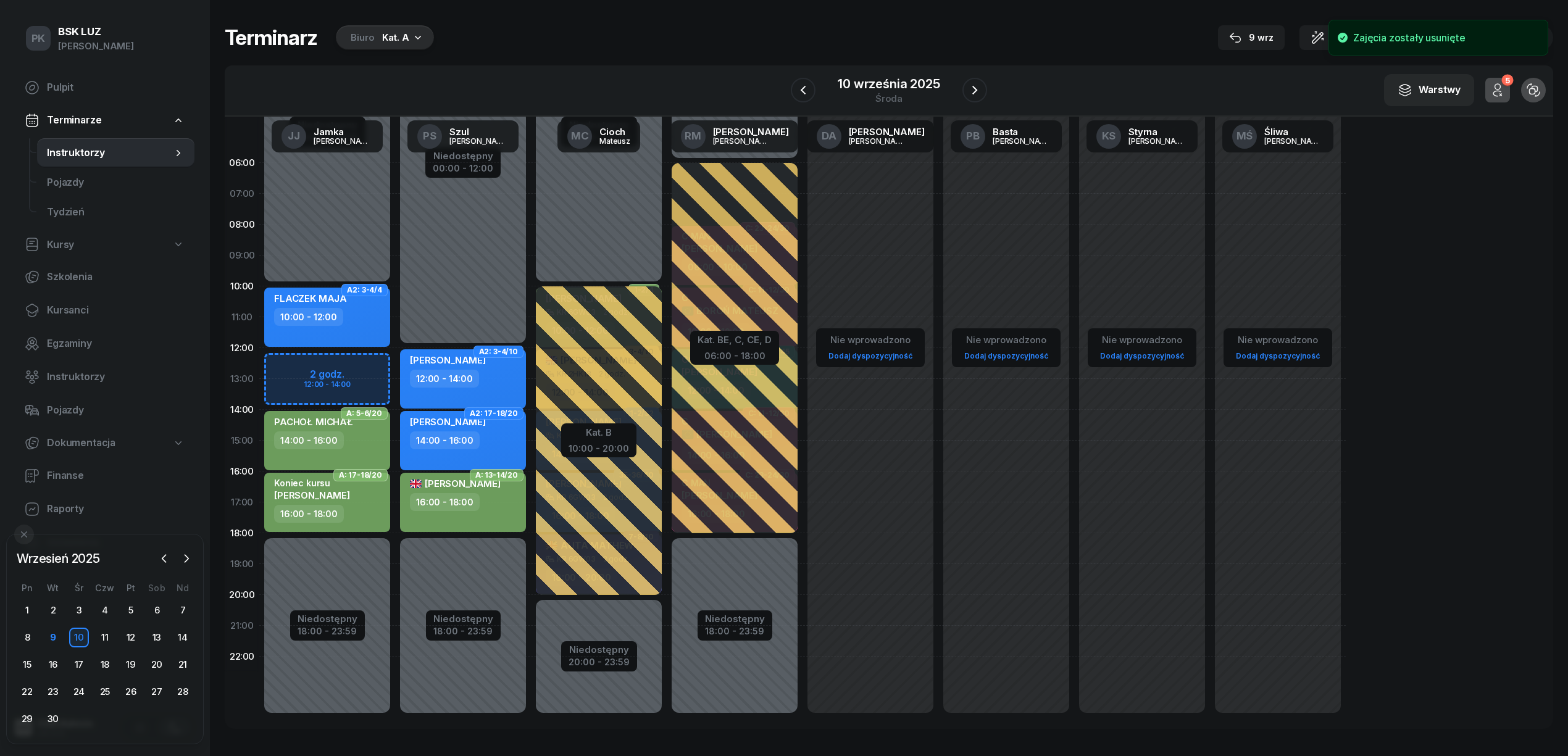
click at [350, 367] on div "Niedostępny 00:00 - 10:00 Niedostępny 18:00 - 23:59 A2: 3-4/4 FLACZEK MAJA 10:0…" at bounding box center [327, 440] width 136 height 586
select select "12"
select select "14"
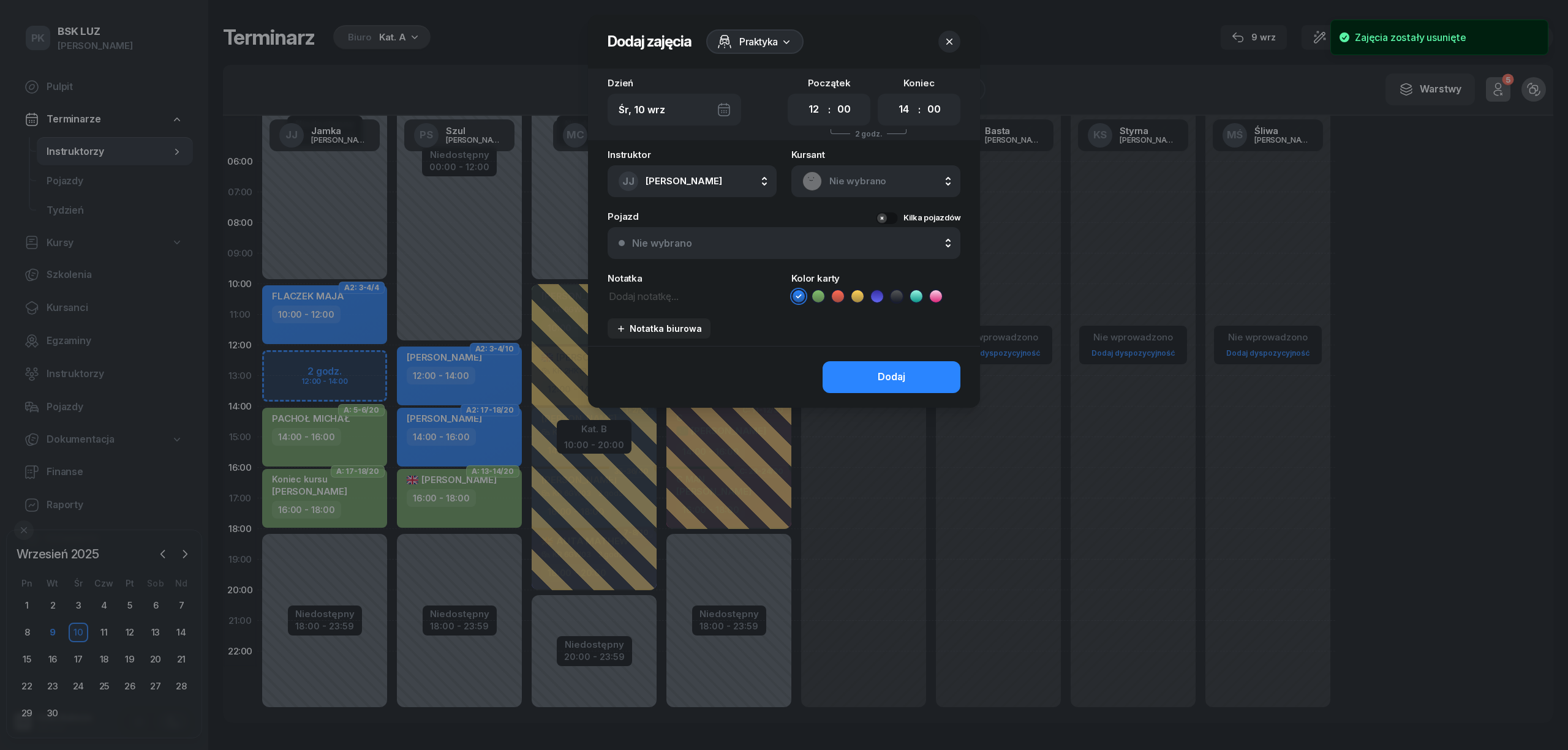
click at [849, 182] on span "Nie wybrano" at bounding box center [889, 181] width 120 height 16
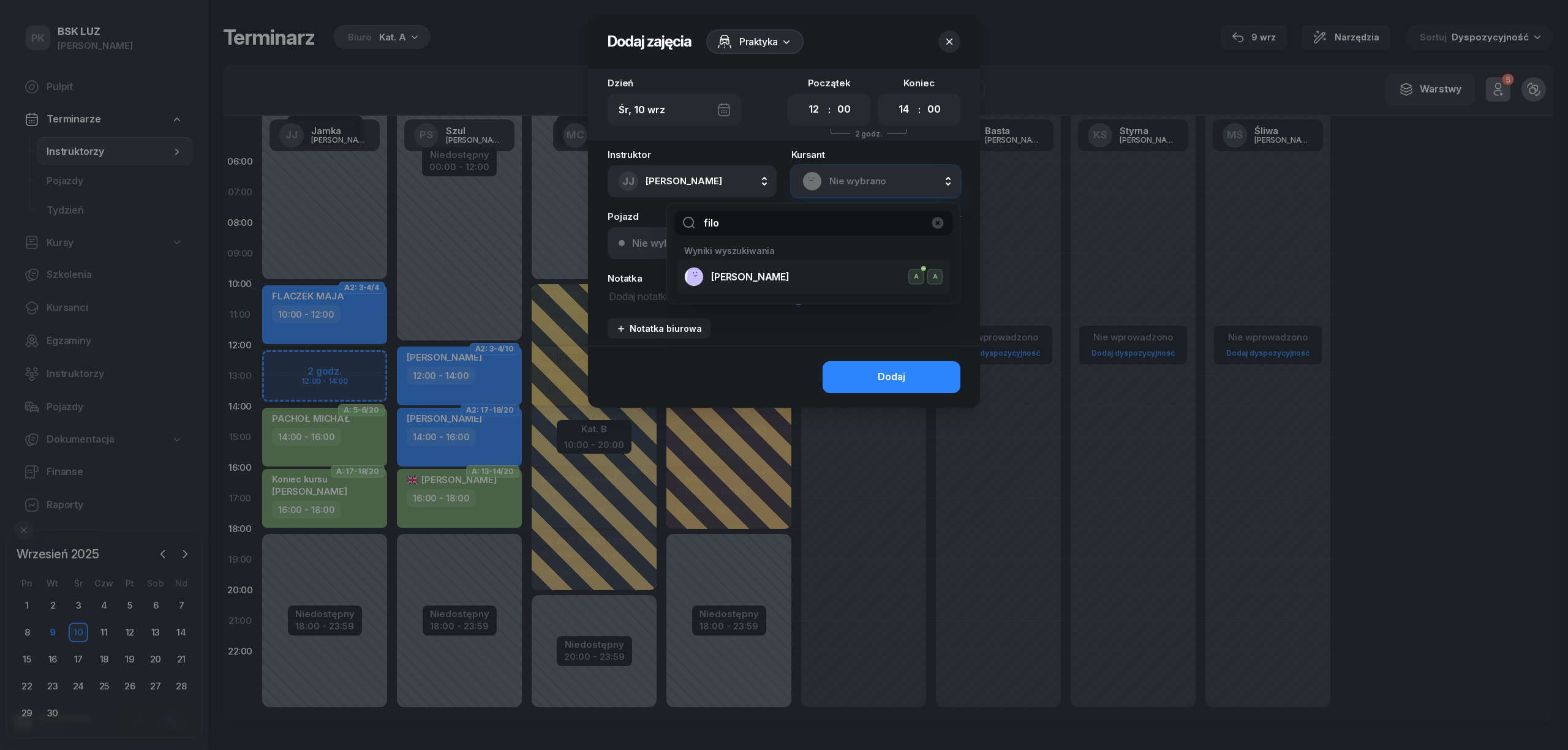
type input "filo"
click at [775, 276] on span "FILO-TOMALSKA ANNA" at bounding box center [750, 277] width 78 height 16
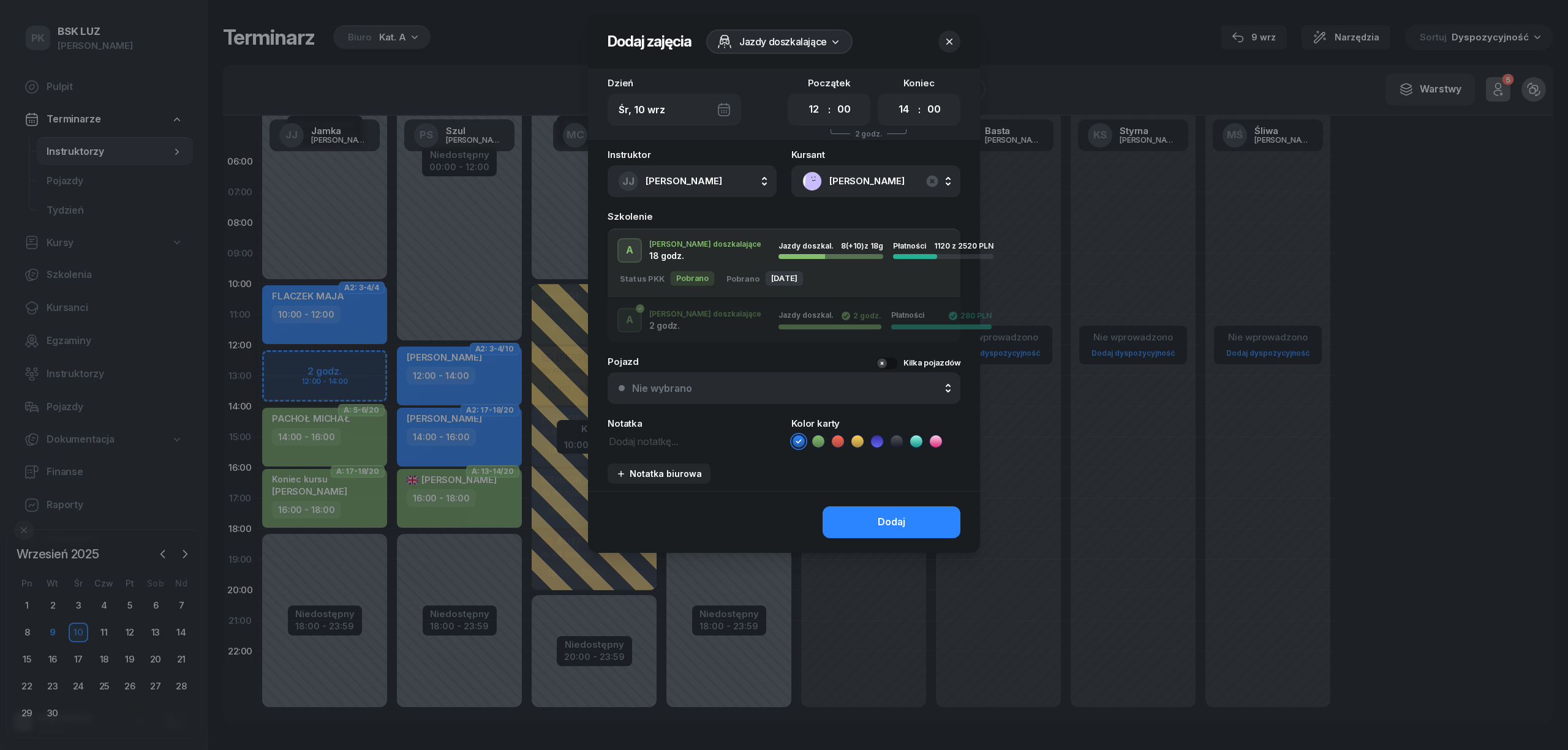
click at [707, 314] on div "A J. doszkalające 2 godz. Jazdy doszkal. 2 godz. Płatności 280 PLN" at bounding box center [784, 320] width 353 height 24
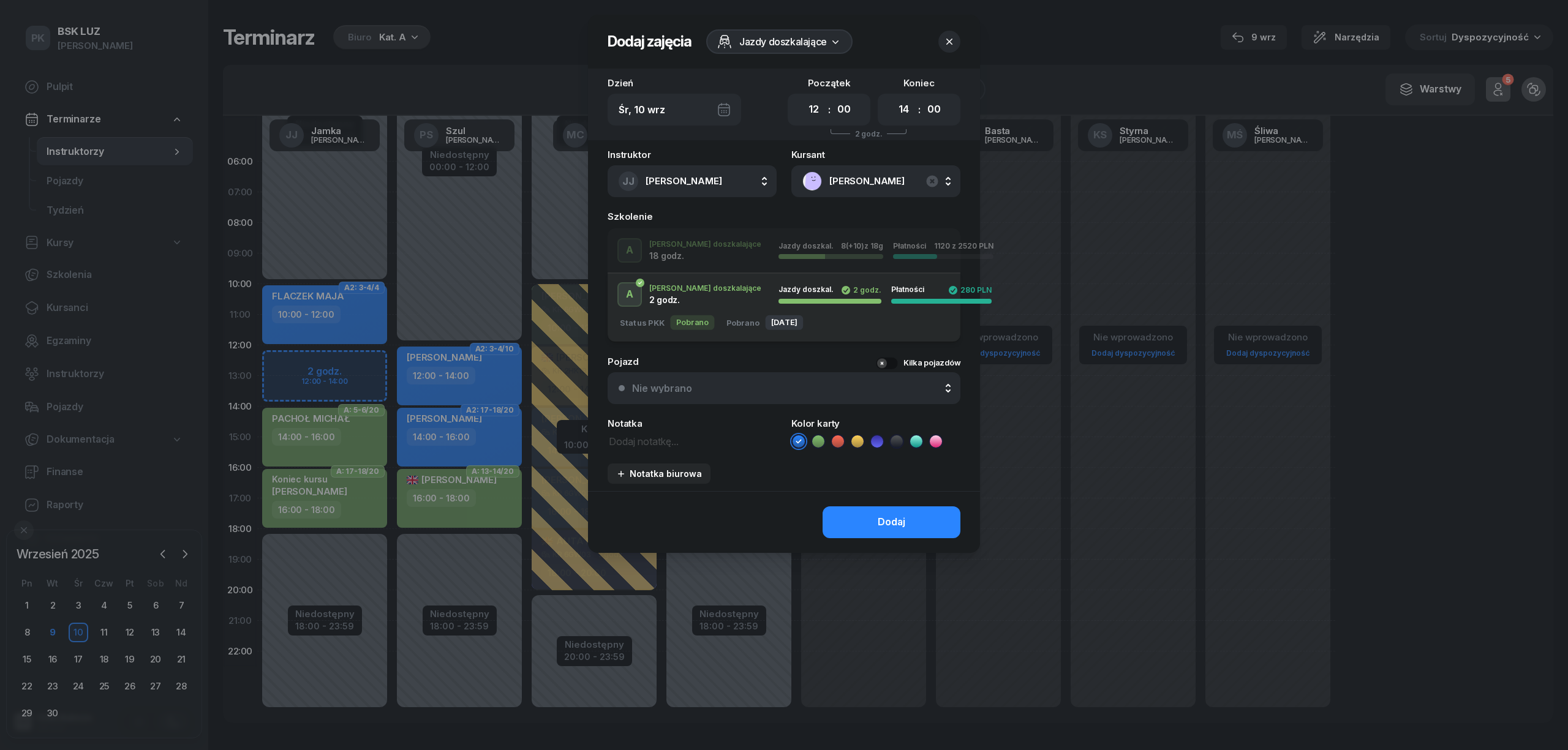
click at [709, 258] on div "A J. doszkalające 18 godz. Jazdy doszkal. 8 (+10) z 18g Płatności 1120 z 2520 P…" at bounding box center [784, 251] width 353 height 24
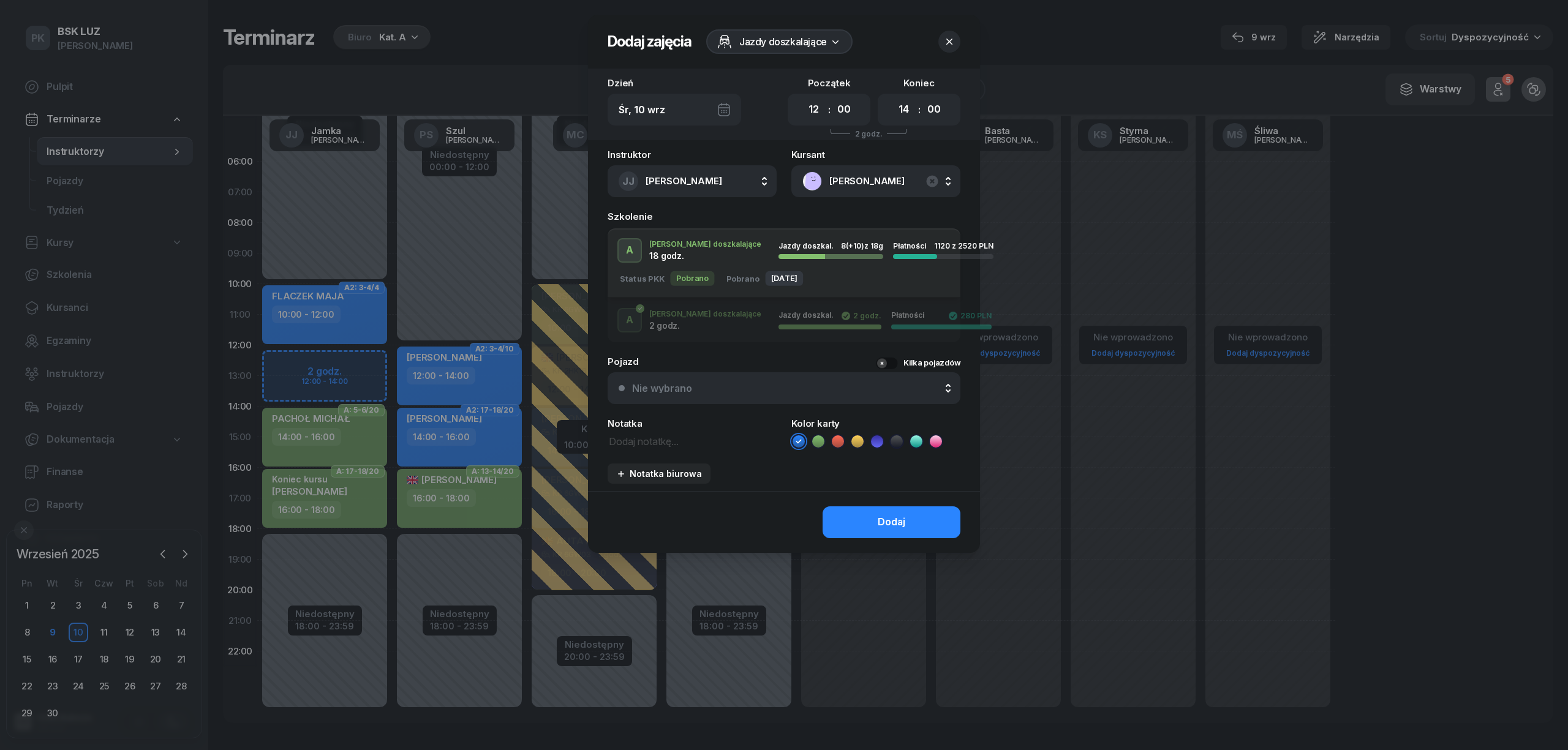
click at [819, 440] on icon at bounding box center [818, 440] width 12 height 12
click at [866, 528] on button "Dodaj" at bounding box center [891, 521] width 137 height 32
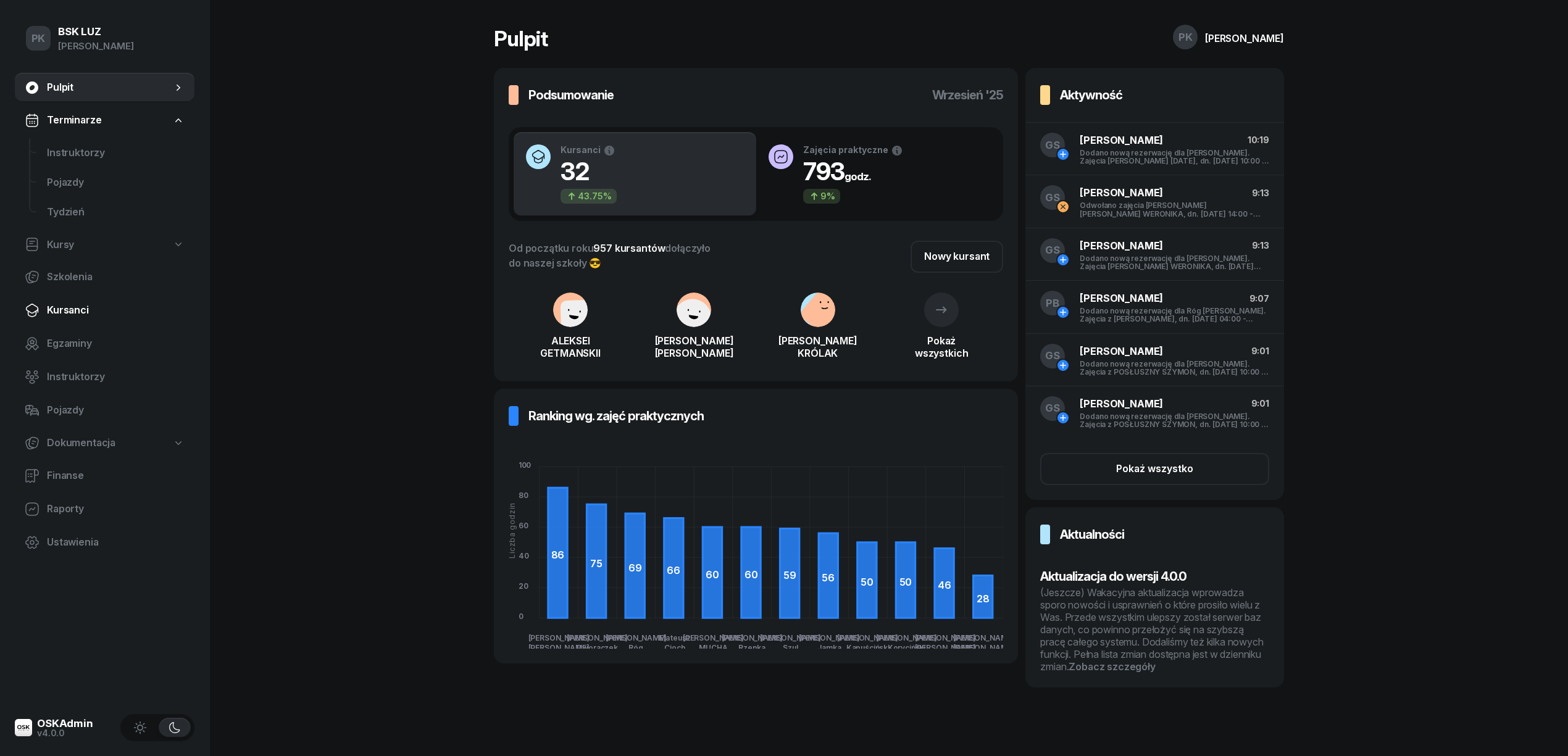
click at [81, 309] on span "Kursanci" at bounding box center [116, 310] width 138 height 16
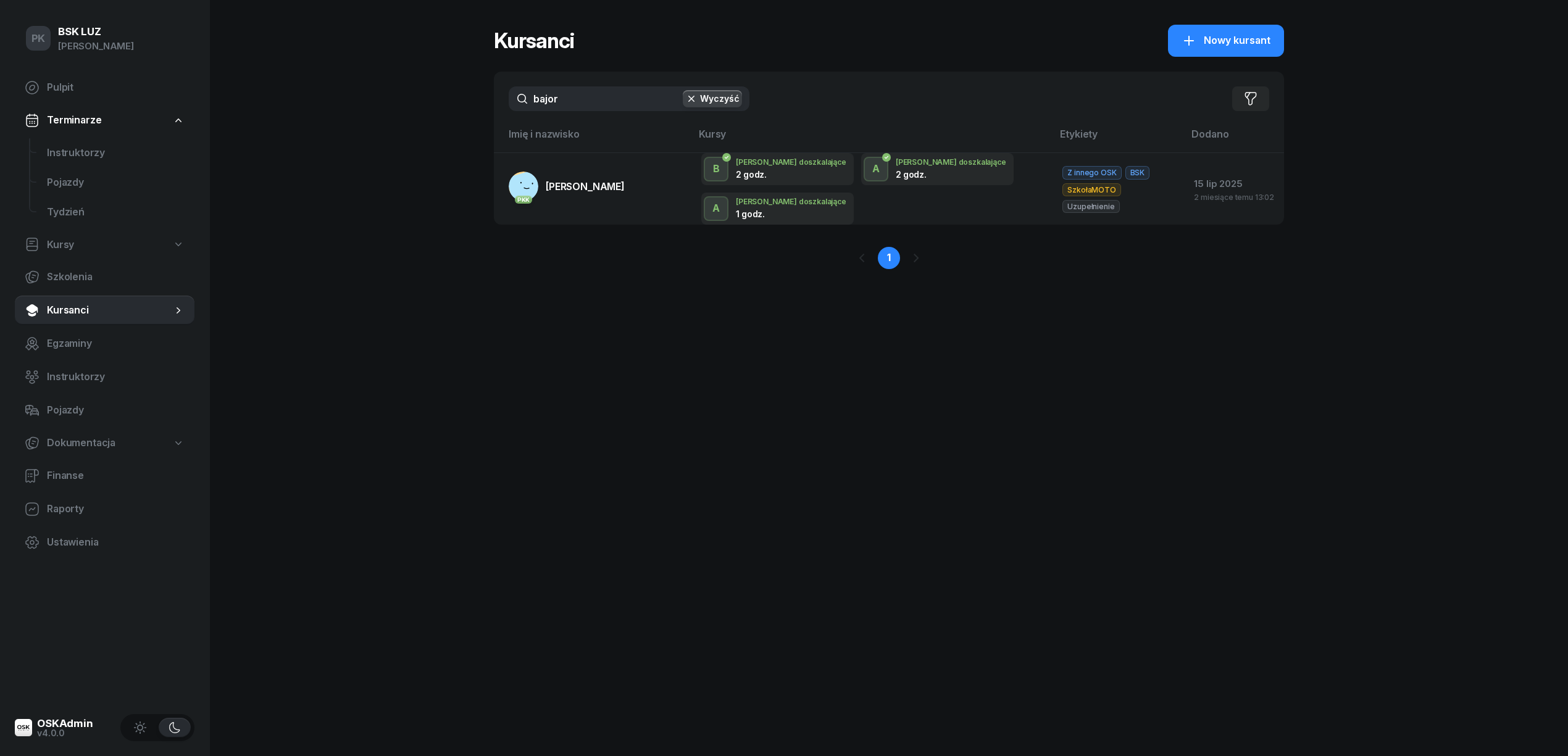
drag, startPoint x: 601, startPoint y: 106, endPoint x: 497, endPoint y: 104, distance: 104.0
click at [497, 104] on div "bajor Wyczyść Filtruj" at bounding box center [888, 99] width 790 height 55
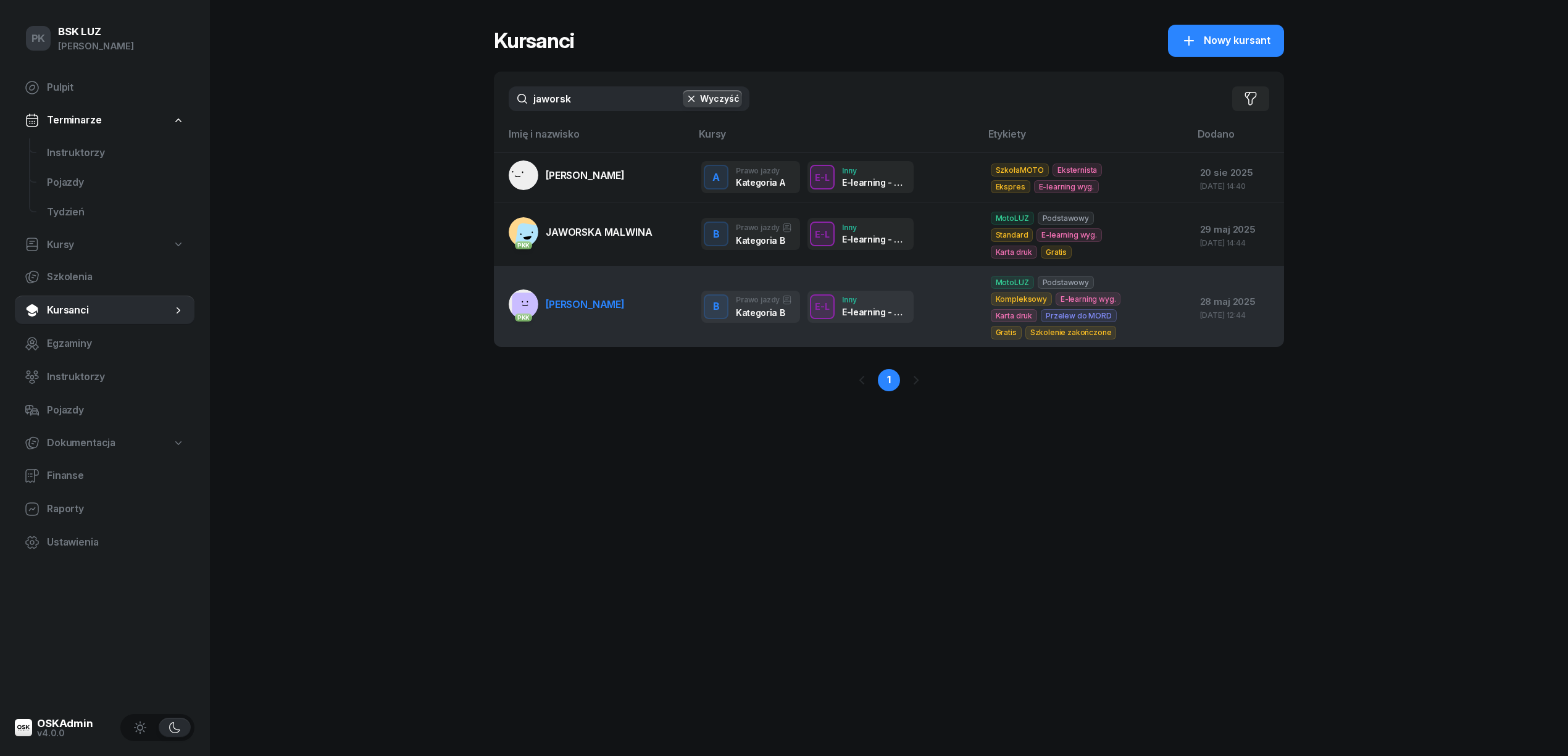
type input "jaworsk"
click at [570, 304] on link "PKK JAWORSKA AGATA" at bounding box center [566, 304] width 116 height 29
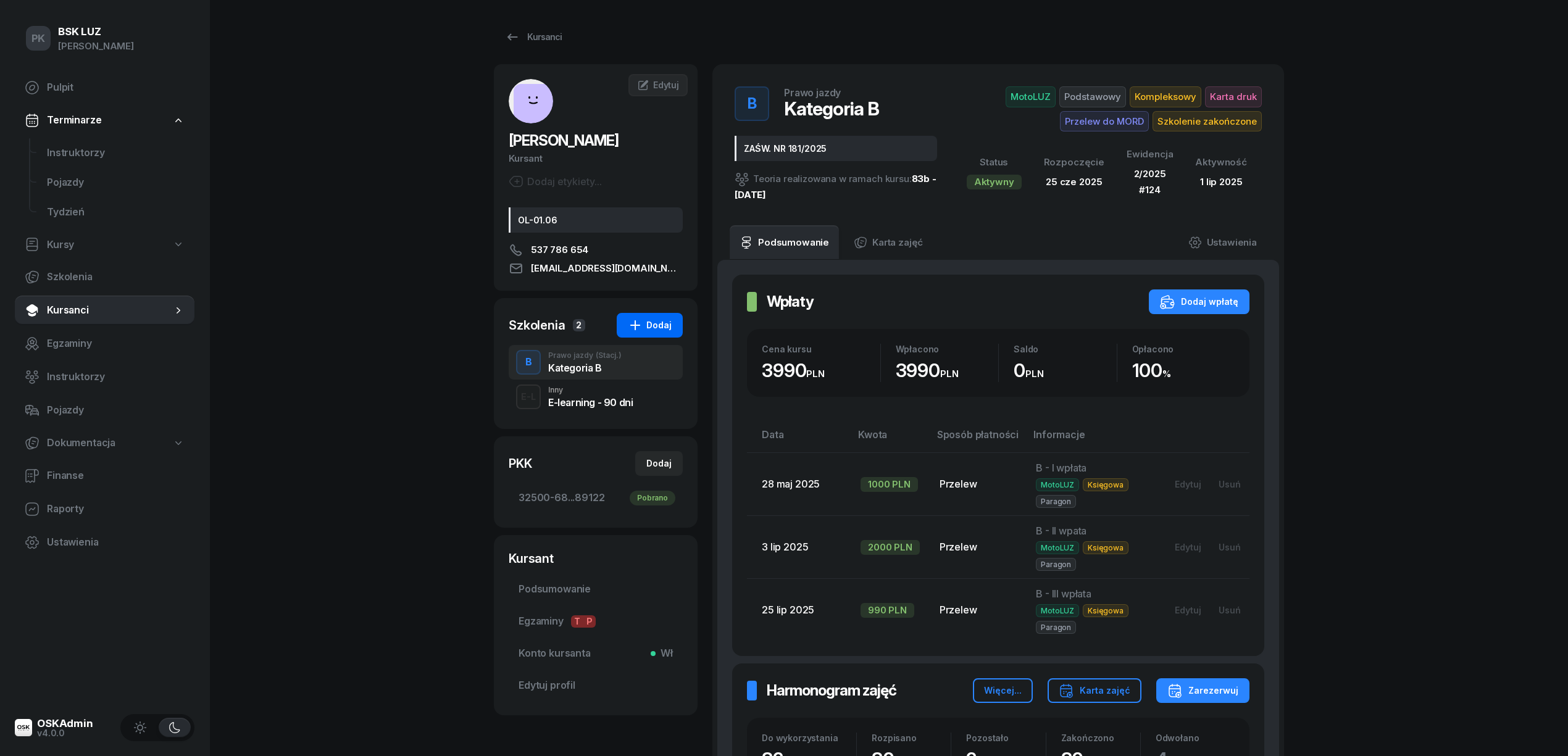
click at [660, 327] on div "Dodaj" at bounding box center [650, 325] width 44 height 15
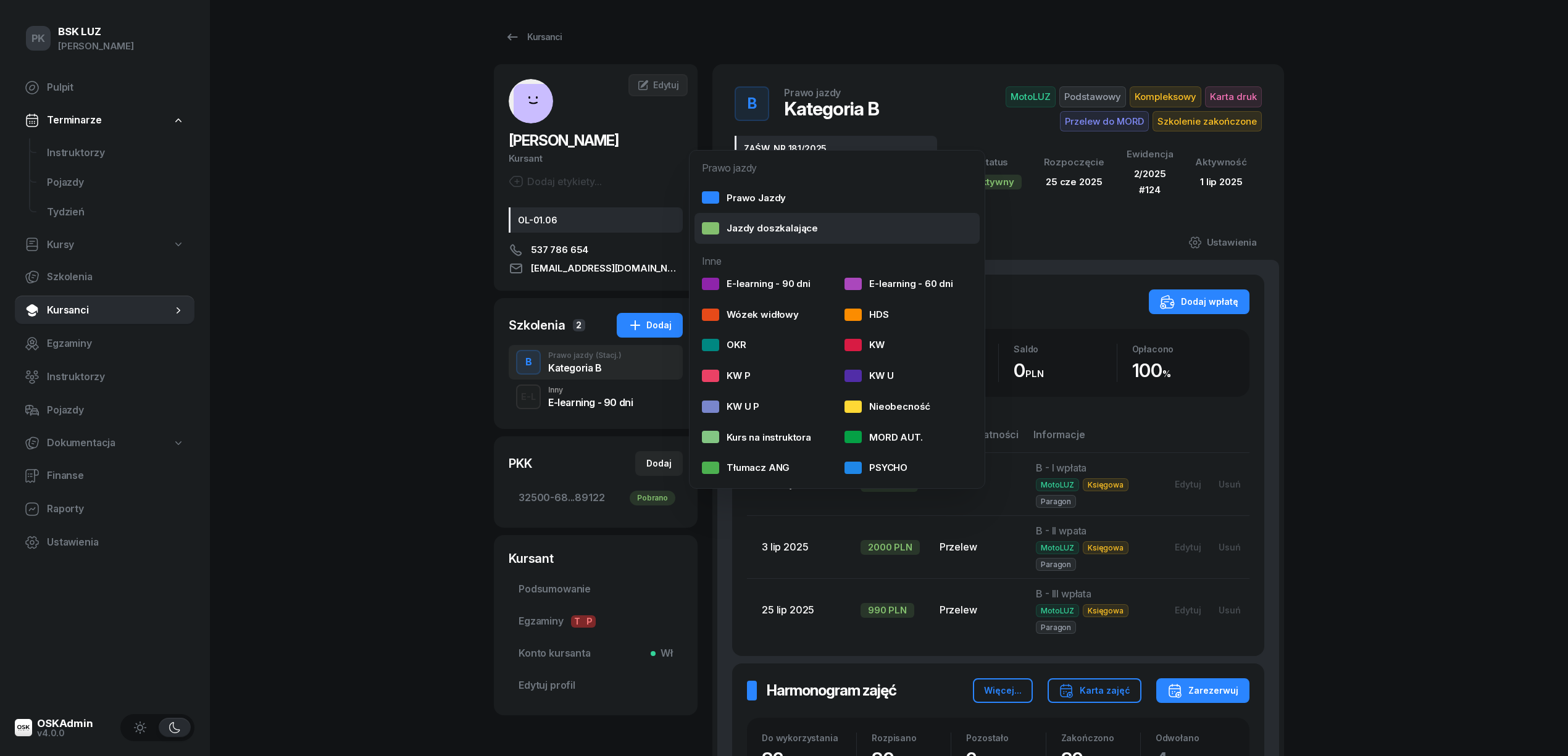
click at [747, 225] on div "Jazdy doszkalające" at bounding box center [760, 228] width 116 height 16
select select "B"
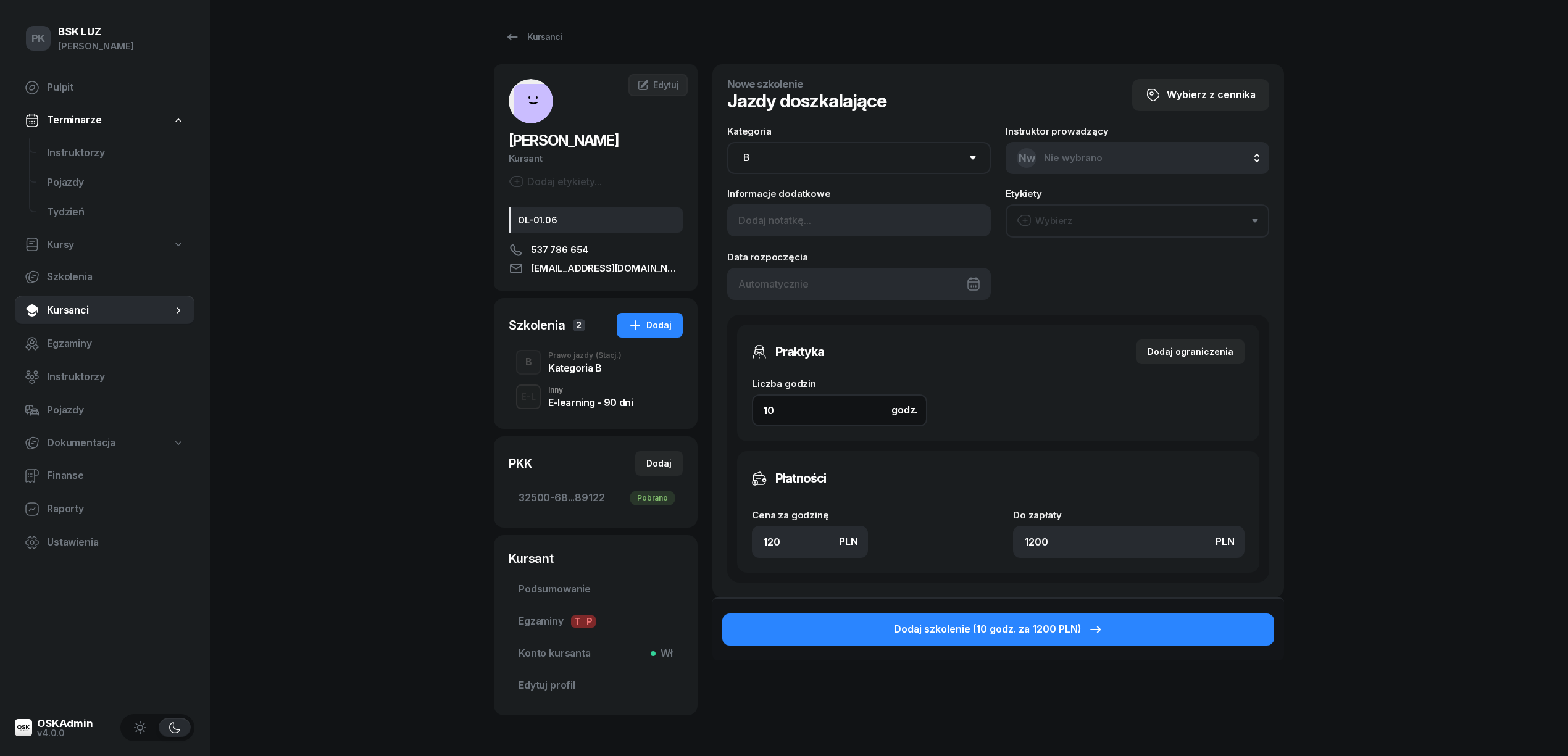
drag, startPoint x: 747, startPoint y: 403, endPoint x: 731, endPoint y: 413, distance: 18.9
click at [733, 410] on div "Praktyka Dodaj ograniczenia Liczba godzin godz. 10 Ograniczenia zajęć praktyczn…" at bounding box center [998, 448] width 542 height 268
type input "2"
type input "240"
type input "2"
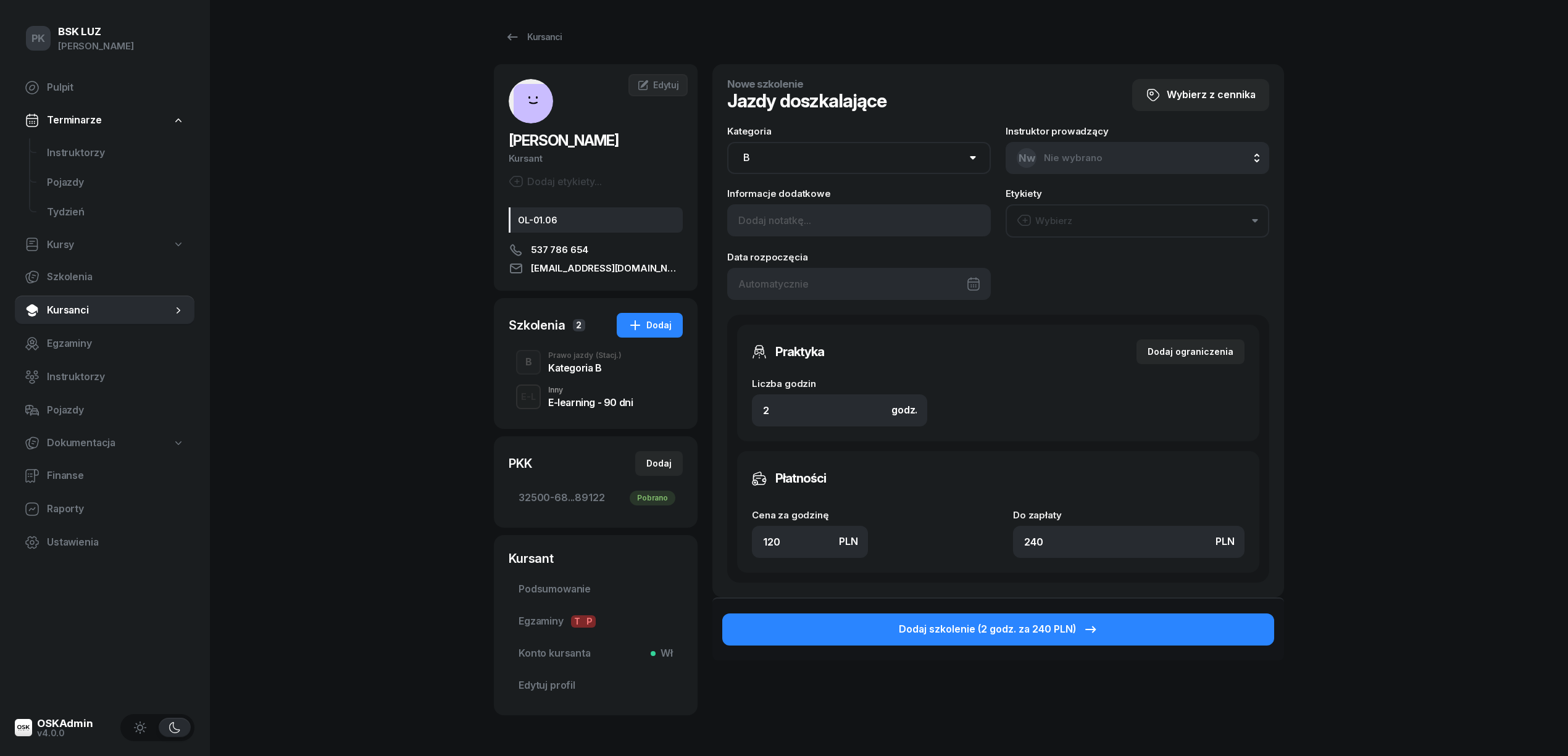
click at [703, 547] on div "JAWORSKA AGATA Kursant Dodaj etykiety... OL-01.06 537 786 654 agatajaworska89@g…" at bounding box center [888, 395] width 790 height 662
type input "1"
type input "2"
type input "13"
type input "26"
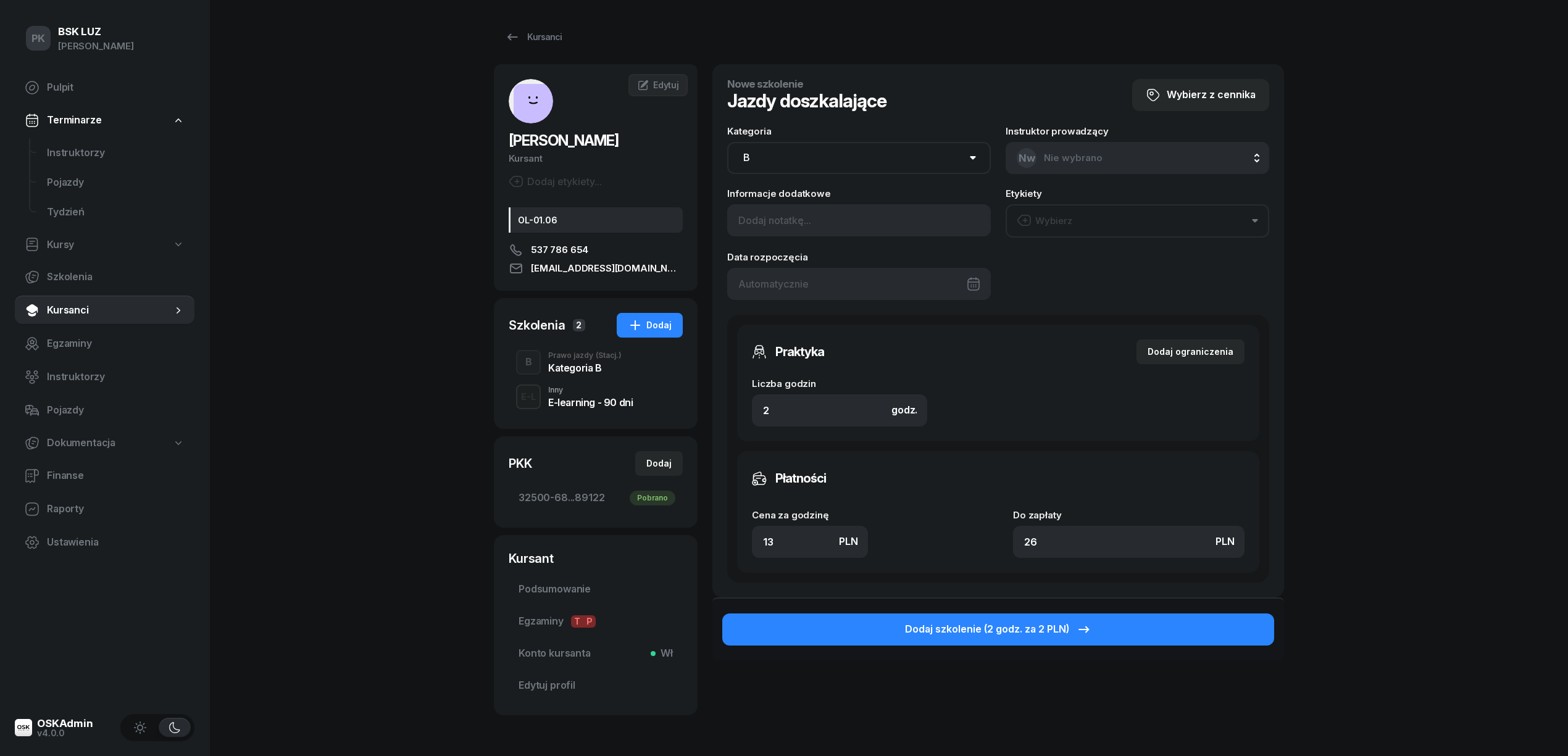
type input "130"
type input "260"
type input "130"
drag, startPoint x: 729, startPoint y: 410, endPoint x: 707, endPoint y: 415, distance: 22.6
click at [706, 413] on div "JAWORSKA AGATA Kursant Dodaj etykiety... OL-01.06 537 786 654 agatajaworska89@g…" at bounding box center [888, 395] width 790 height 662
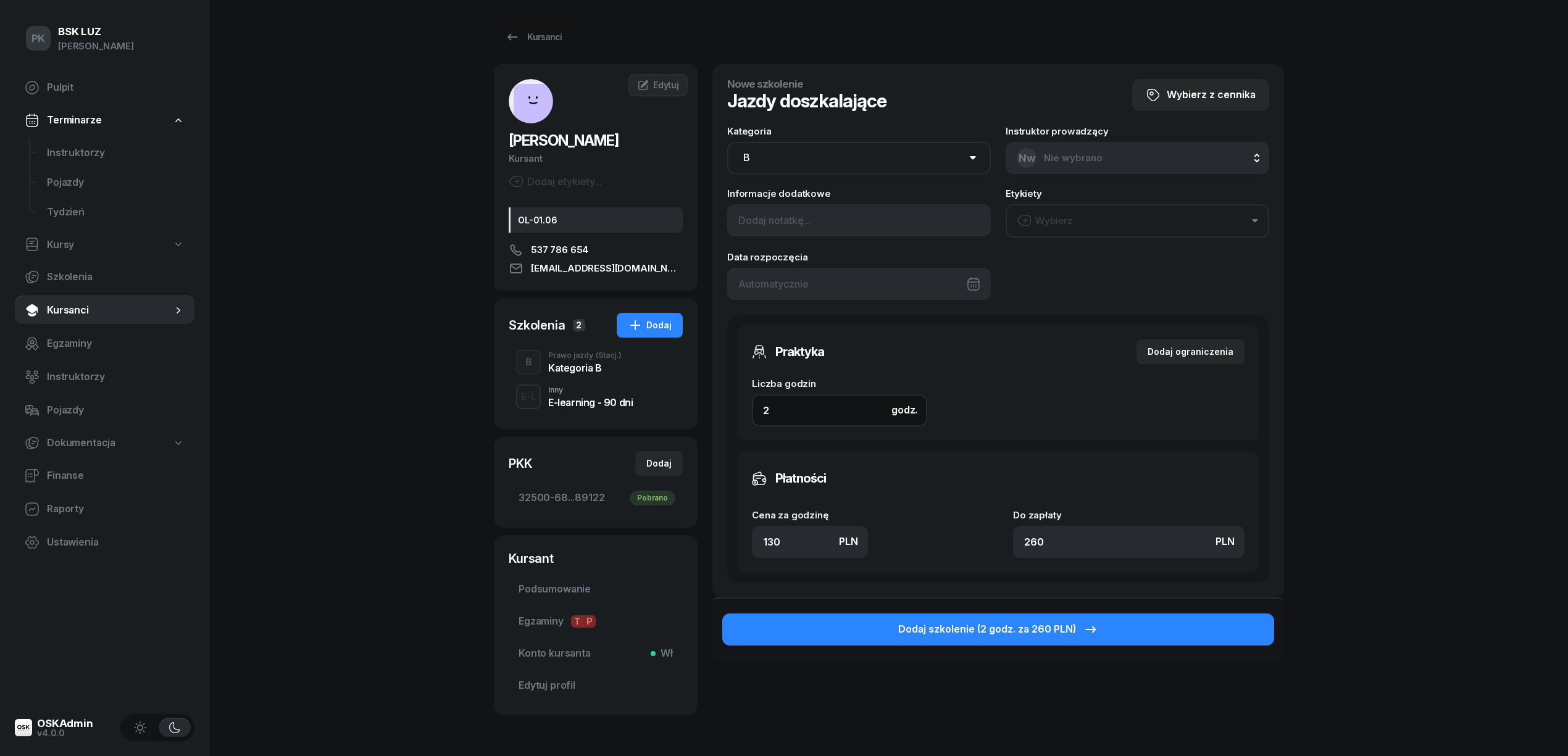
type input "4"
type input "520"
type input "4"
click at [1041, 537] on input "520" at bounding box center [1129, 541] width 231 height 32
drag, startPoint x: 1054, startPoint y: 539, endPoint x: 958, endPoint y: 552, distance: 96.9
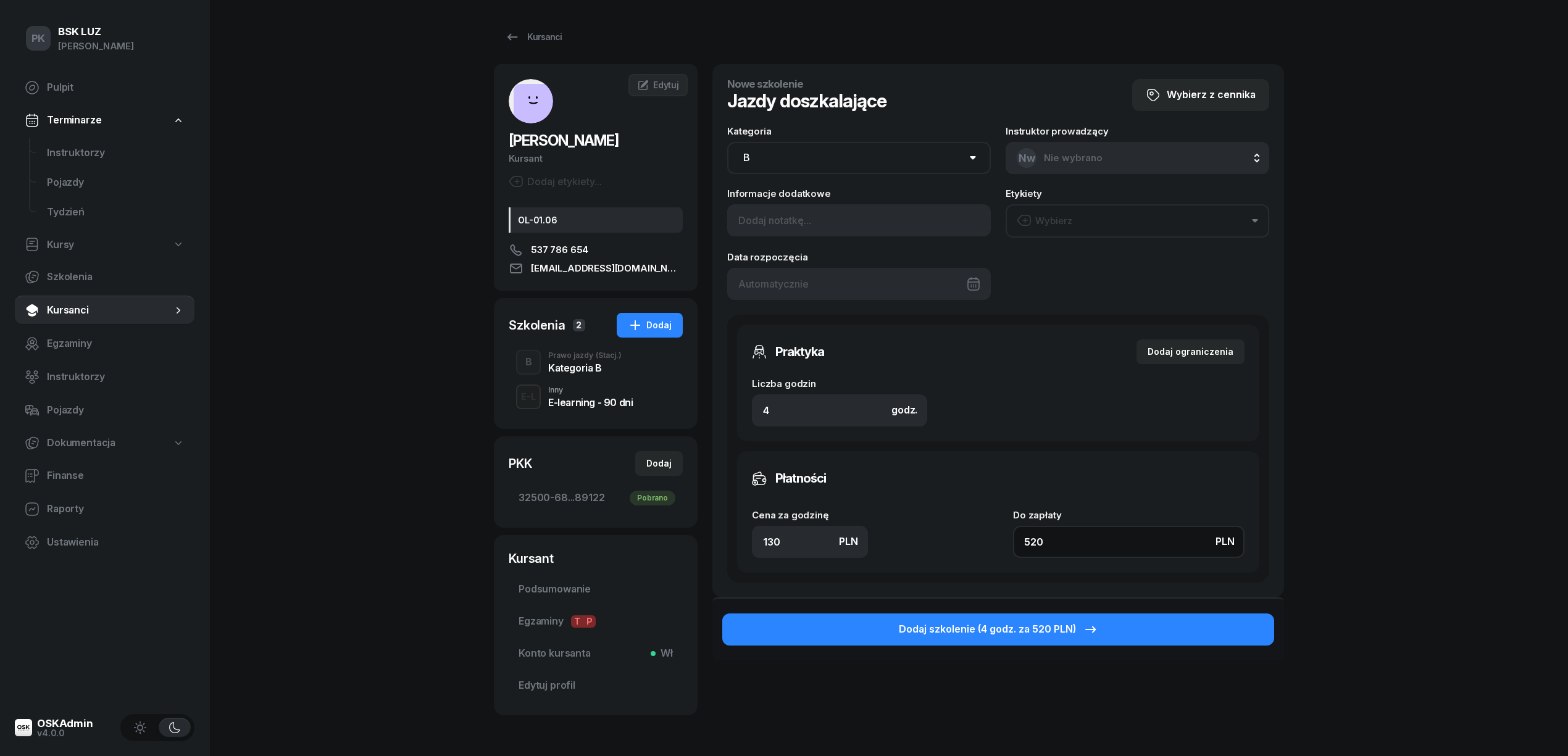
click at [958, 552] on div "Cena za godzinę PLN 130 Do zapłaty PLN 520" at bounding box center [998, 534] width 492 height 47
type input "0.50"
type input "2"
type input "6.50"
type input "26"
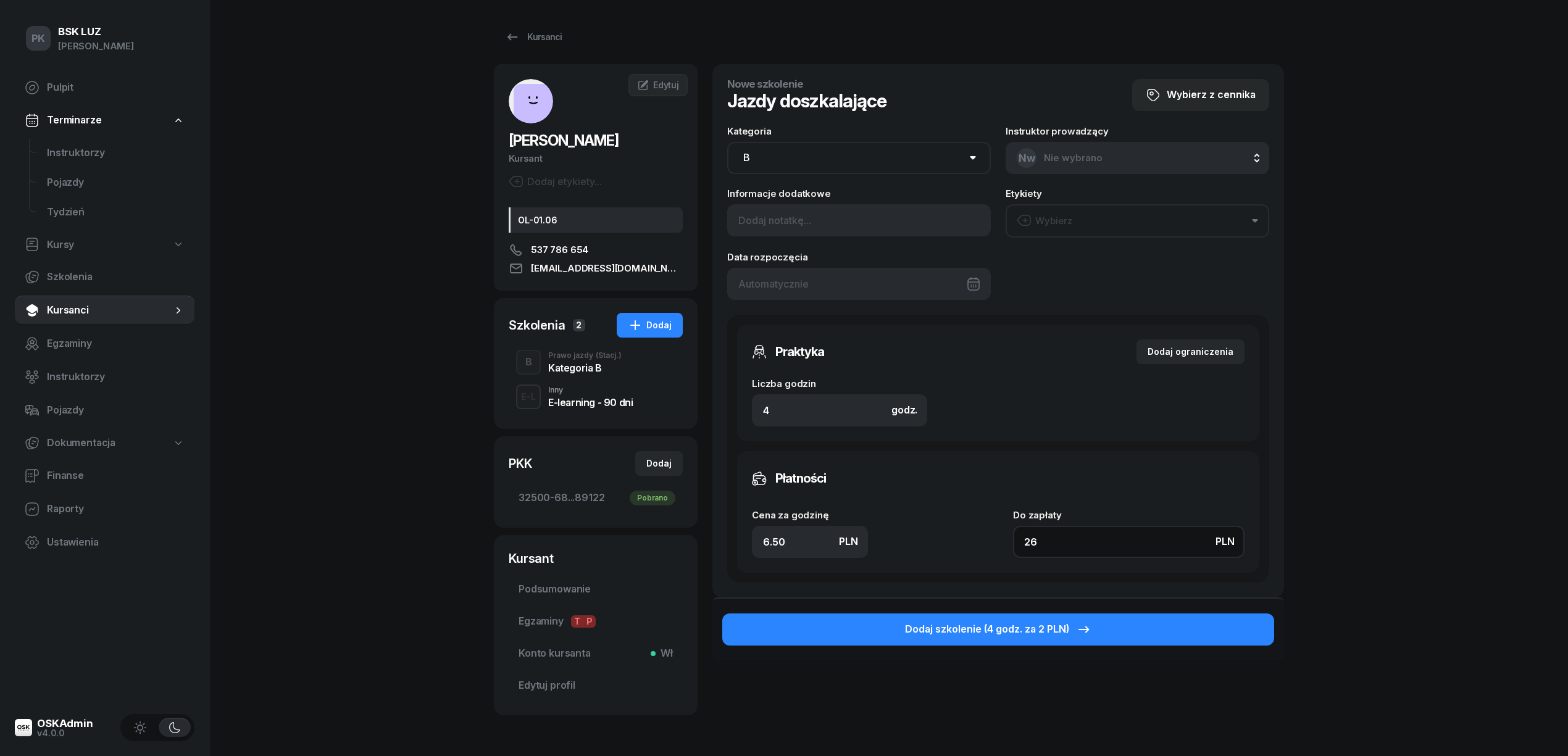
type input "65"
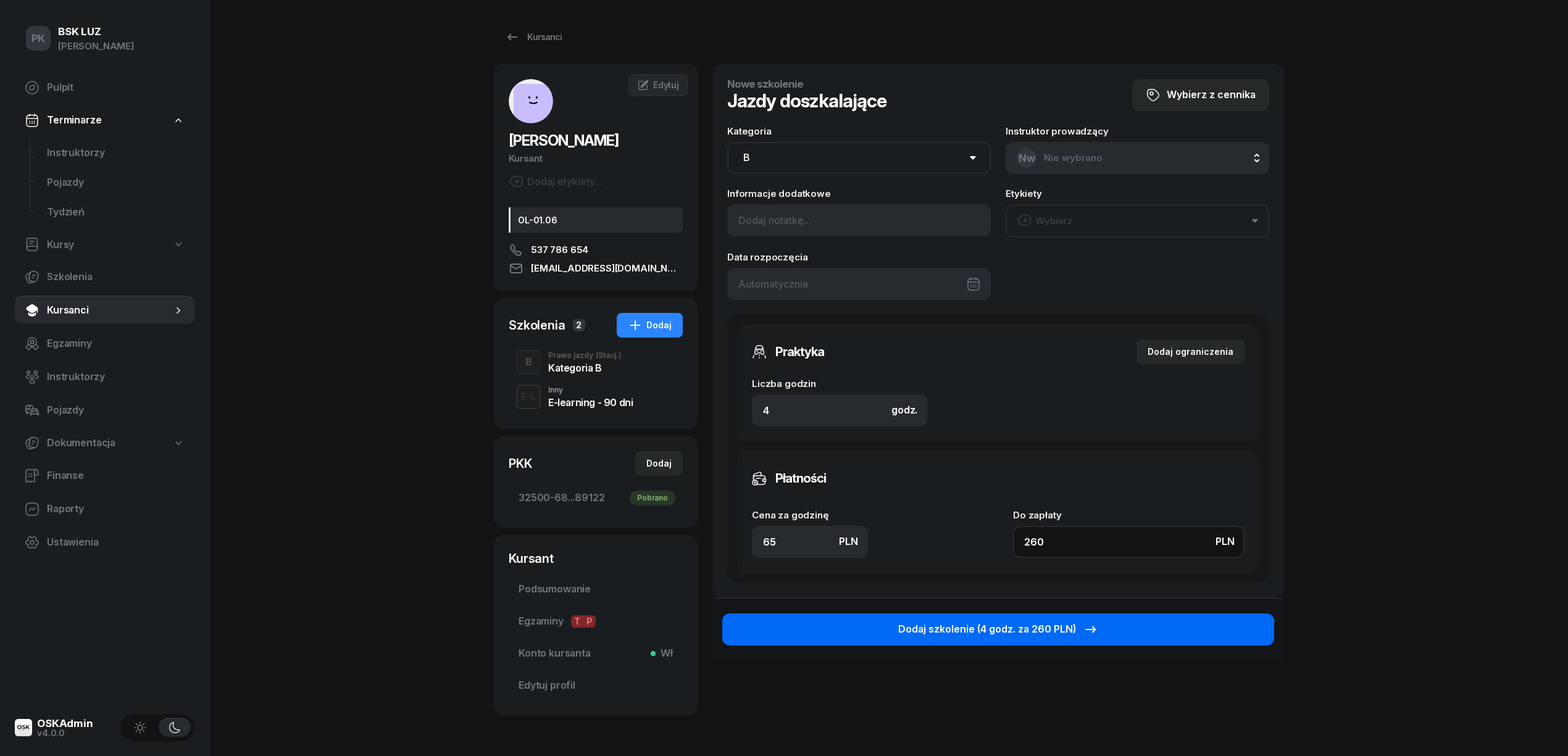
type input "260"
click at [993, 632] on div "Dodaj szkolenie (4 godz. za 260 PLN)" at bounding box center [998, 630] width 200 height 16
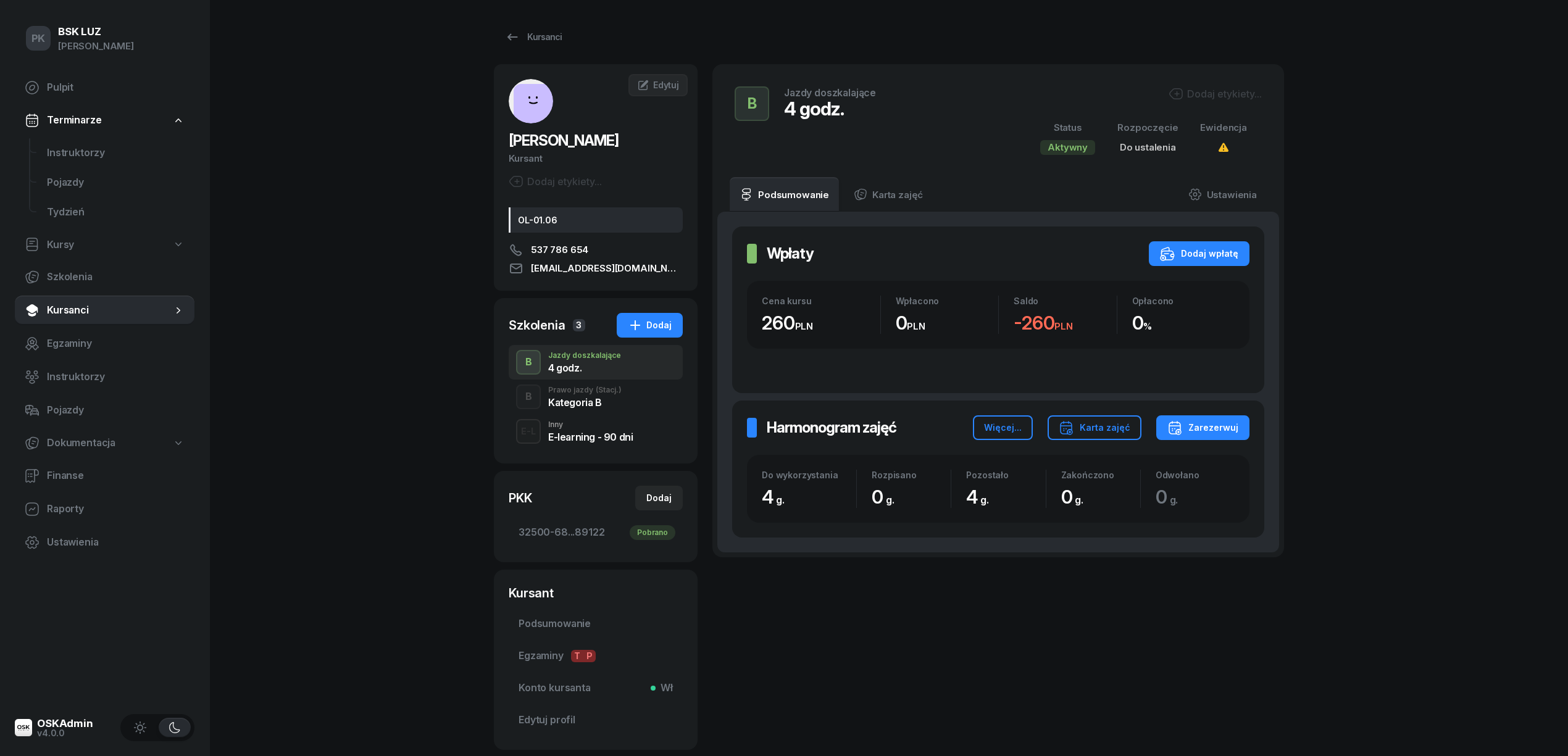
click at [1222, 93] on div "Dodaj etykiety..." at bounding box center [1215, 94] width 93 height 15
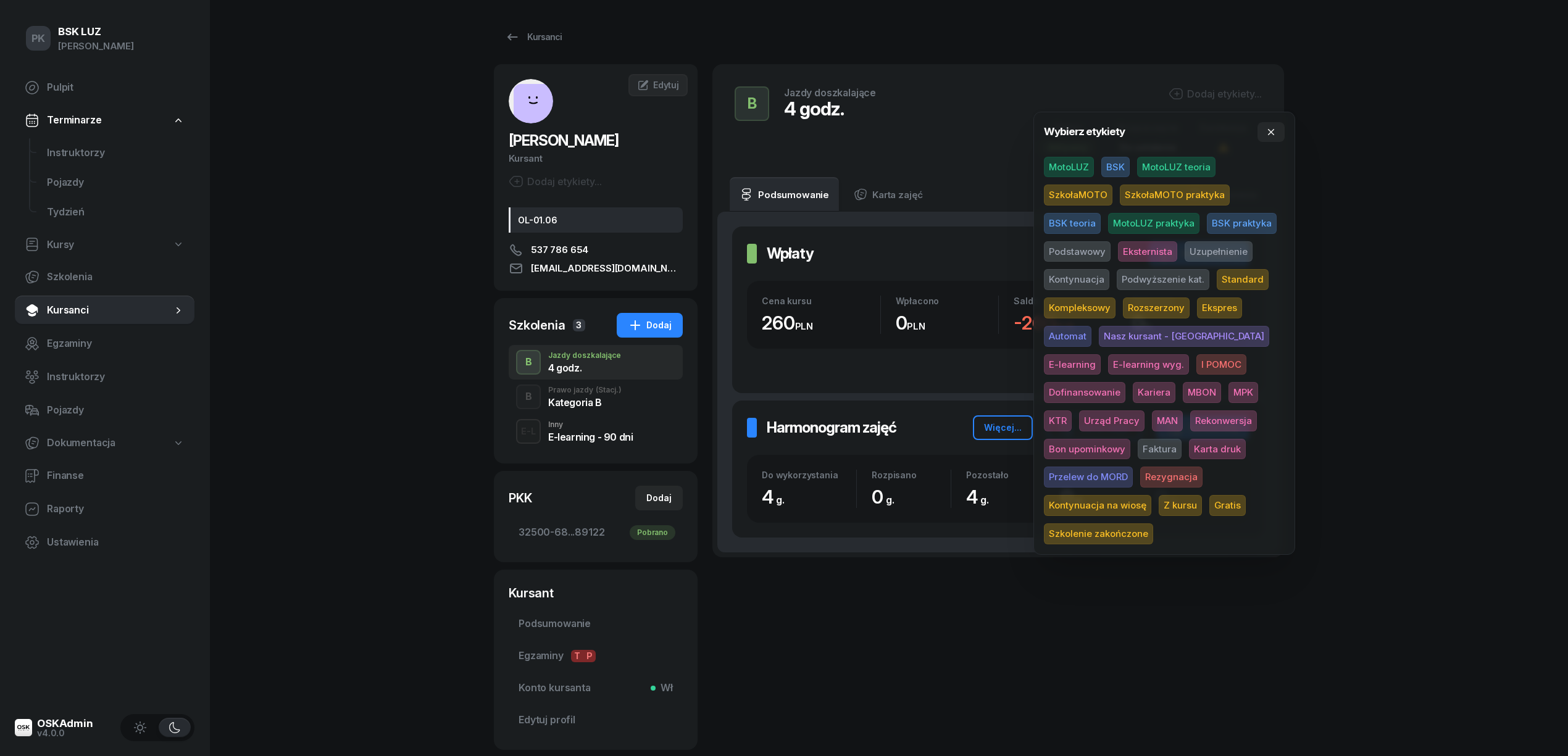
click at [1115, 165] on span "BSK" at bounding box center [1115, 167] width 29 height 21
click at [1080, 170] on span "MotoLUZ" at bounding box center [1068, 169] width 50 height 21
click at [1109, 165] on span "BSK" at bounding box center [1115, 169] width 29 height 21
click at [1207, 249] on span "Uzupełnienie" at bounding box center [1218, 253] width 68 height 21
click at [1372, 230] on div "PK BSK LUZ Piotr Klimek Pulpit Terminarze Instruktorzy Pojazdy Tydzień Kursy Sz…" at bounding box center [784, 416] width 1568 height 833
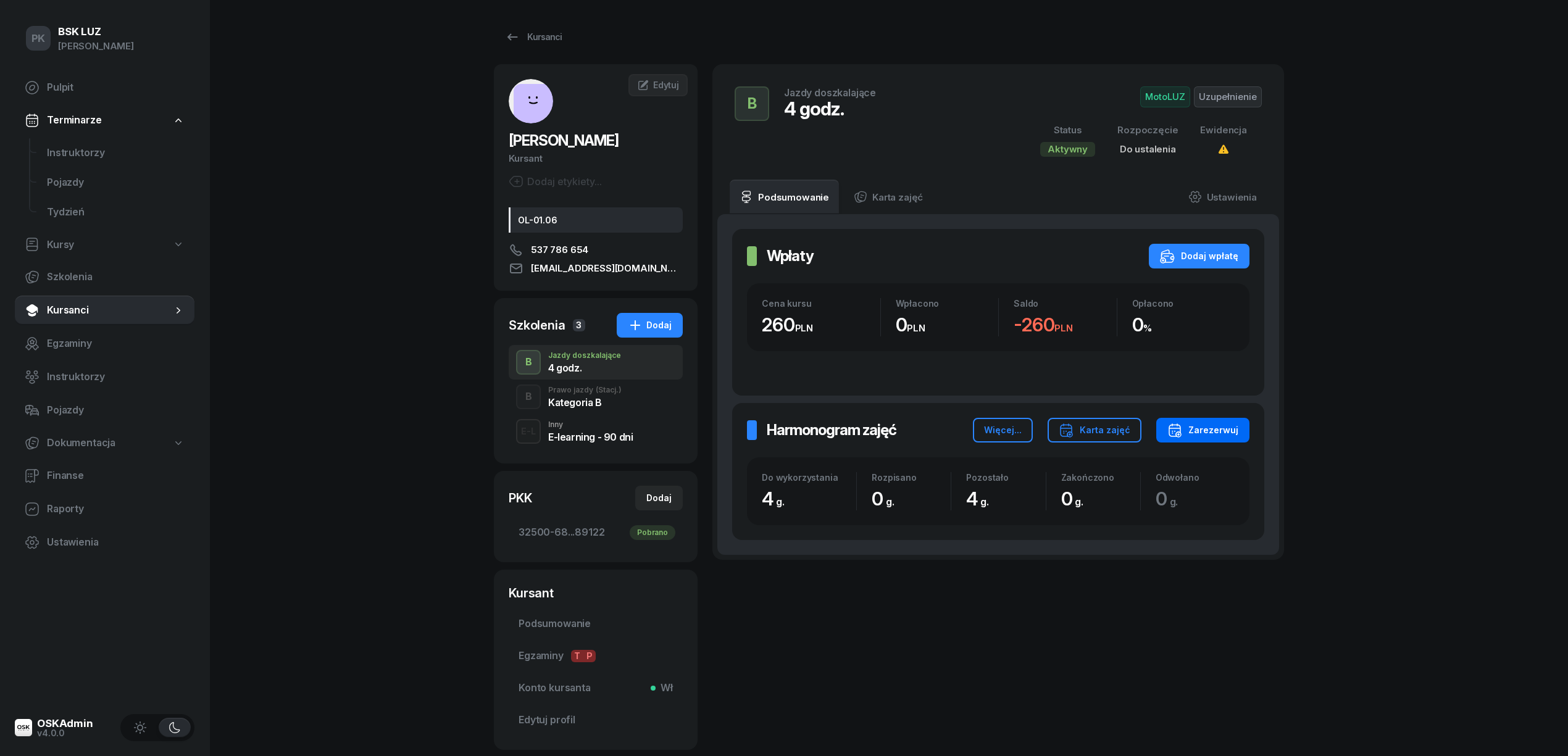
click at [1200, 424] on div "Zarezerwuj" at bounding box center [1202, 430] width 71 height 15
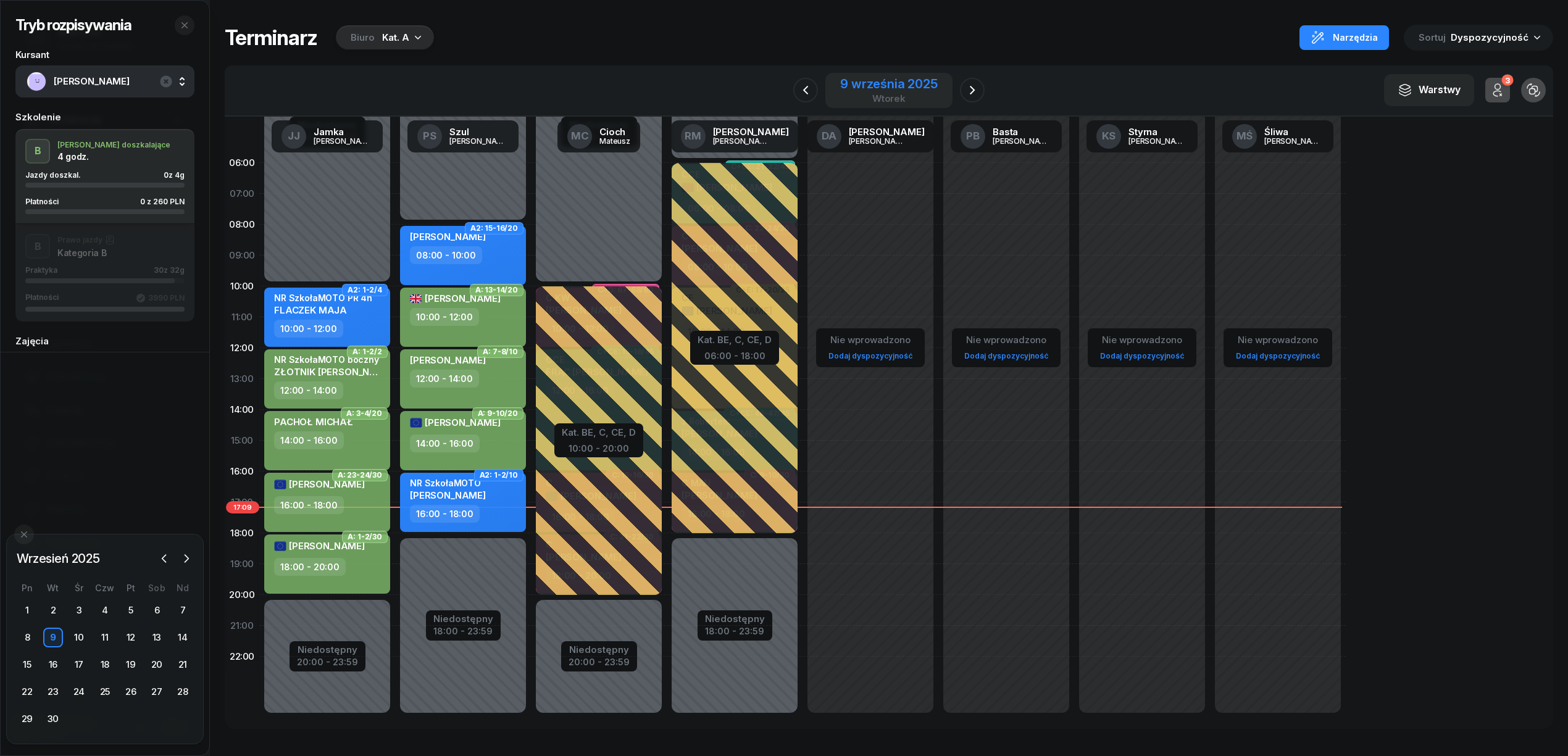
click at [895, 84] on div "9 września 2025" at bounding box center [889, 83] width 98 height 12
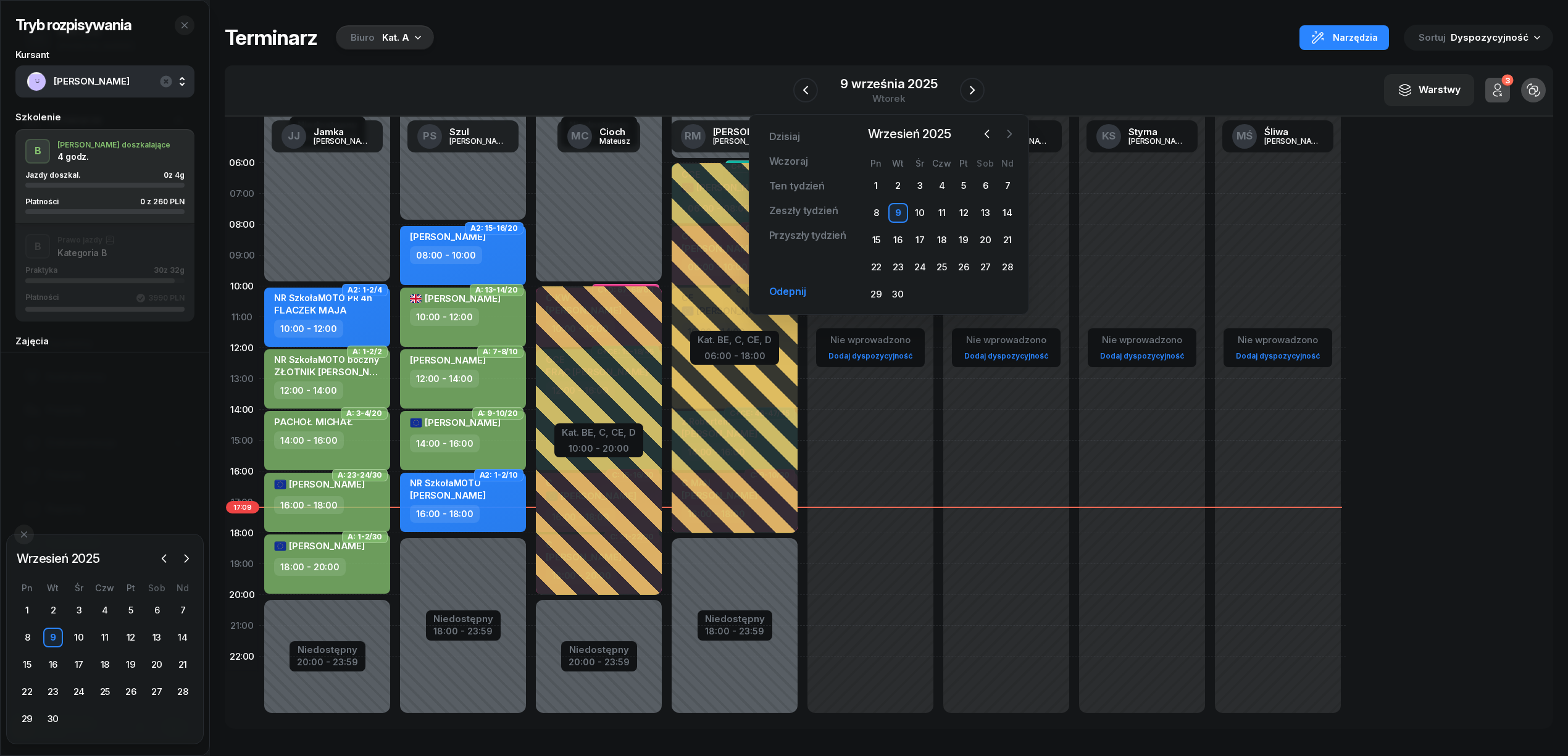
click at [1011, 131] on icon "button" at bounding box center [1009, 134] width 12 height 12
click at [917, 185] on div "1" at bounding box center [919, 186] width 20 height 20
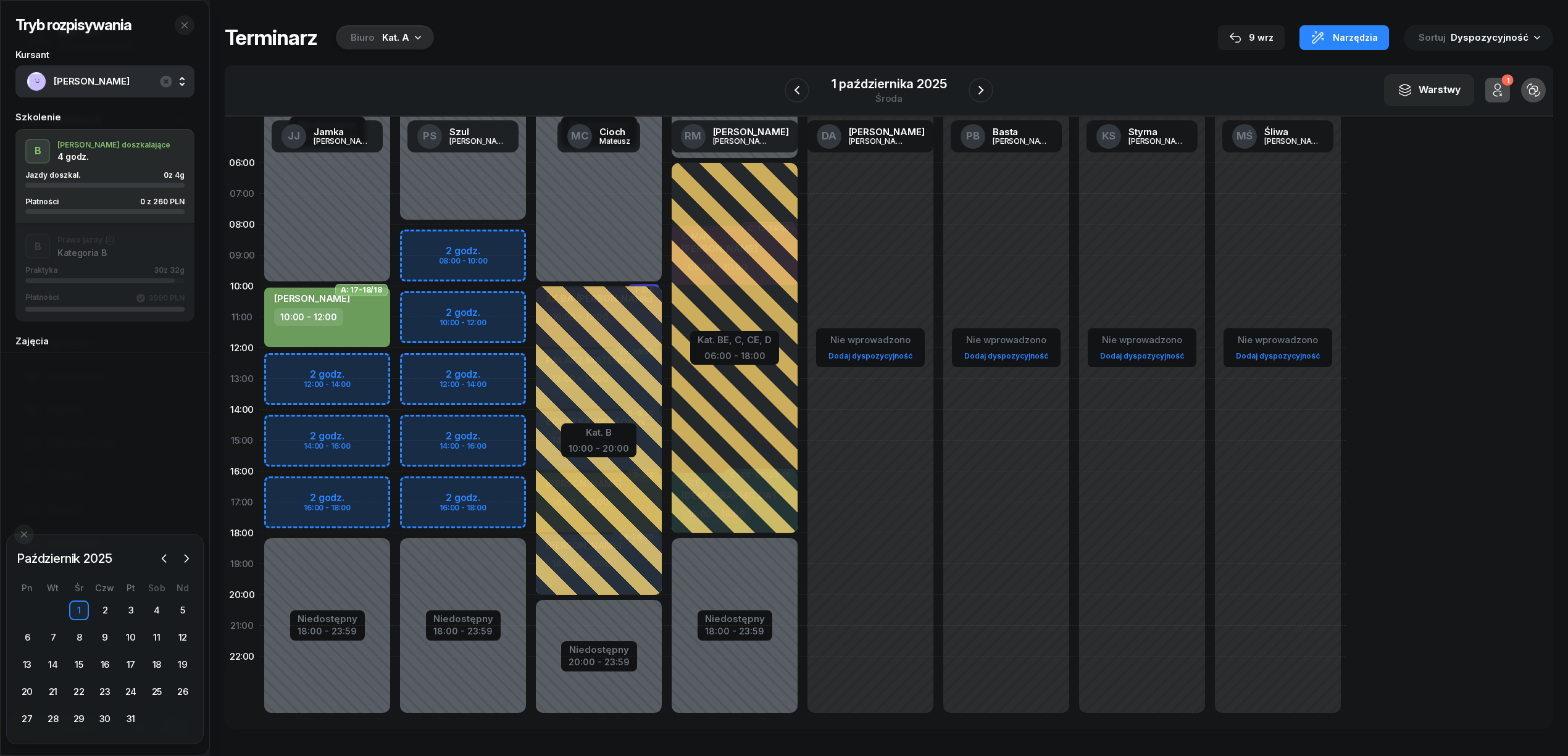
click at [411, 27] on div "Biuro Kat. A" at bounding box center [385, 37] width 98 height 24
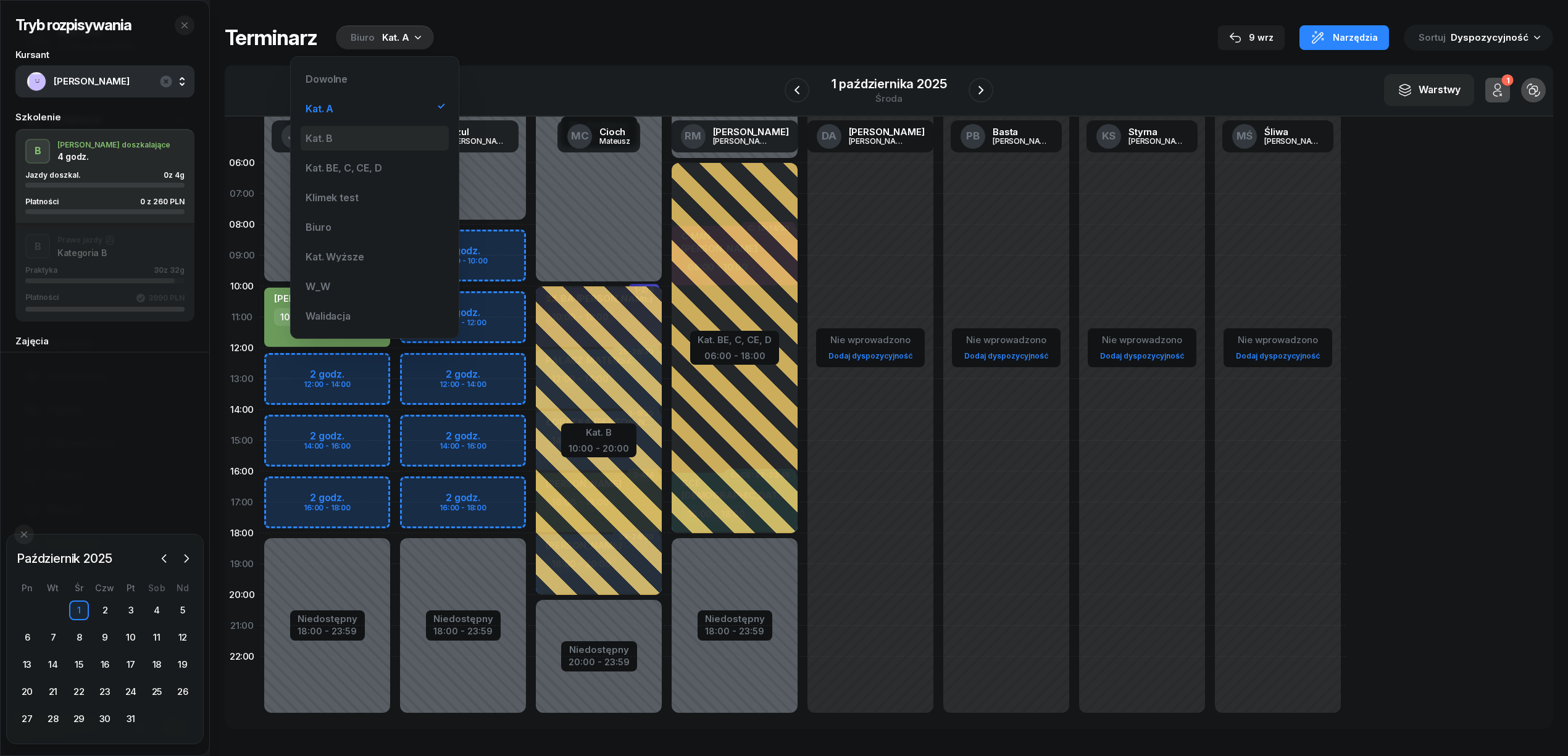
click at [351, 134] on div "Kat. B" at bounding box center [375, 138] width 148 height 24
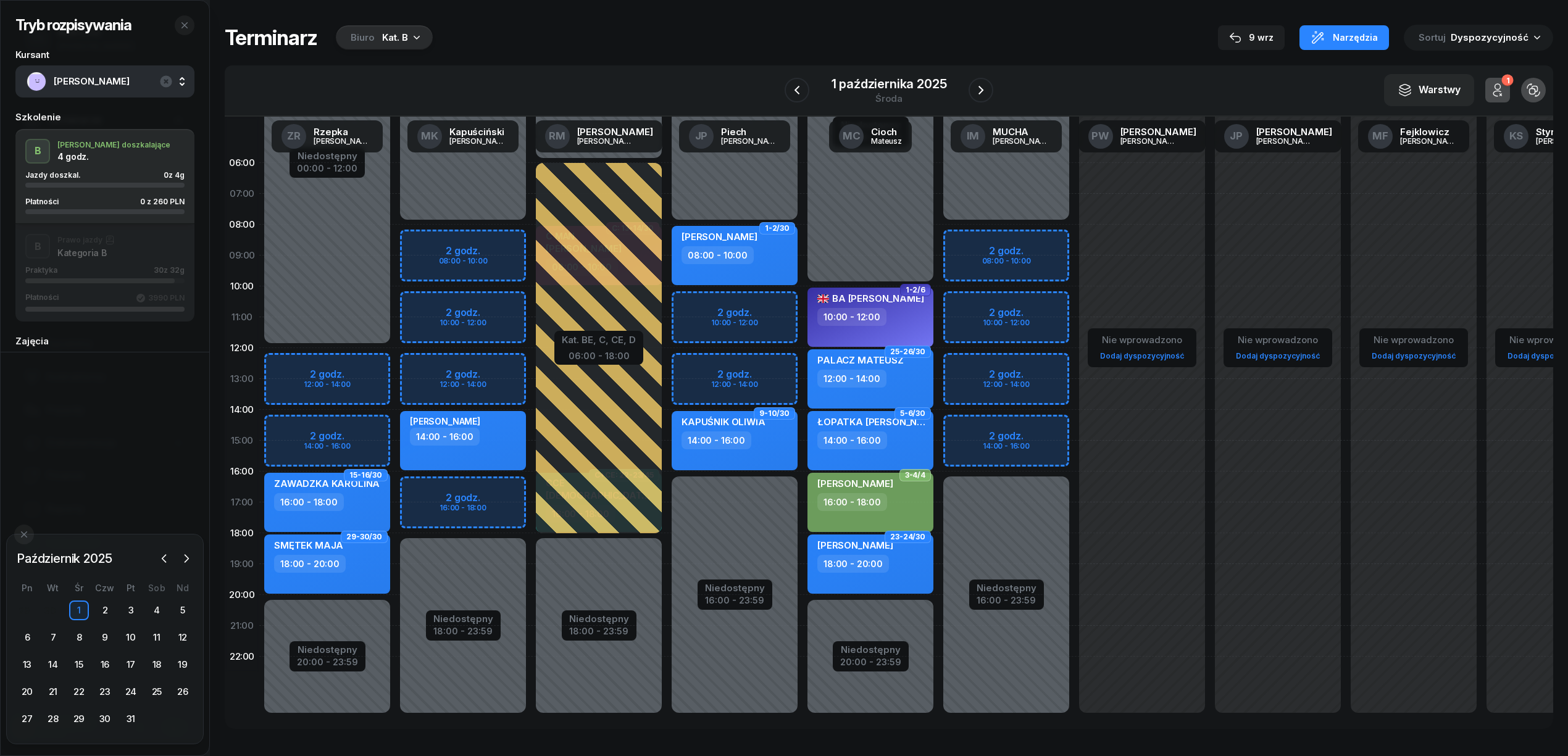
click at [94, 284] on div "Praktyka 30 z 32g Płatności 3990 PLN" at bounding box center [104, 288] width 159 height 45
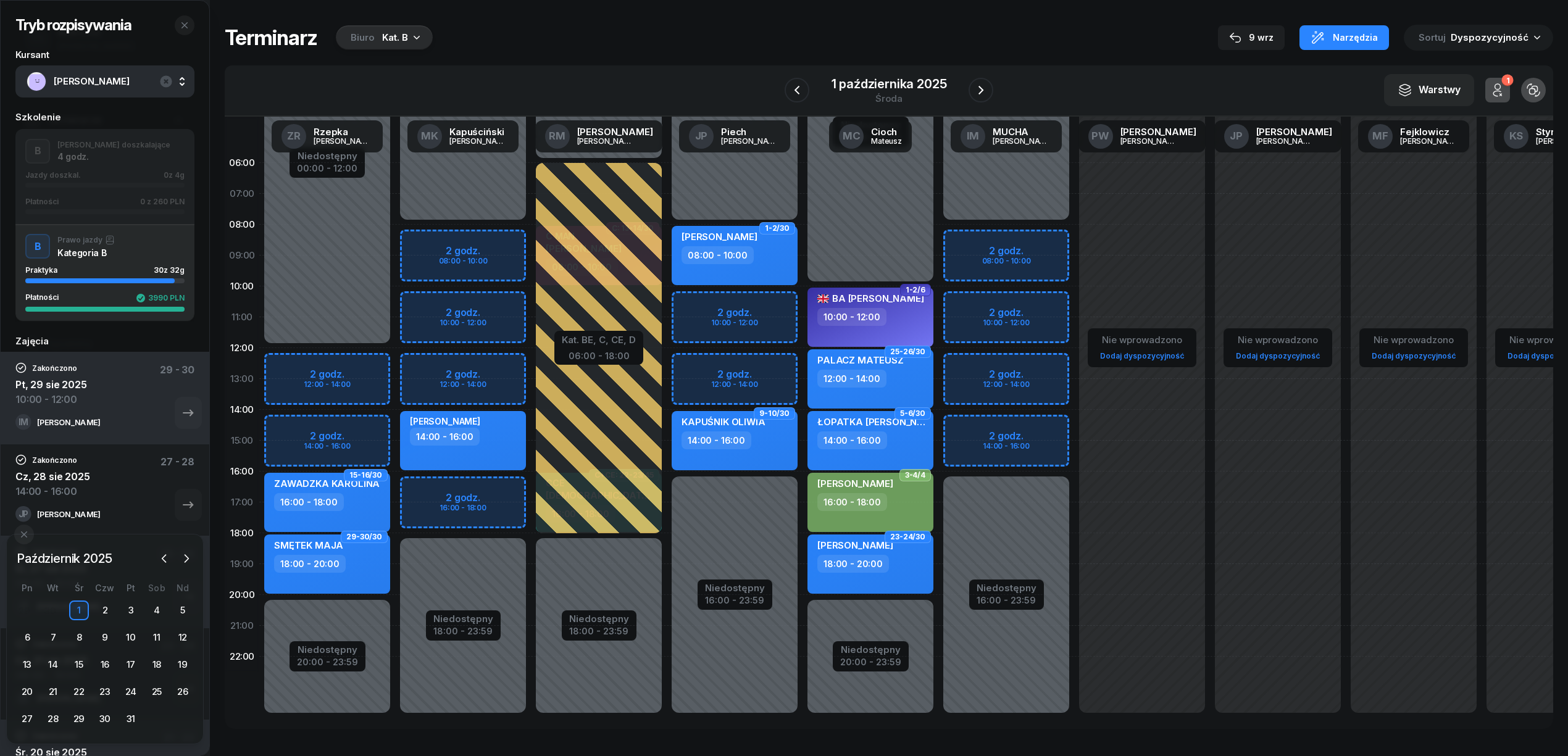
click at [127, 178] on div "Jazdy doszkal. 0 z 4g" at bounding box center [104, 175] width 159 height 8
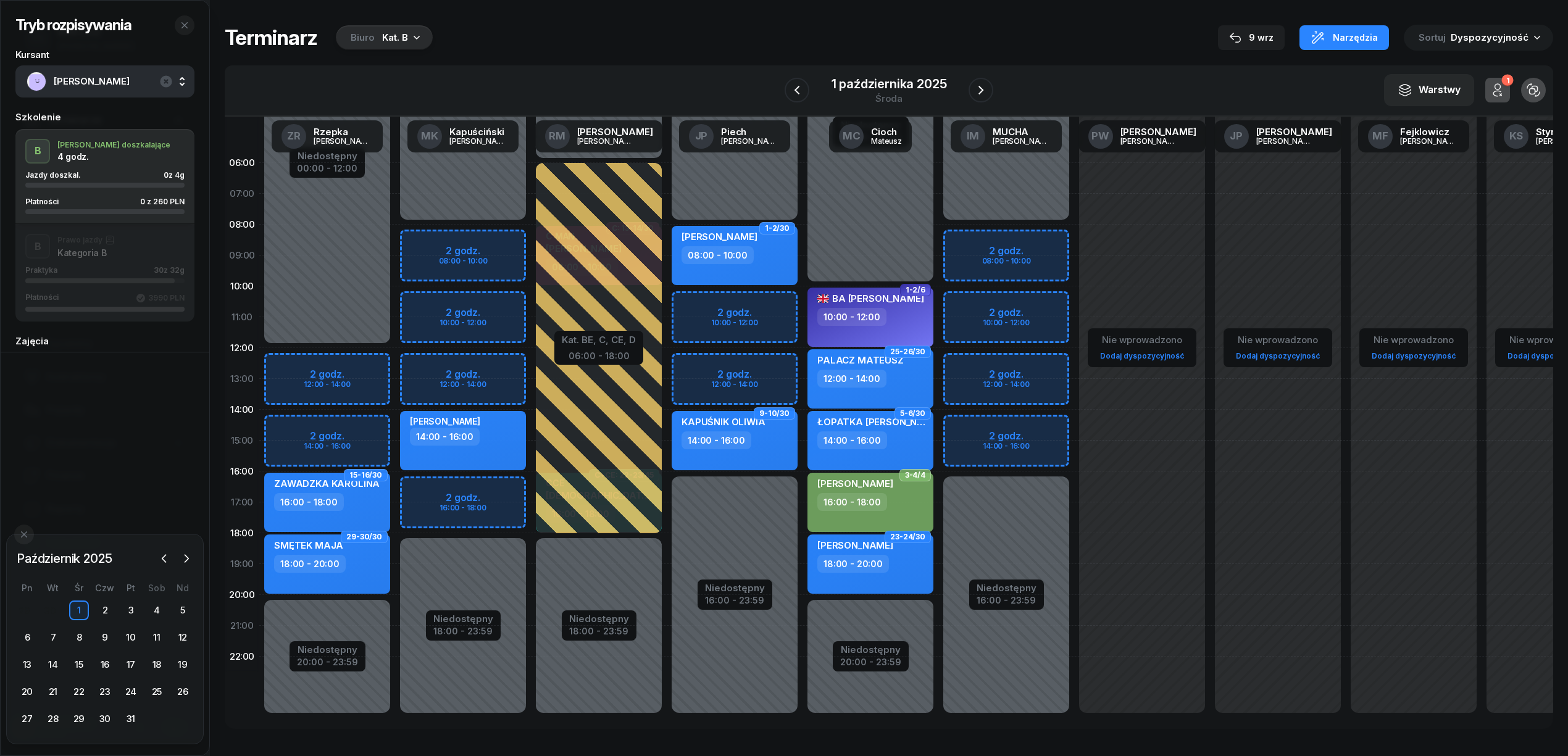
click at [759, 297] on div "Niedostępny 00:00 - 08:00 Niedostępny 16:00 - 23:59 2 godz. 10:00 - 12:00 2 god…" at bounding box center [734, 440] width 136 height 586
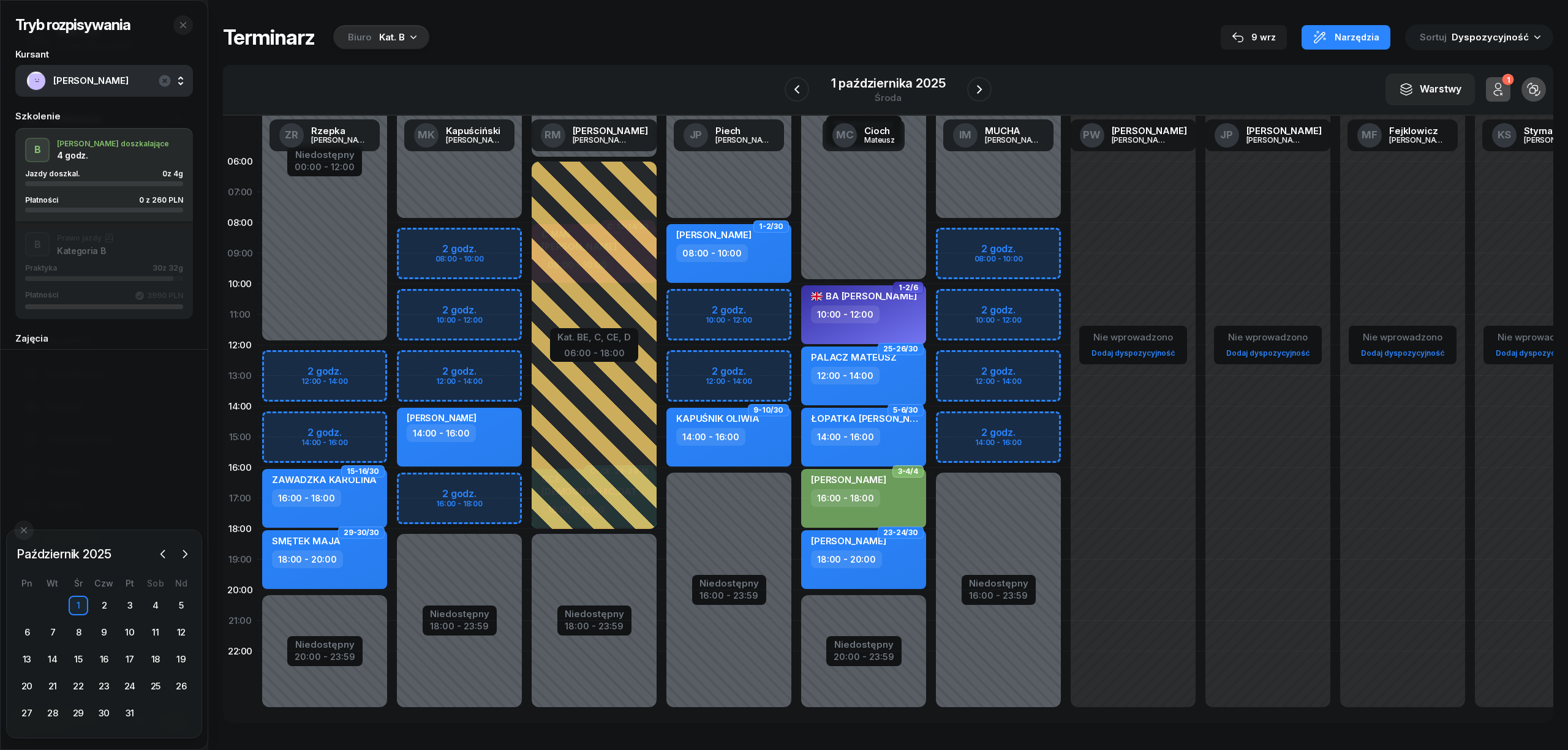
select select "10"
select select "12"
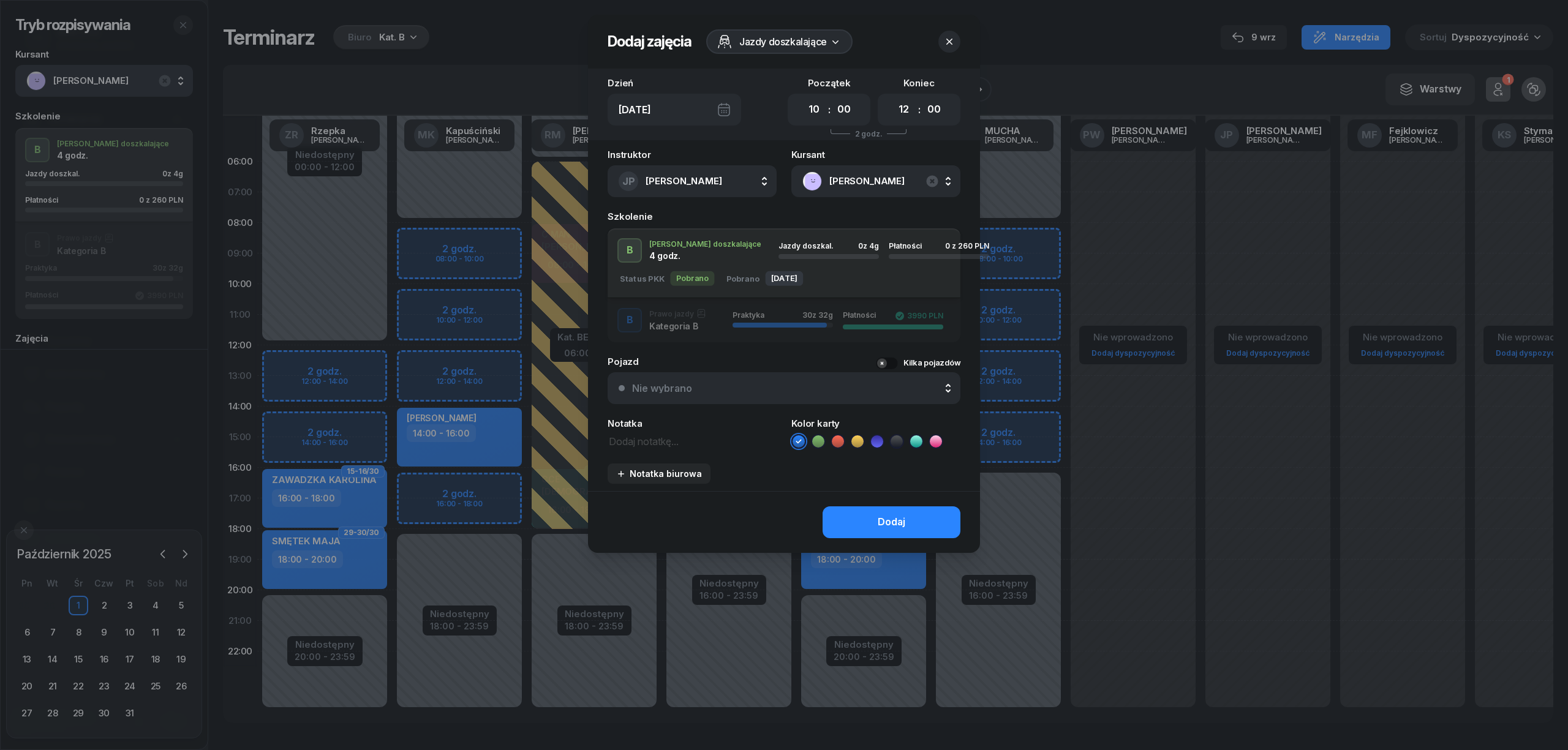
click at [819, 440] on icon at bounding box center [818, 440] width 6 height 4
click at [855, 511] on button "Dodaj" at bounding box center [891, 521] width 137 height 32
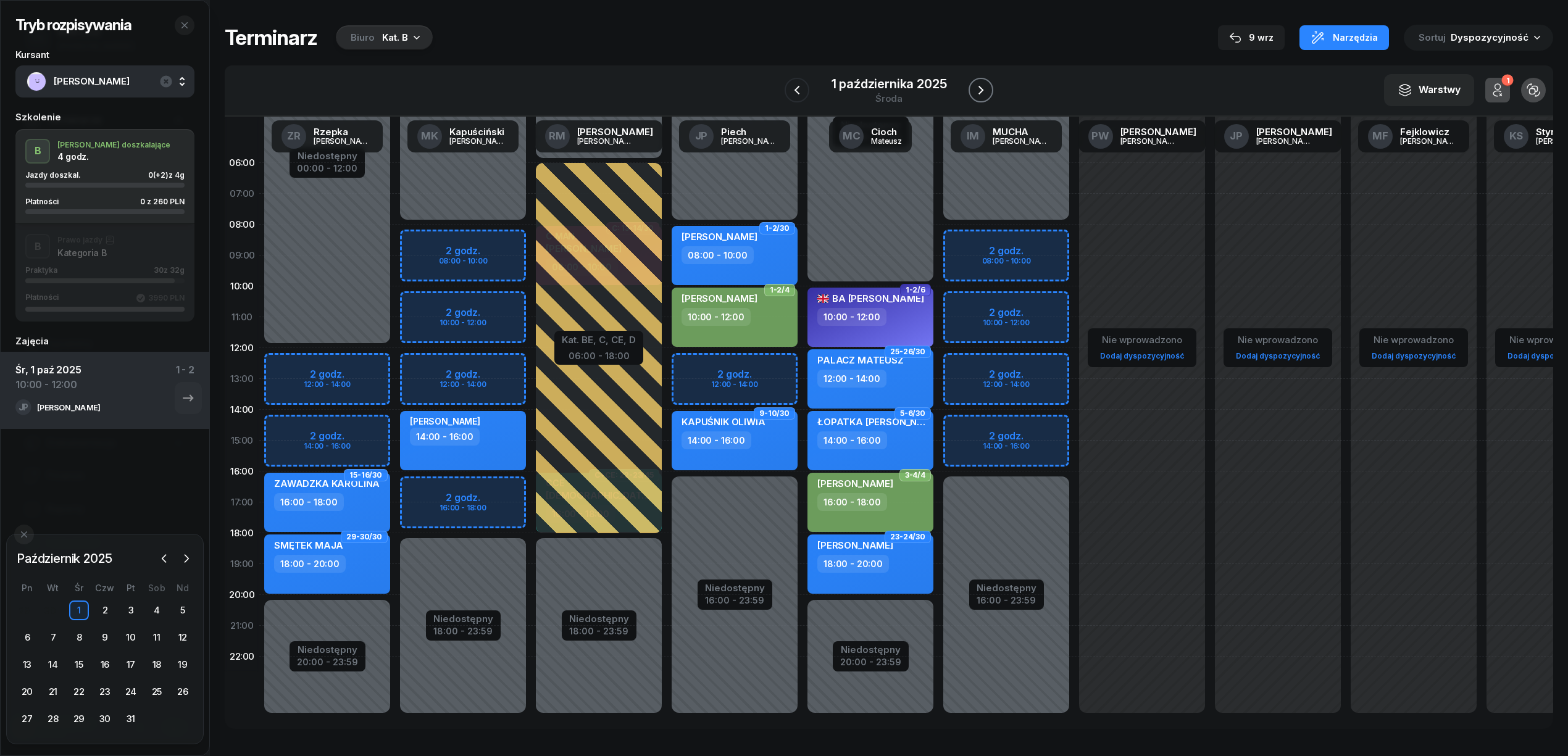
click at [978, 92] on icon "button" at bounding box center [980, 90] width 15 height 15
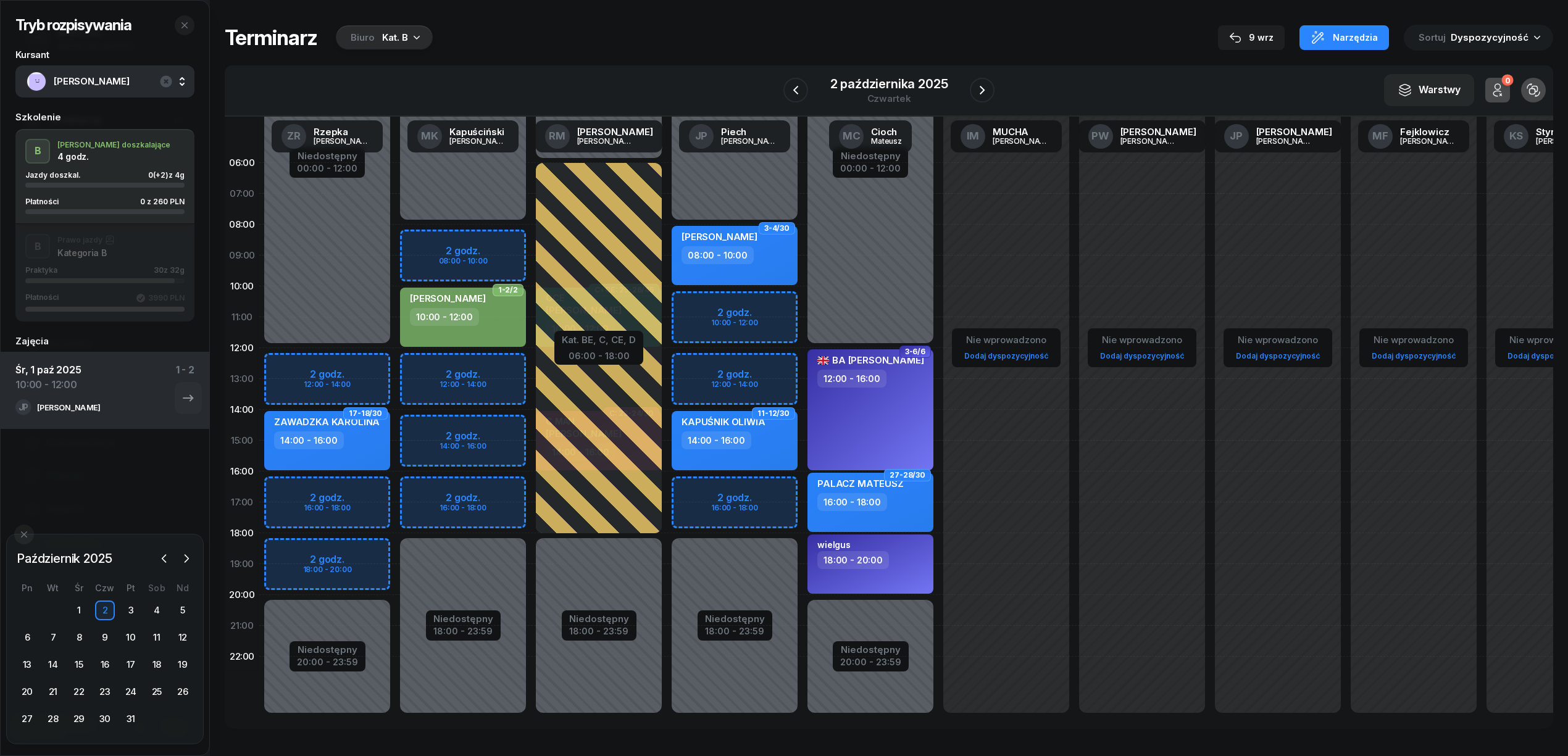
click at [777, 299] on div "Niedostępny 00:00 - 08:00 Niedostępny 18:00 - 23:59 2 godz. 10:00 - 12:00 2 god…" at bounding box center [734, 440] width 136 height 586
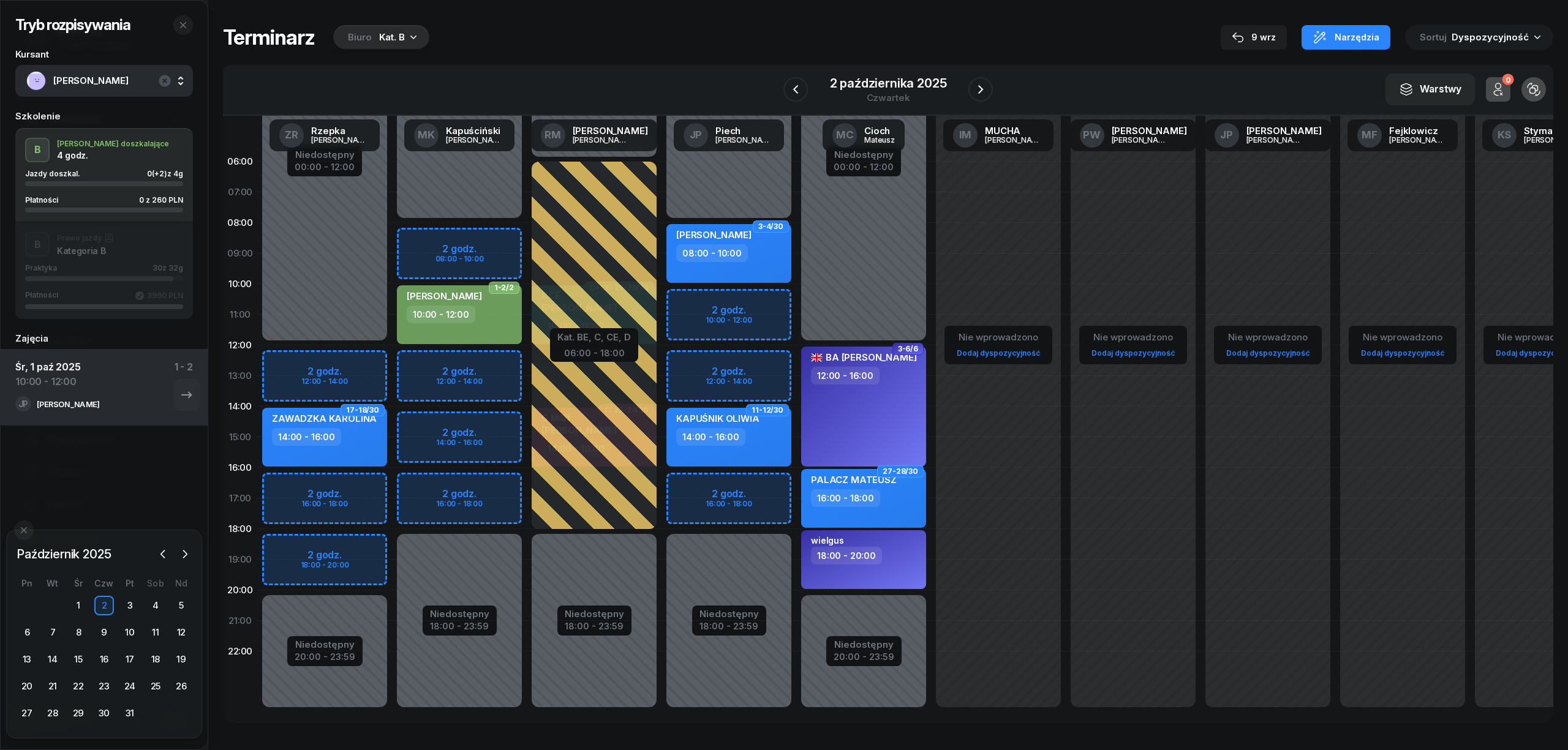
select select "10"
select select "12"
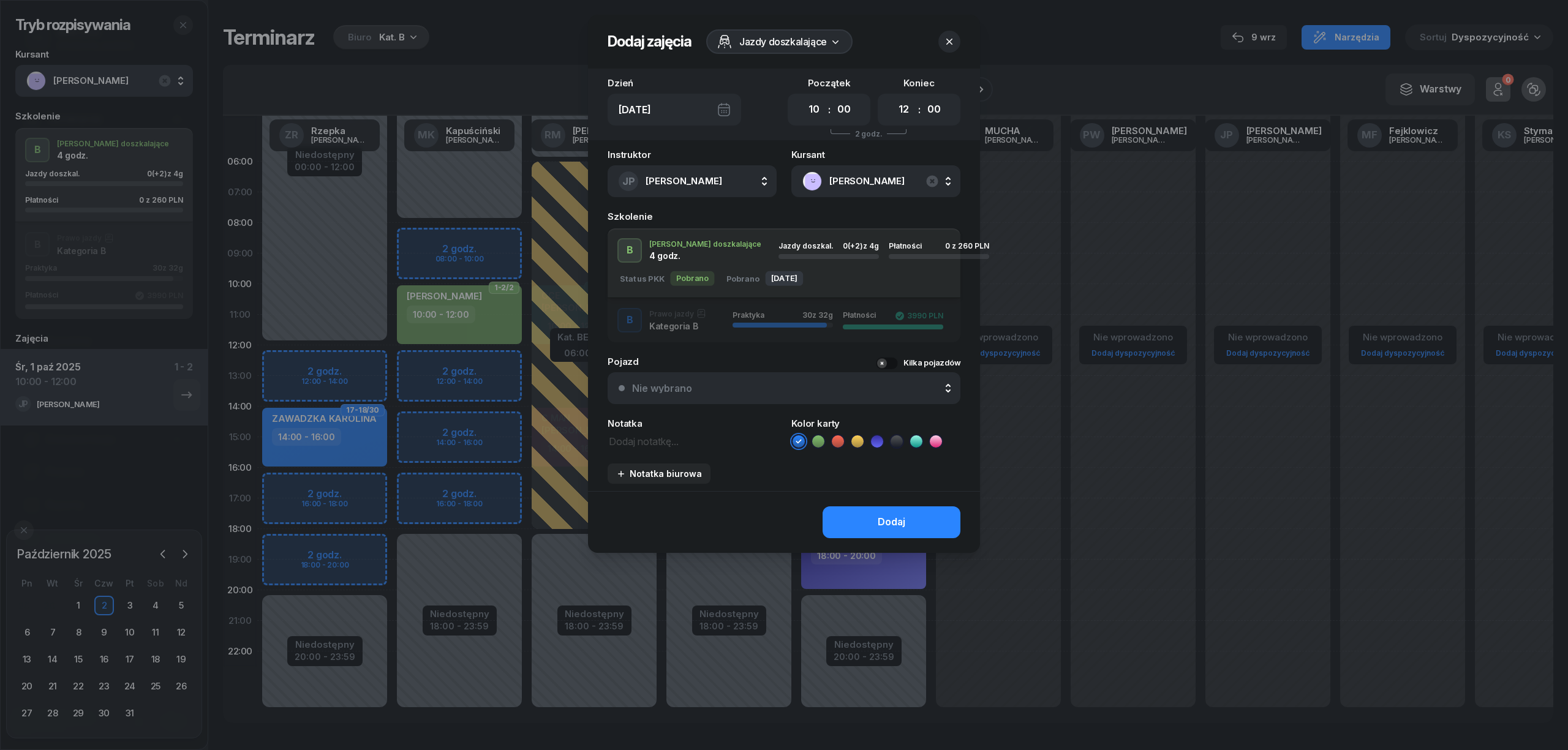
click at [814, 440] on icon at bounding box center [818, 440] width 12 height 12
click at [871, 525] on button "Dodaj" at bounding box center [891, 521] width 137 height 32
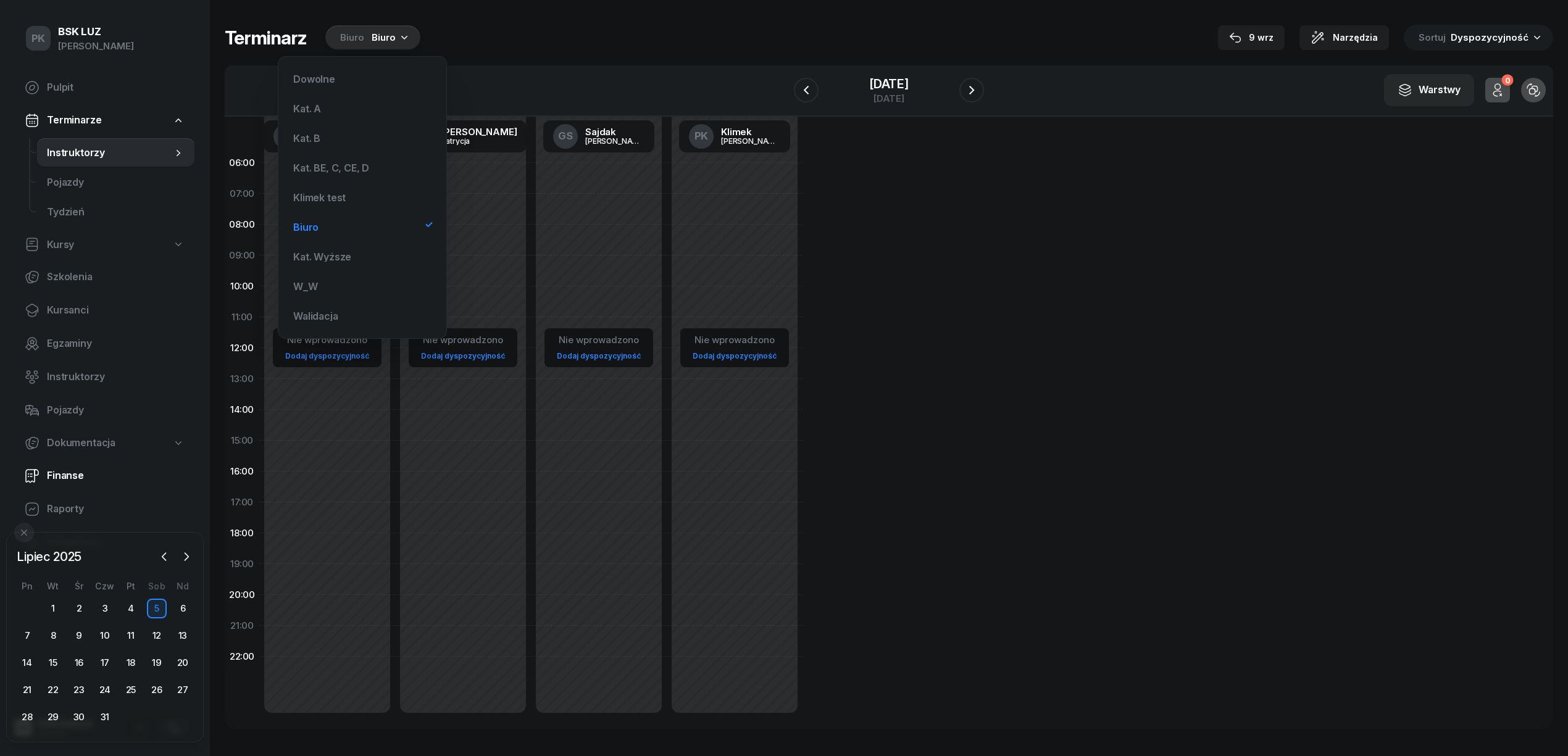
click at [72, 469] on span "Finanse" at bounding box center [116, 476] width 138 height 16
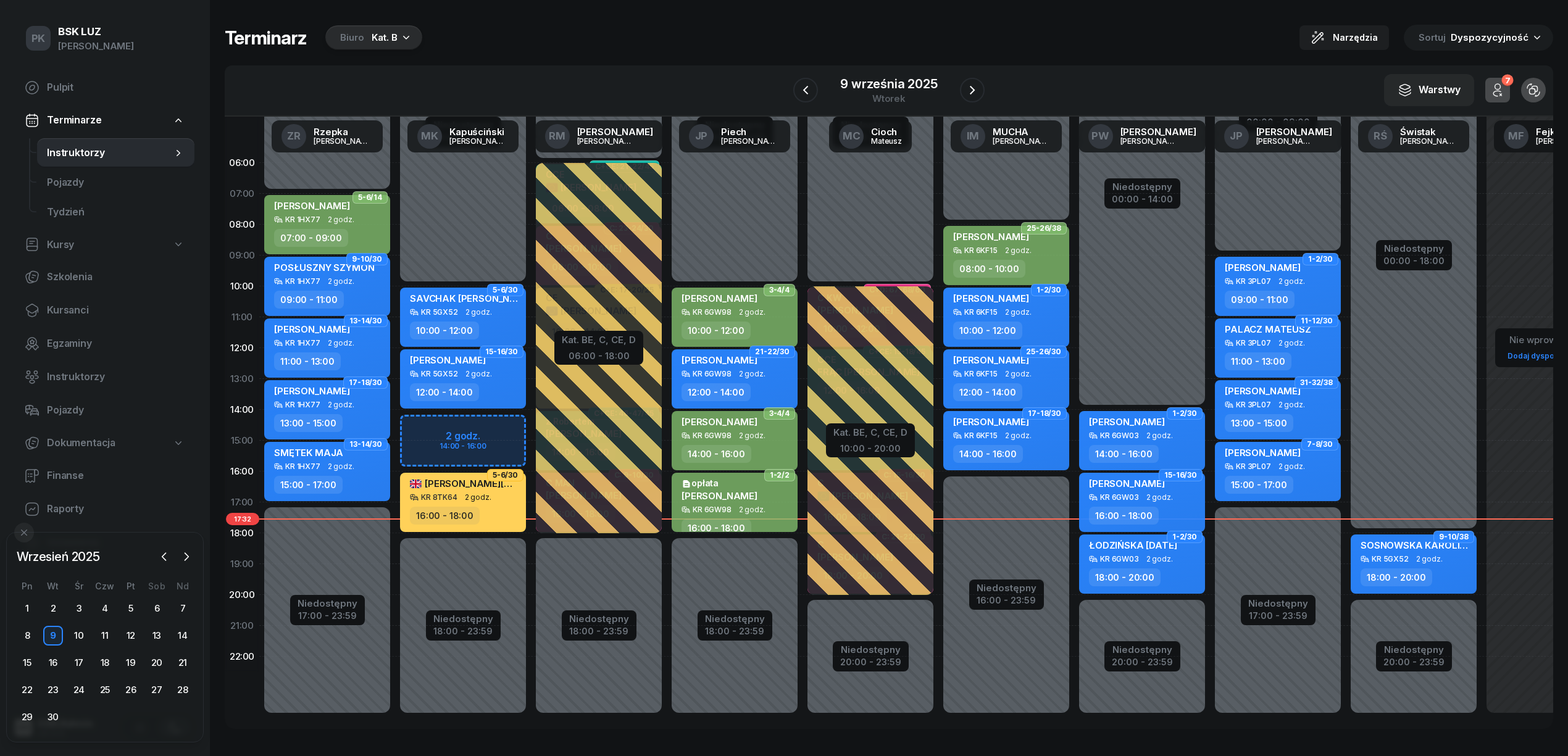
click at [357, 33] on div "Biuro" at bounding box center [352, 37] width 24 height 15
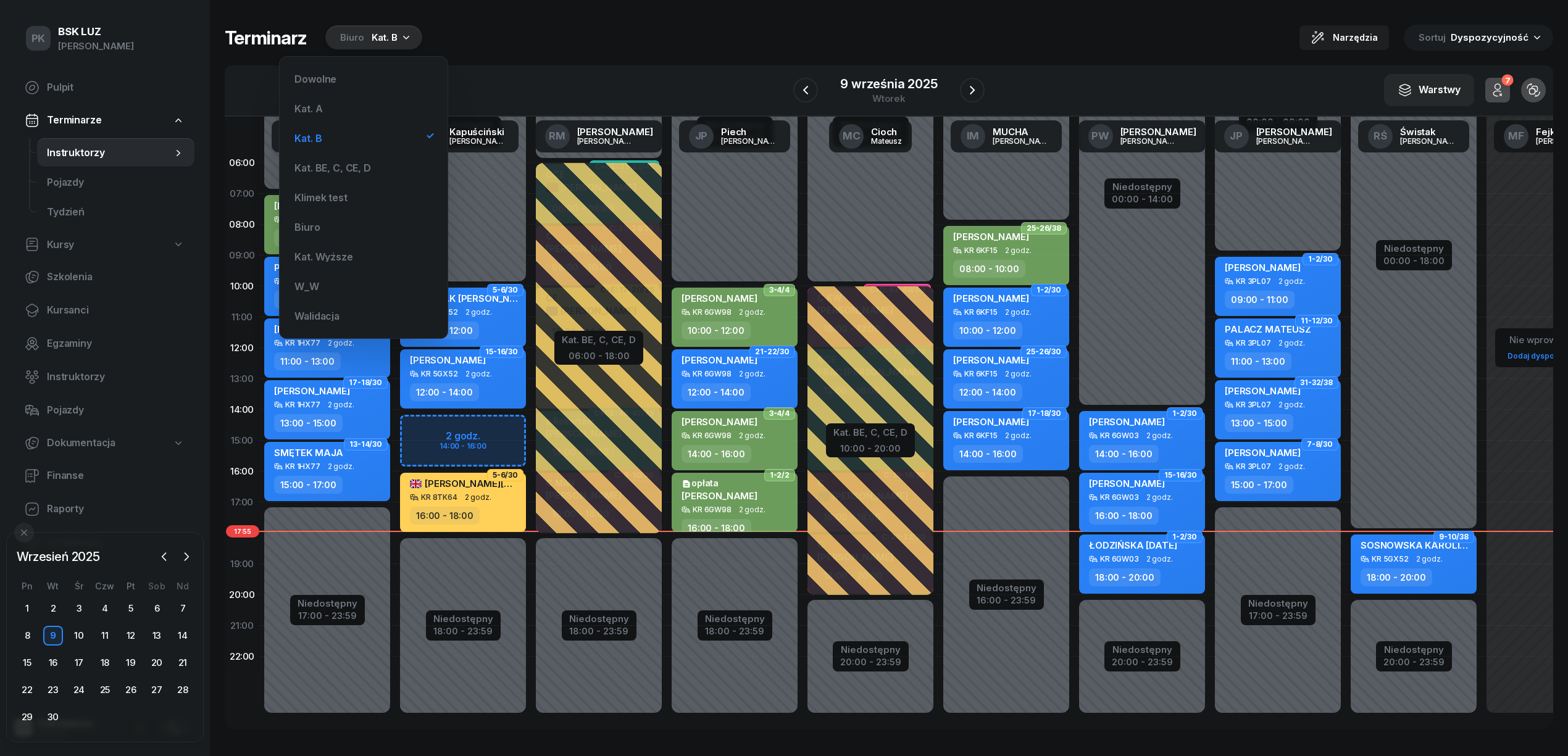
click at [1433, 563] on div "[PERSON_NAME] KR 5GX52 2 godz. 18:00 - 20:00" at bounding box center [1413, 564] width 126 height 59
select select "18"
select select "20"
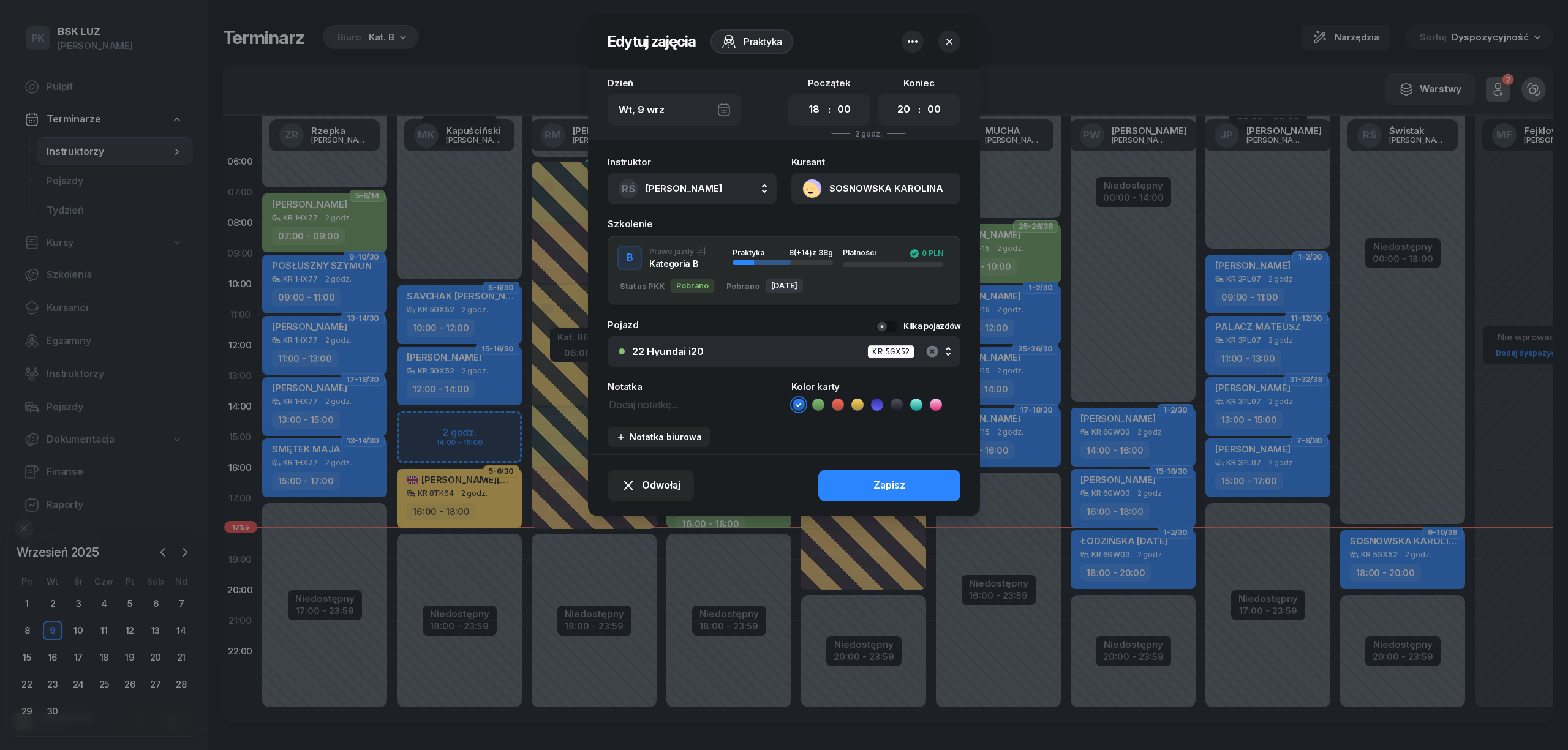
click at [932, 344] on icon "button" at bounding box center [932, 352] width 15 height 15
click at [708, 352] on div "Nie wybrano" at bounding box center [791, 352] width 317 height 10
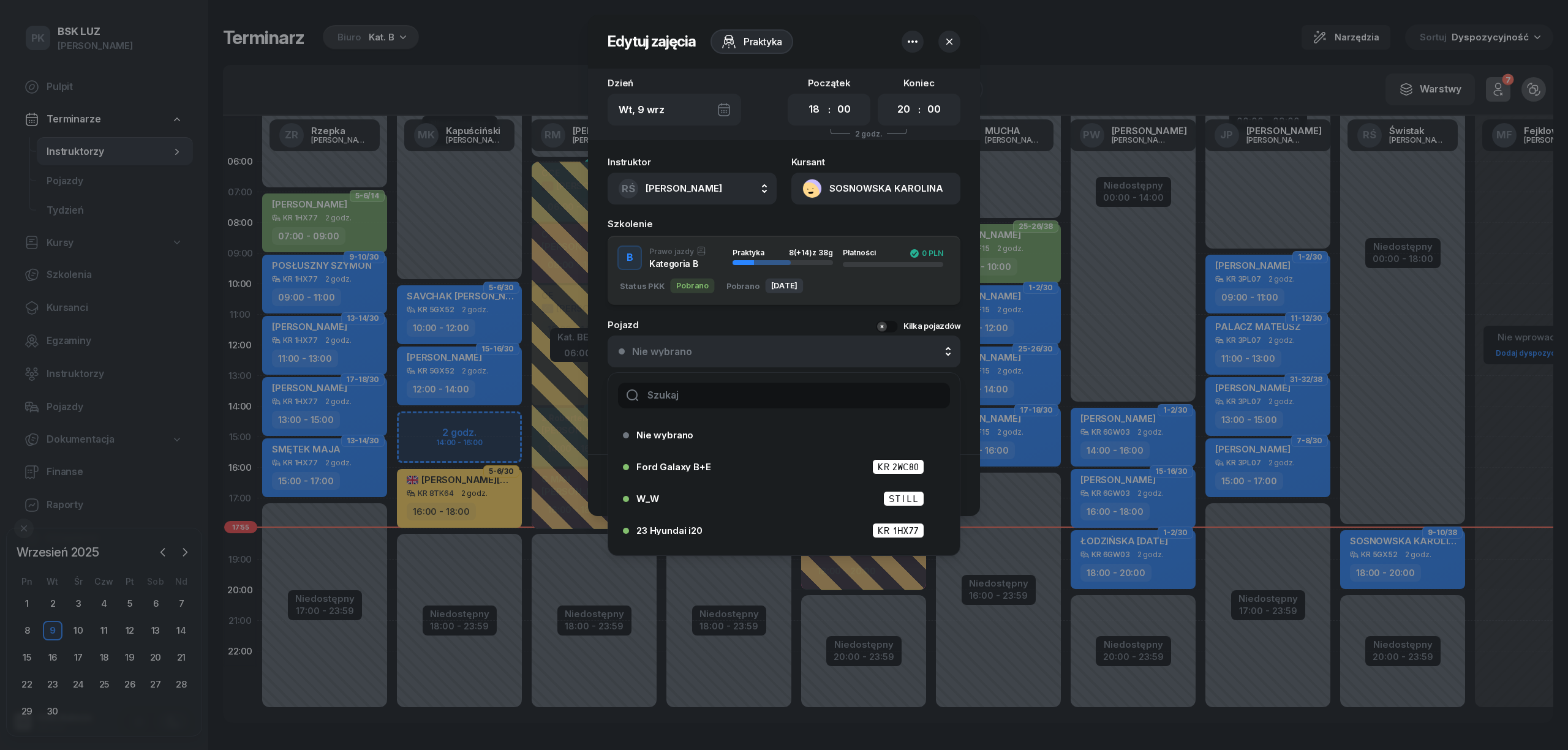
click at [691, 393] on input "text" at bounding box center [784, 395] width 332 height 26
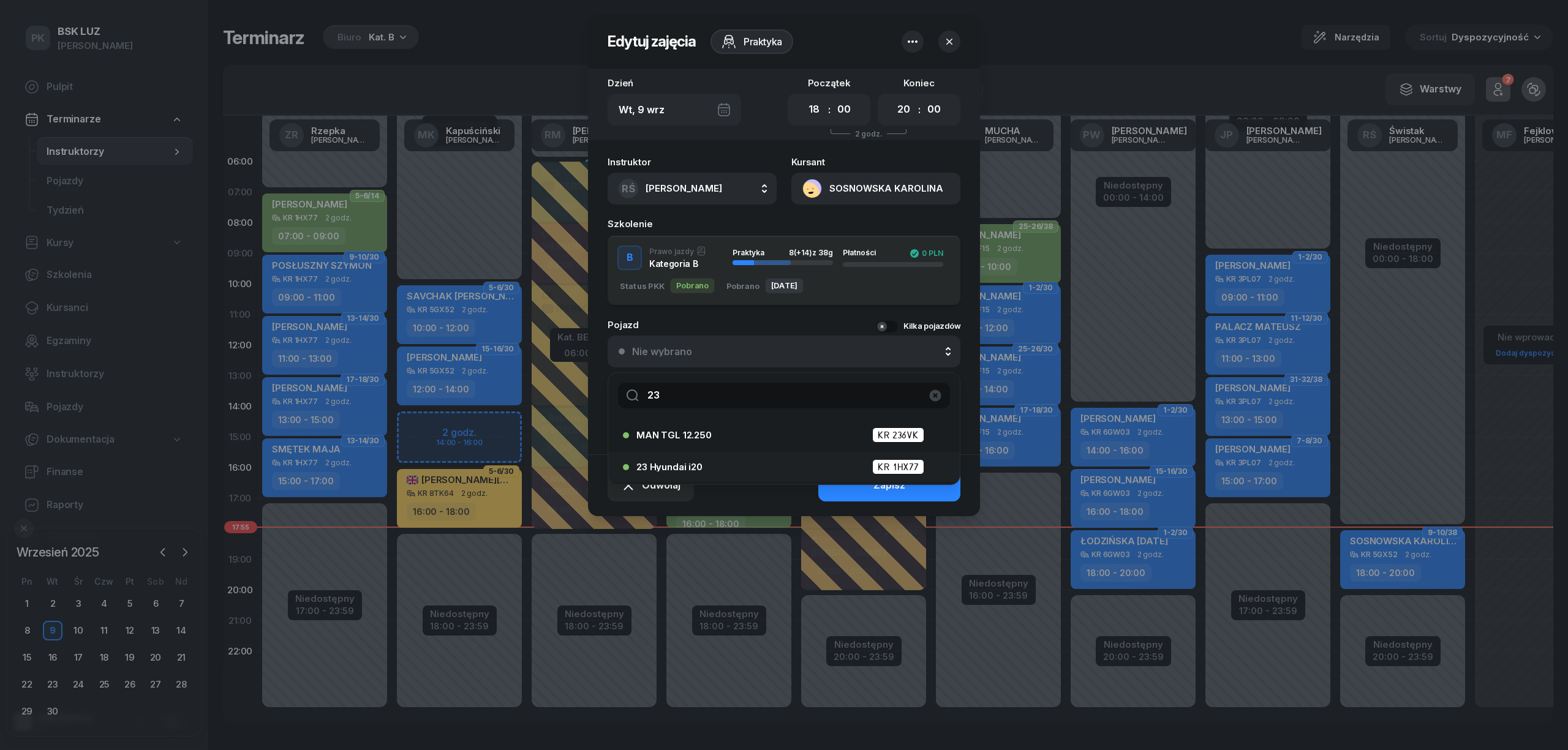
type input "23"
click at [682, 463] on span "23 Hyundai i20" at bounding box center [670, 466] width 66 height 9
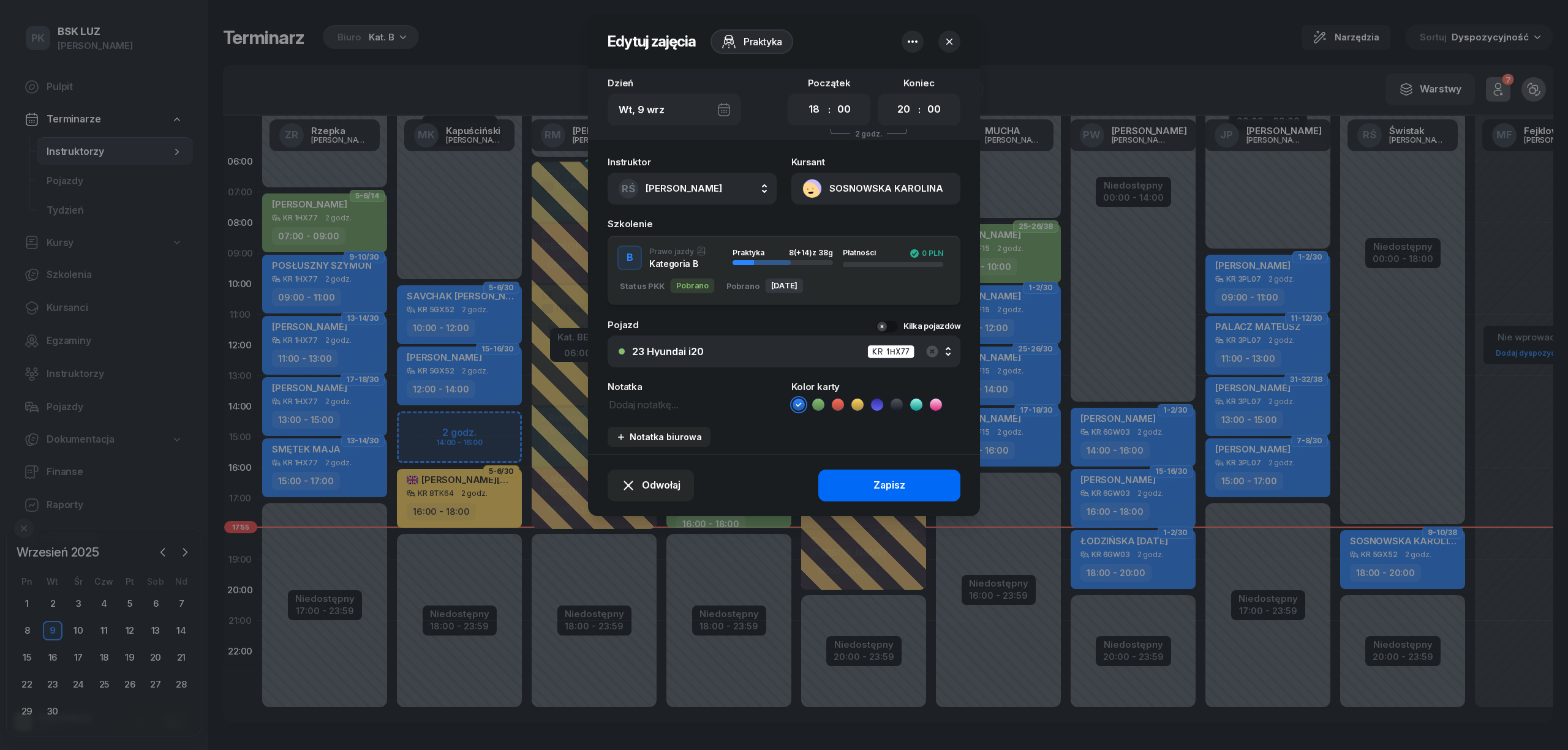
click at [852, 486] on button "Zapisz" at bounding box center [890, 485] width 142 height 32
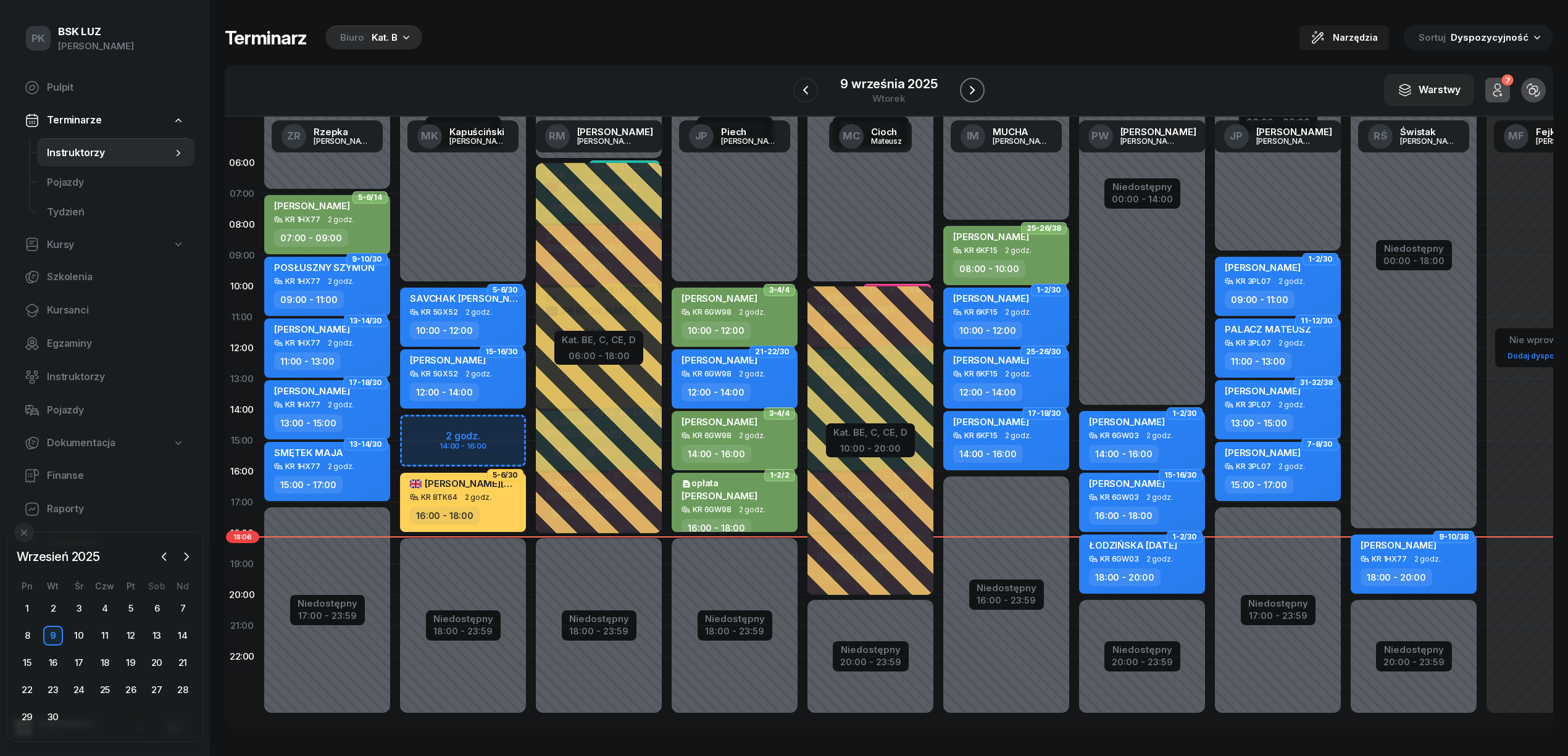
click at [965, 91] on icon "button" at bounding box center [972, 90] width 15 height 15
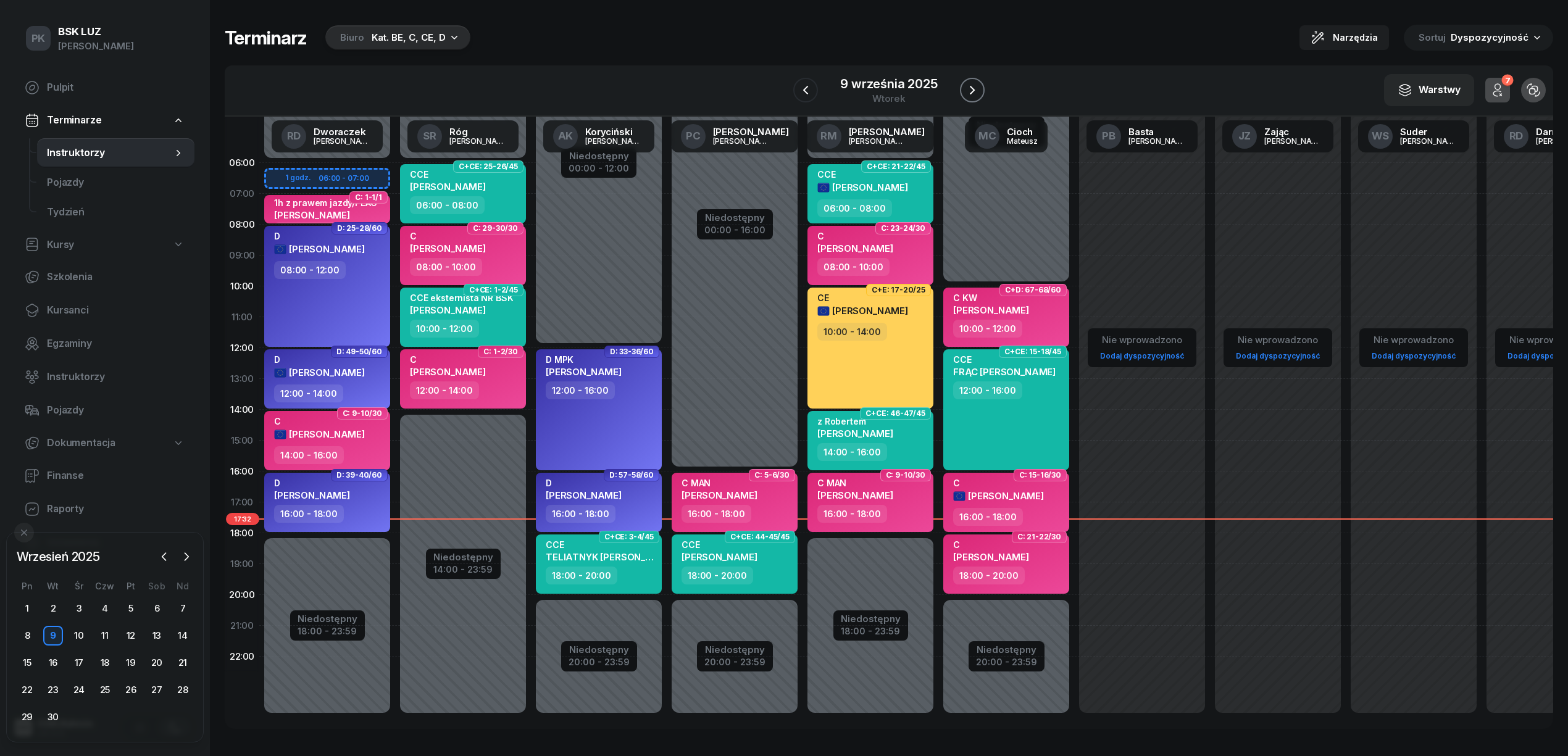
click at [976, 91] on icon "button" at bounding box center [972, 90] width 15 height 15
click at [976, 91] on icon "button" at bounding box center [975, 90] width 15 height 15
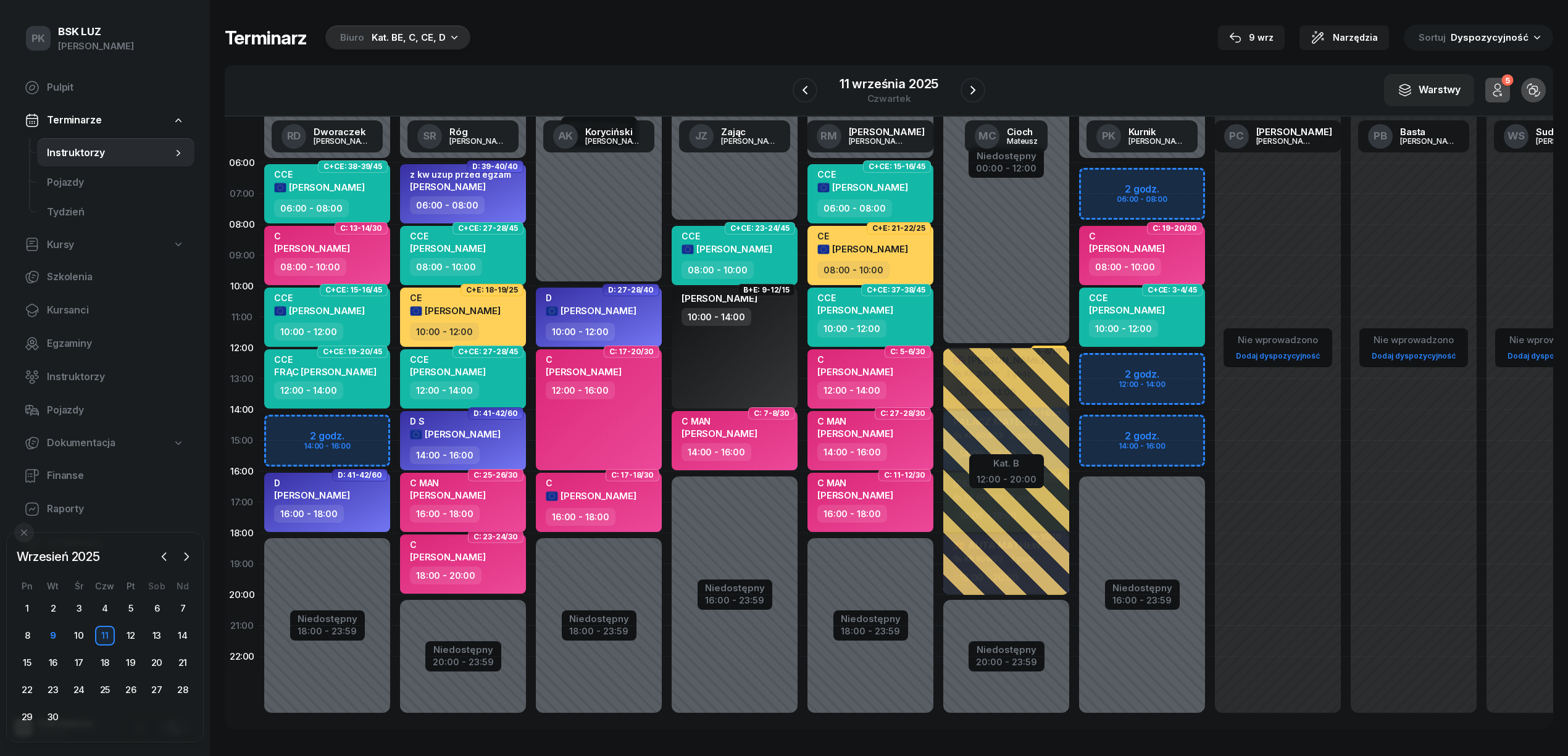
click at [491, 508] on div "16:00 - 18:00" at bounding box center [464, 513] width 108 height 18
select select "16"
select select "18"
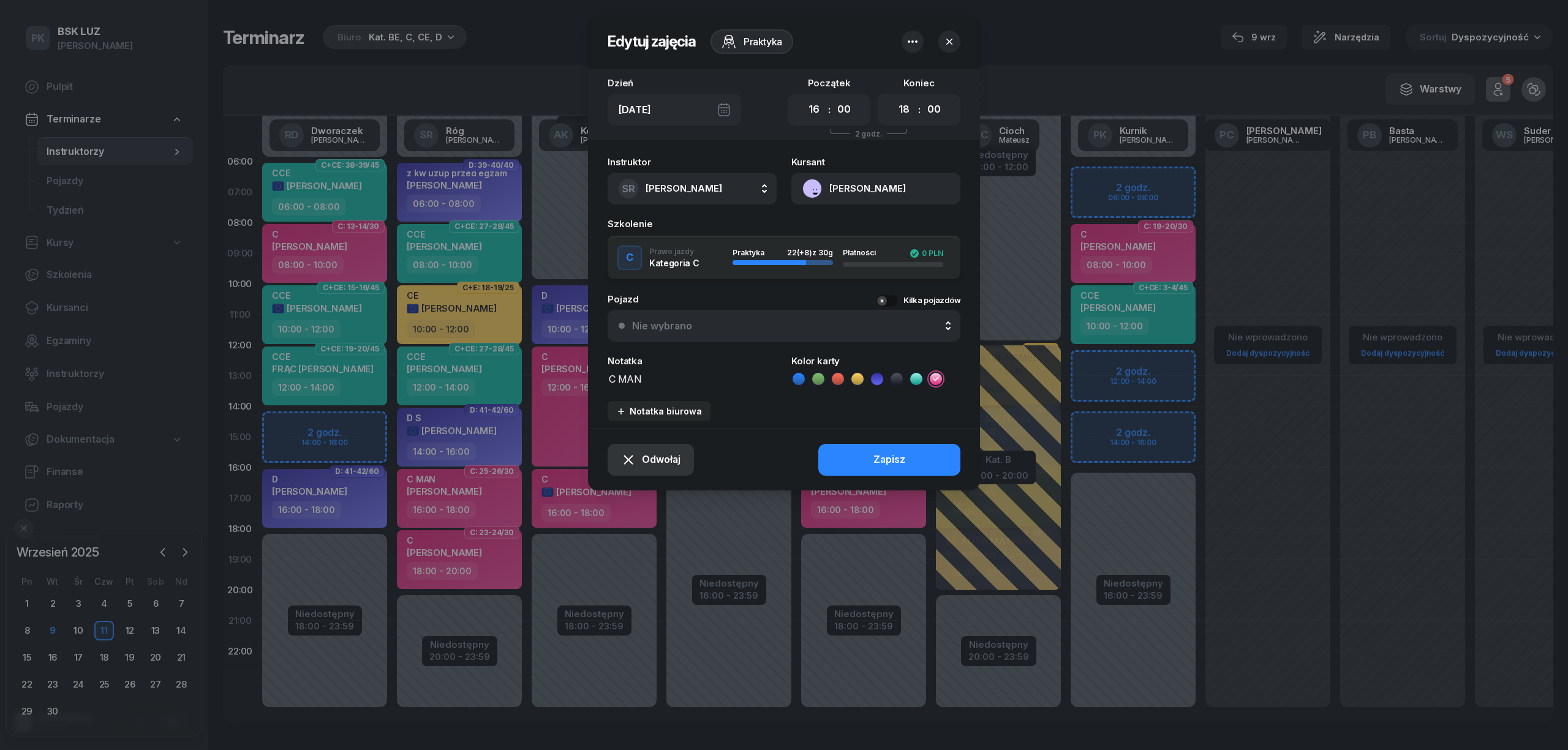
click at [665, 453] on span "Odwołaj" at bounding box center [661, 460] width 39 height 16
click at [654, 383] on div "Kursant odwołał" at bounding box center [629, 386] width 72 height 16
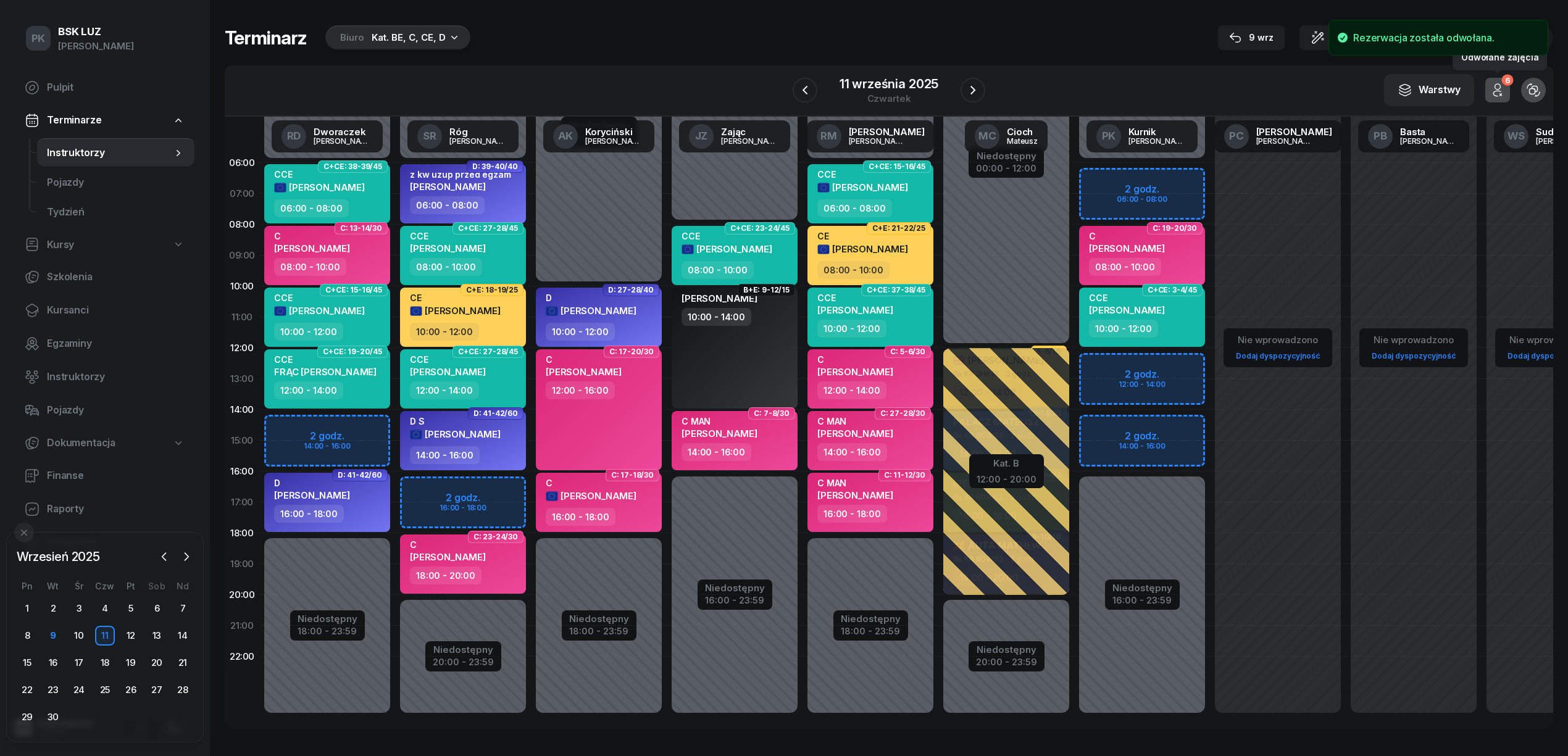
click at [1491, 90] on icon "button" at bounding box center [1497, 90] width 15 height 15
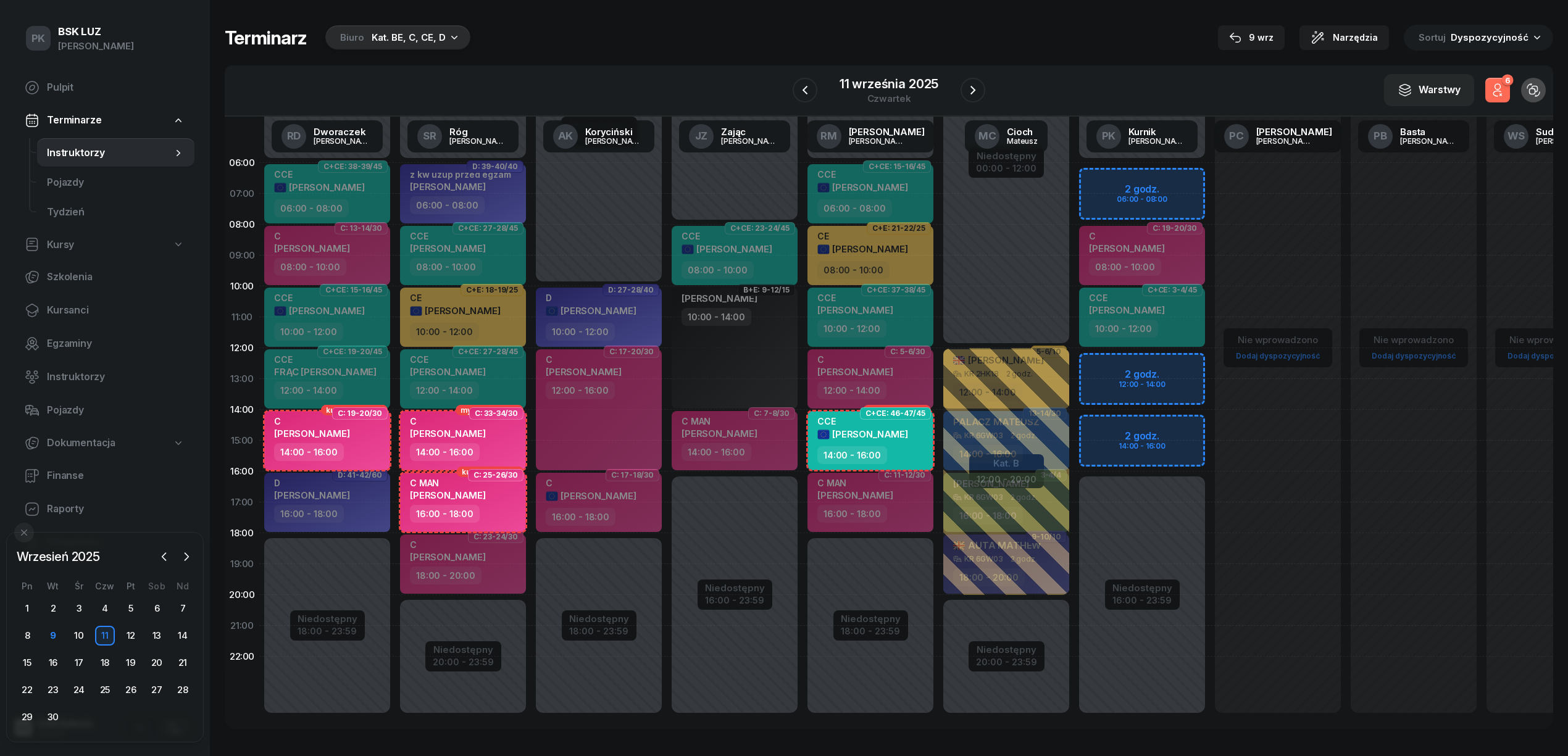
click at [1491, 90] on icon "button" at bounding box center [1497, 90] width 15 height 15
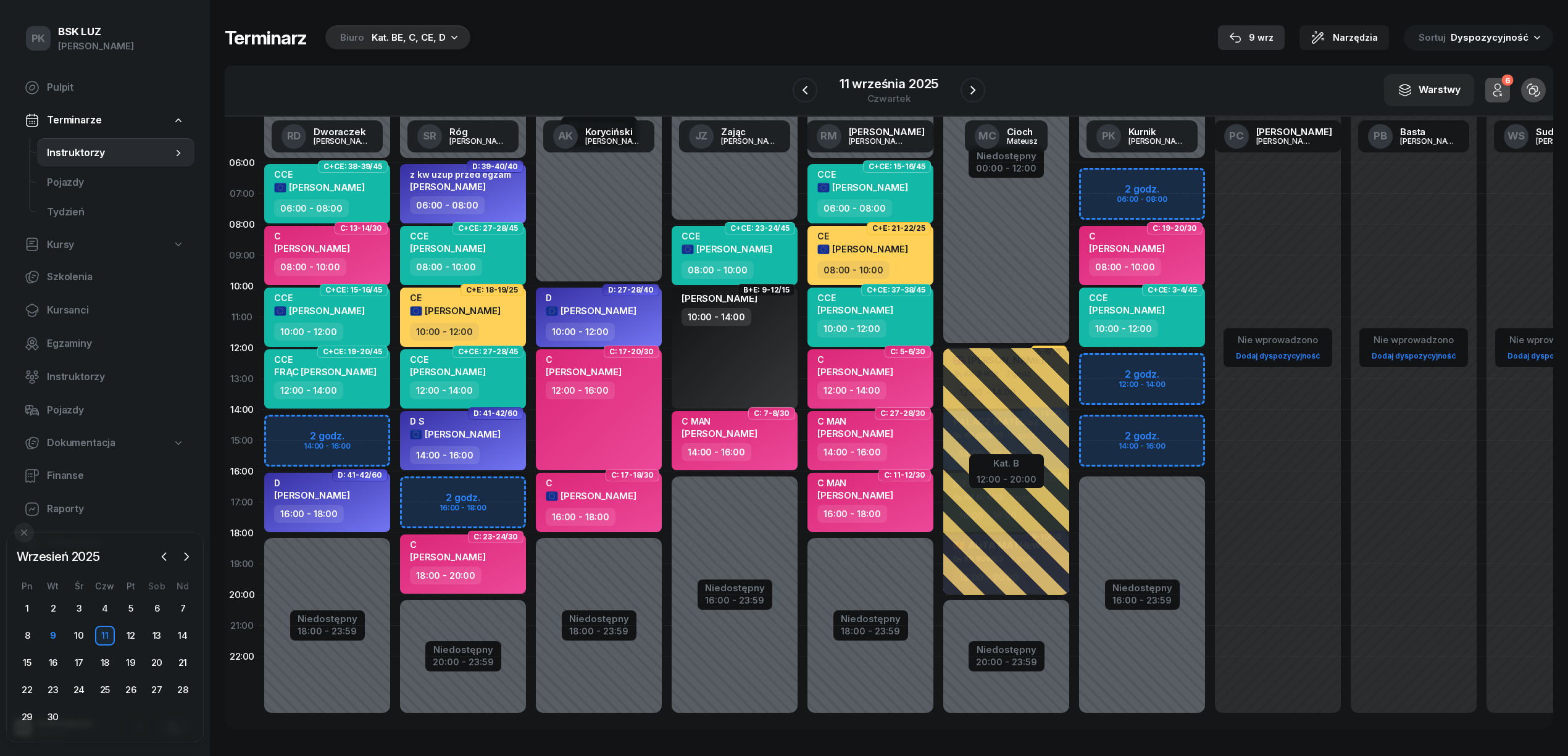
click at [1273, 34] on div "9 wrz" at bounding box center [1251, 37] width 45 height 15
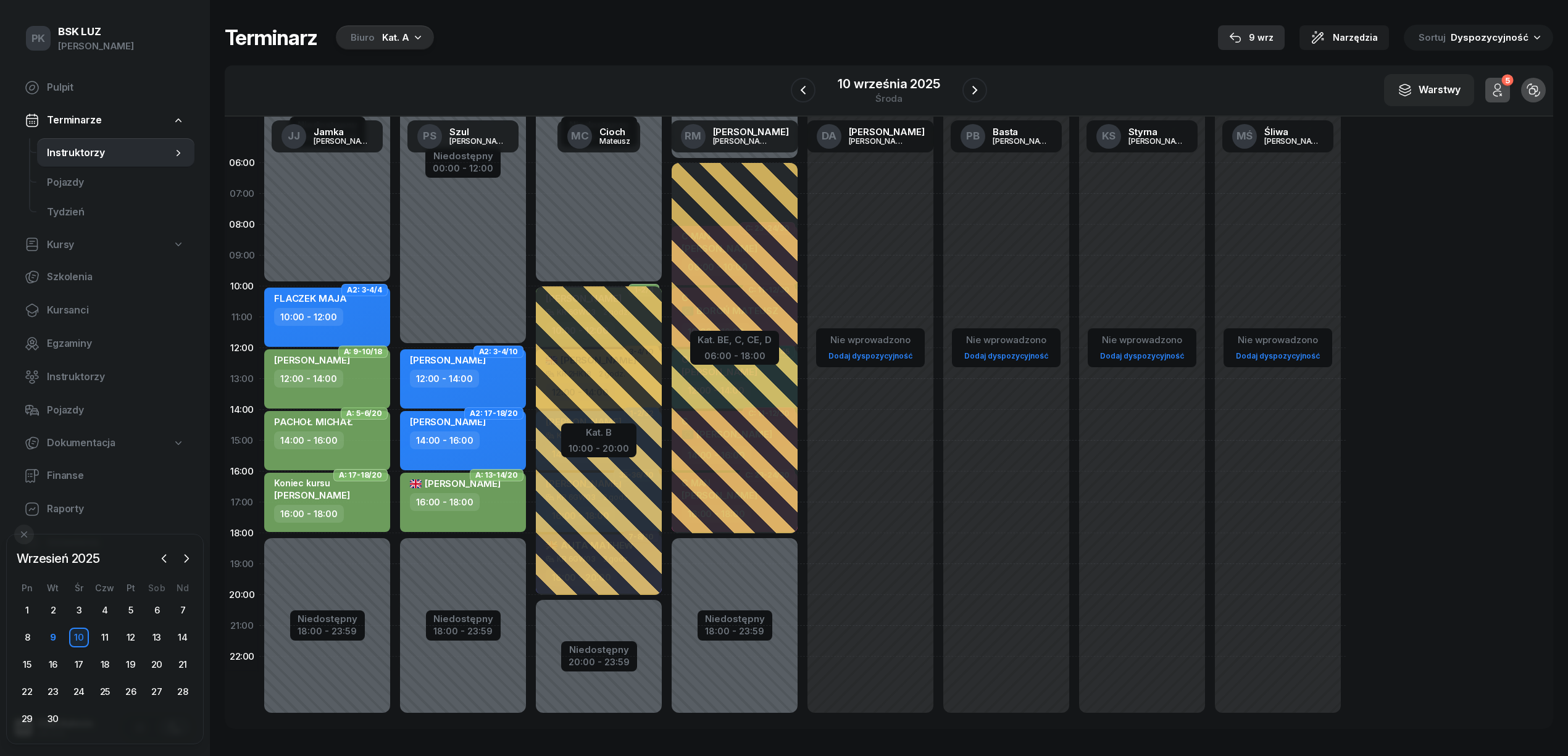
click at [1265, 34] on div "9 wrz" at bounding box center [1251, 37] width 45 height 15
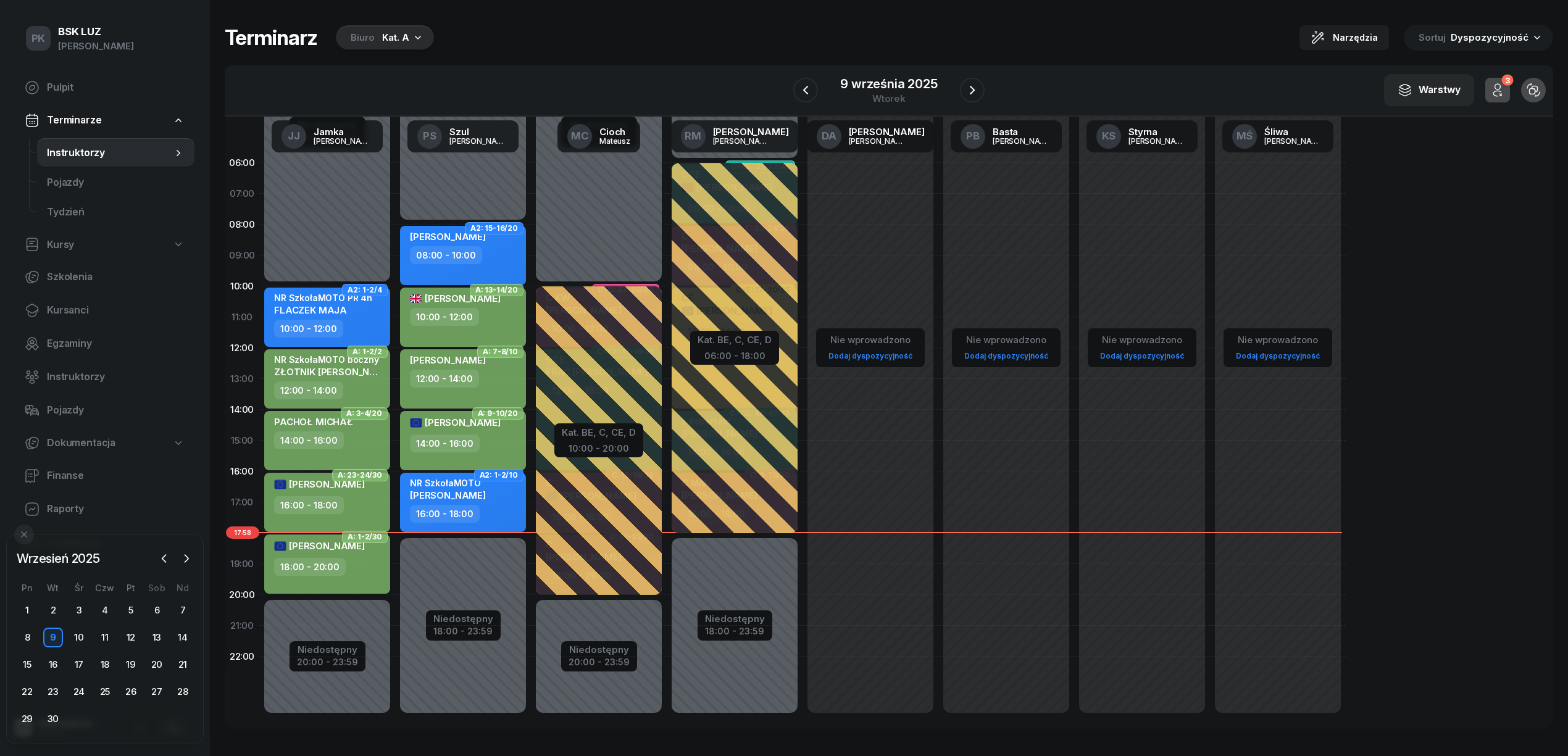
click at [372, 582] on div "[PERSON_NAME] 18:00 - 20:00" at bounding box center [327, 564] width 126 height 59
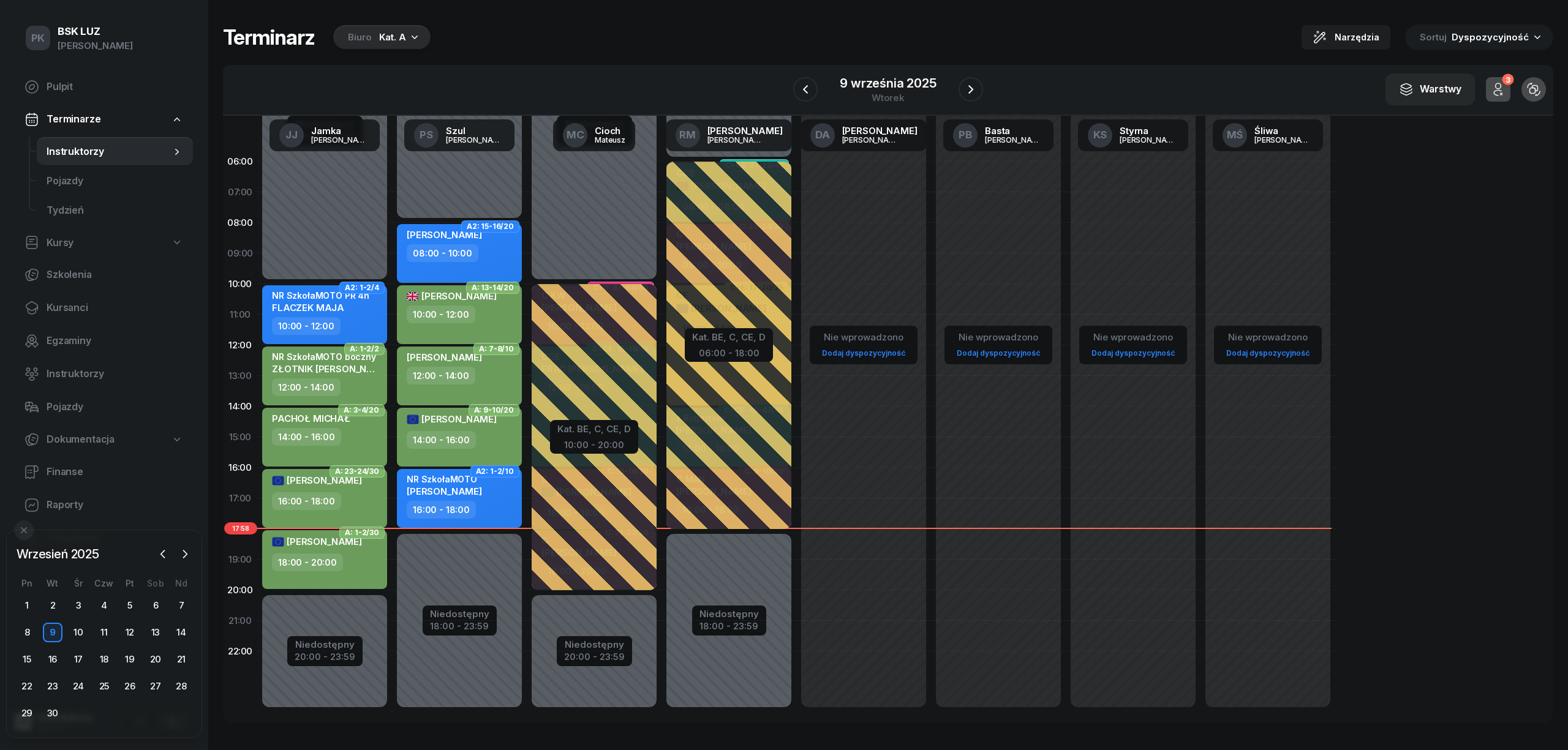
select select "18"
select select "20"
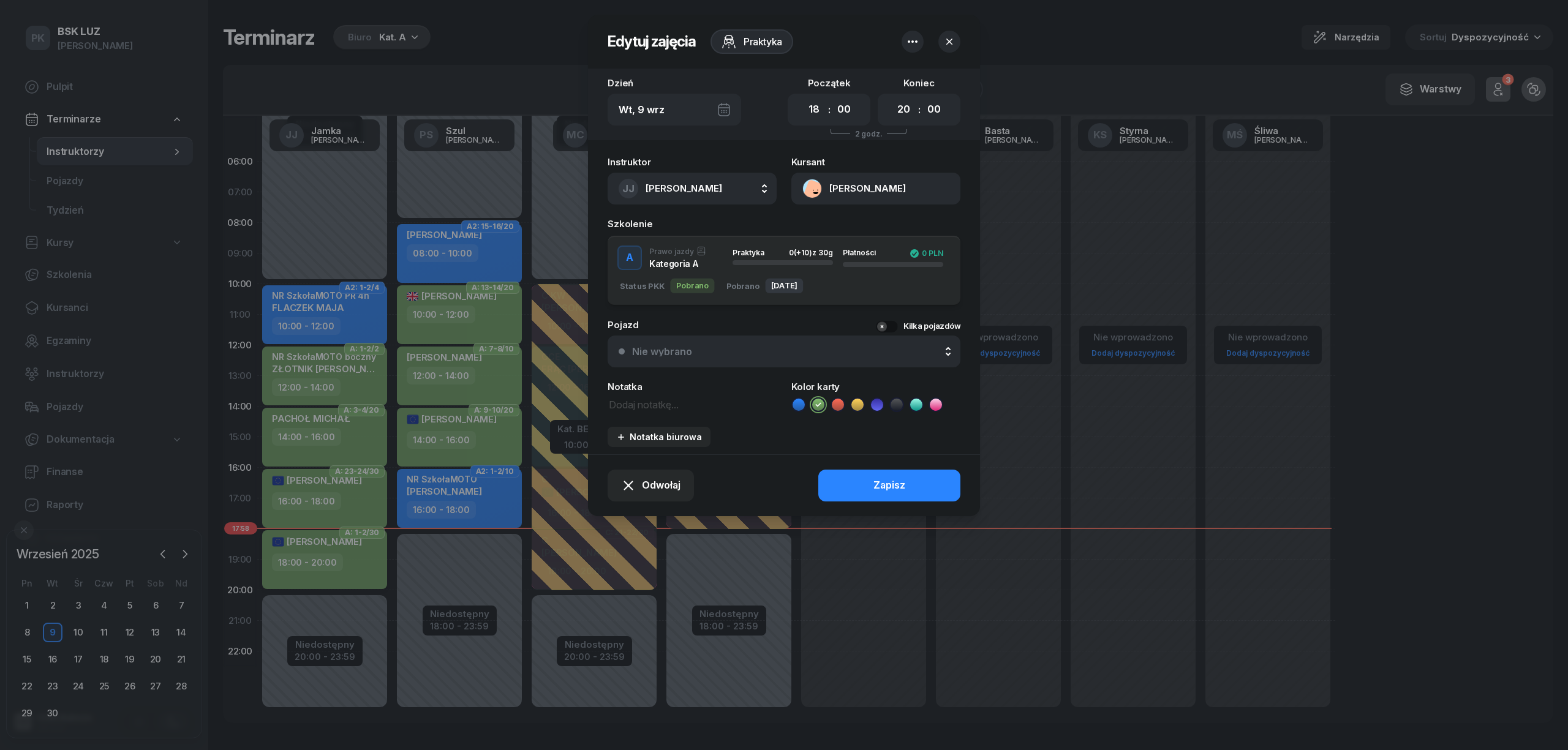
click at [369, 578] on div at bounding box center [784, 375] width 1568 height 750
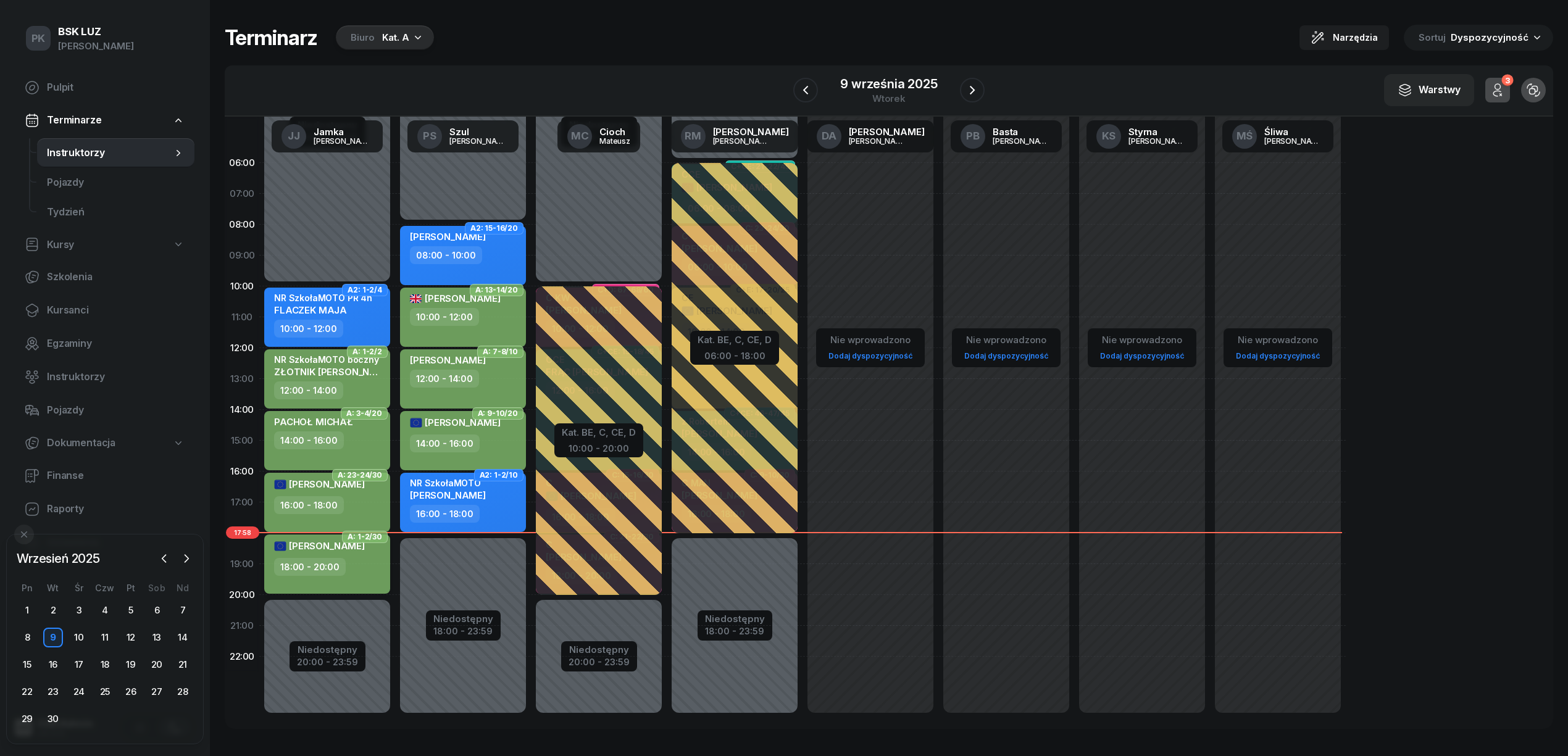
click at [363, 573] on div "18:00 - 20:00" at bounding box center [328, 567] width 108 height 18
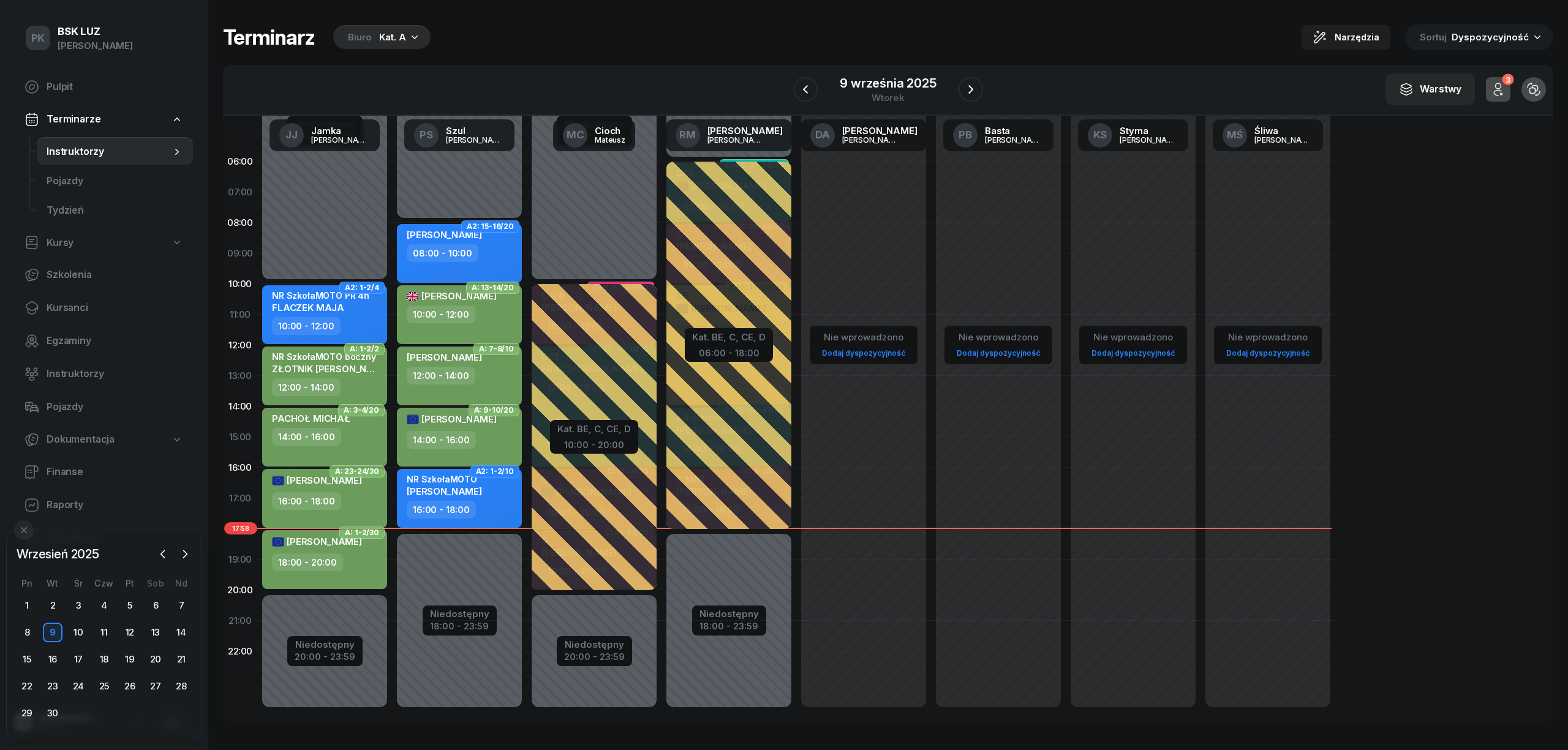
select select "18"
select select "20"
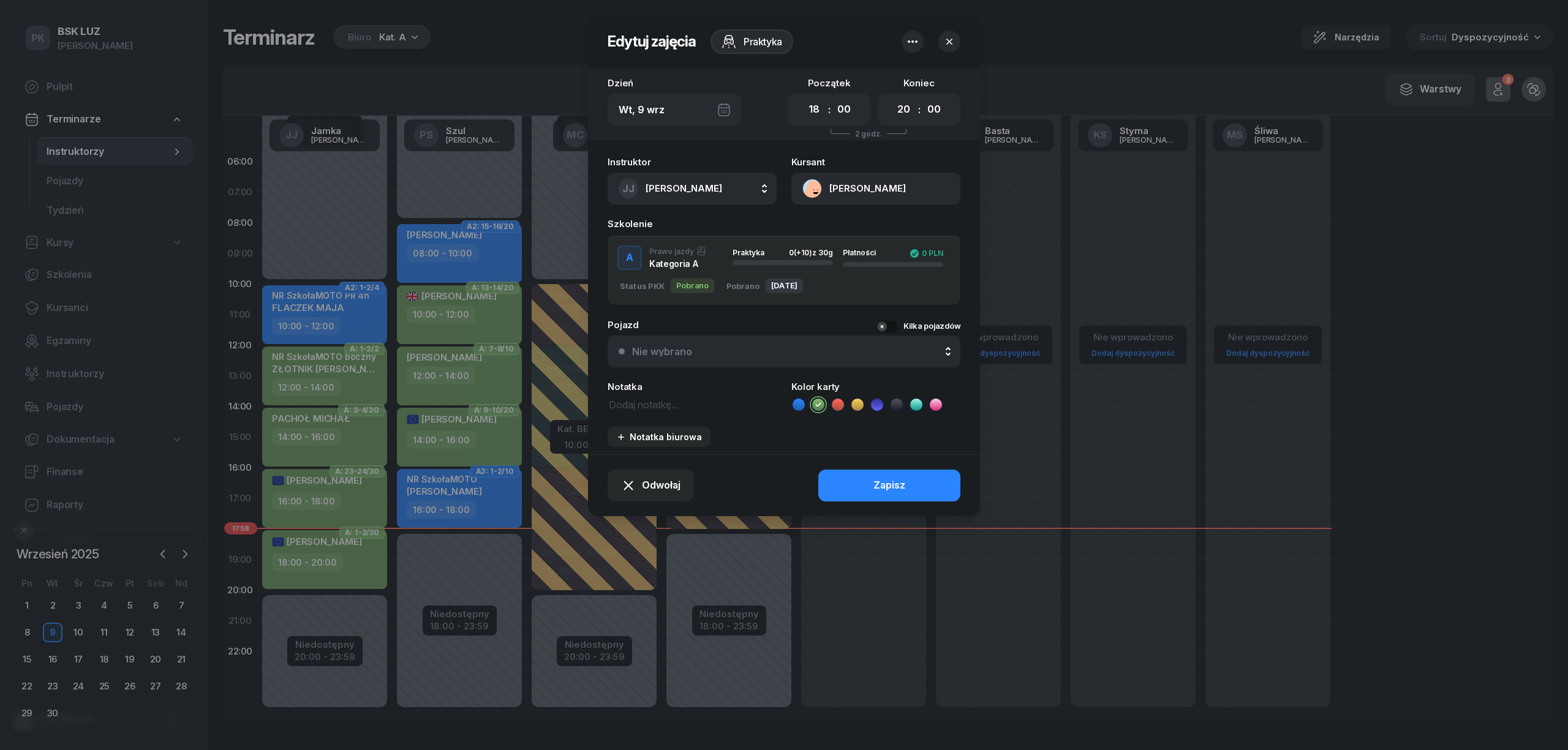
click at [556, 54] on div at bounding box center [784, 375] width 1568 height 750
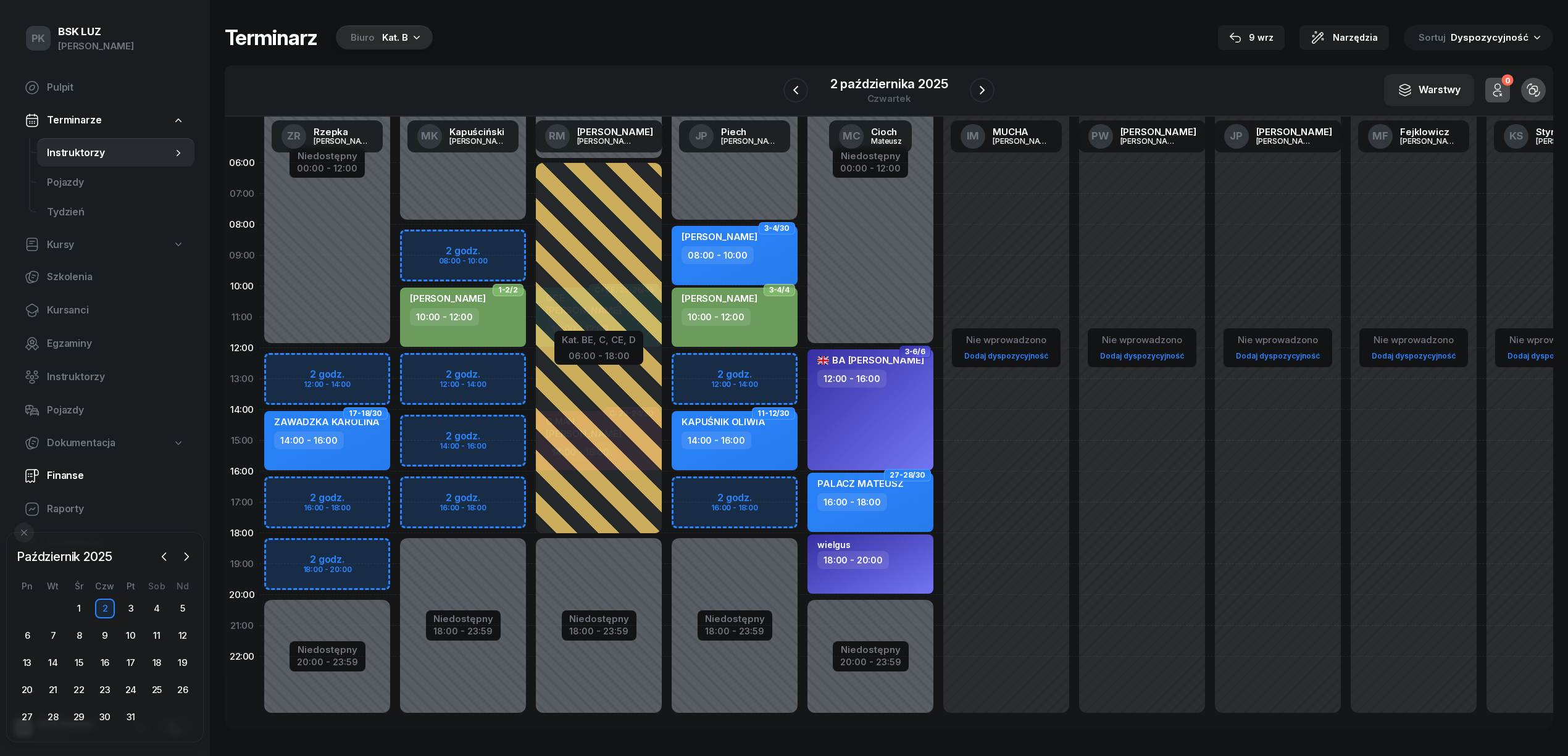
click at [87, 477] on span "Finanse" at bounding box center [116, 476] width 138 height 16
